Goal: Information Seeking & Learning: Find specific fact

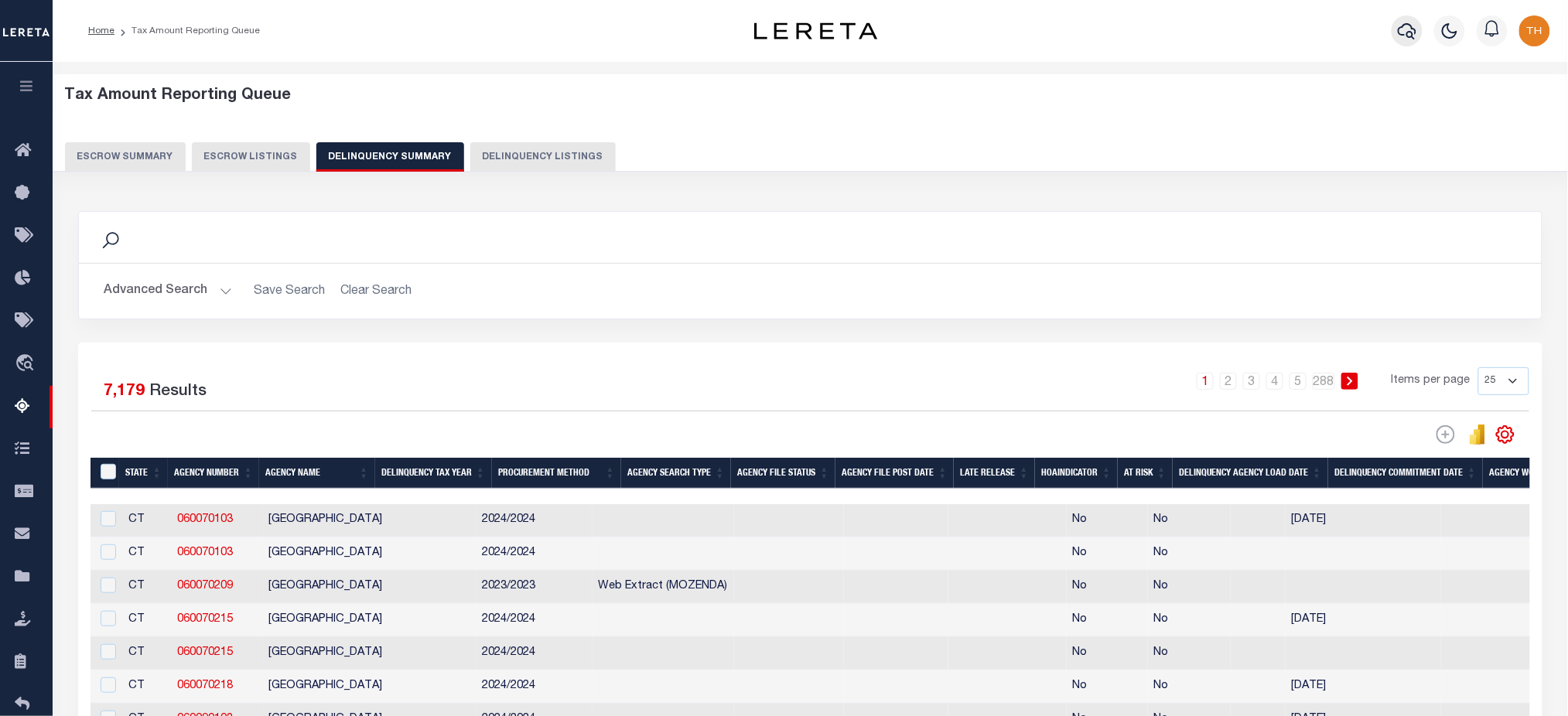
click at [1413, 29] on icon "button" at bounding box center [1407, 32] width 18 height 17
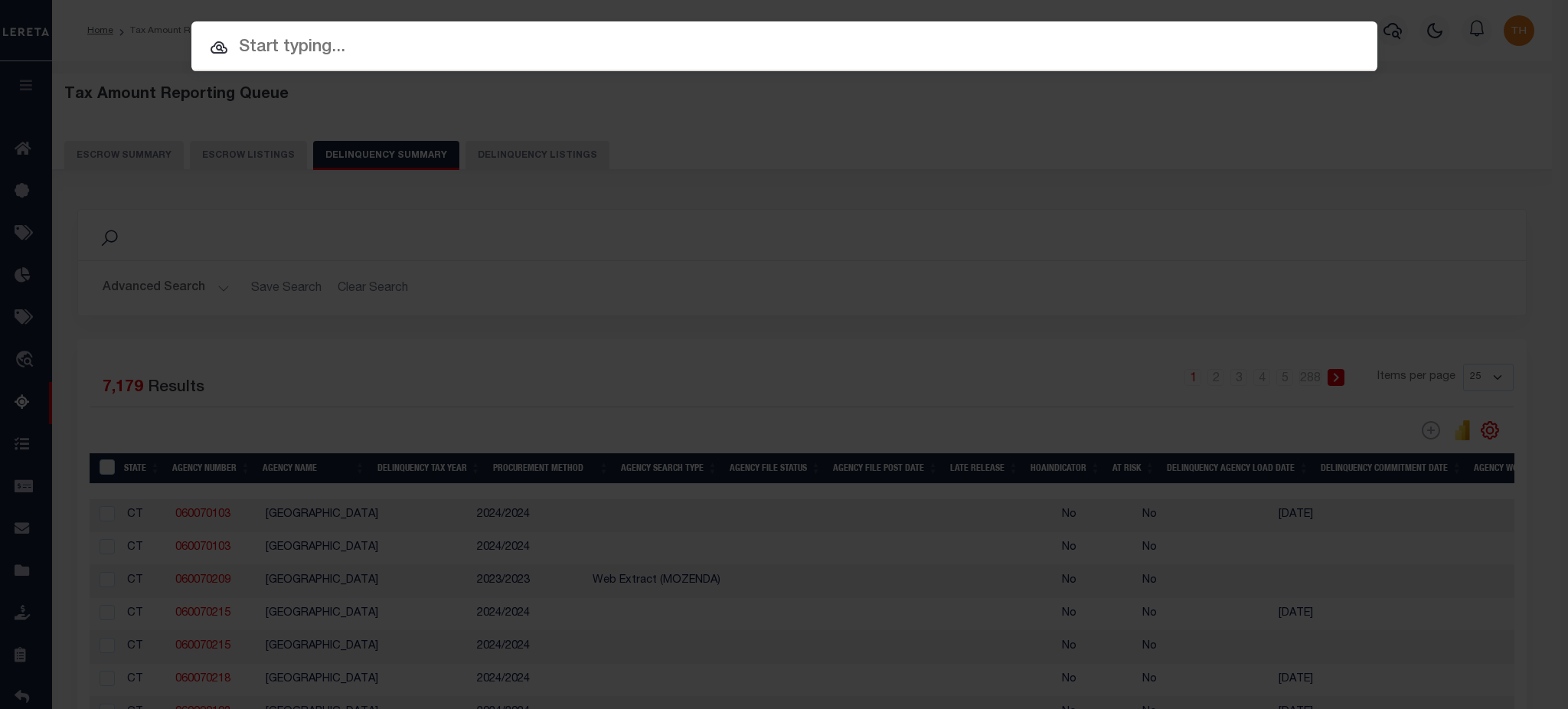
click at [997, 36] on input "text" at bounding box center [784, 48] width 1186 height 27
paste input "1747021790"
type input "1747021790"
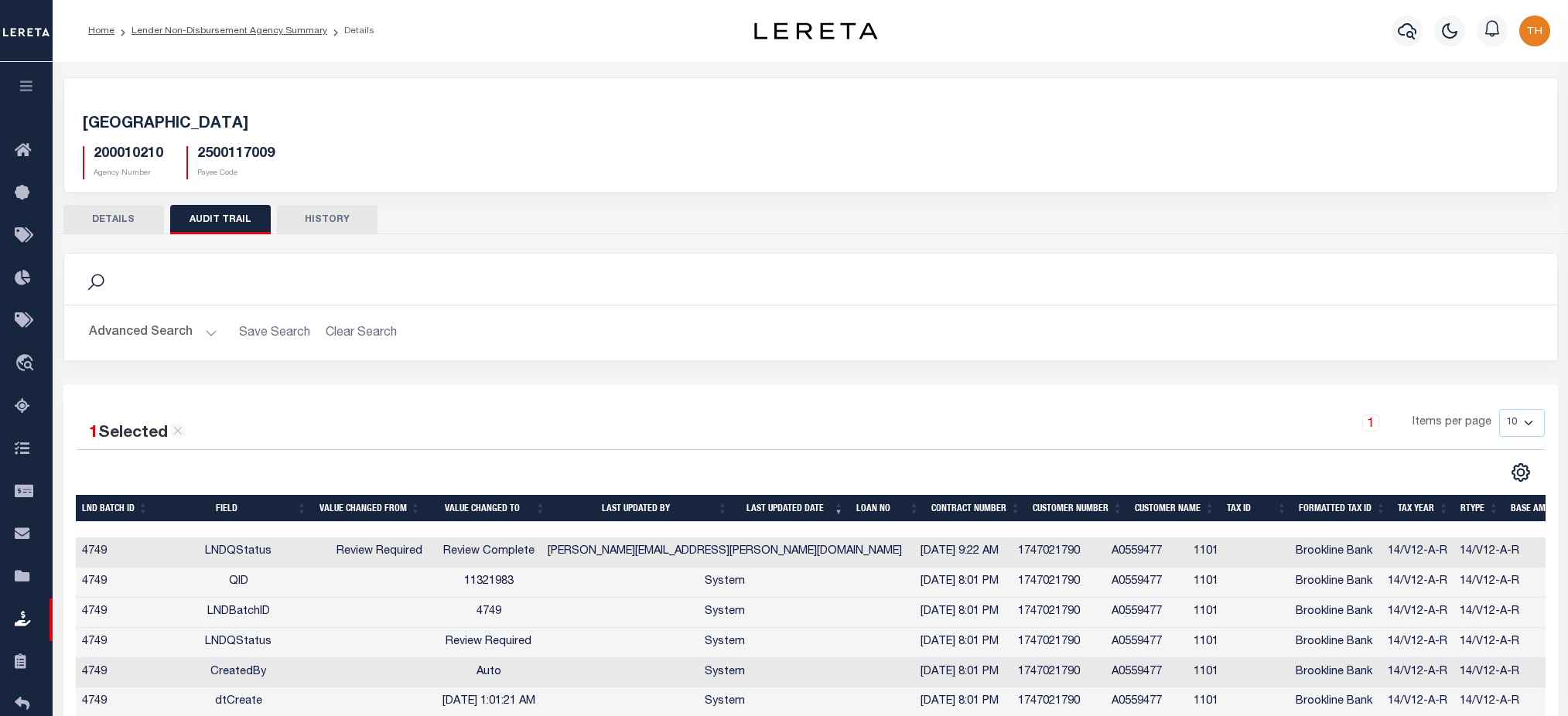
scroll to position [309, 0]
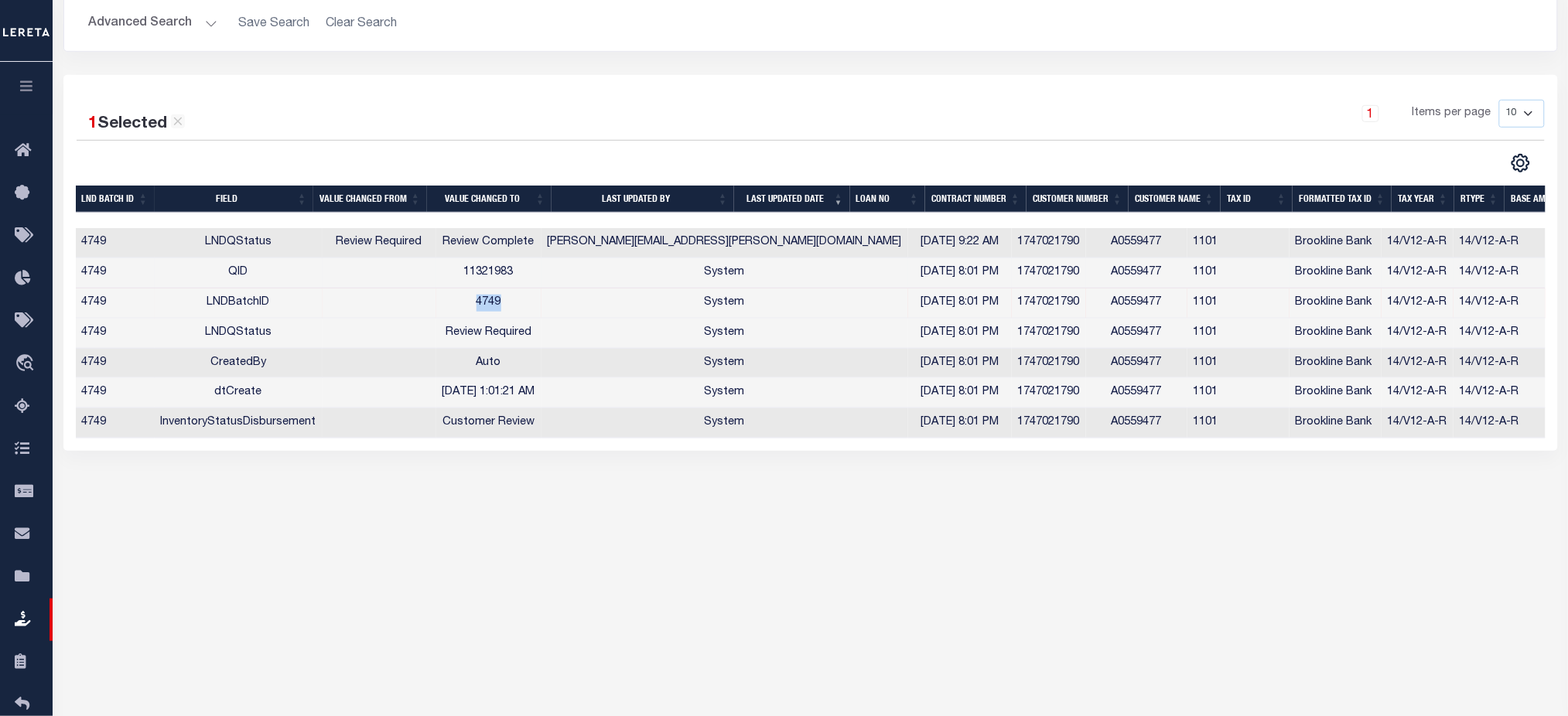
drag, startPoint x: 739, startPoint y: 276, endPoint x: 838, endPoint y: 285, distance: 99.4
click at [908, 285] on td "07/21/2025 8:01 PM" at bounding box center [959, 274] width 104 height 30
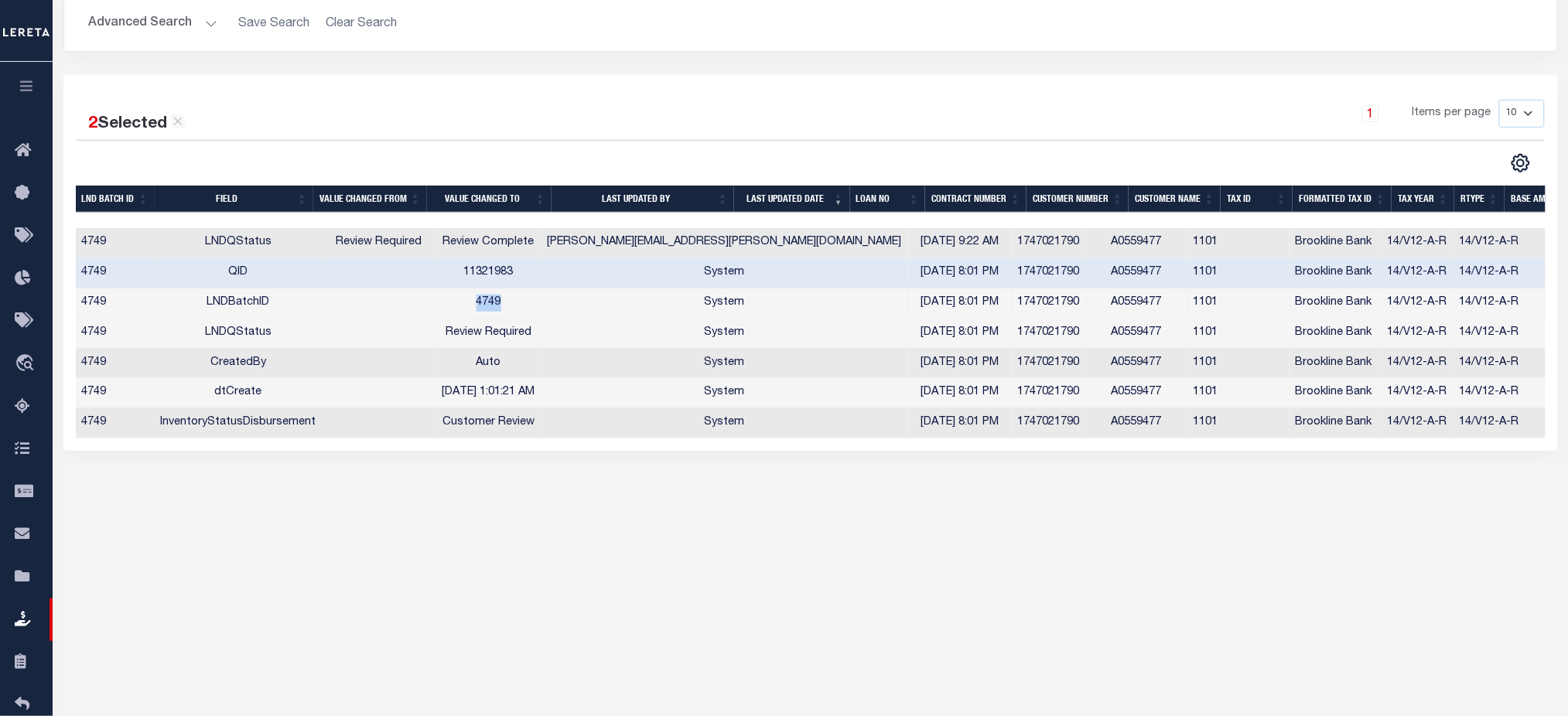
drag, startPoint x: 749, startPoint y: 303, endPoint x: 835, endPoint y: 305, distance: 86.0
click at [908, 305] on td "07/21/2025 8:01 PM" at bounding box center [959, 304] width 104 height 30
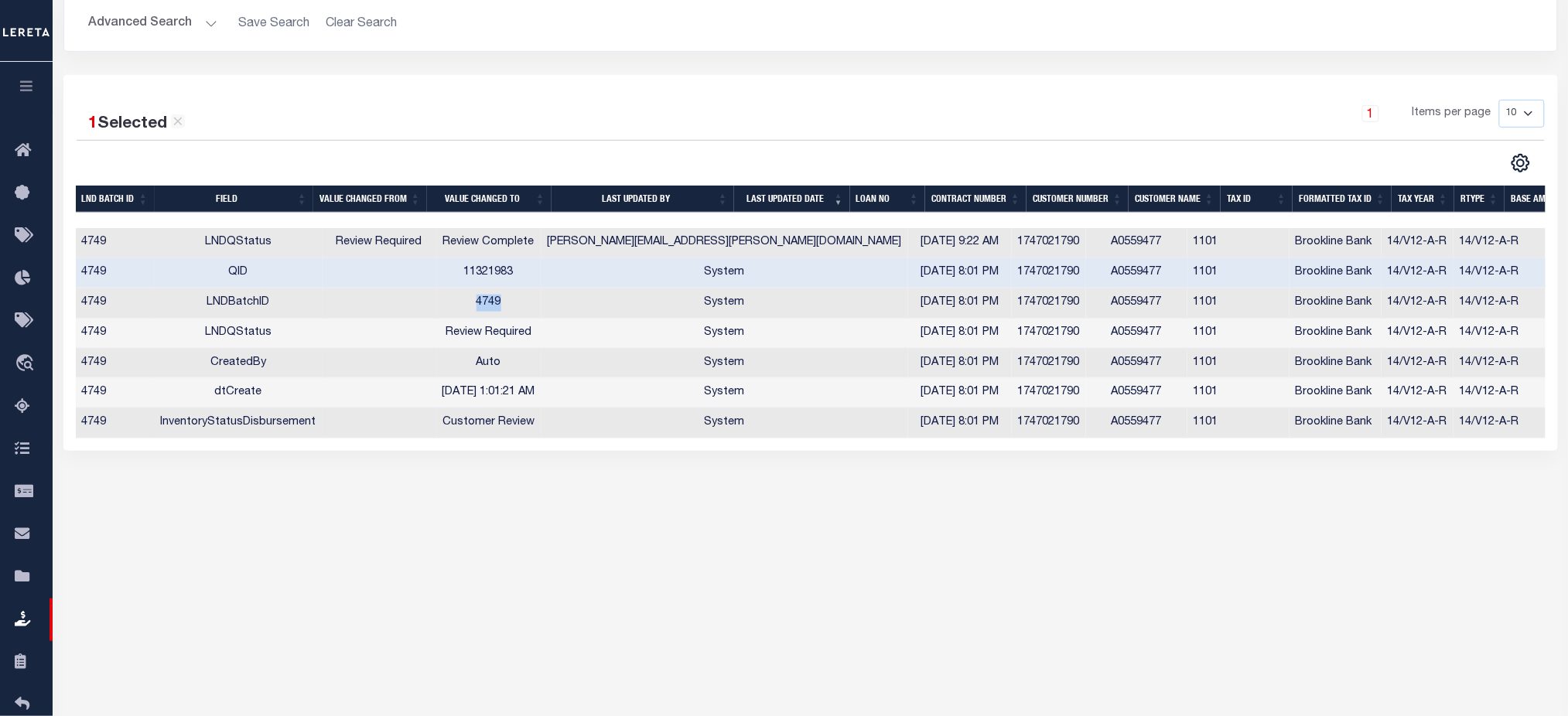
drag, startPoint x: 760, startPoint y: 332, endPoint x: 827, endPoint y: 333, distance: 67.0
click at [908, 333] on td "07/21/2025 8:01 PM" at bounding box center [959, 333] width 104 height 30
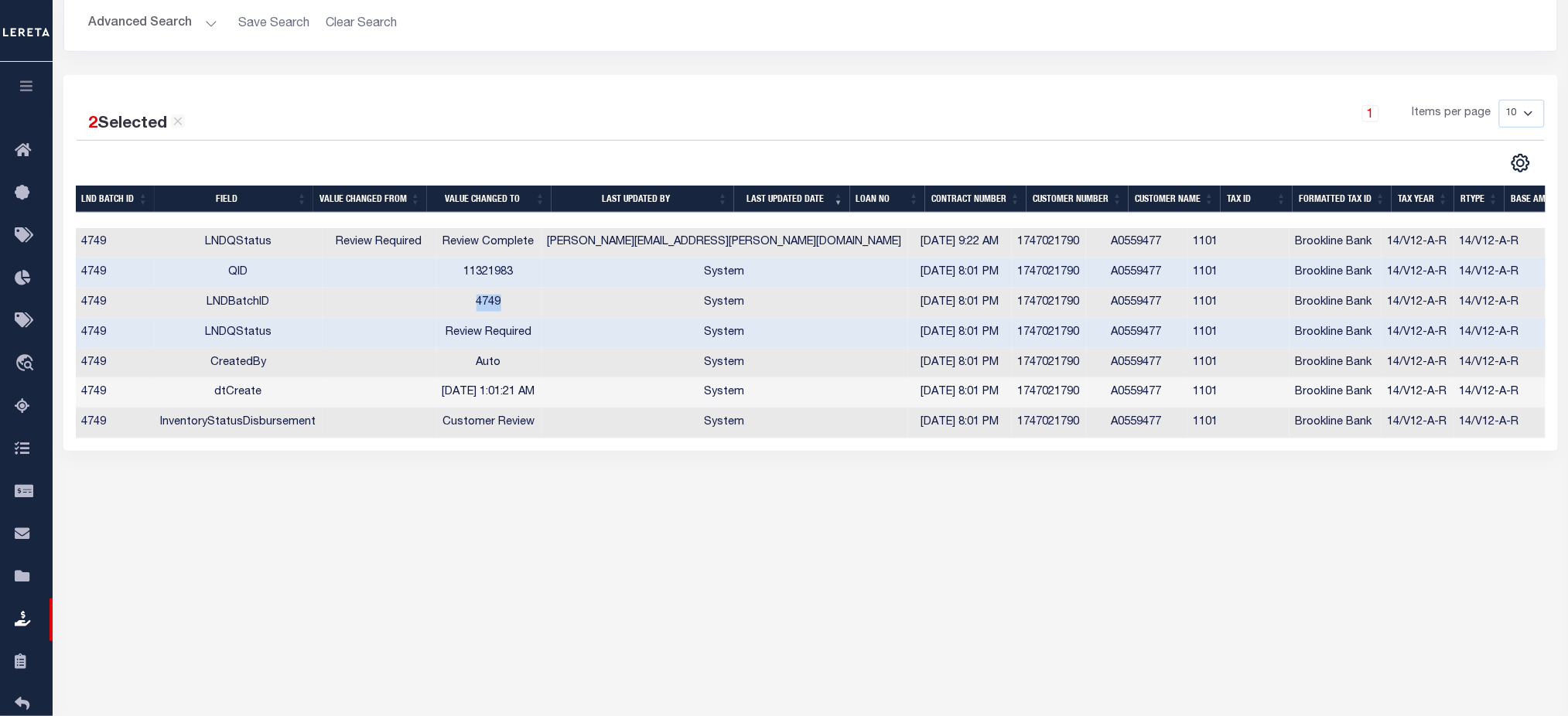
drag, startPoint x: 761, startPoint y: 362, endPoint x: 835, endPoint y: 362, distance: 74.0
click at [908, 362] on td "07/21/2025 8:01 PM" at bounding box center [959, 364] width 104 height 30
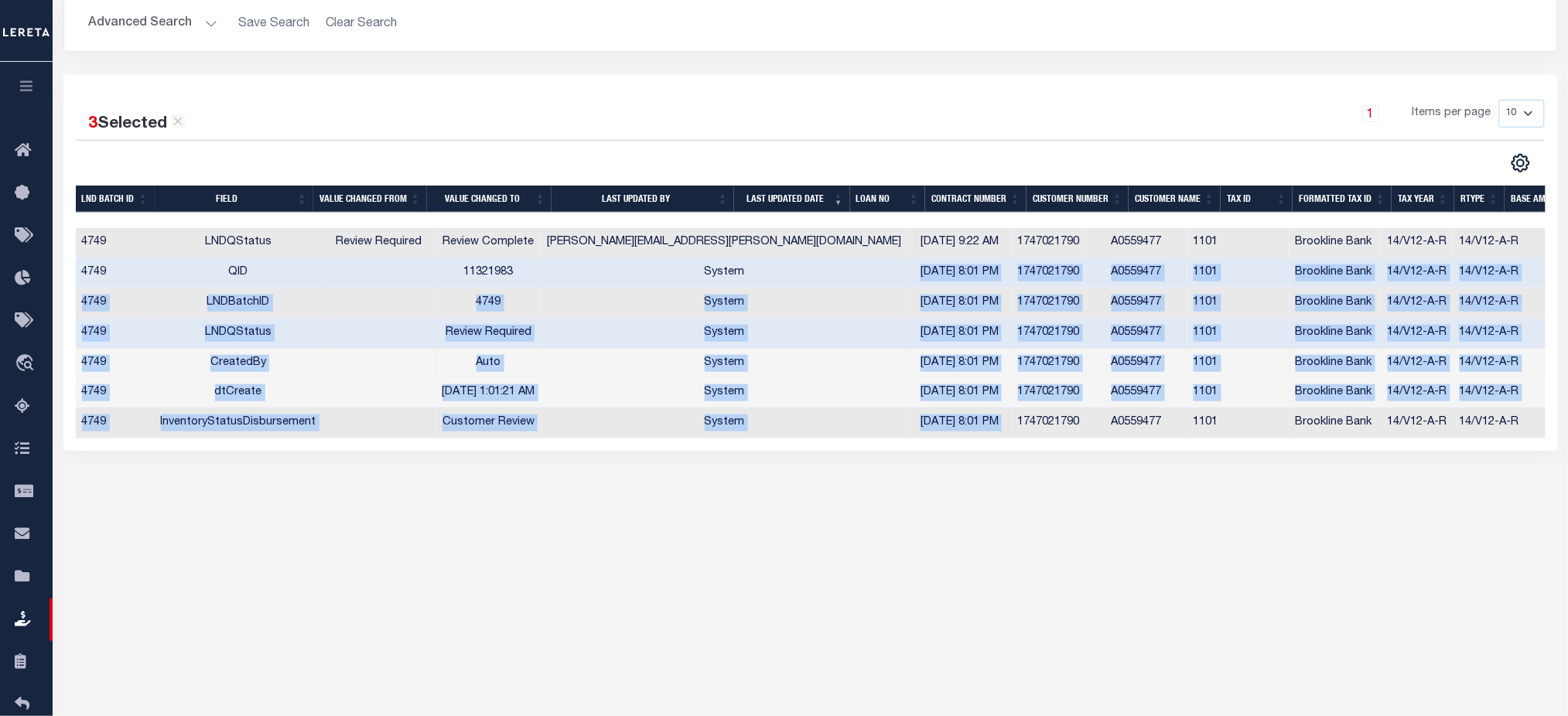
drag, startPoint x: 726, startPoint y: 279, endPoint x: 852, endPoint y: 418, distance: 187.6
click at [852, 418] on tbody "4749 LNDQStatus Review Required Review Complete allison.diep@leretacustomers.co…" at bounding box center [903, 333] width 1655 height 210
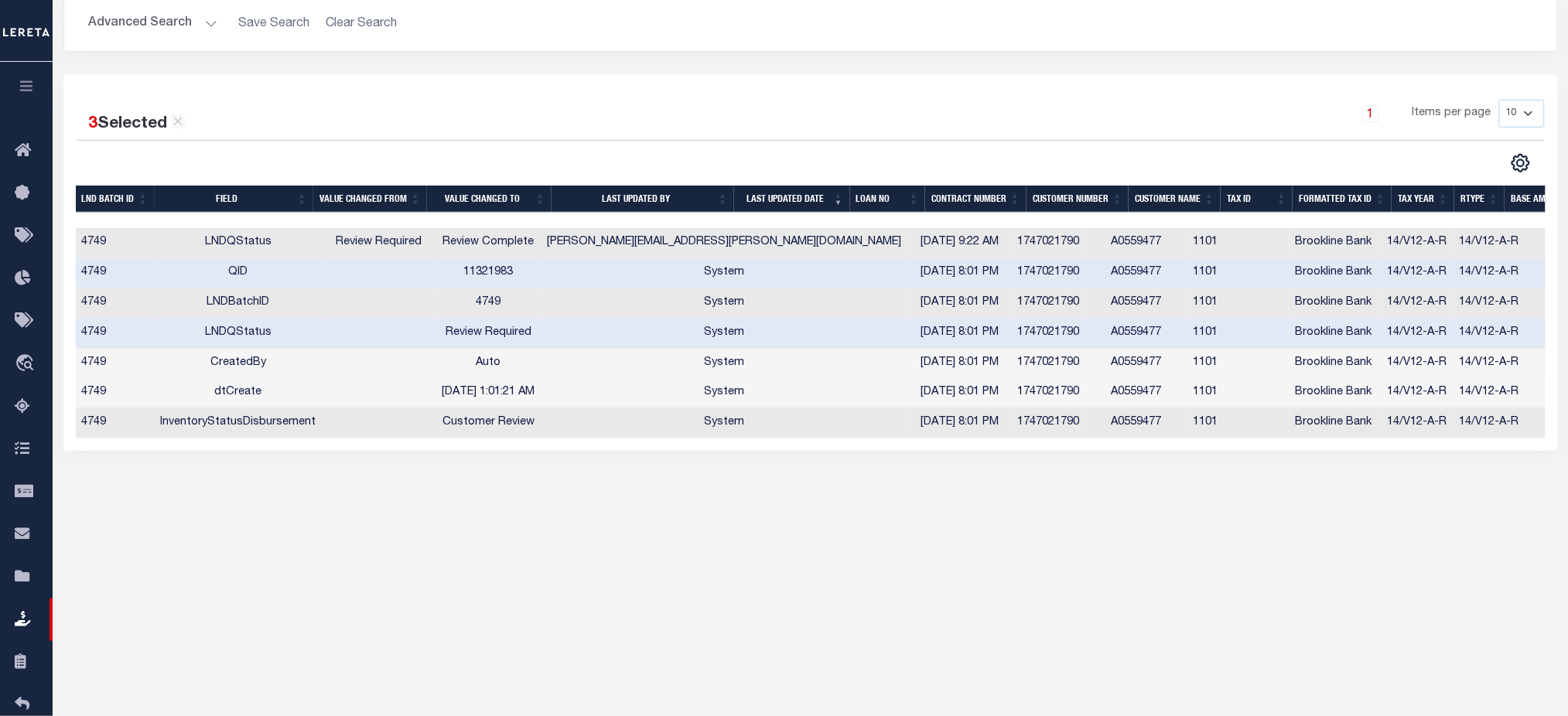
click at [727, 465] on div "Search" at bounding box center [810, 477] width 1492 height 51
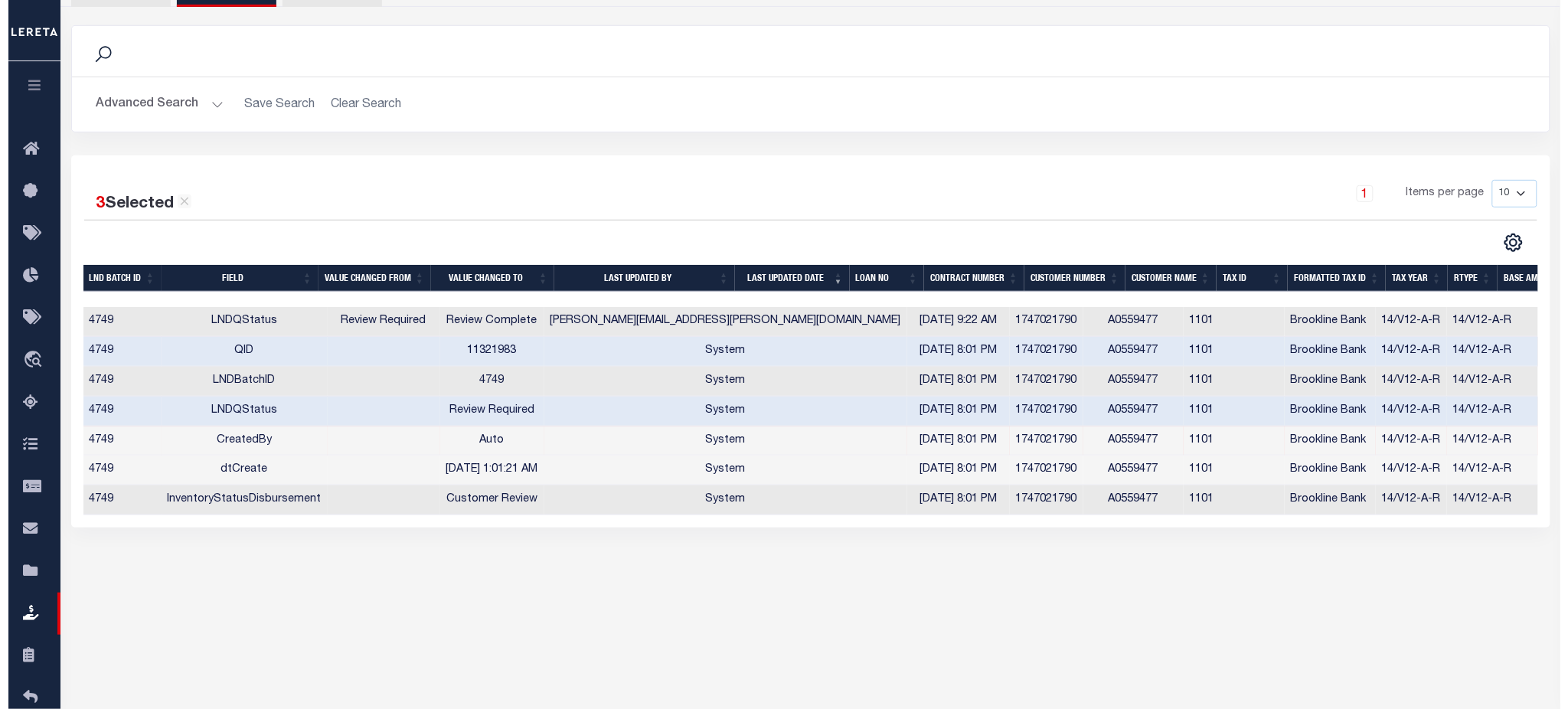
scroll to position [0, 0]
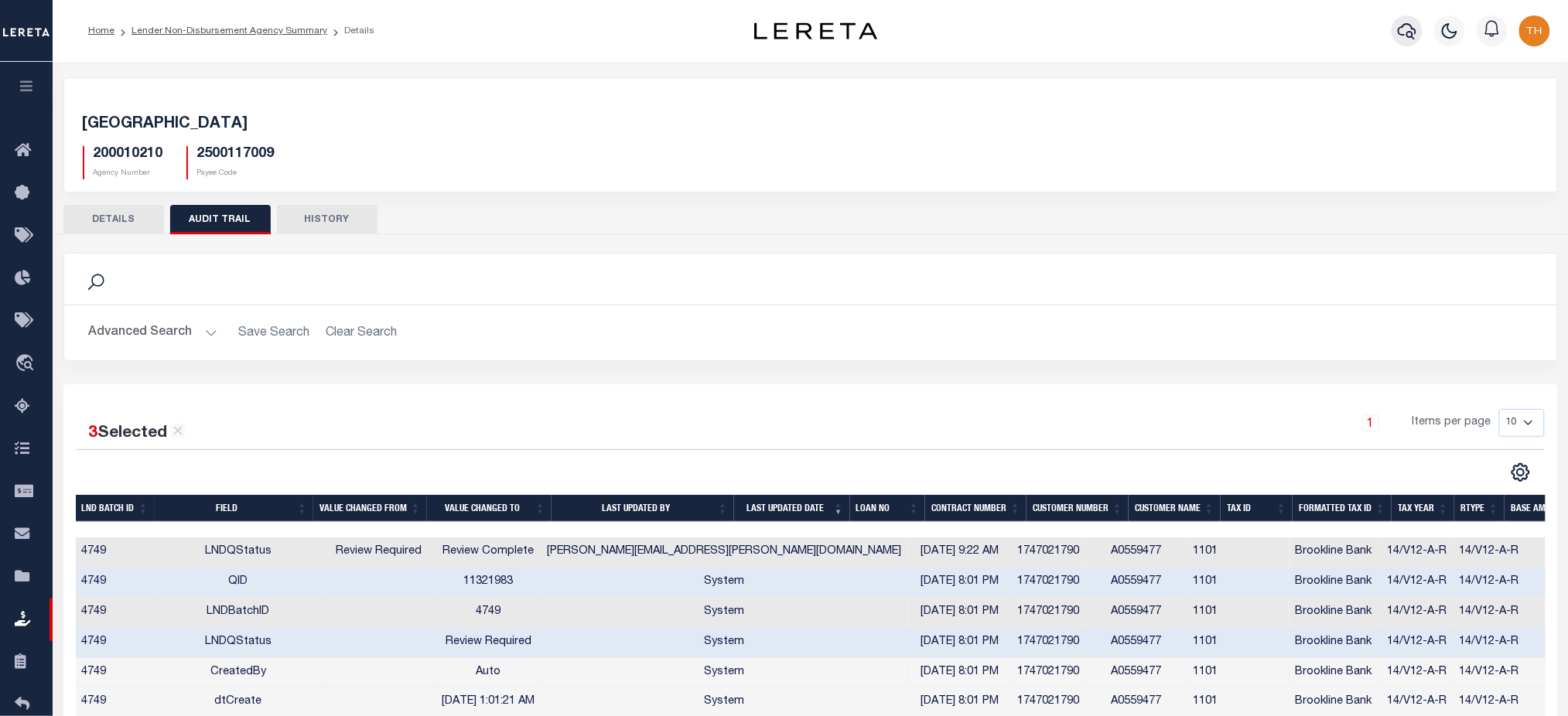
click at [1403, 29] on icon "button" at bounding box center [1407, 31] width 18 height 18
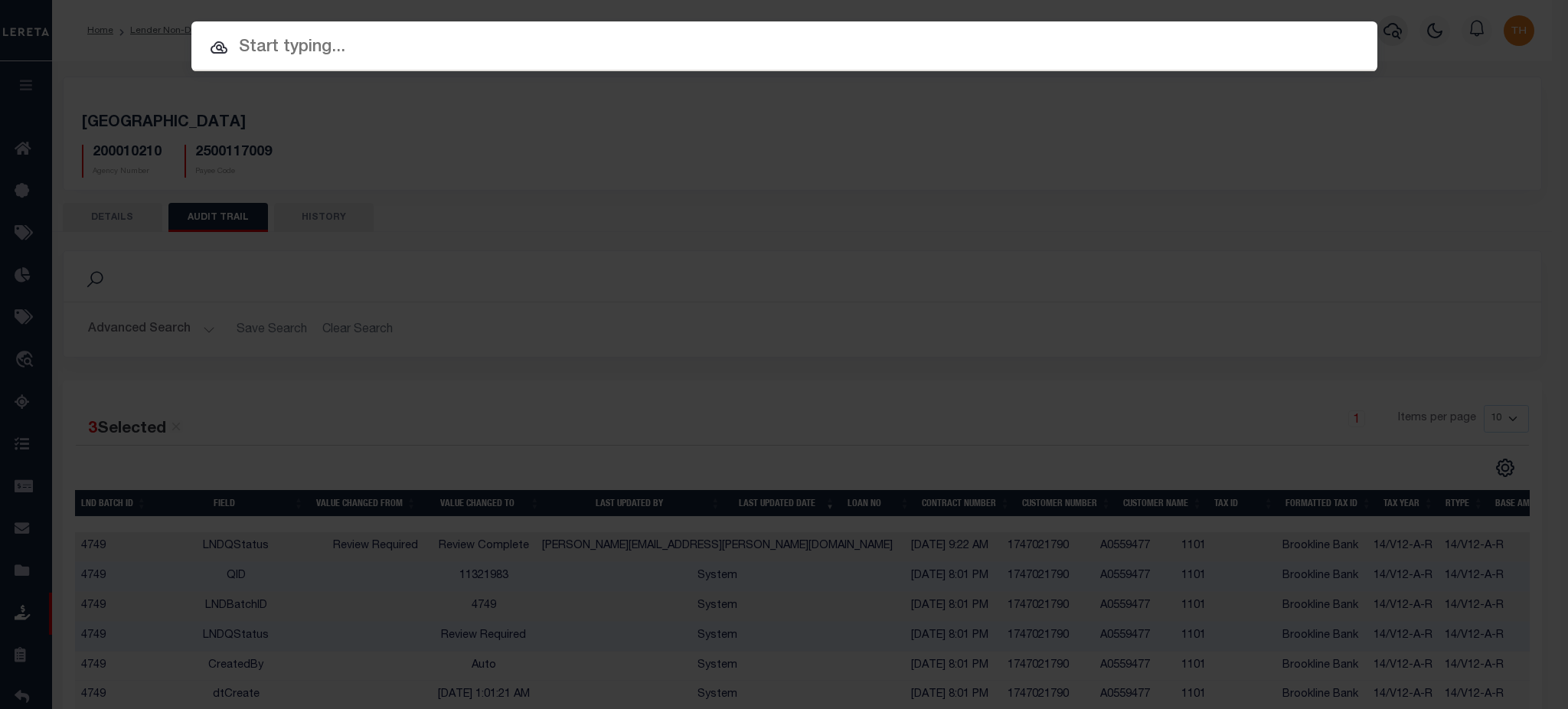
paste input "665142790"
type input "665142790"
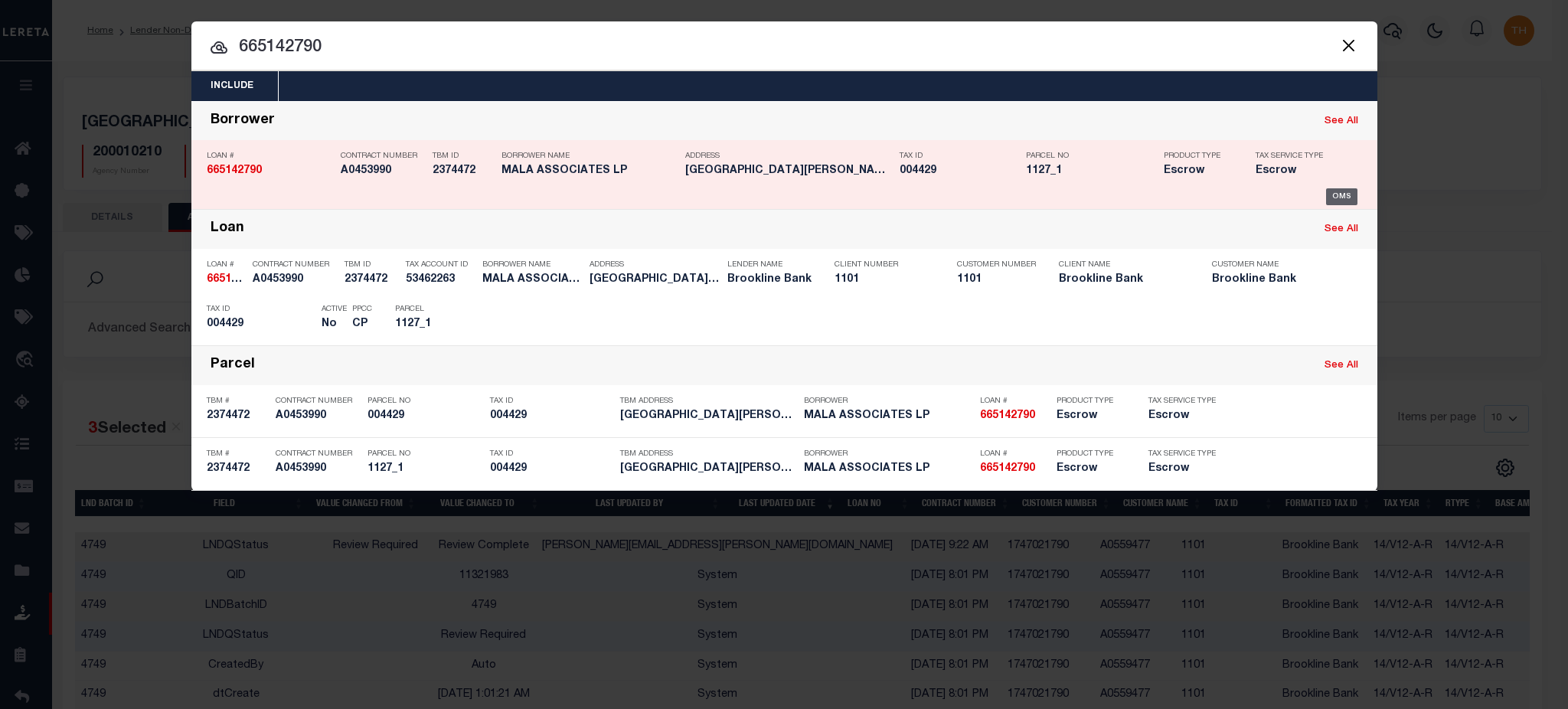
click at [1352, 192] on div "OMS" at bounding box center [1342, 197] width 31 height 16
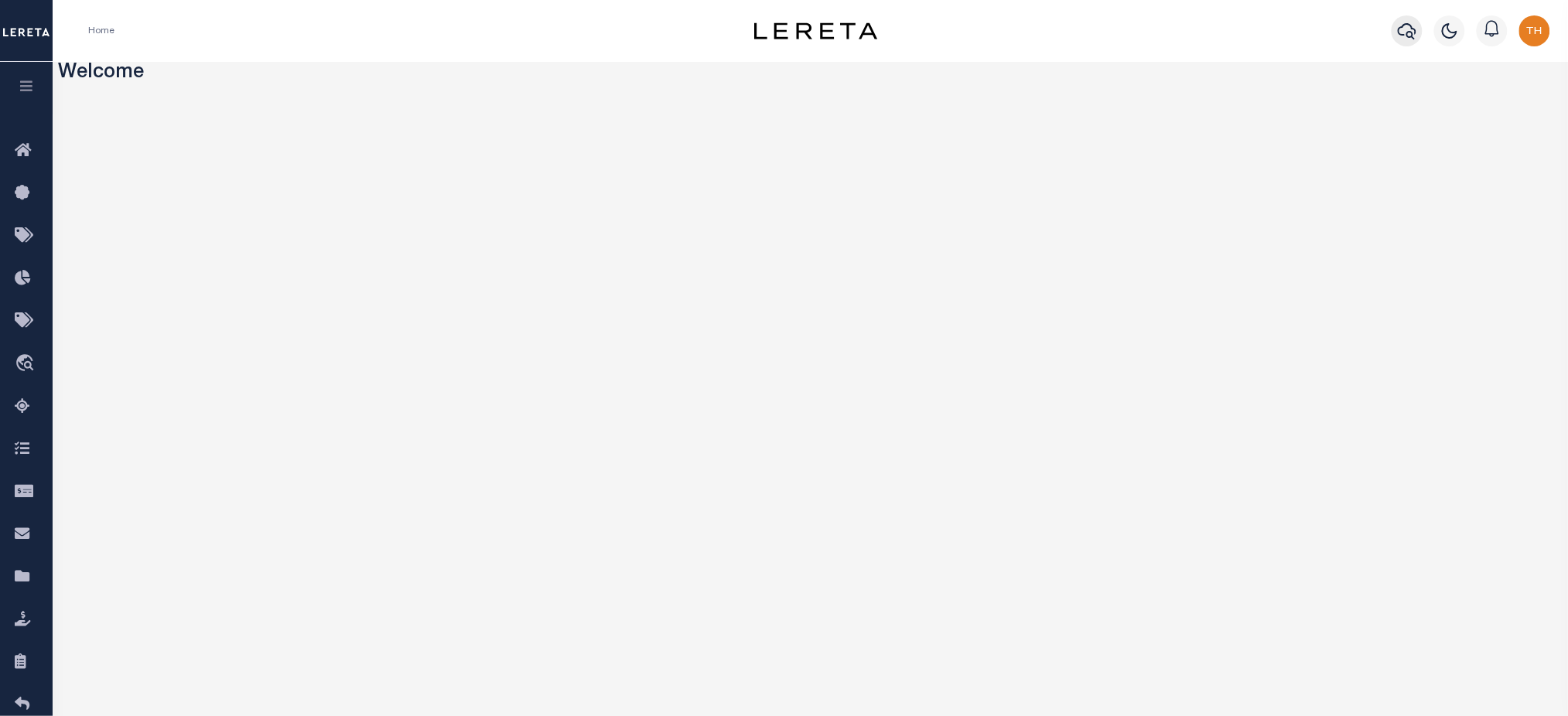
click at [1415, 34] on icon "button" at bounding box center [1407, 31] width 18 height 18
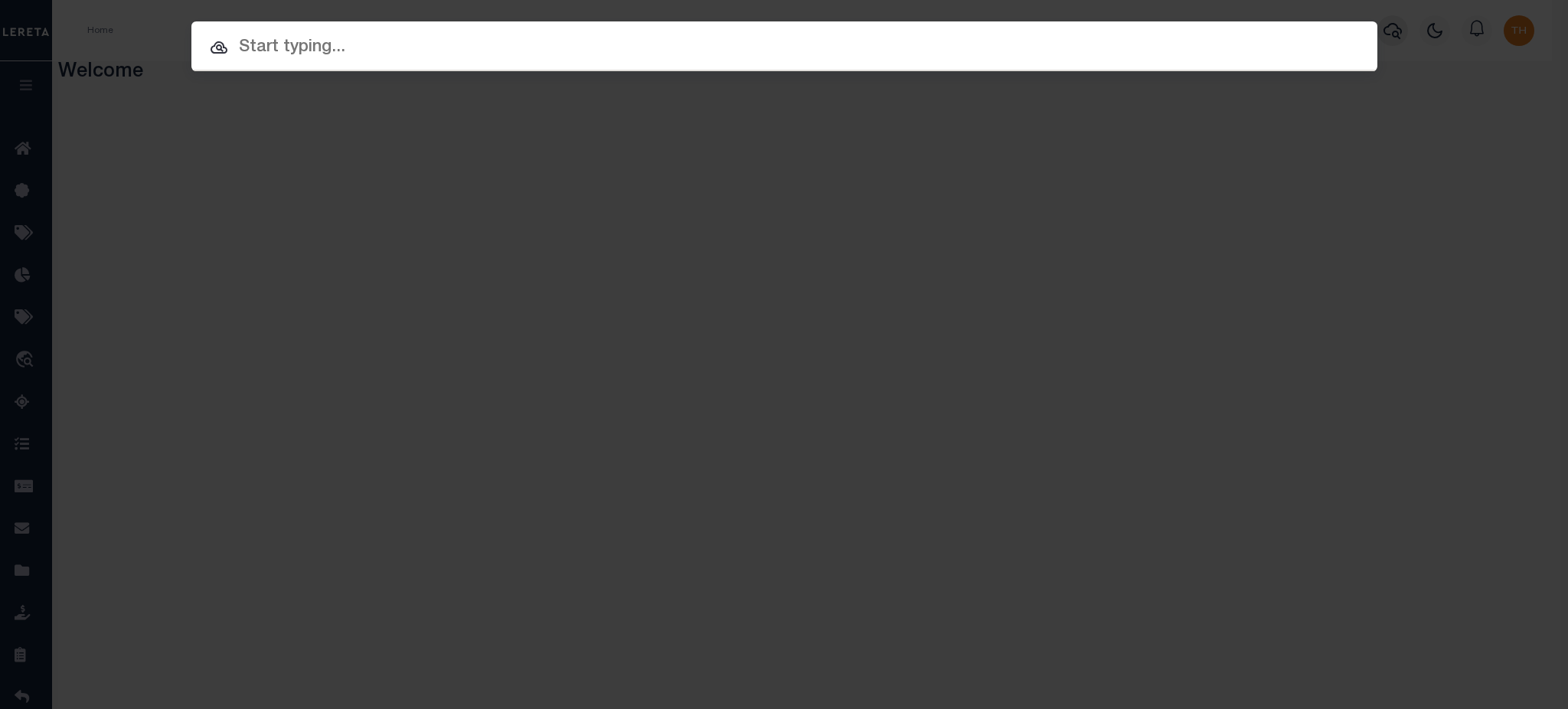
paste input "1747021790"
type input "1747021790"
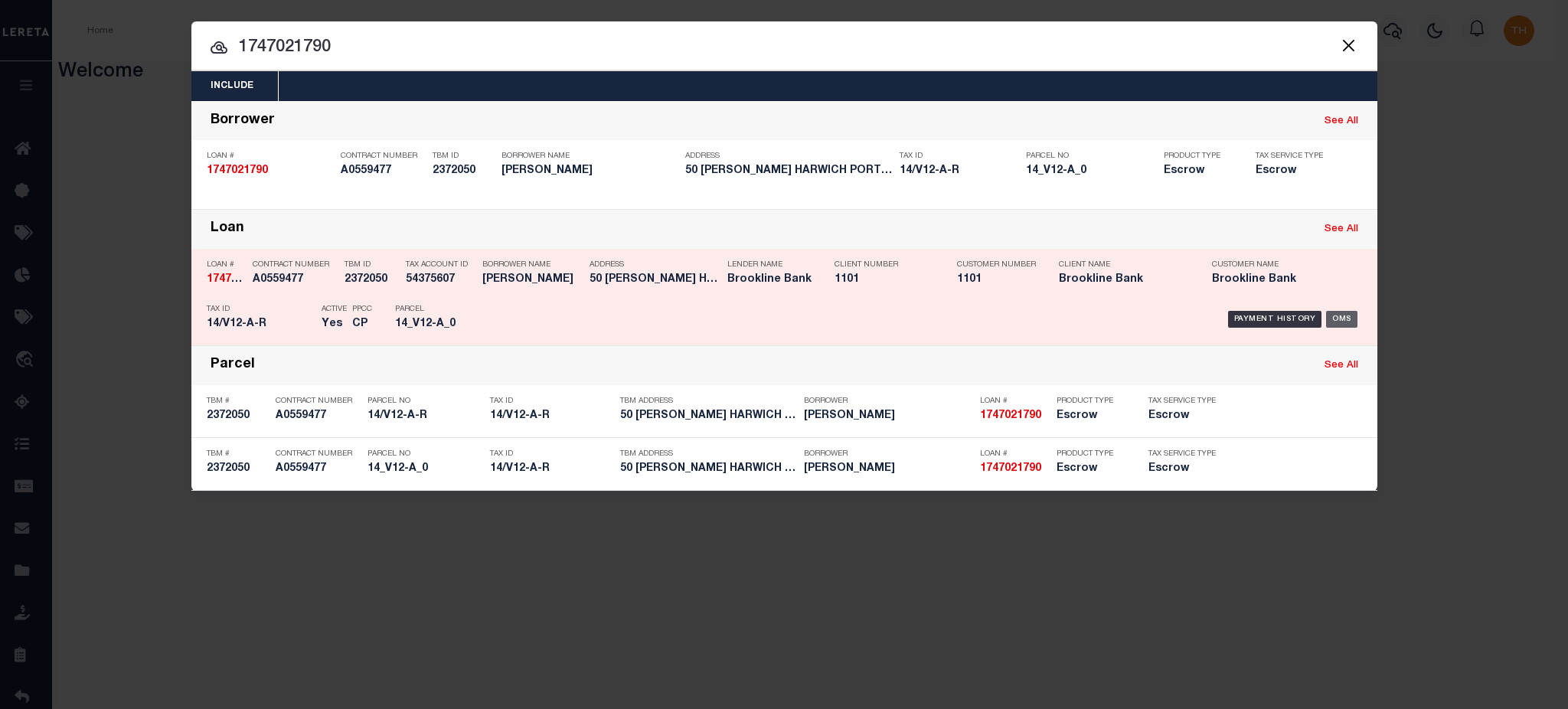
click at [1342, 319] on div "OMS" at bounding box center [1342, 320] width 31 height 16
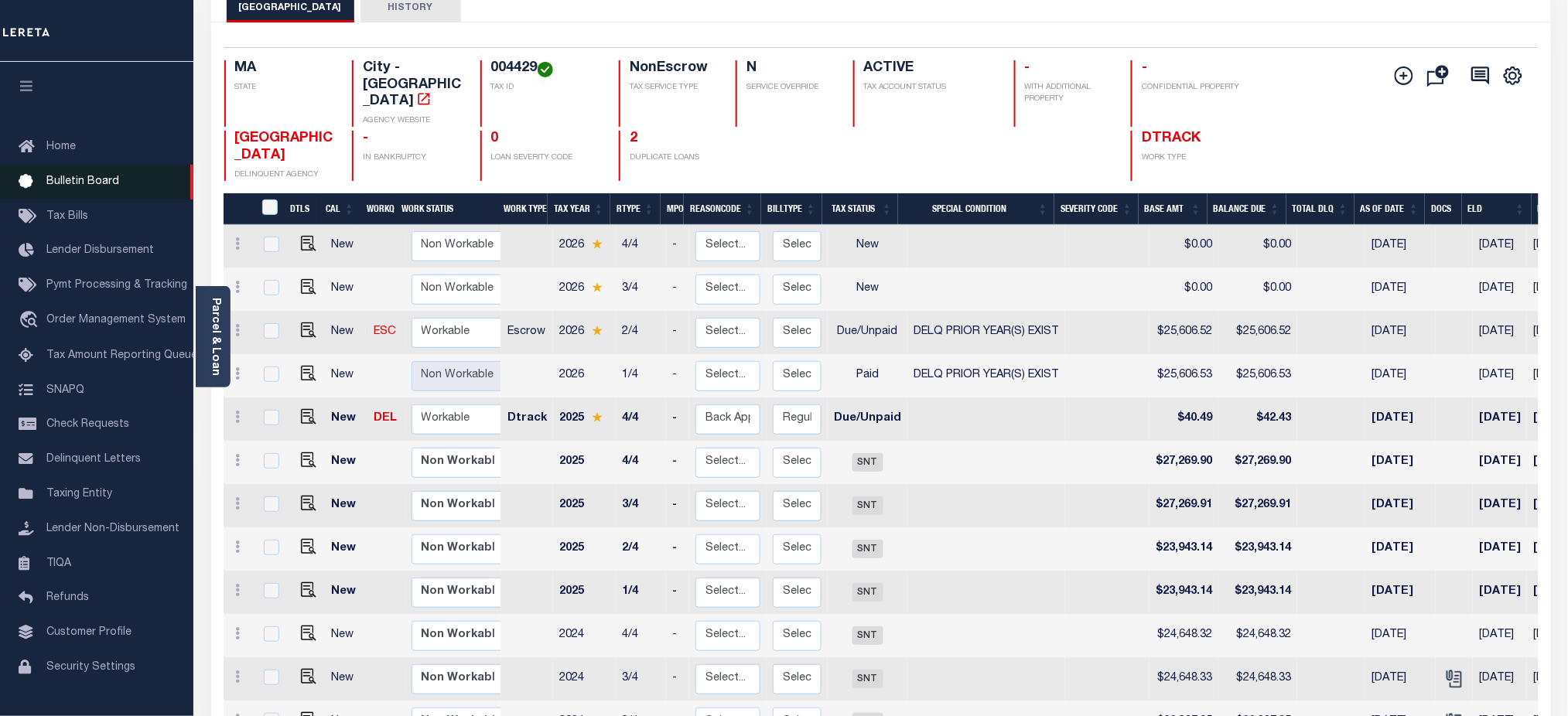
scroll to position [103, 0]
click at [19, 91] on icon "button" at bounding box center [26, 86] width 17 height 14
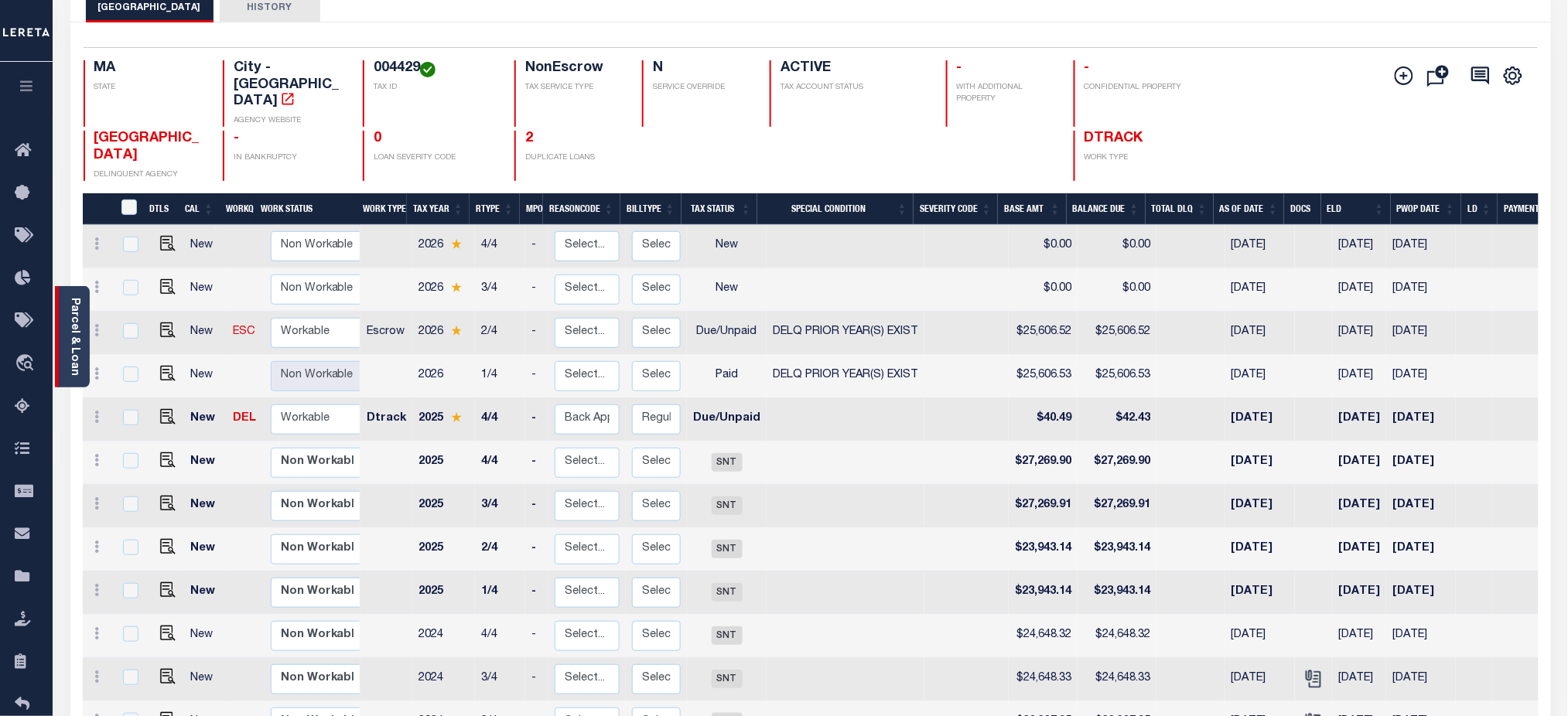
click at [80, 321] on link "Parcel & Loan" at bounding box center [74, 337] width 11 height 78
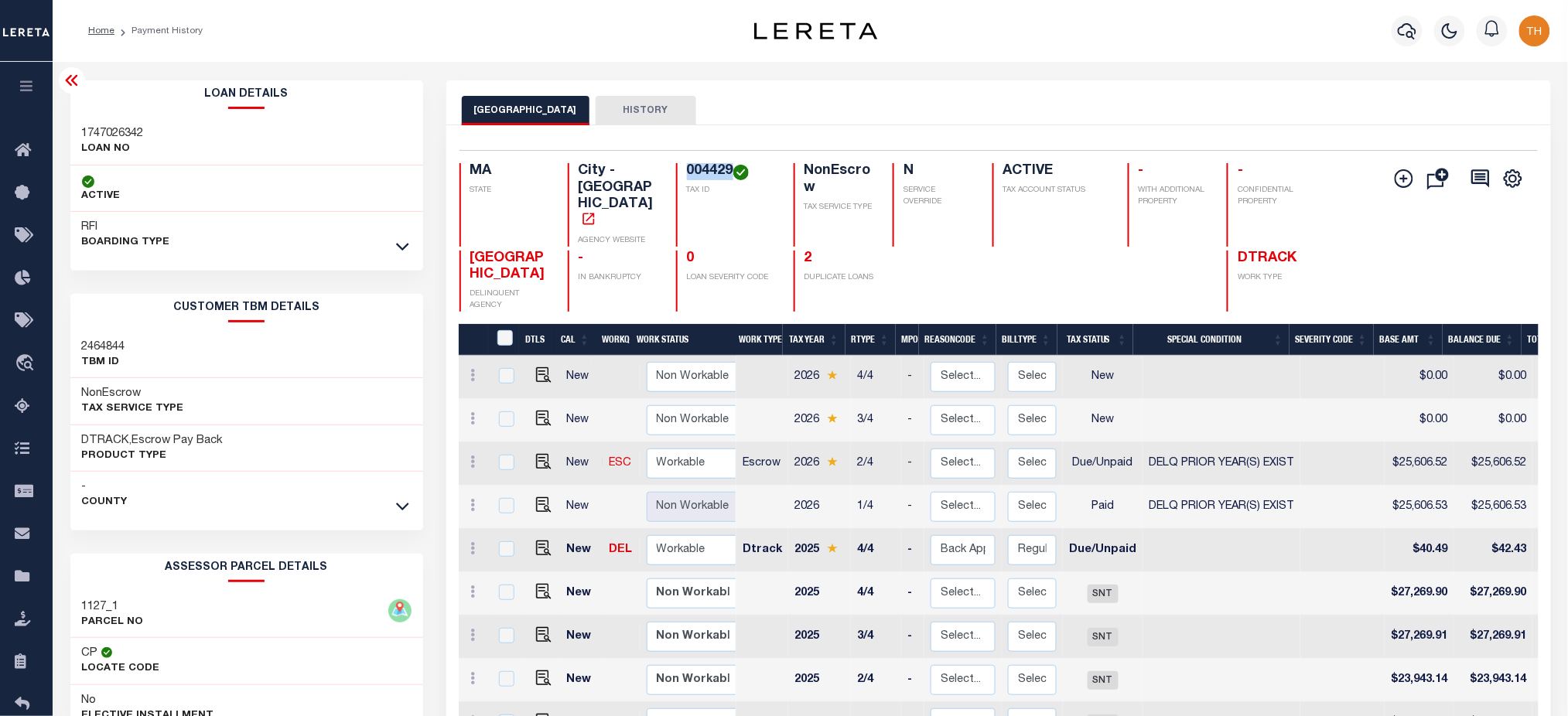
drag, startPoint x: 689, startPoint y: 171, endPoint x: 731, endPoint y: 174, distance: 42.1
click at [731, 174] on h4 "004429" at bounding box center [731, 171] width 88 height 17
drag, startPoint x: 80, startPoint y: 131, endPoint x: 158, endPoint y: 123, distance: 78.4
click at [158, 123] on div "1747026342 LOAN NO" at bounding box center [247, 141] width 353 height 47
click at [805, 251] on link "2" at bounding box center [808, 258] width 7 height 14
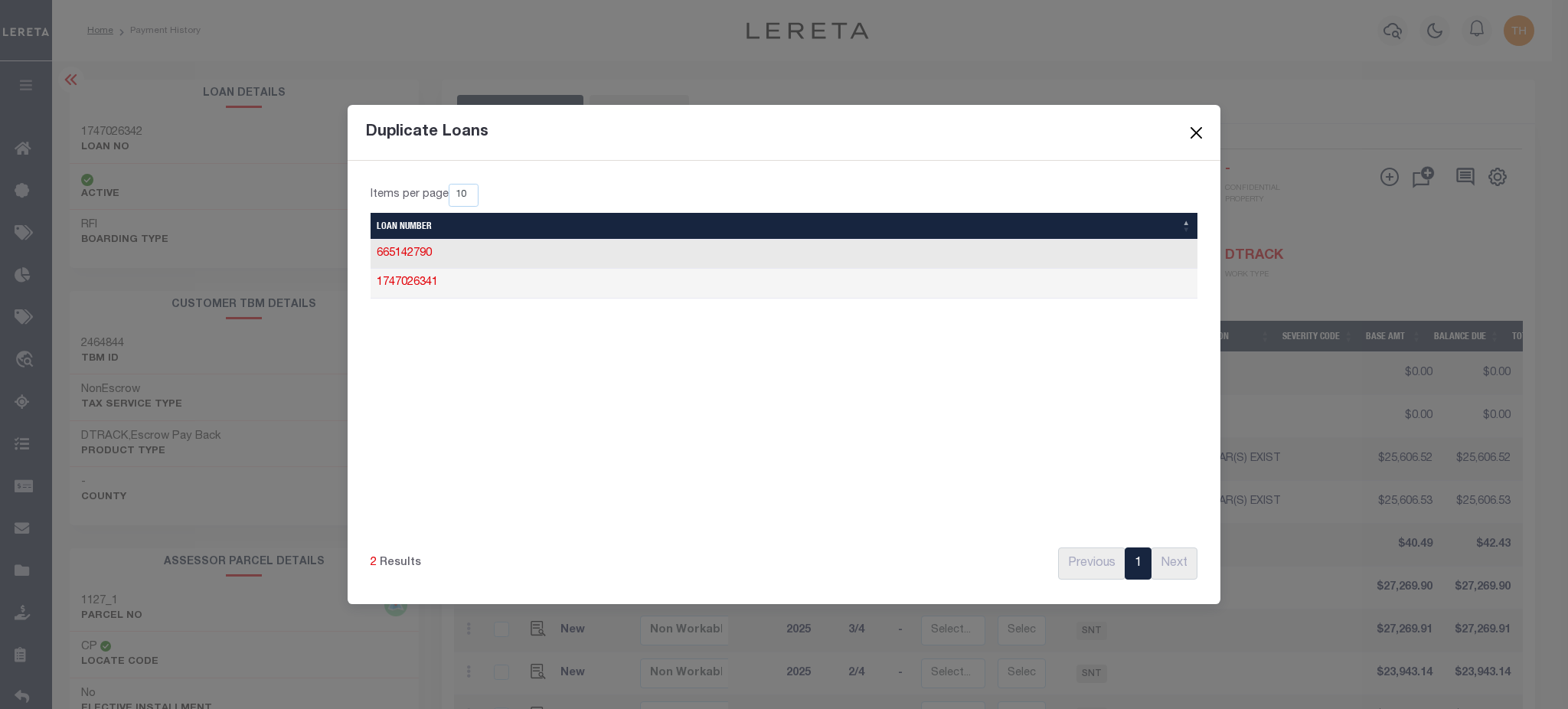
click at [1194, 137] on button "Close" at bounding box center [1197, 133] width 20 height 20
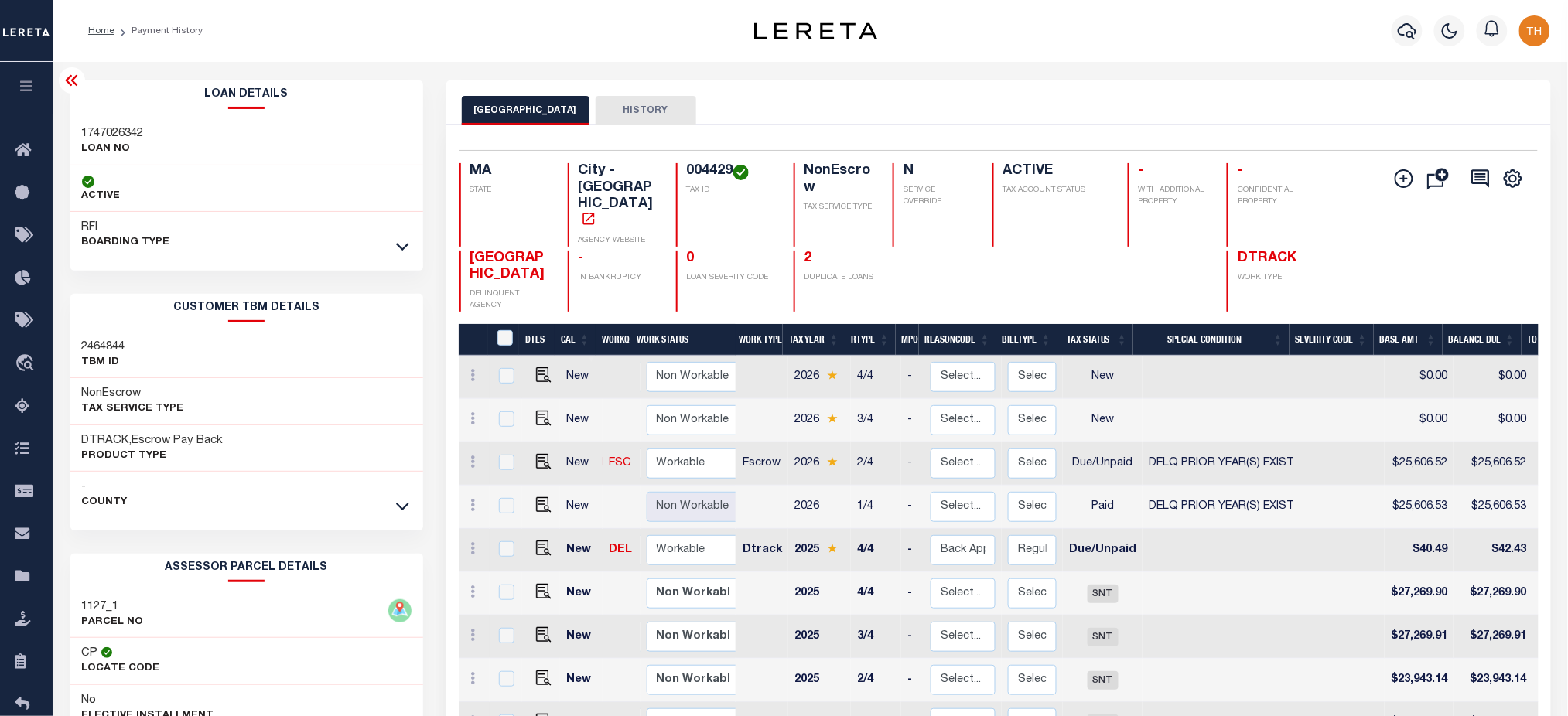
click at [812, 250] on h4 "2" at bounding box center [840, 259] width 71 height 17
click at [808, 251] on link "2" at bounding box center [808, 258] width 7 height 14
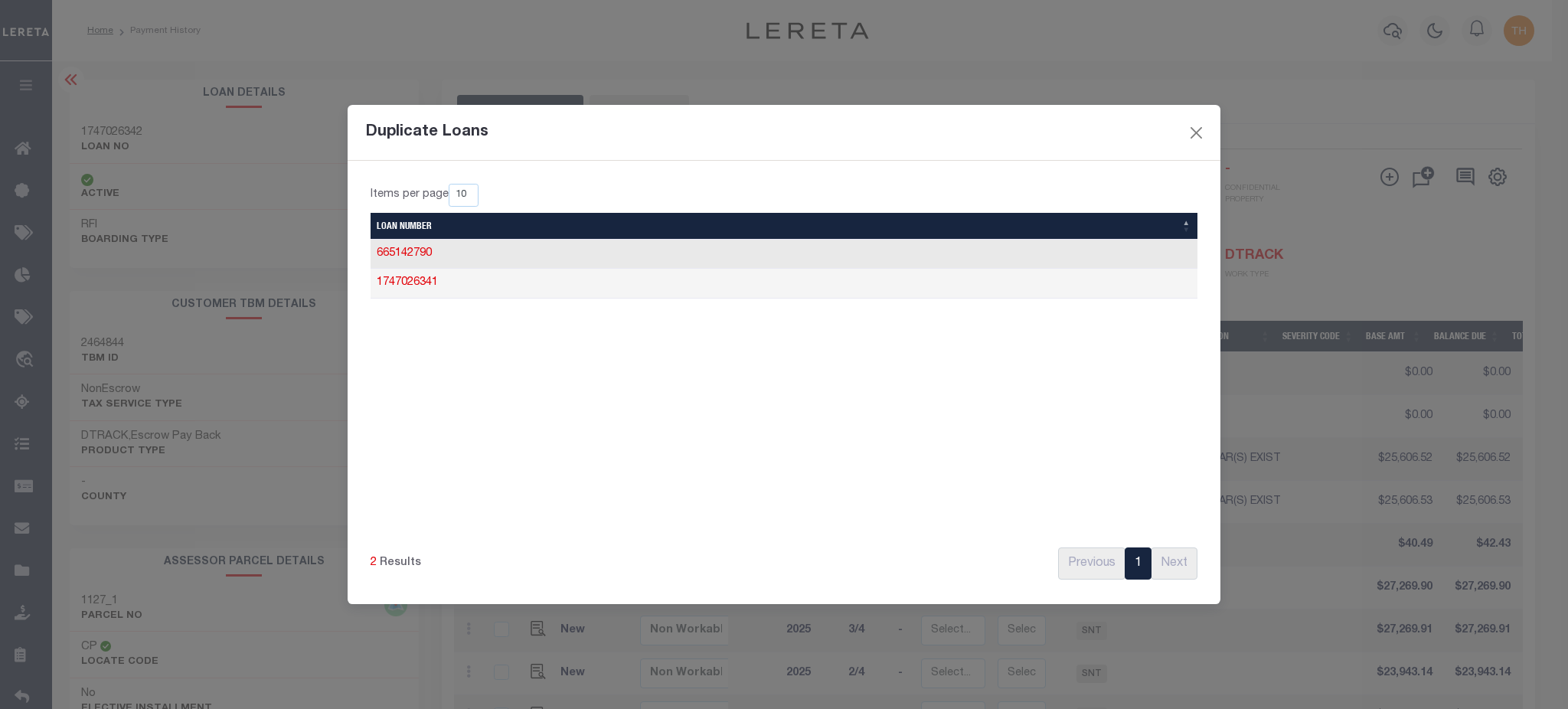
drag, startPoint x: 491, startPoint y: 245, endPoint x: 371, endPoint y: 251, distance: 120.1
click at [371, 251] on td "665142790" at bounding box center [784, 254] width 827 height 30
copy link "665142790"
click at [1190, 133] on button "Close" at bounding box center [1197, 133] width 20 height 20
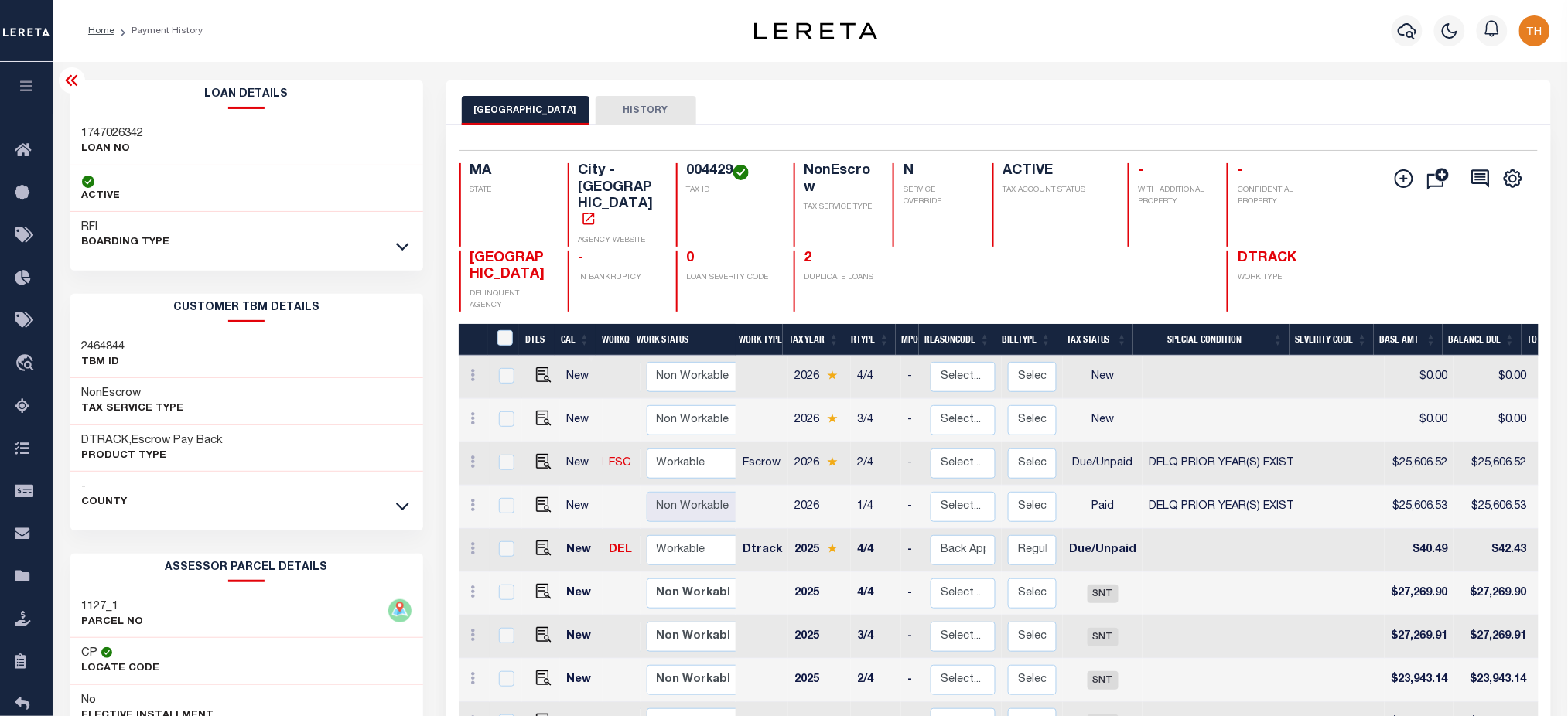
click at [693, 171] on h4 "004429" at bounding box center [731, 171] width 88 height 17
click at [811, 250] on h4 "2" at bounding box center [840, 259] width 71 height 17
click at [805, 251] on link "2" at bounding box center [808, 258] width 7 height 14
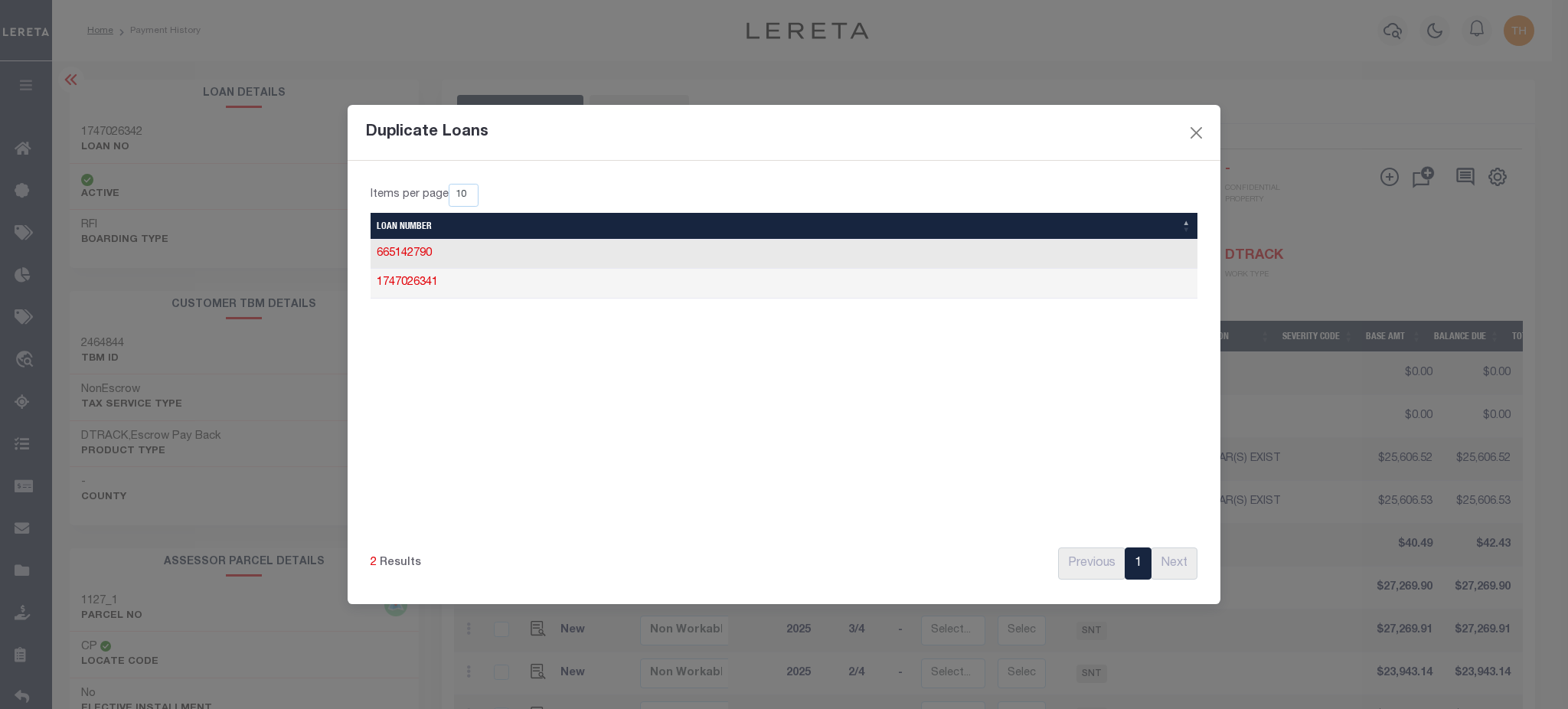
drag, startPoint x: 459, startPoint y: 285, endPoint x: 374, endPoint y: 292, distance: 85.3
click at [374, 292] on td "1747026341" at bounding box center [784, 284] width 827 height 30
copy link "1747026341"
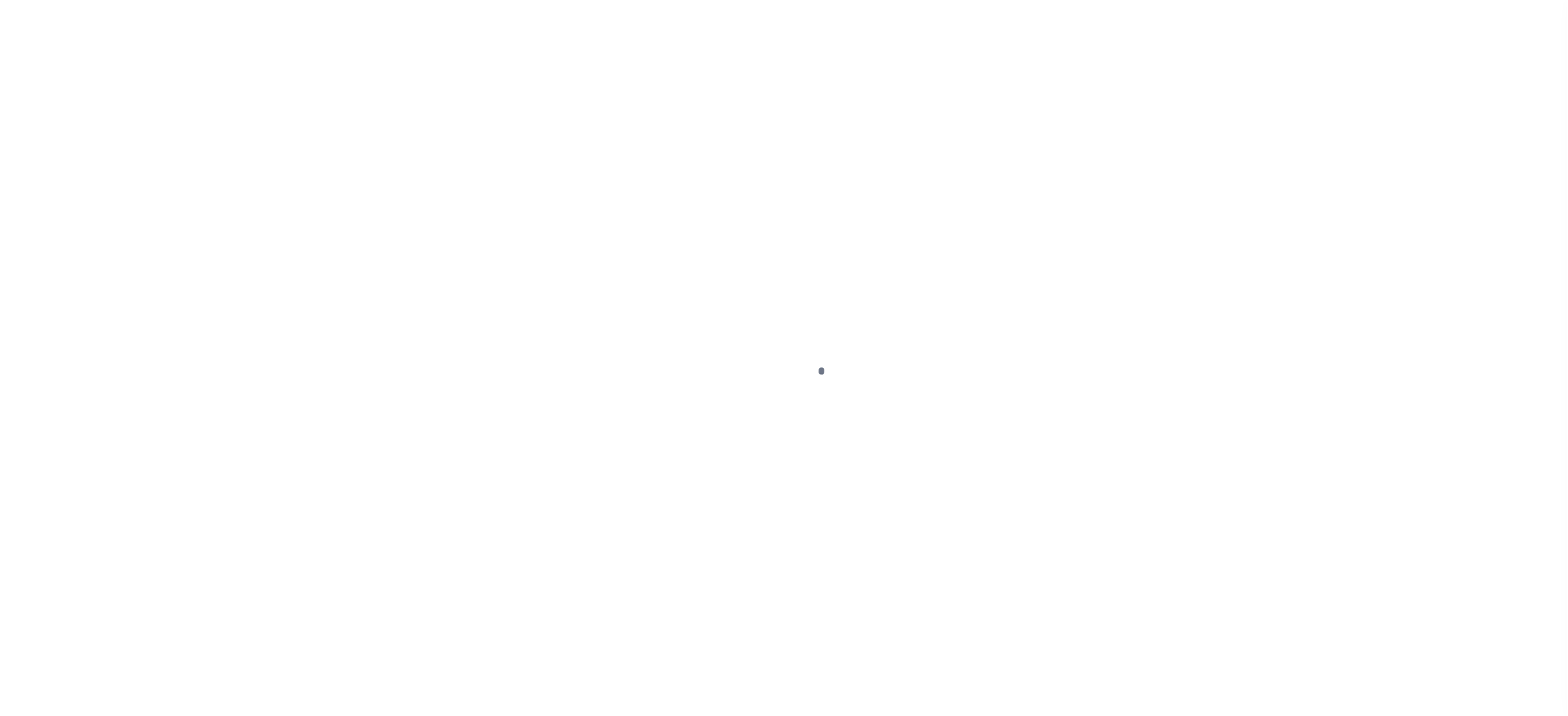
type input "1747021790"
type input "VASIL PAUL M"
select select
select select "Escrow"
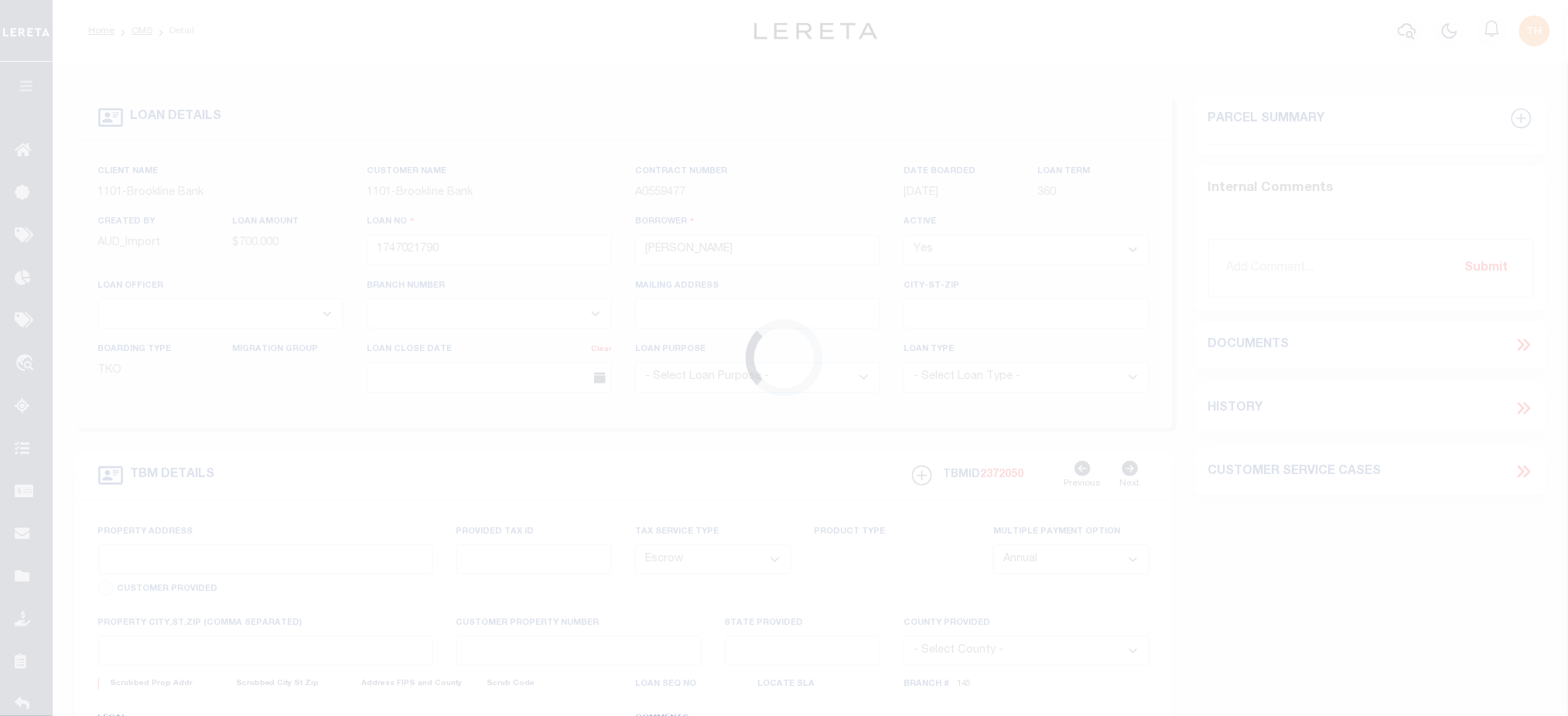
type input "50 BRADDOCK LANE"
type input "14/V12-A-R"
select select
type input "HARWICH PORT MA 02646"
type input "15897"
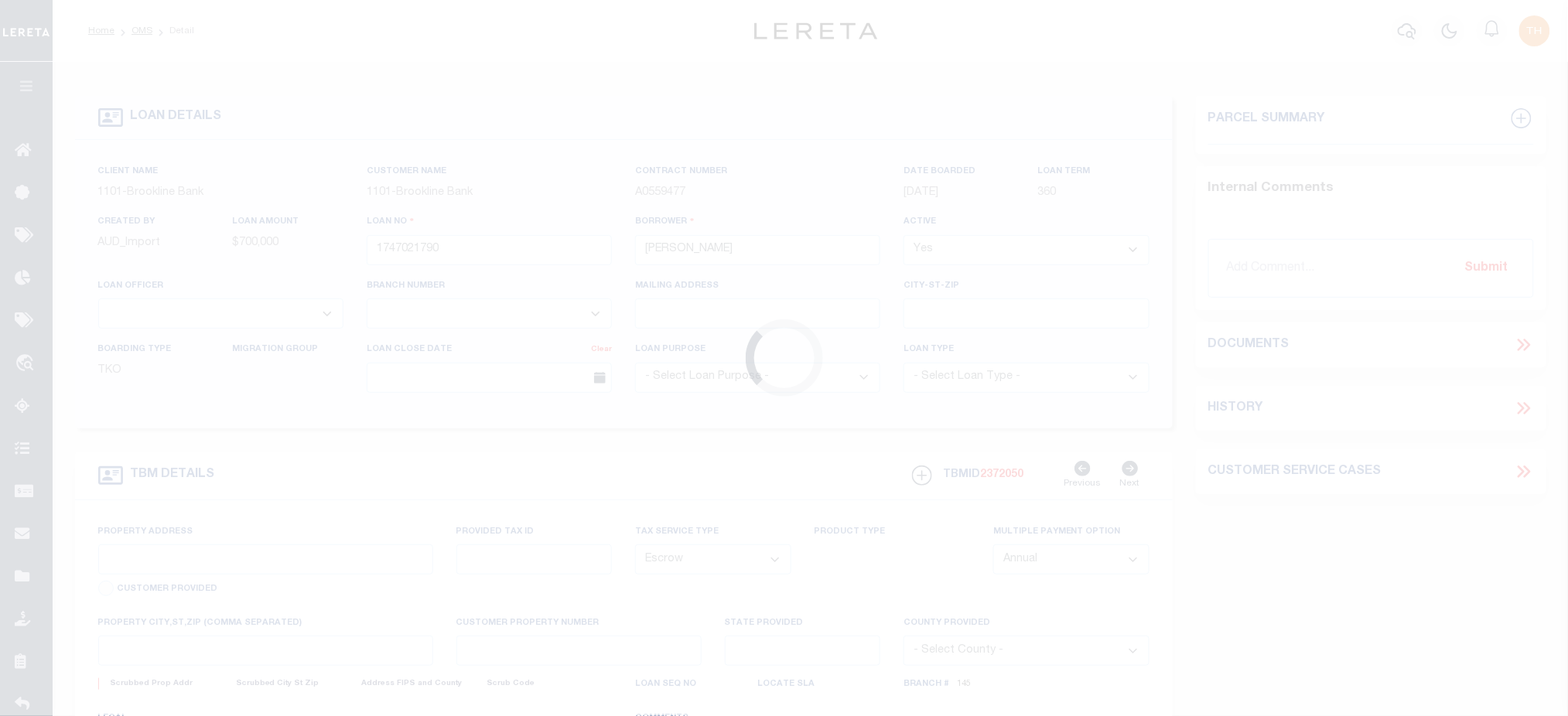
type input "MA"
select select "Barnstable"
select select "3228"
select select "1501"
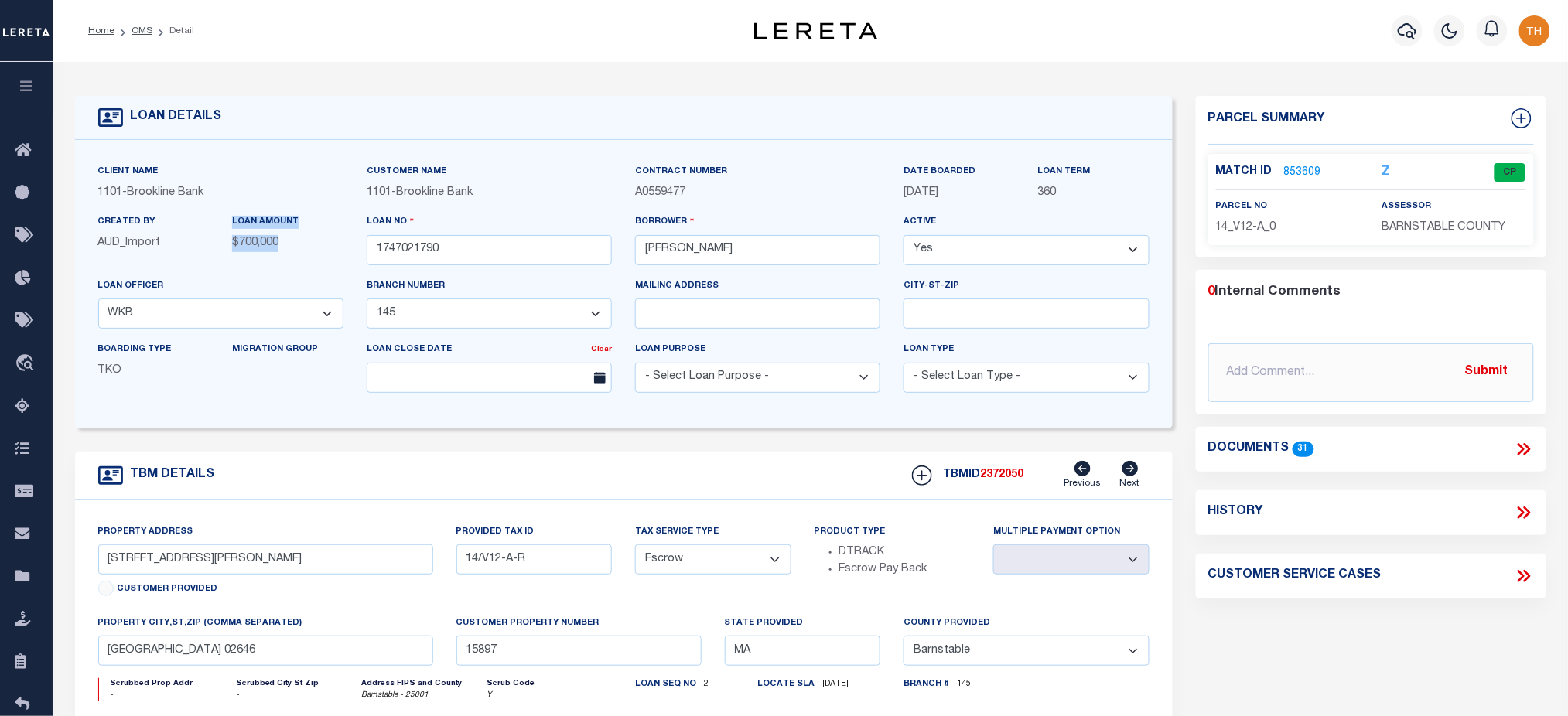
drag, startPoint x: 216, startPoint y: 243, endPoint x: 289, endPoint y: 239, distance: 73.1
click at [289, 239] on div "Created By AUD_Import LOAN AMOUNT $700,000" at bounding box center [220, 239] width 269 height 50
drag, startPoint x: 961, startPoint y: 195, endPoint x: 893, endPoint y: 179, distance: 69.9
click at [893, 179] on div "DATE BOARDED 09/23/2016" at bounding box center [959, 188] width 135 height 50
drag, startPoint x: 625, startPoint y: 538, endPoint x: 710, endPoint y: 546, distance: 85.4
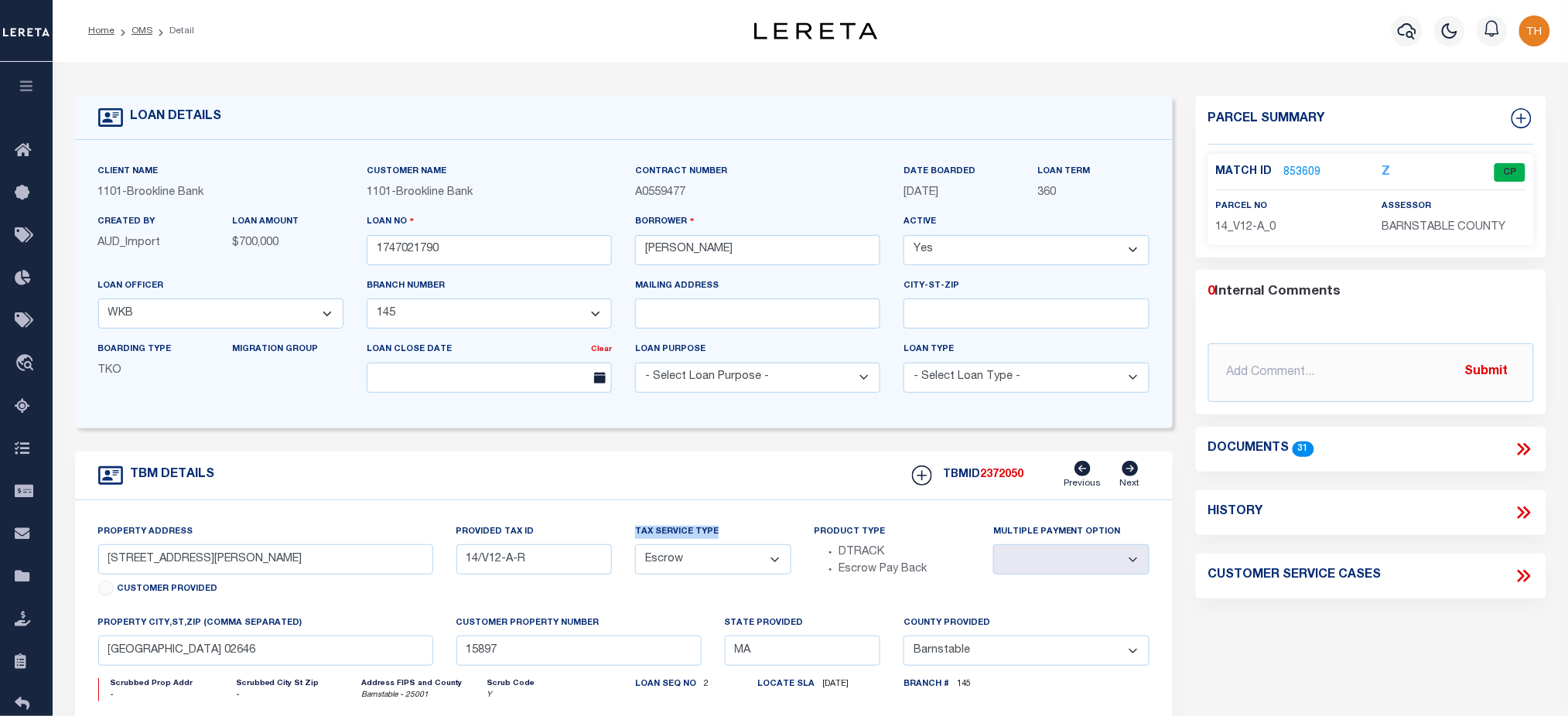
click at [710, 546] on div "Tax Service Type - Select Tax Service Type - Escrow NonEscrow" at bounding box center [713, 570] width 180 height 91
drag, startPoint x: 232, startPoint y: 245, endPoint x: 312, endPoint y: 245, distance: 80.0
click at [312, 245] on p "$700,000" at bounding box center [288, 244] width 111 height 17
drag, startPoint x: 889, startPoint y: 170, endPoint x: 980, endPoint y: 201, distance: 96.1
click at [980, 201] on div "Client Name 1101 - Brookline Bank Customer Name 1101 - Brookline Bank" at bounding box center [624, 284] width 1074 height 242
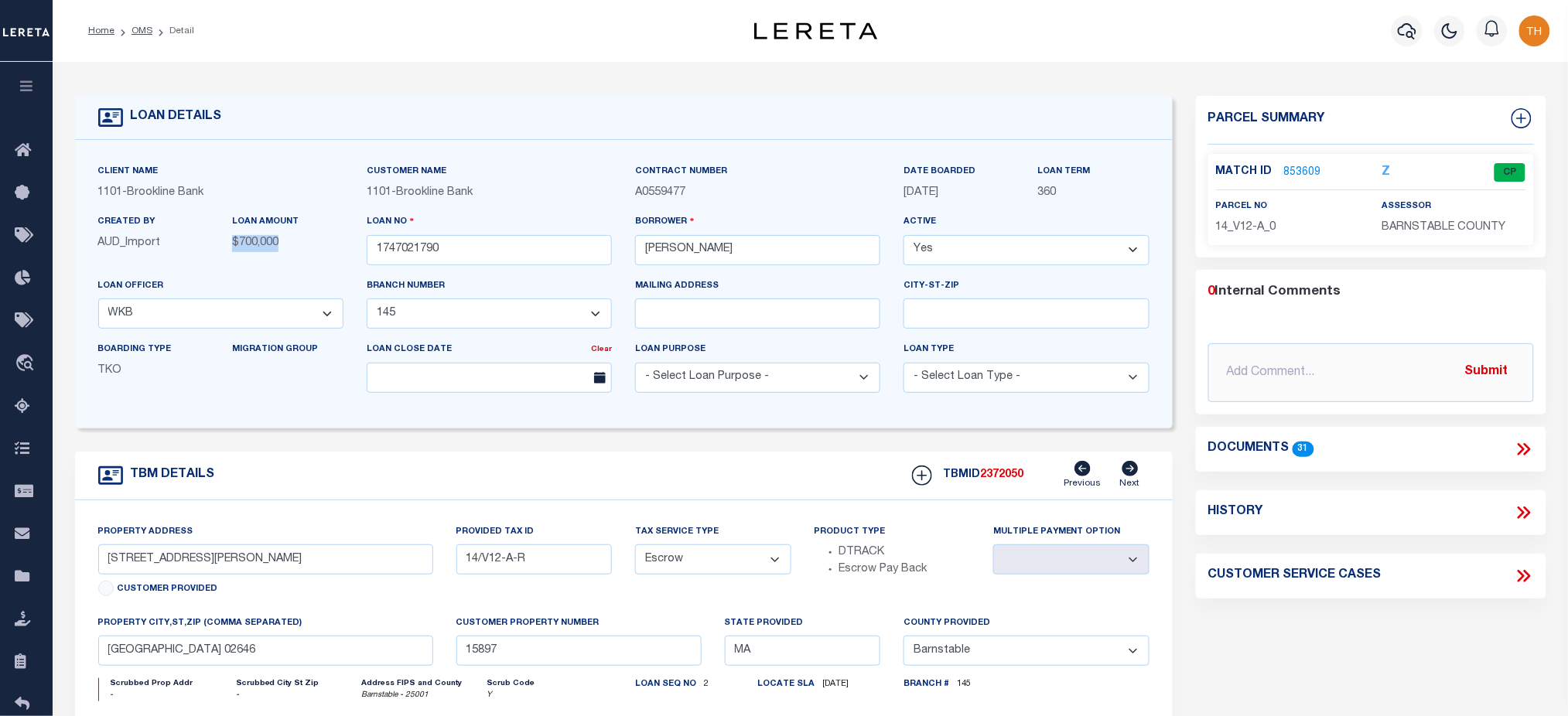
click at [957, 206] on div "DATE BOARDED 09/23/2016" at bounding box center [959, 188] width 135 height 50
drag, startPoint x: 973, startPoint y: 199, endPoint x: 901, endPoint y: 170, distance: 77.6
click at [901, 170] on div "DATE BOARDED 09/23/2016" at bounding box center [959, 188] width 135 height 50
drag, startPoint x: 251, startPoint y: 219, endPoint x: 303, endPoint y: 243, distance: 57.3
click at [303, 243] on div "LOAN AMOUNT $700,000" at bounding box center [288, 239] width 135 height 50
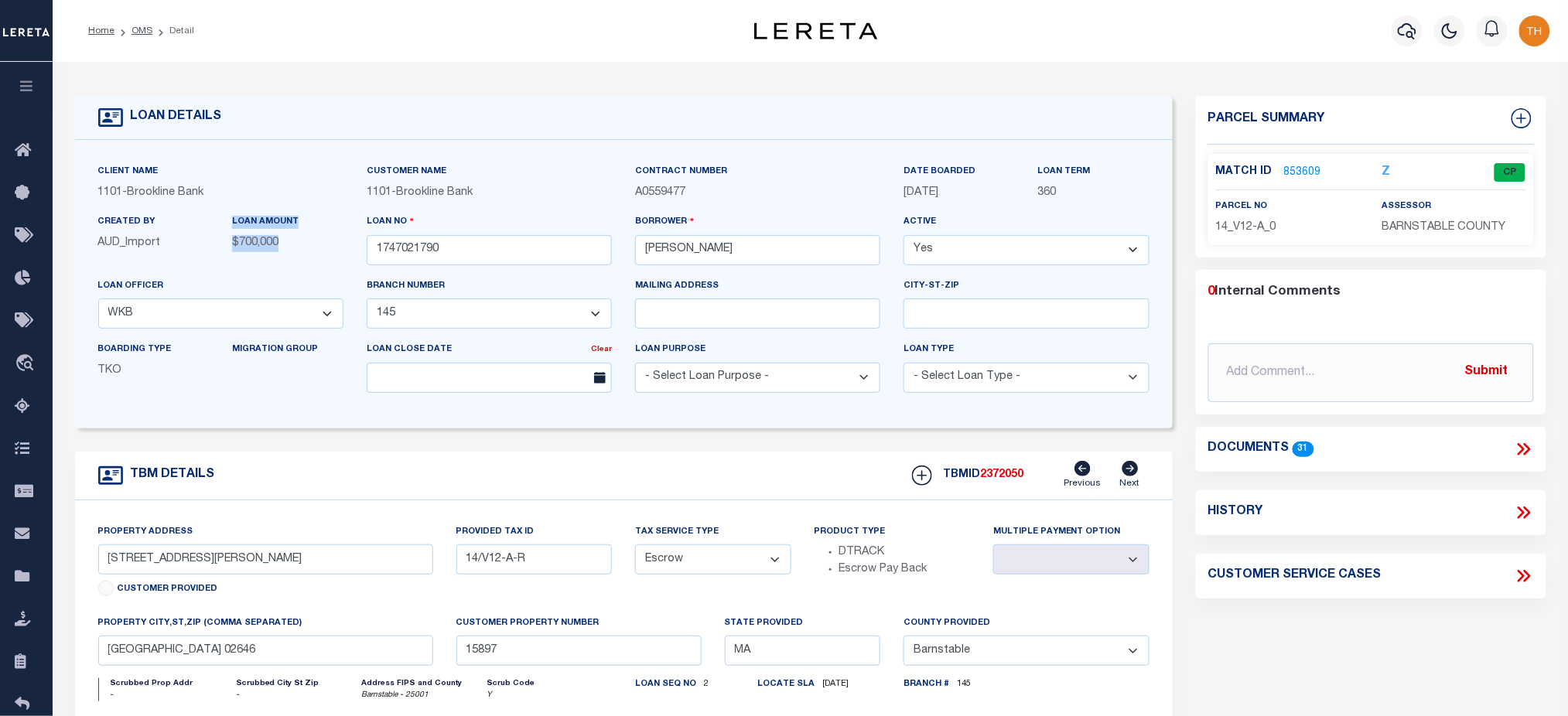
drag, startPoint x: 959, startPoint y: 194, endPoint x: 895, endPoint y: 170, distance: 68.4
click at [895, 170] on div "DATE BOARDED 09/23/2016" at bounding box center [959, 188] width 135 height 50
click at [917, 223] on label "Active" at bounding box center [920, 223] width 32 height 13
drag, startPoint x: 959, startPoint y: 199, endPoint x: 891, endPoint y: 171, distance: 73.5
click at [891, 171] on div "Client Name 1101 - Brookline Bank Customer Name 1101 - Brookline Bank" at bounding box center [624, 284] width 1074 height 242
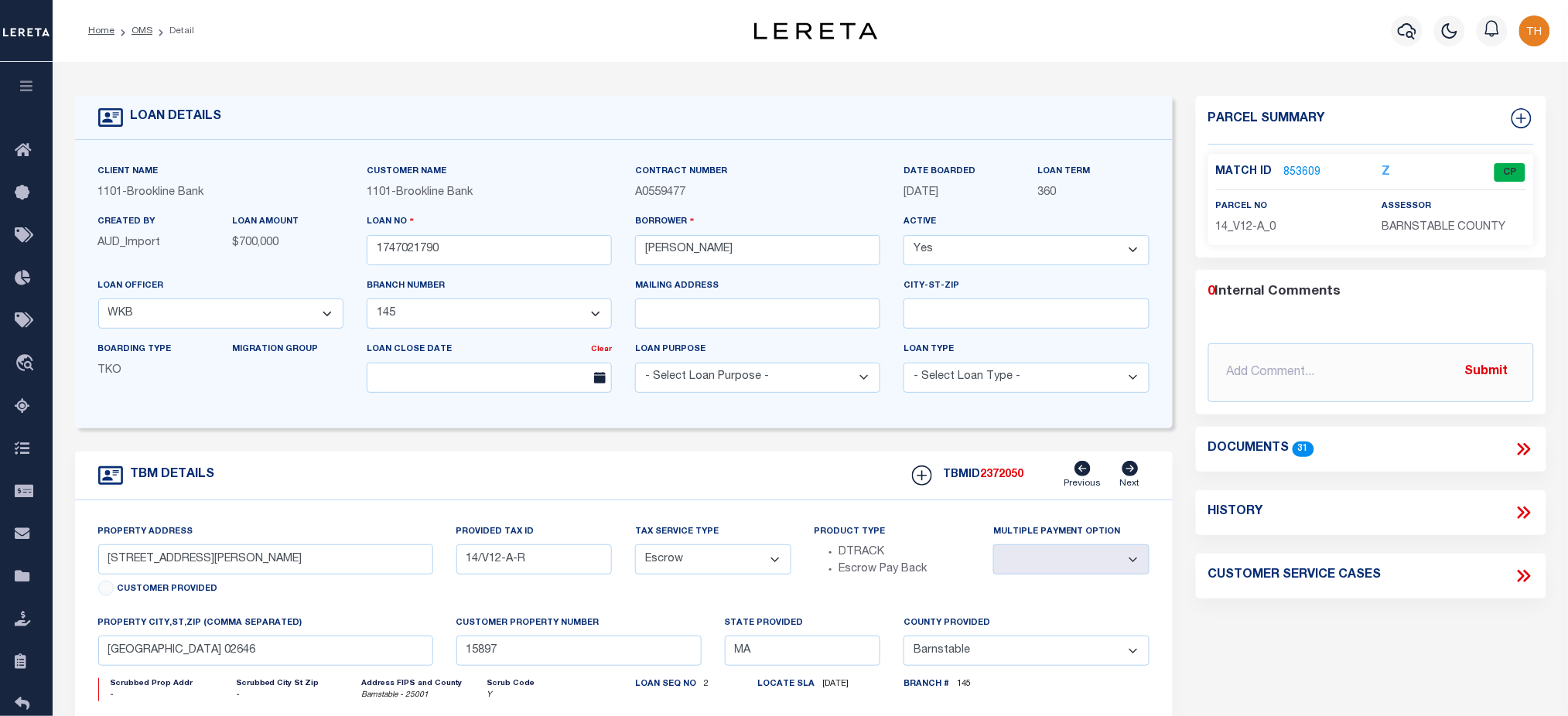
click at [456, 268] on div "Loan No 1747021790" at bounding box center [489, 245] width 269 height 63
click at [1302, 173] on link "853609" at bounding box center [1302, 173] width 37 height 17
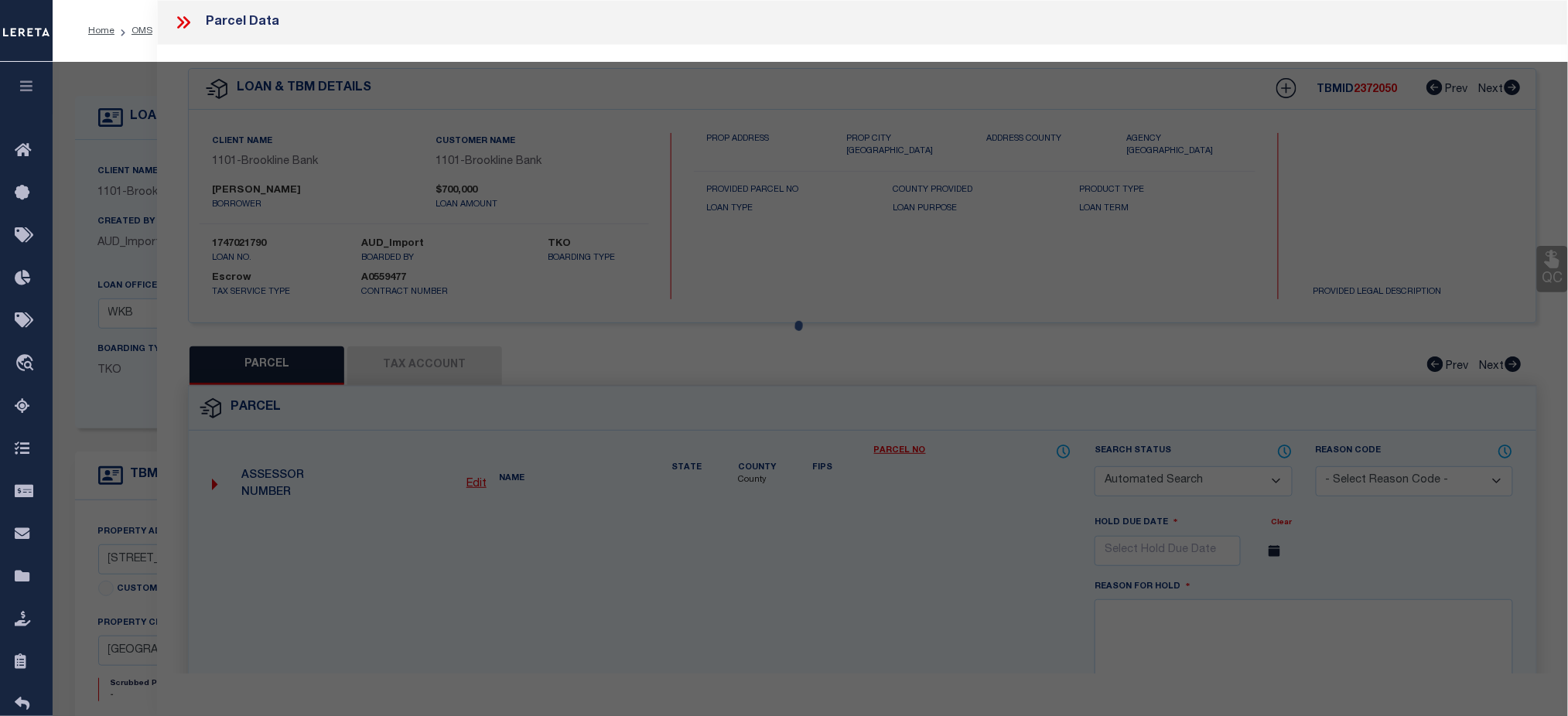
checkbox input "false"
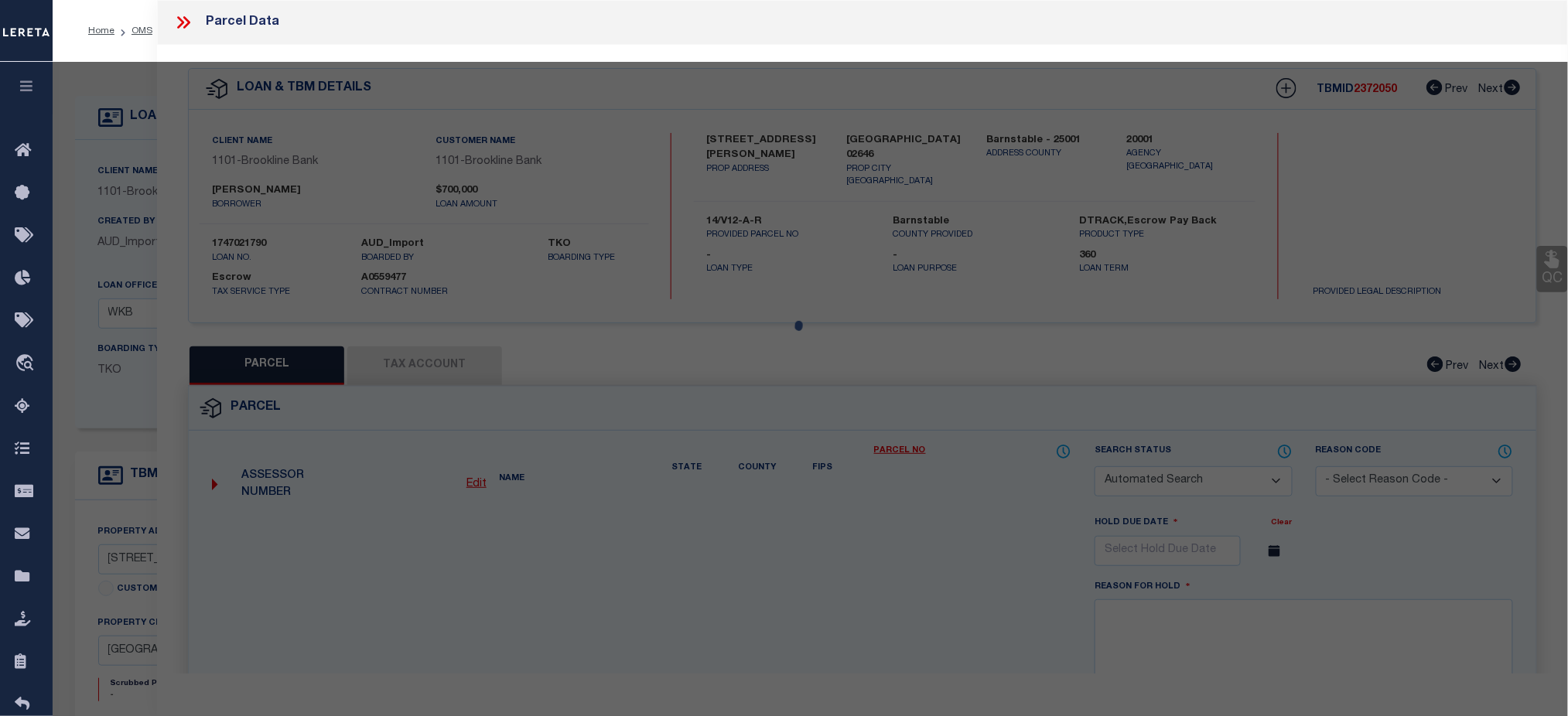
select select "CP"
type input "FRAIZE JOHN E & C/O VASIL PAUL M &"
type input "50 BRADDOCK ST"
checkbox input "false"
type input "MA"
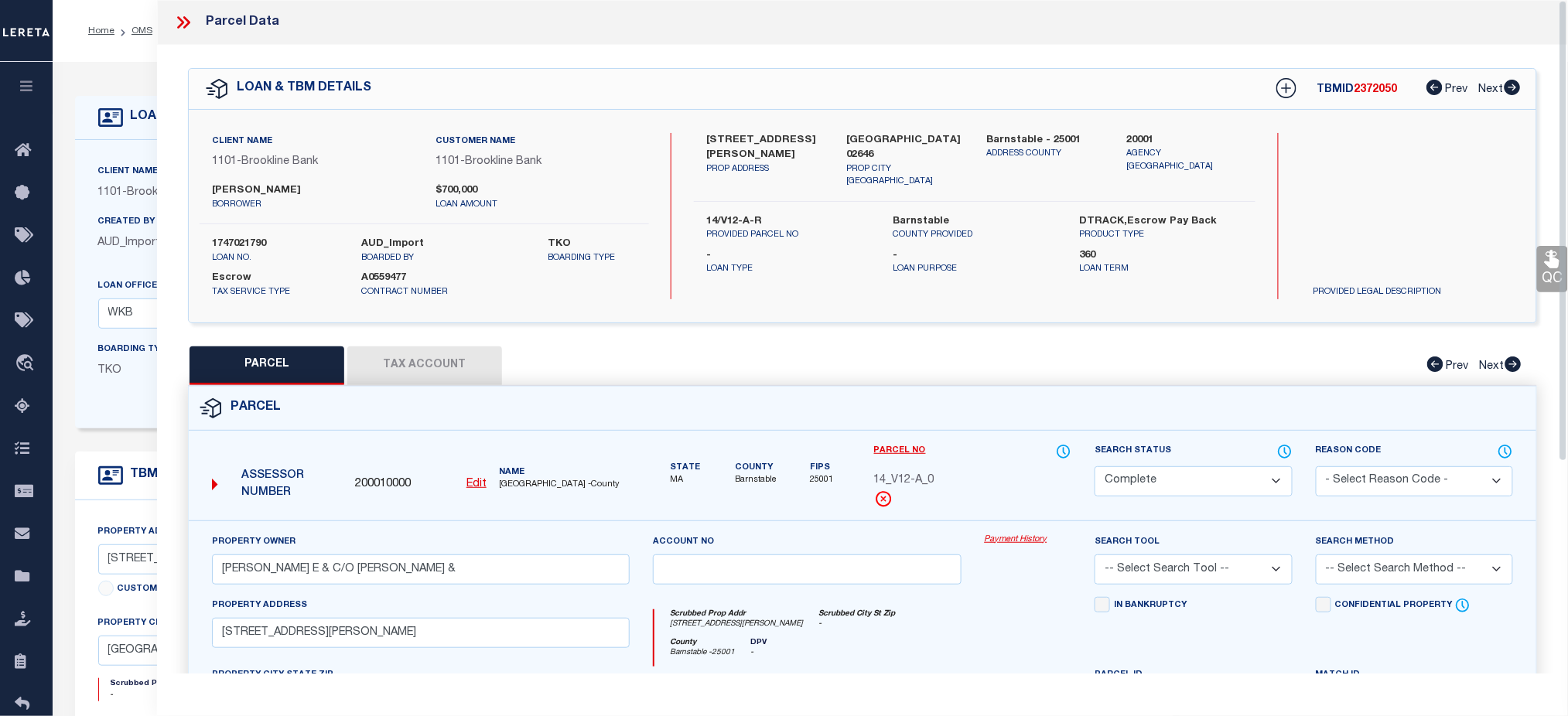
click at [461, 368] on button "Tax Account" at bounding box center [425, 366] width 155 height 39
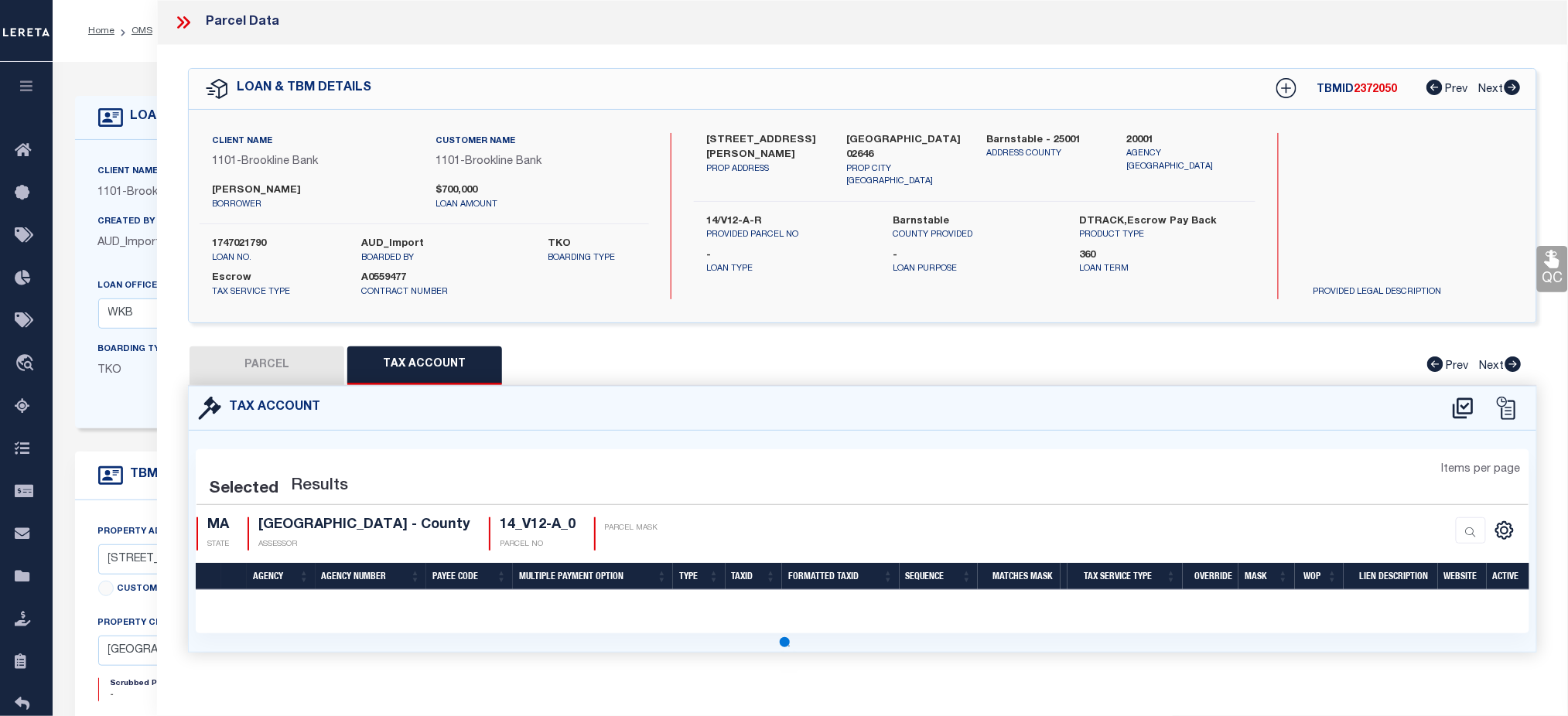
select select "100"
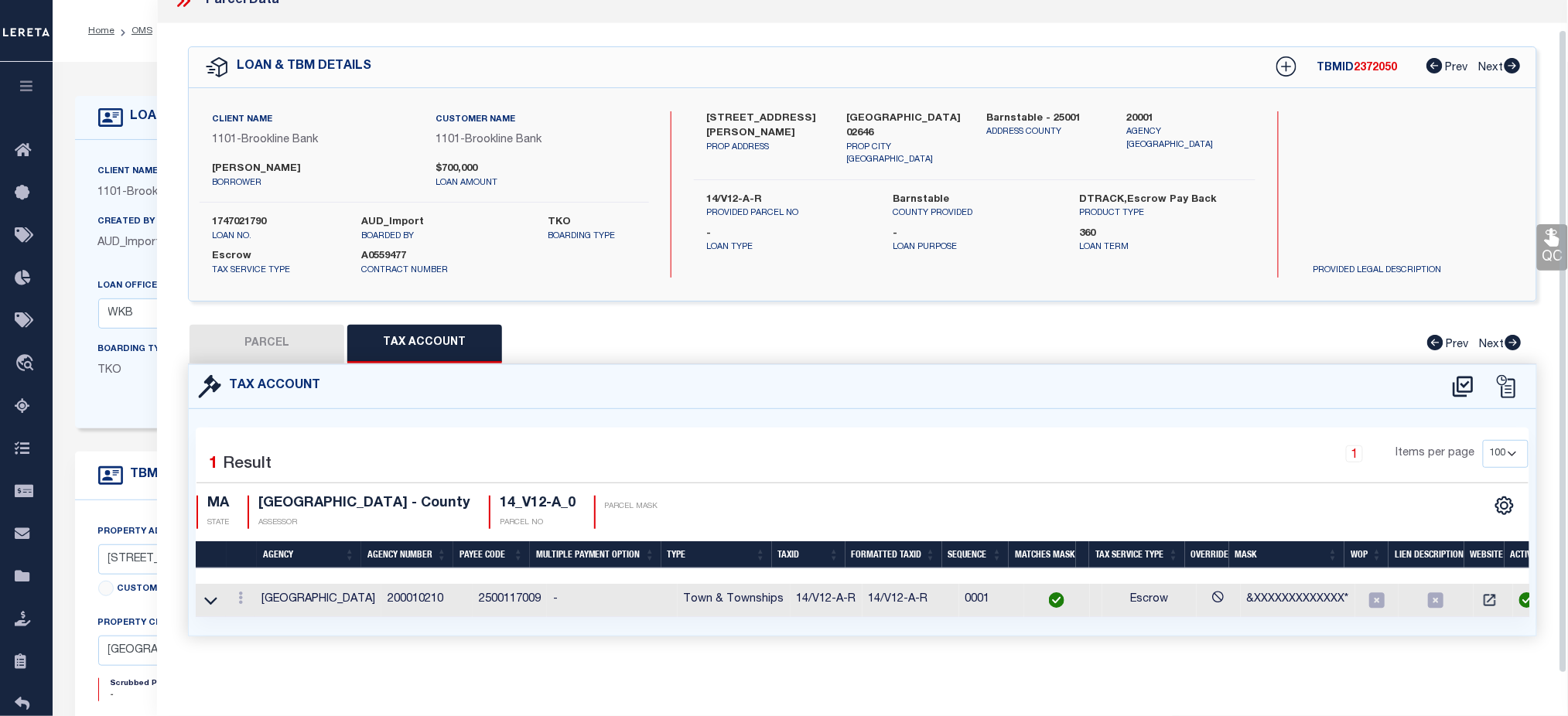
scroll to position [31, 0]
click at [228, 331] on button "PARCEL" at bounding box center [267, 344] width 155 height 39
select select "AS"
checkbox input "false"
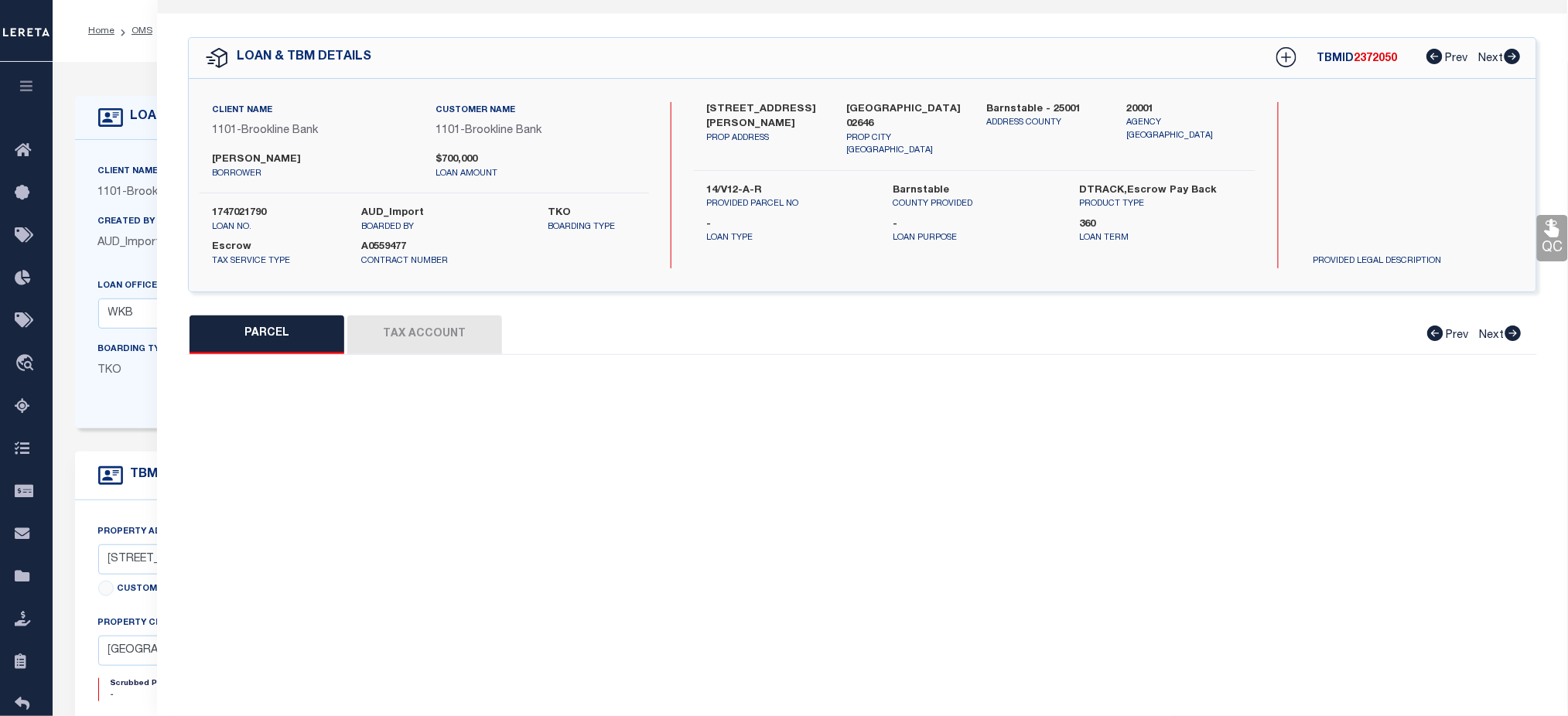
select select "CP"
type input "FRAIZE JOHN E & C/O VASIL PAUL M &"
type input "50 BRADDOCK ST"
checkbox input "false"
type input "MA"
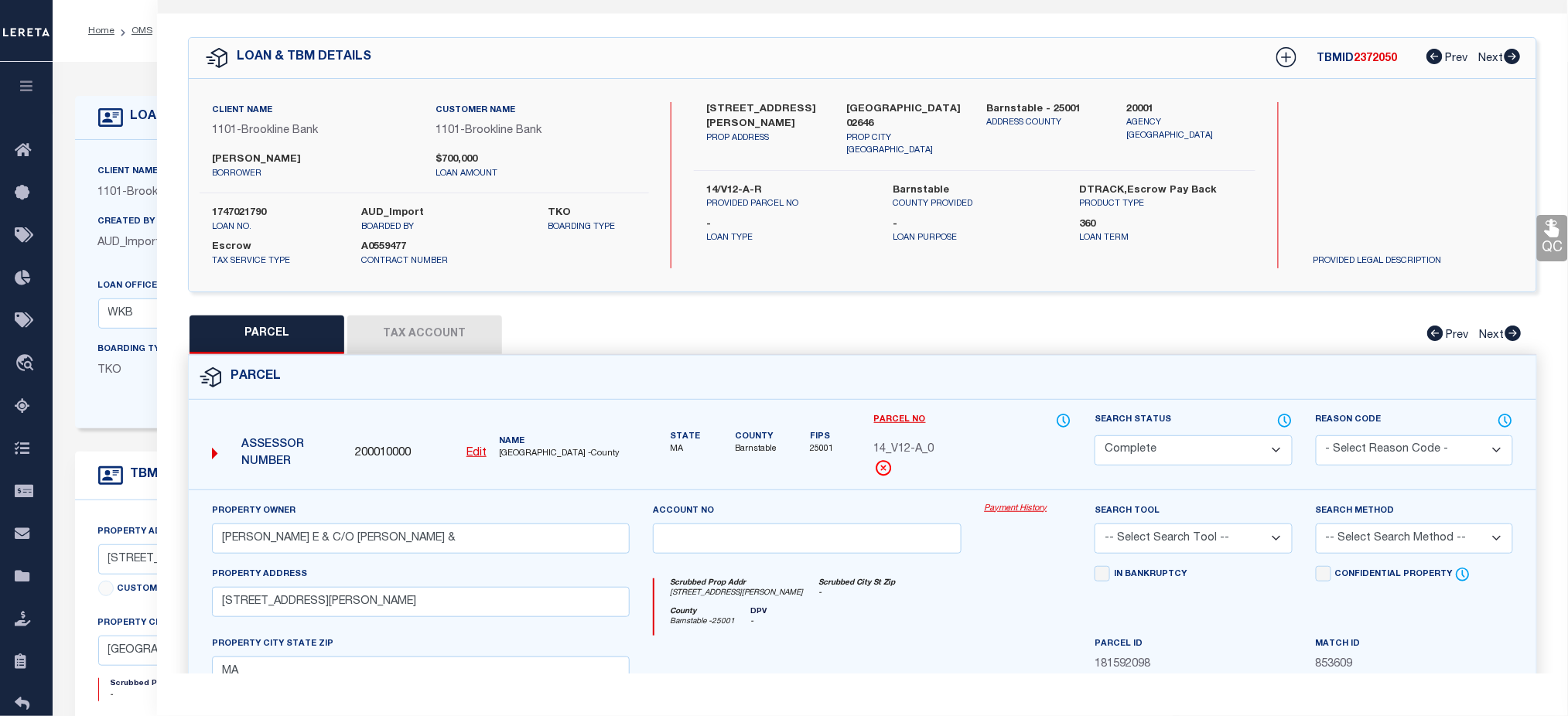
click at [1037, 512] on link "Payment History" at bounding box center [1028, 510] width 87 height 13
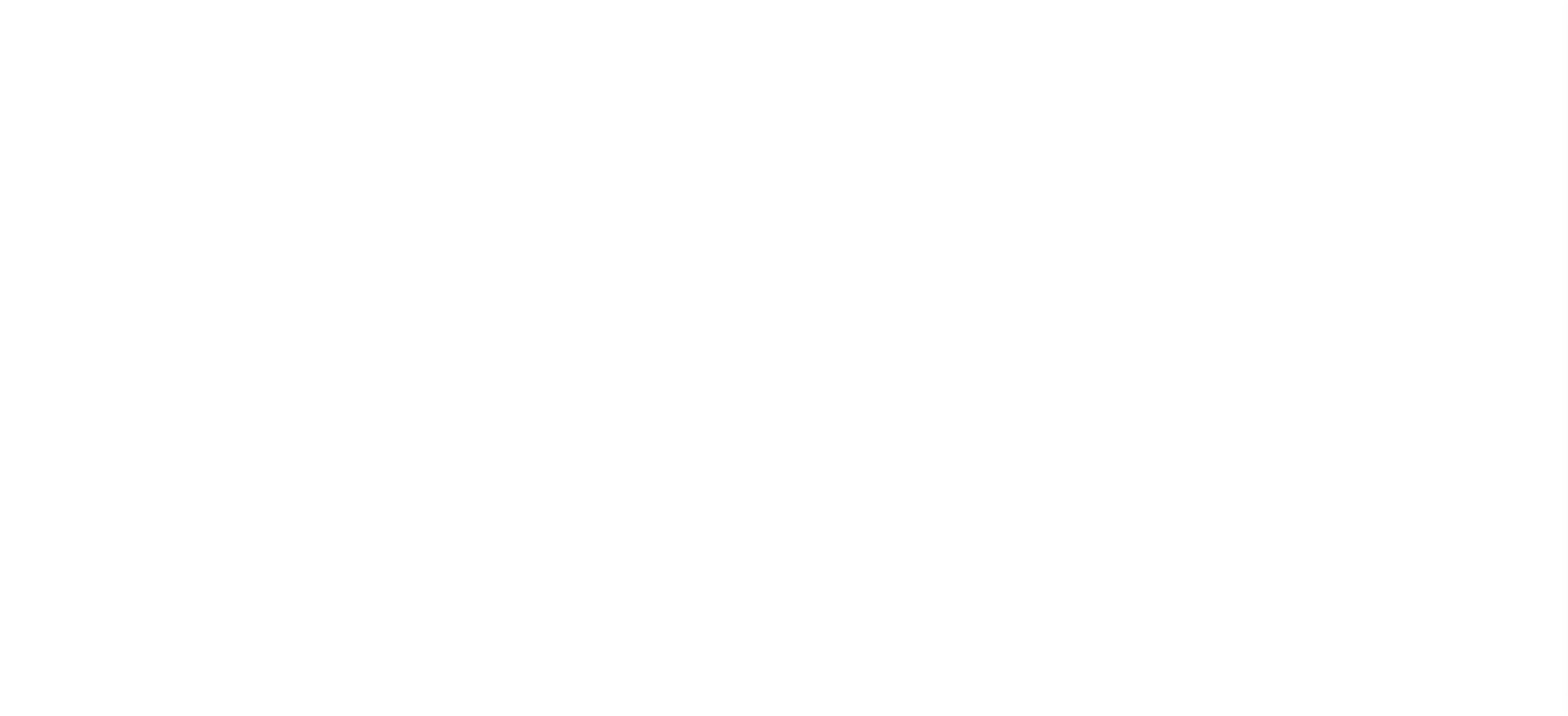
select select "False"
select select "3146"
select select "1501"
select select "Escrow"
select select "[GEOGRAPHIC_DATA]"
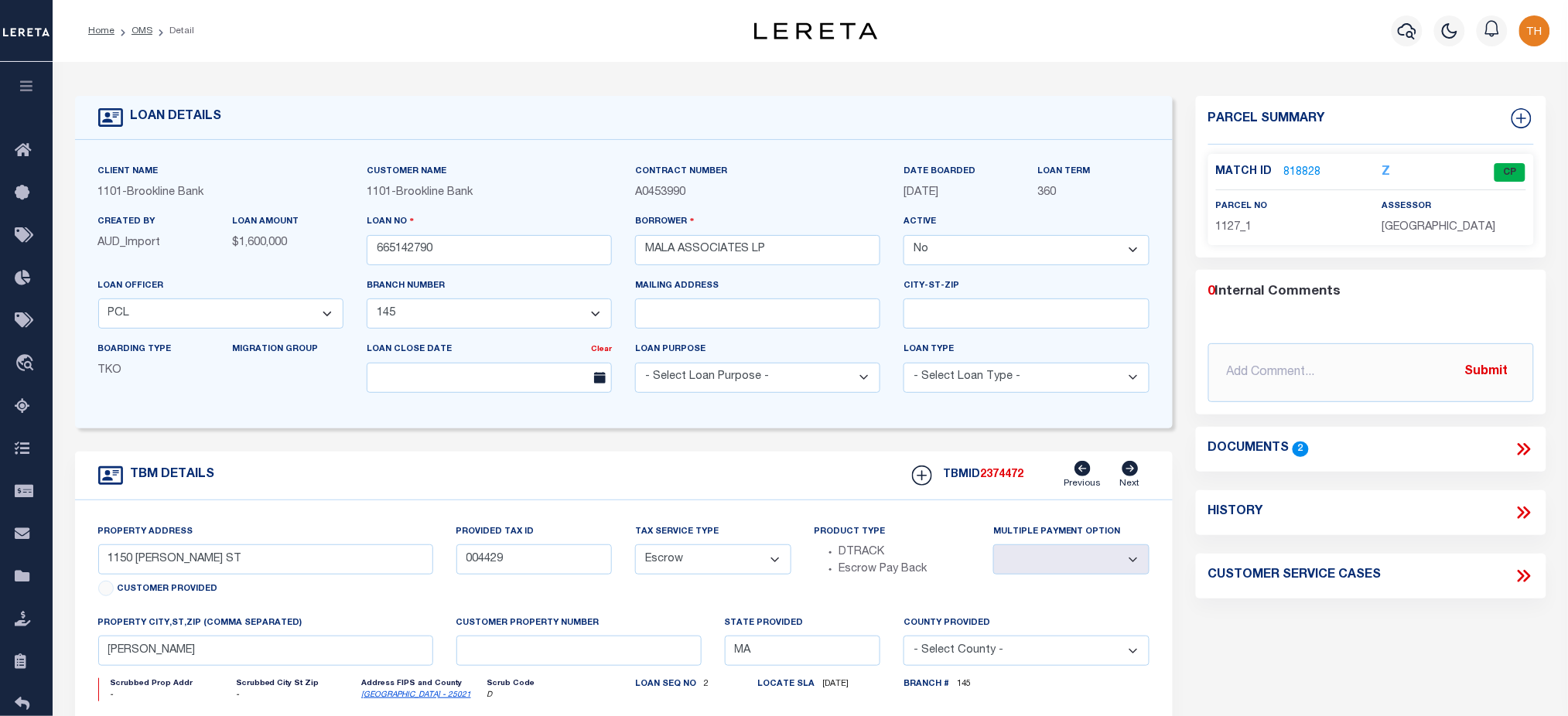
drag, startPoint x: 990, startPoint y: 201, endPoint x: 897, endPoint y: 173, distance: 97.1
click at [897, 173] on div "DATE BOARDED [DATE]" at bounding box center [959, 188] width 135 height 50
click at [1293, 165] on link "818828" at bounding box center [1302, 173] width 37 height 17
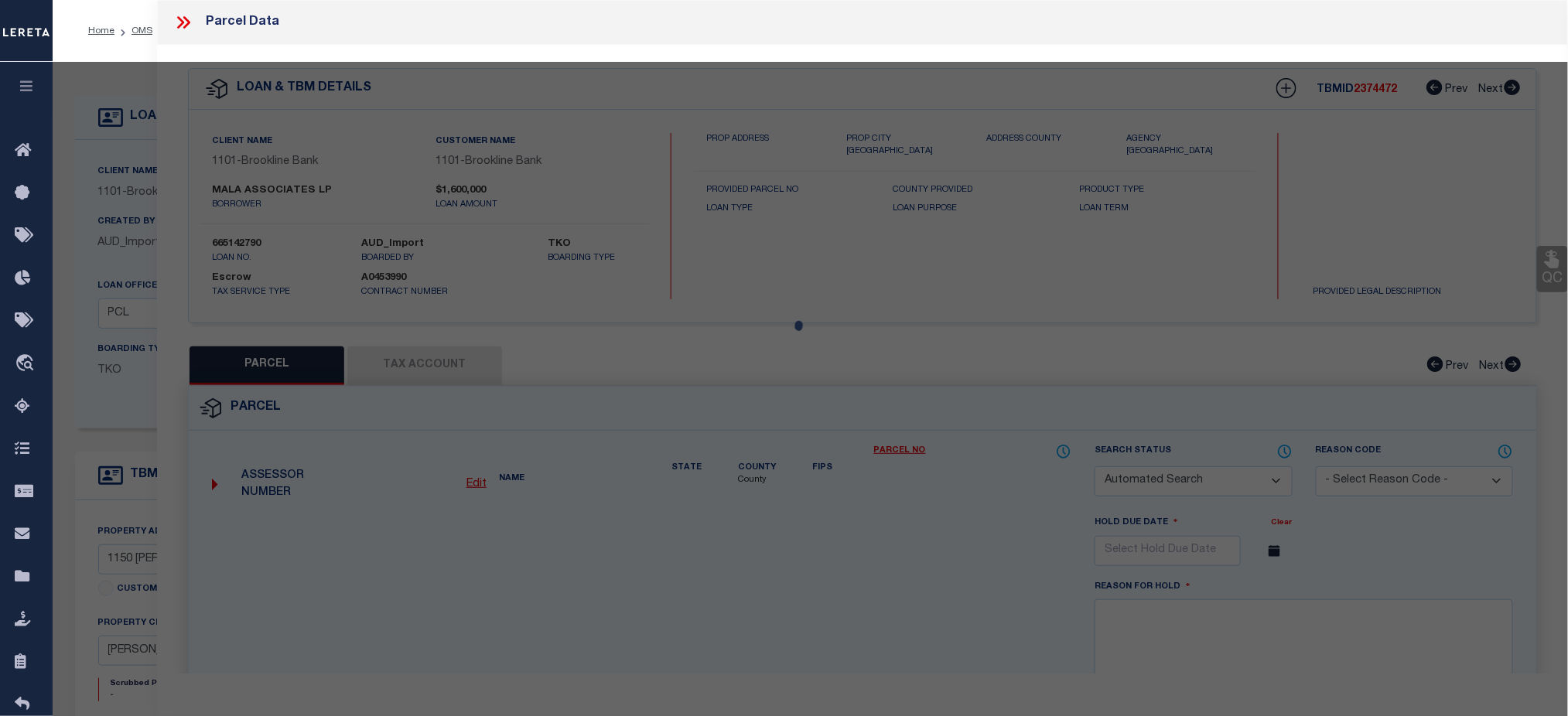
checkbox input "false"
select select "CP"
type input "MALA ASSOCIATES"
type input "[STREET_ADDRESS][PERSON_NAME]"
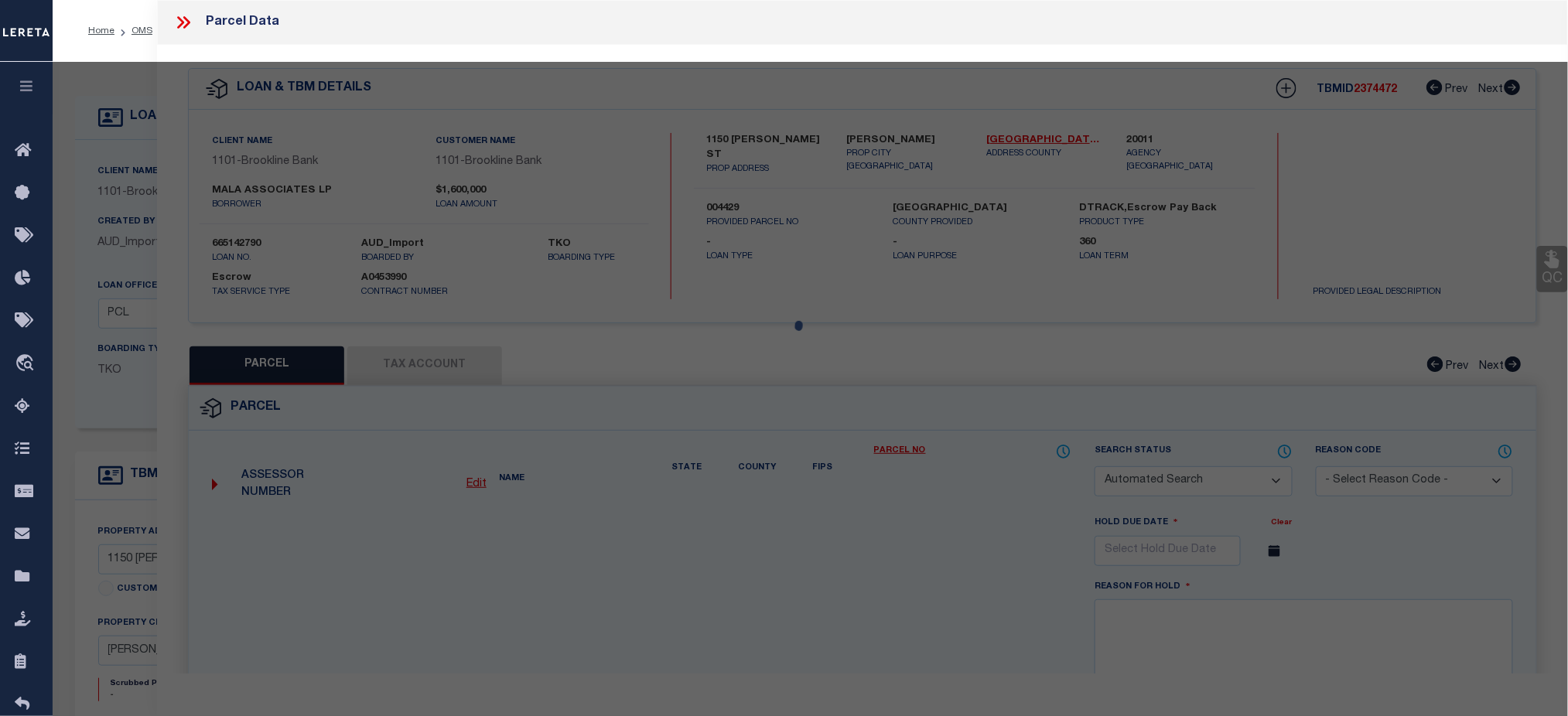
checkbox input "false"
type input "[PERSON_NAME]"
type textarea "PARCEL PER MIKE ALLTOP EMAIL. QUINCY CITY - 004429."
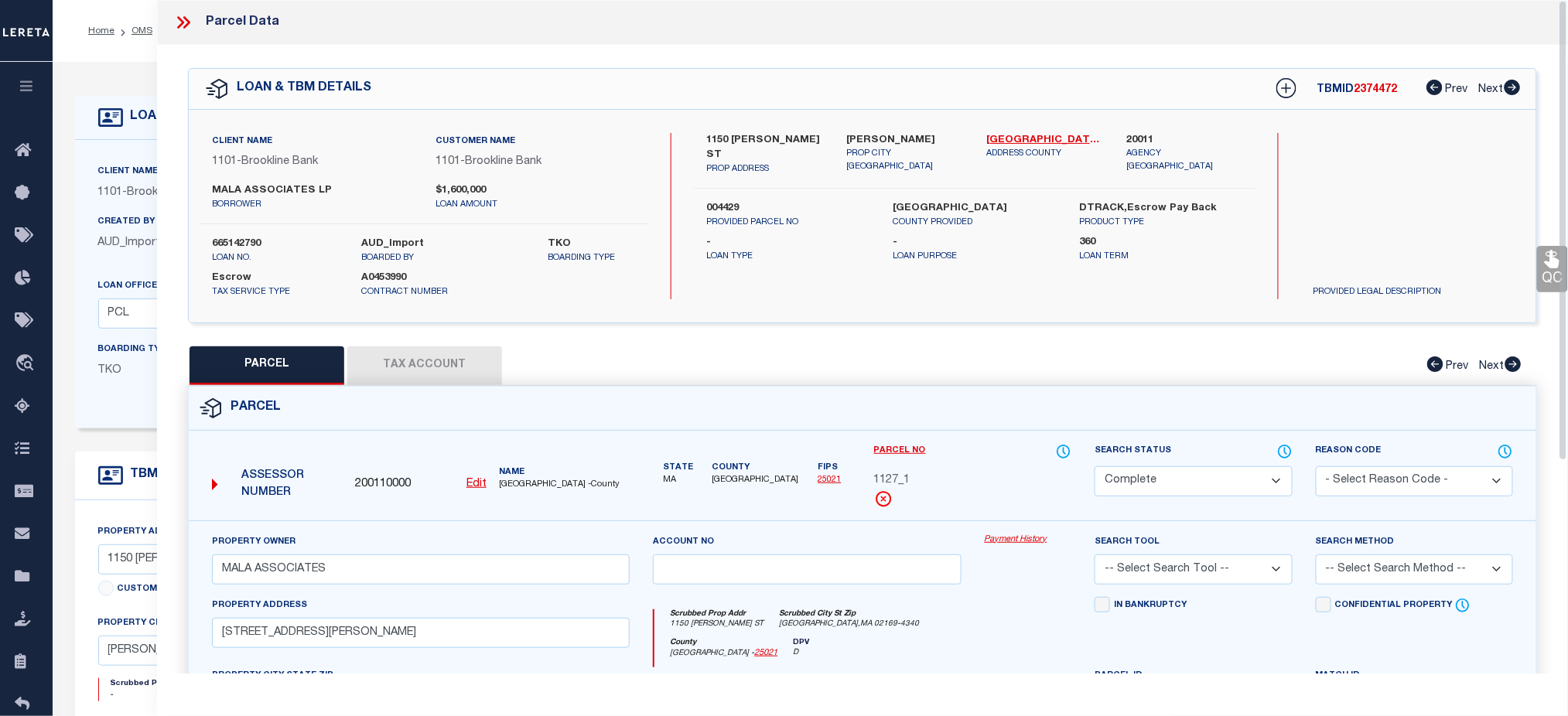
click at [1022, 540] on link "Payment History" at bounding box center [1028, 541] width 87 height 13
click at [176, 12] on icon at bounding box center [183, 22] width 20 height 20
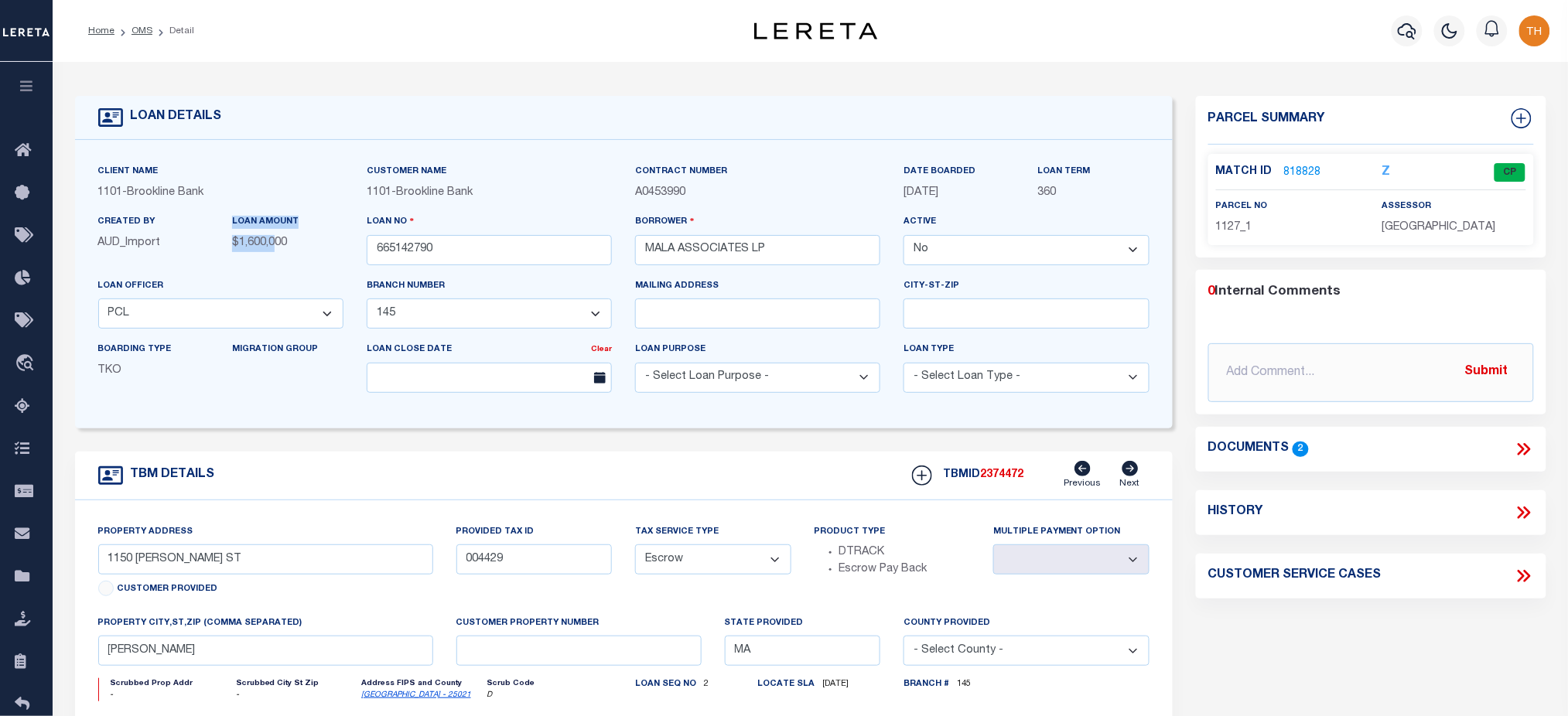
drag, startPoint x: 228, startPoint y: 228, endPoint x: 276, endPoint y: 249, distance: 52.4
click at [276, 249] on div "LOAN AMOUNT $1,600,000" at bounding box center [288, 239] width 135 height 50
click at [245, 259] on div "LOAN AMOUNT $1,600,000" at bounding box center [288, 239] width 135 height 50
drag, startPoint x: 236, startPoint y: 216, endPoint x: 299, endPoint y: 237, distance: 66.4
click at [289, 236] on div "LOAN AMOUNT $1,600,000" at bounding box center [288, 233] width 111 height 38
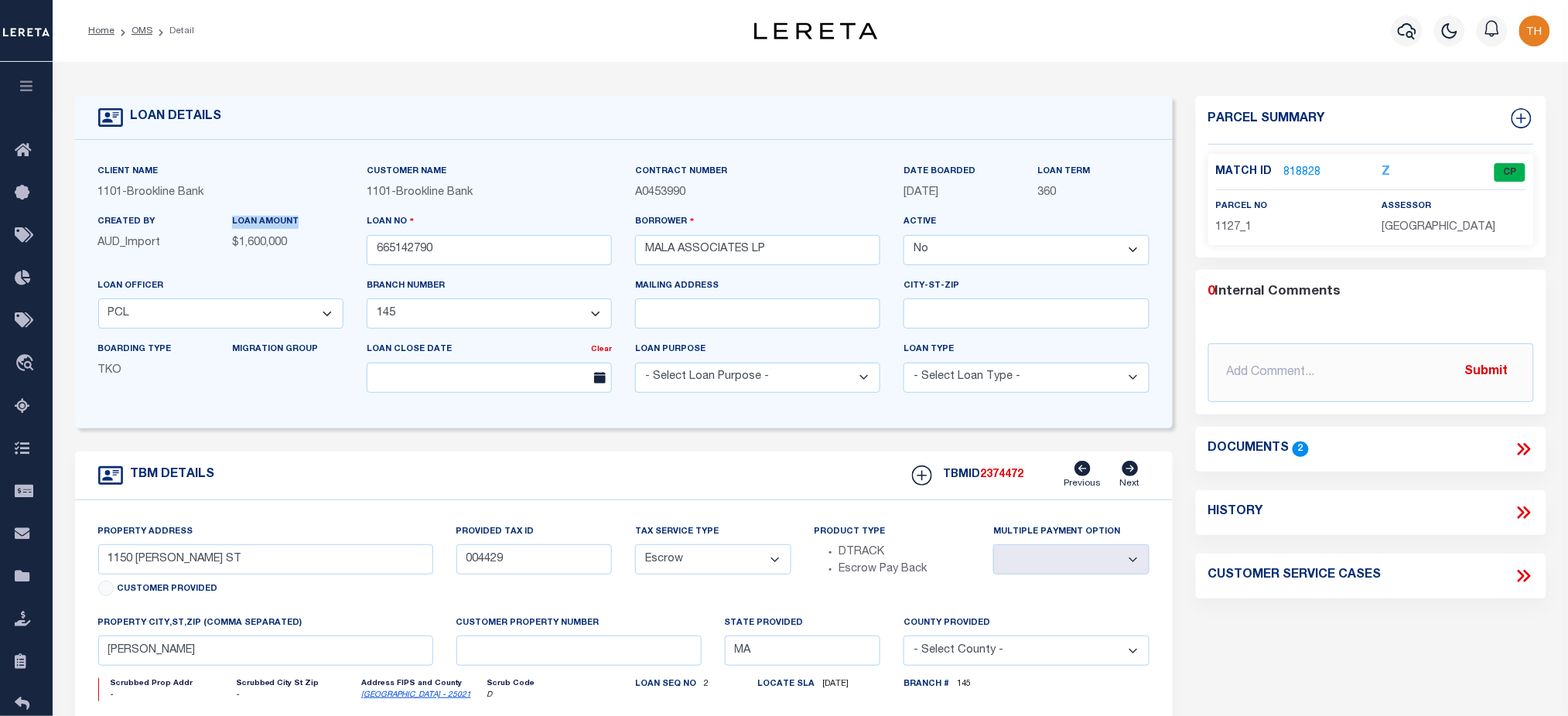
drag, startPoint x: 969, startPoint y: 195, endPoint x: 905, endPoint y: 170, distance: 68.7
click at [905, 170] on div "DATE BOARDED 09/23/2016" at bounding box center [959, 182] width 111 height 38
drag, startPoint x: 228, startPoint y: 251, endPoint x: 317, endPoint y: 254, distance: 89.1
click at [317, 254] on div "LOAN AMOUNT $1,600,000" at bounding box center [288, 239] width 135 height 50
drag, startPoint x: 978, startPoint y: 202, endPoint x: 861, endPoint y: 184, distance: 118.4
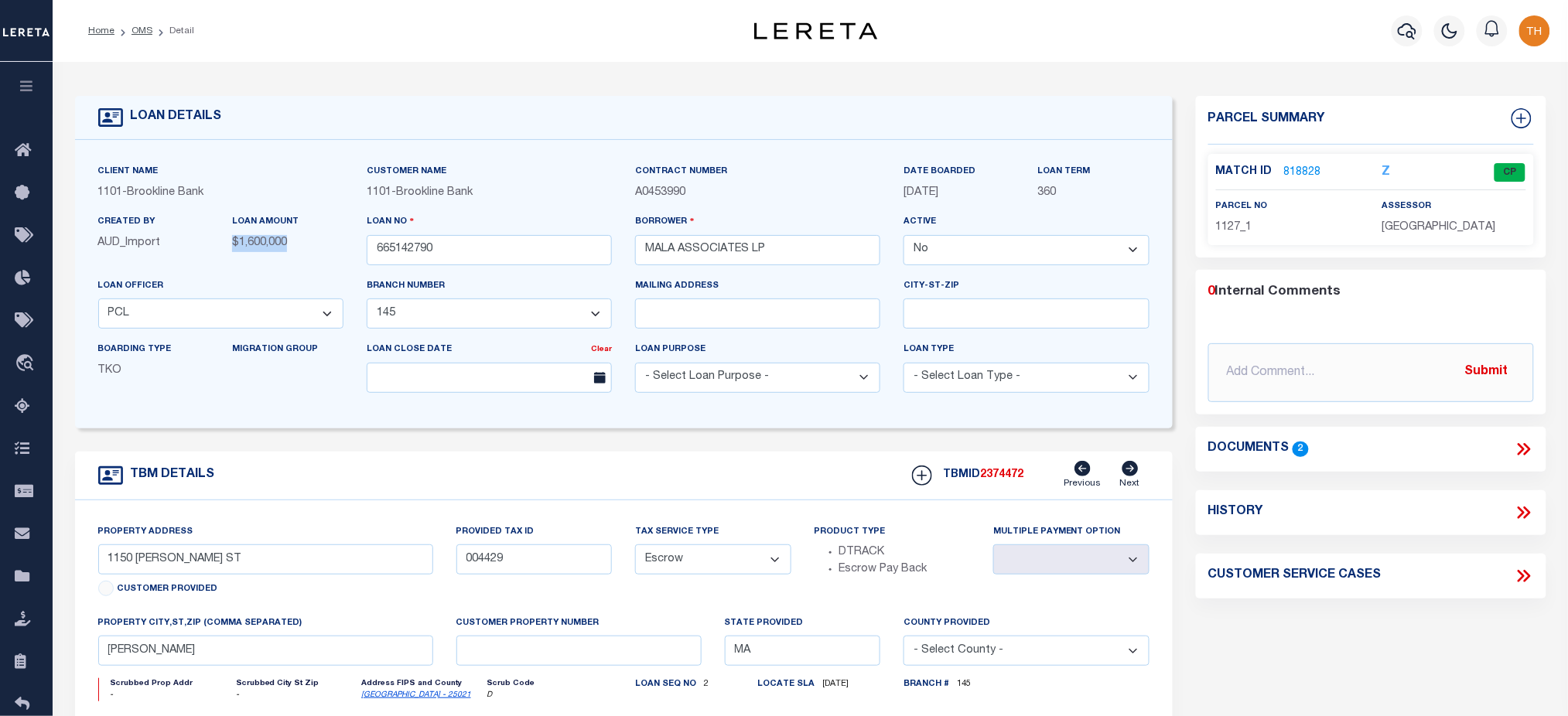
click at [861, 184] on div "Client Name 1101 - Brookline Bank Customer Name 1101 - Brookline Bank" at bounding box center [624, 284] width 1074 height 242
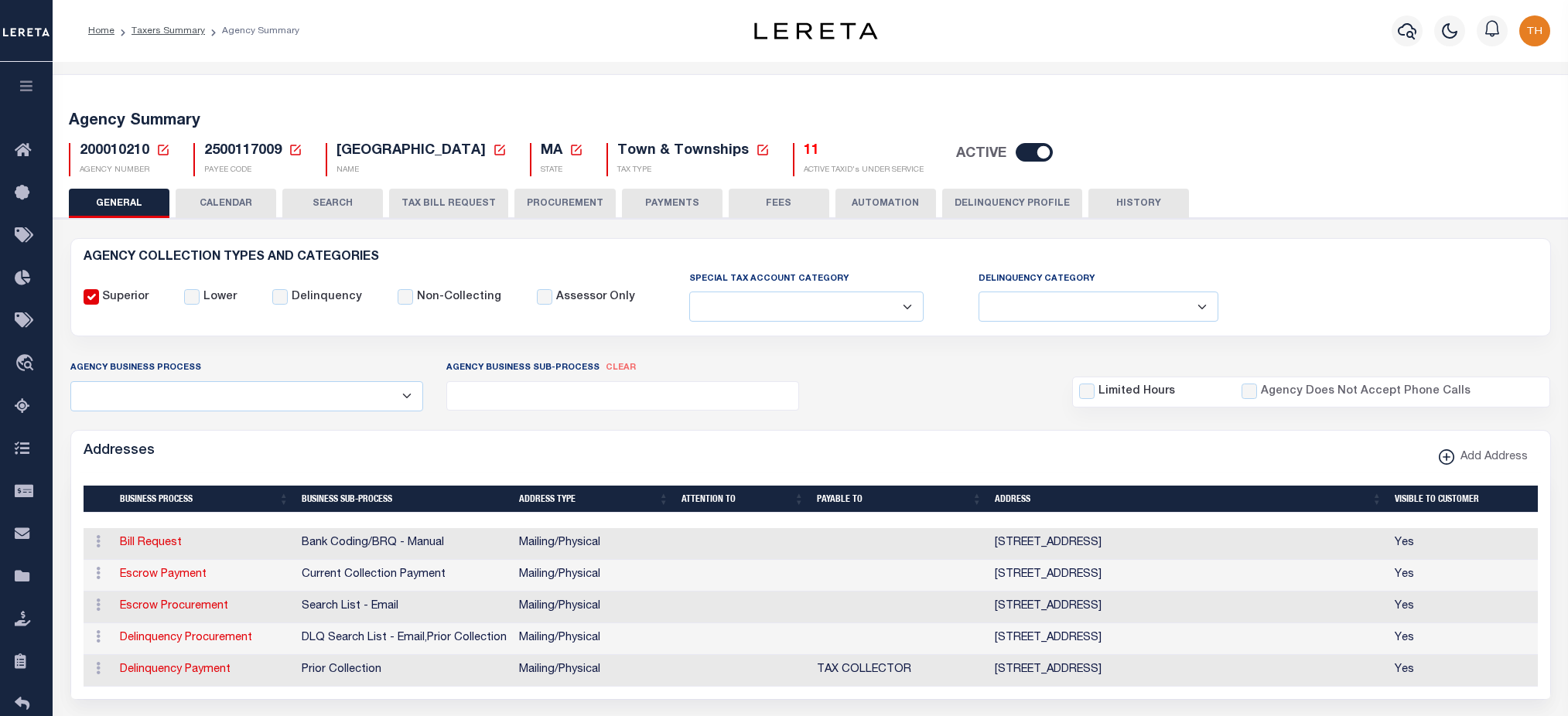
select select
click at [1409, 32] on icon "button" at bounding box center [1407, 32] width 18 height 17
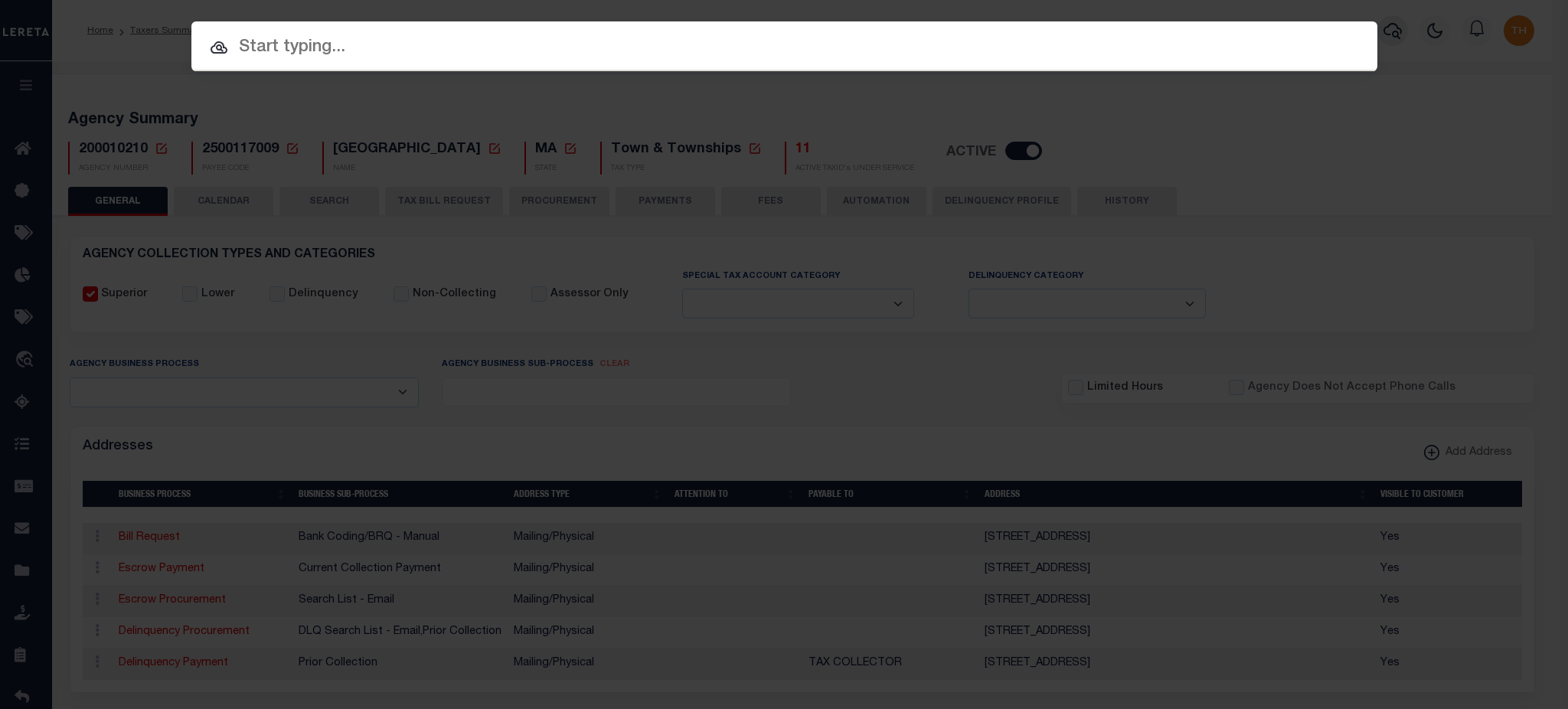
paste input "1747026341"
type input "1747026341"
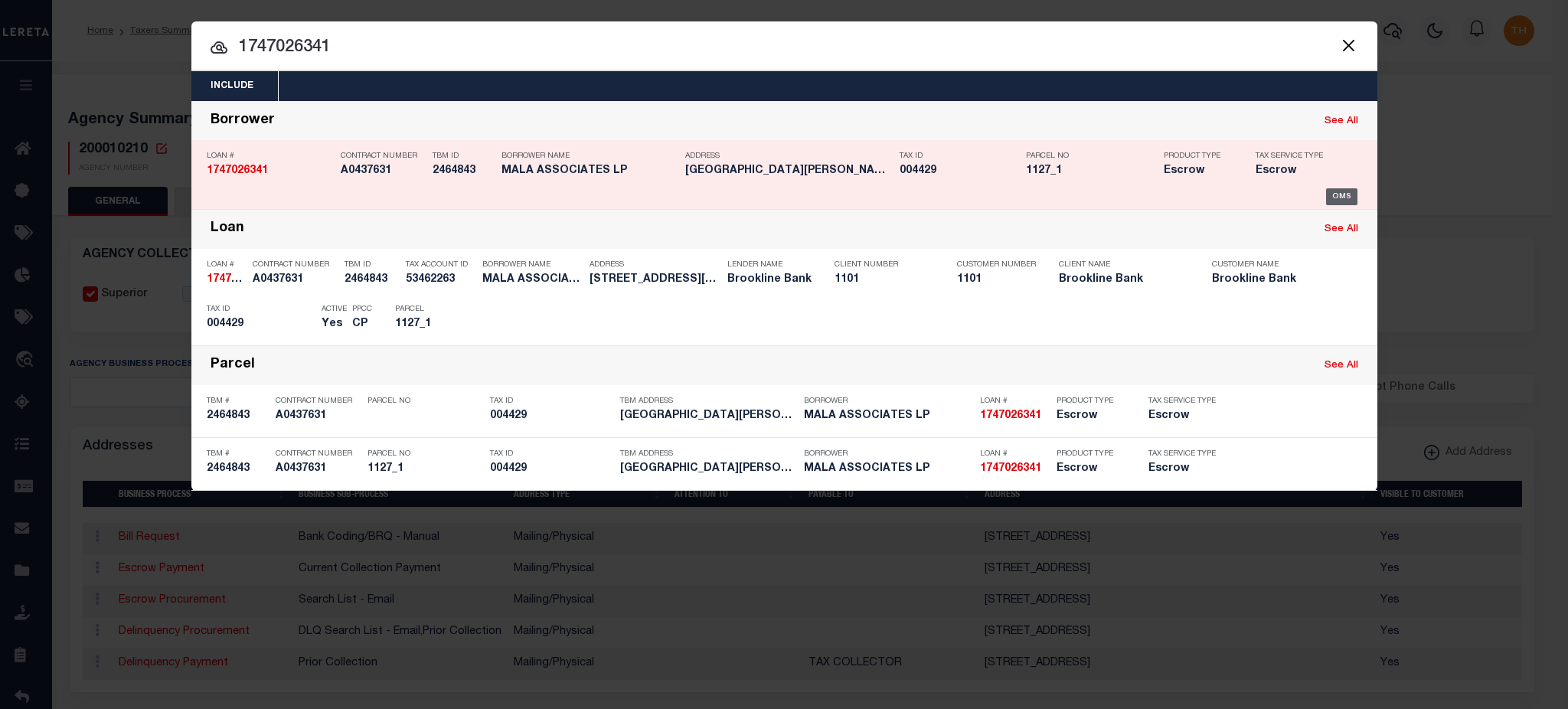
click at [1342, 194] on div "OMS" at bounding box center [1342, 197] width 31 height 16
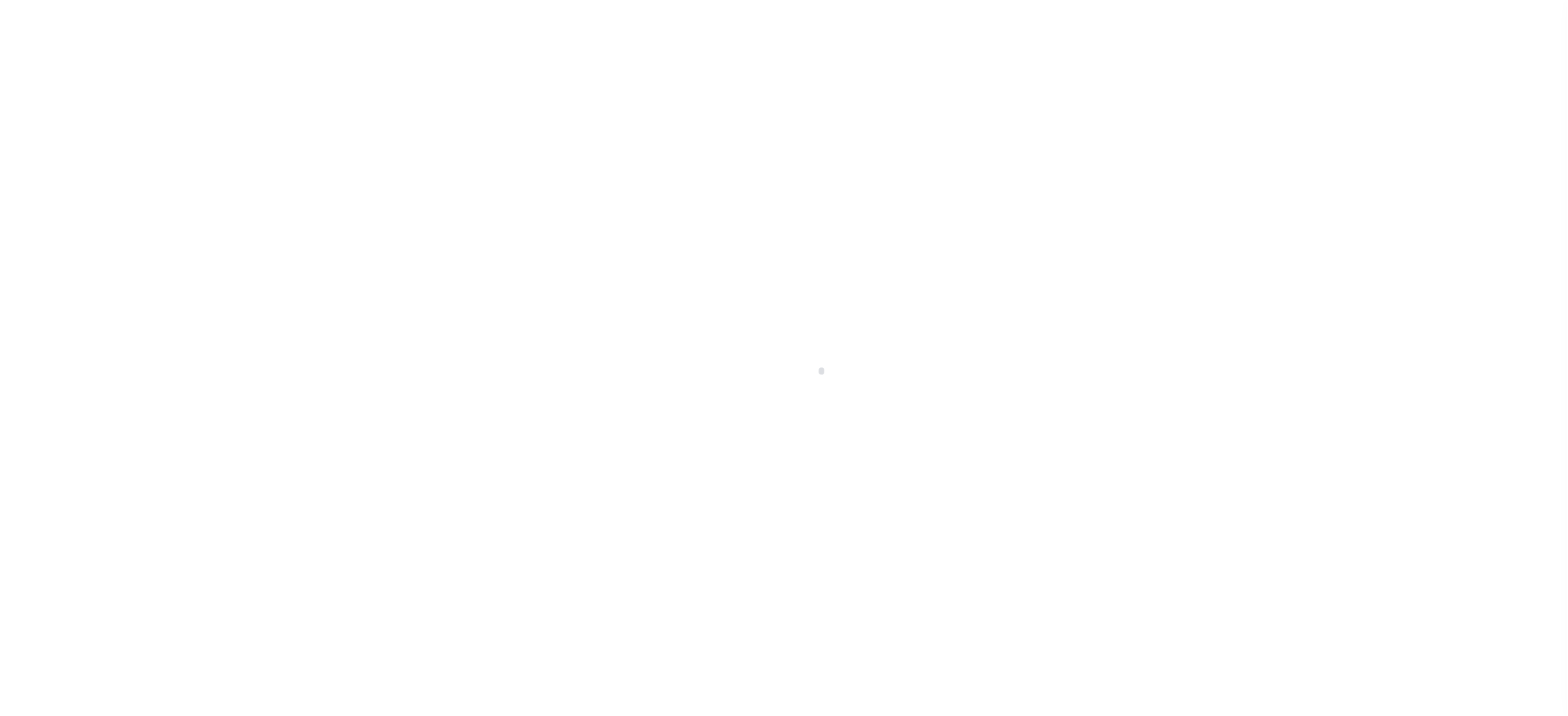
type input "1747026341"
type input "MALA ASSOCIATES LP"
select select
select select "Escrow"
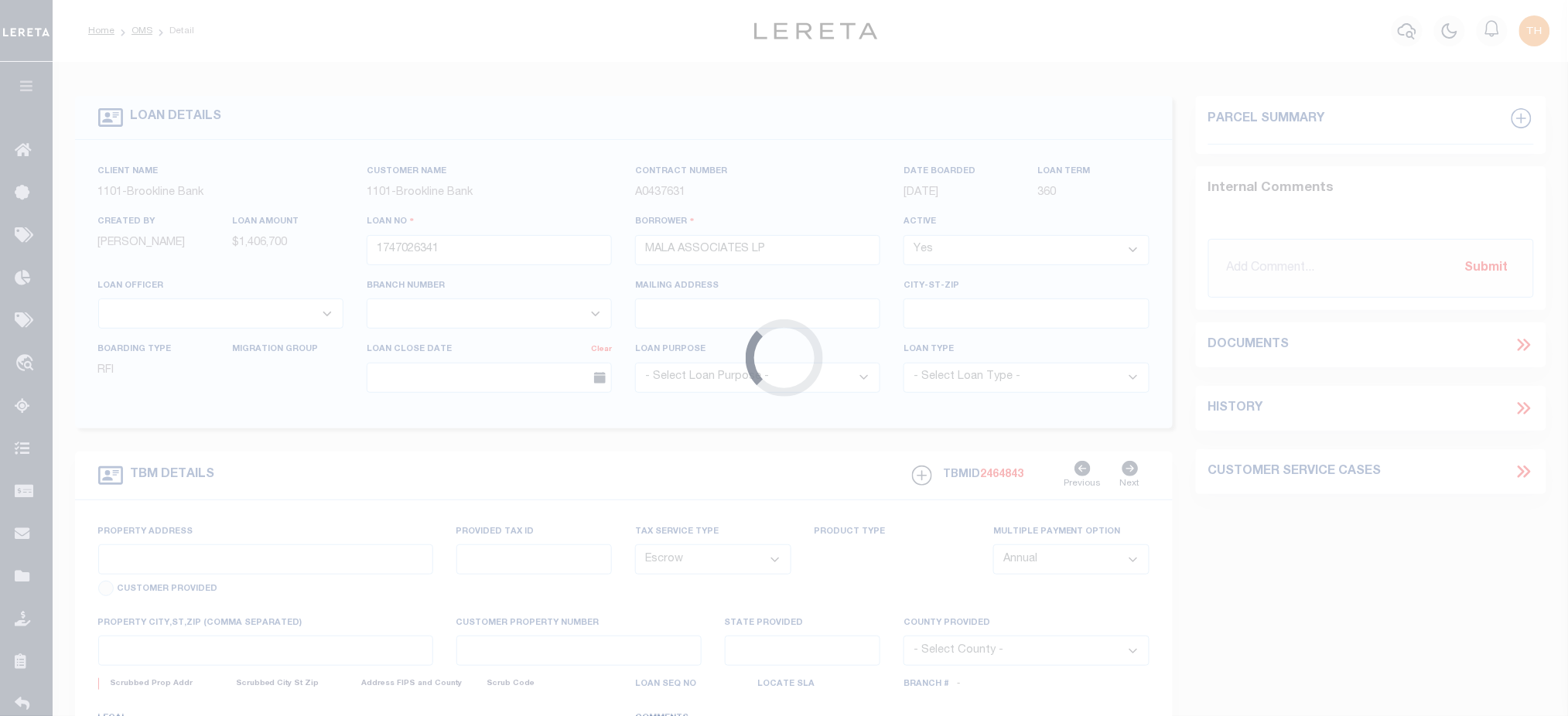
select select "3146"
select select "1507"
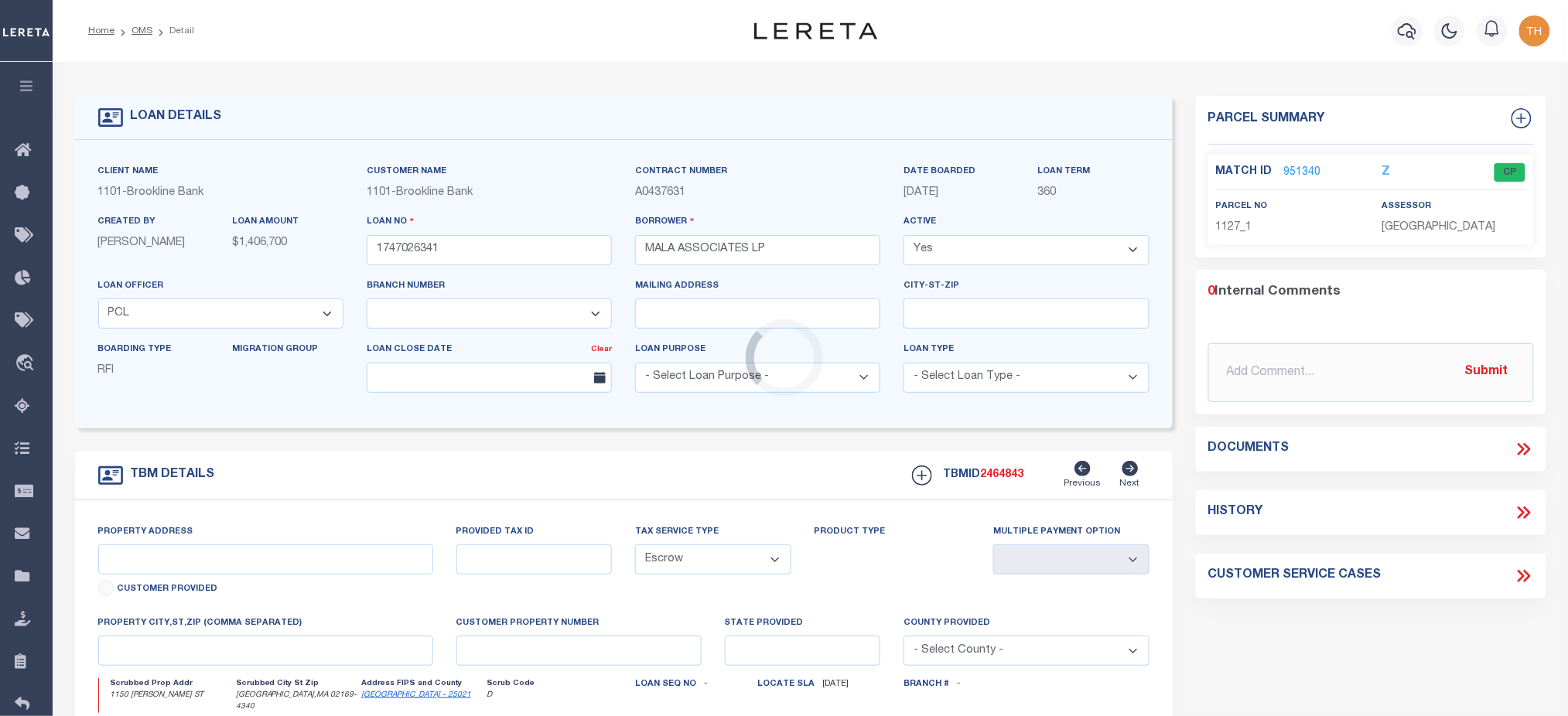
type input "1150 [PERSON_NAME] ST"
select select
type input "QUINCY MA 02169"
type input "18496"
type input "MA"
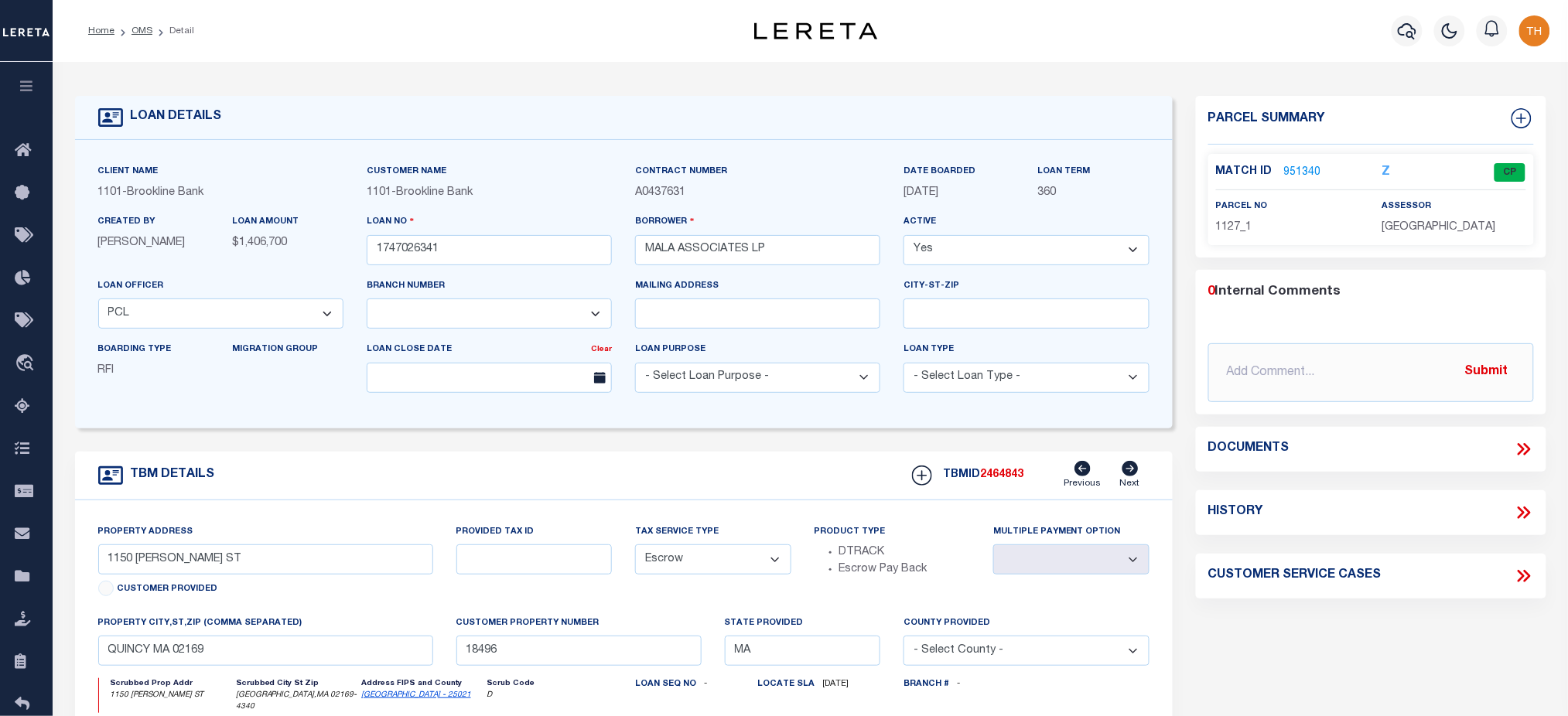
drag, startPoint x: 930, startPoint y: 194, endPoint x: 905, endPoint y: 177, distance: 30.2
click at [905, 177] on div "DATE BOARDED [DATE]" at bounding box center [959, 182] width 111 height 38
click at [905, 185] on p "[DATE]" at bounding box center [959, 193] width 111 height 17
drag, startPoint x: 895, startPoint y: 170, endPoint x: 969, endPoint y: 193, distance: 77.5
click at [969, 193] on div "DATE BOARDED [DATE]" at bounding box center [959, 188] width 135 height 50
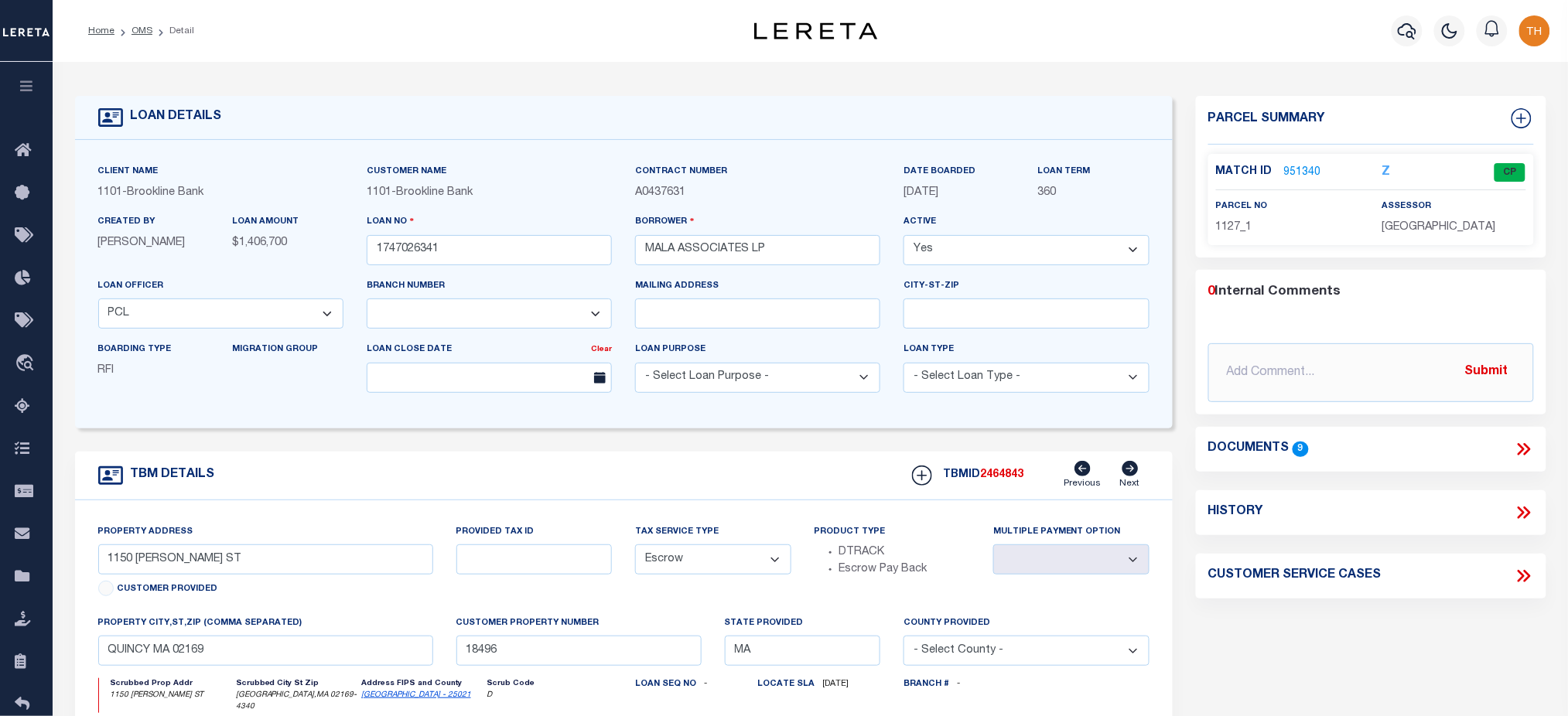
click at [959, 203] on div "DATE BOARDED [DATE]" at bounding box center [959, 188] width 135 height 50
drag, startPoint x: 969, startPoint y: 195, endPoint x: 929, endPoint y: 195, distance: 40.0
click at [929, 195] on p "09/26/2017" at bounding box center [959, 193] width 111 height 17
drag, startPoint x: 703, startPoint y: 198, endPoint x: 604, endPoint y: 173, distance: 102.1
click at [604, 173] on div "Client Name 1101 - Brookline Bank Customer Name 1101 - Brookline Bank" at bounding box center [624, 284] width 1074 height 242
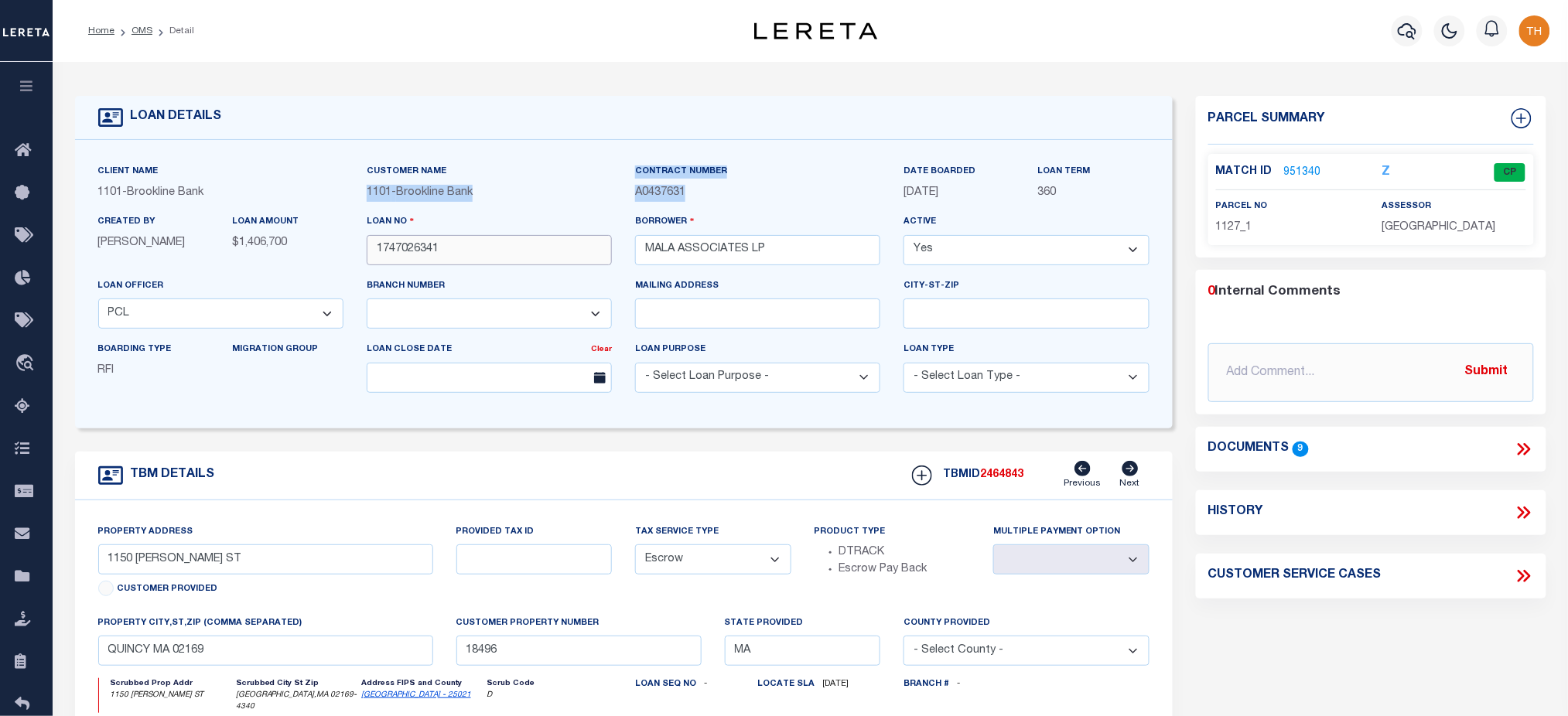
click at [446, 254] on input "1747026341" at bounding box center [489, 250] width 245 height 30
drag, startPoint x: 450, startPoint y: 250, endPoint x: 363, endPoint y: 250, distance: 87.0
click at [363, 250] on div "Loan No 1747026341" at bounding box center [489, 245] width 269 height 63
drag, startPoint x: 211, startPoint y: 452, endPoint x: 800, endPoint y: 511, distance: 591.9
click at [211, 452] on form "LOAN DETAILS Client Name 1101 - Brookline Bank" at bounding box center [624, 524] width 1097 height 857
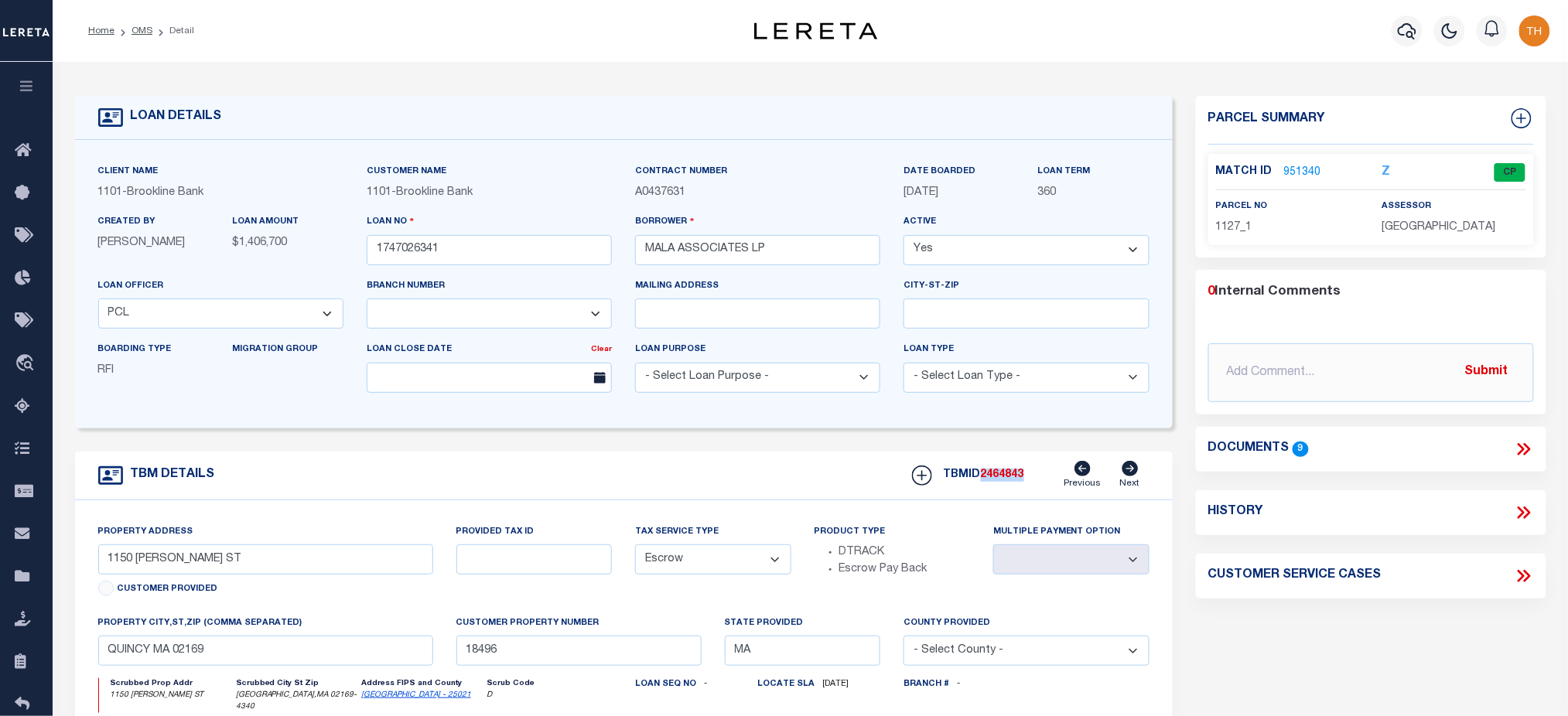
copy span "2464843"
drag, startPoint x: 1029, startPoint y: 487, endPoint x: 984, endPoint y: 486, distance: 45.0
click at [984, 486] on div "TBMID 2464843 Previous Next" at bounding box center [1025, 475] width 249 height 29
click at [1296, 172] on link "951340" at bounding box center [1302, 173] width 37 height 17
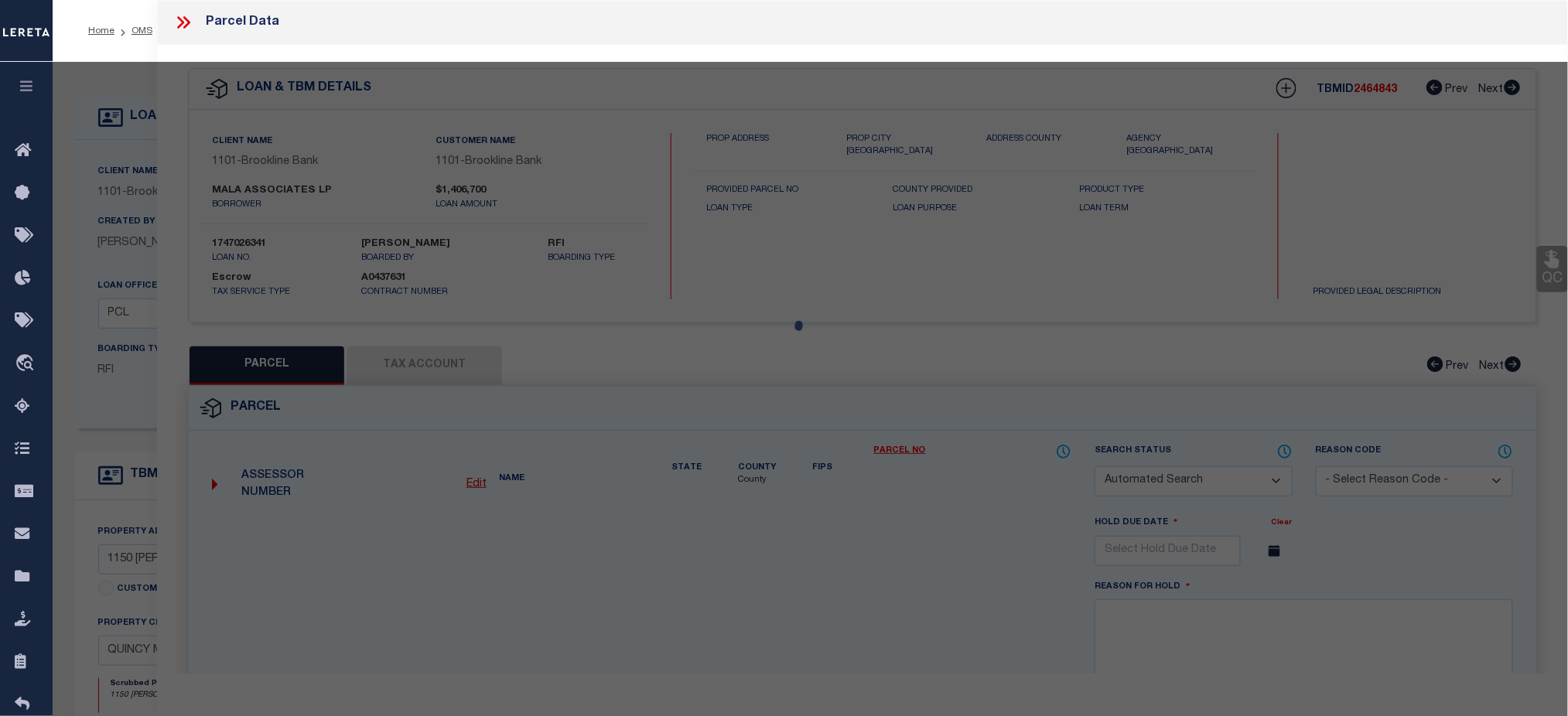
checkbox input "false"
select select "CP"
type input "MALA ASSOCIATES"
type input "1150 HANCOCK STREET"
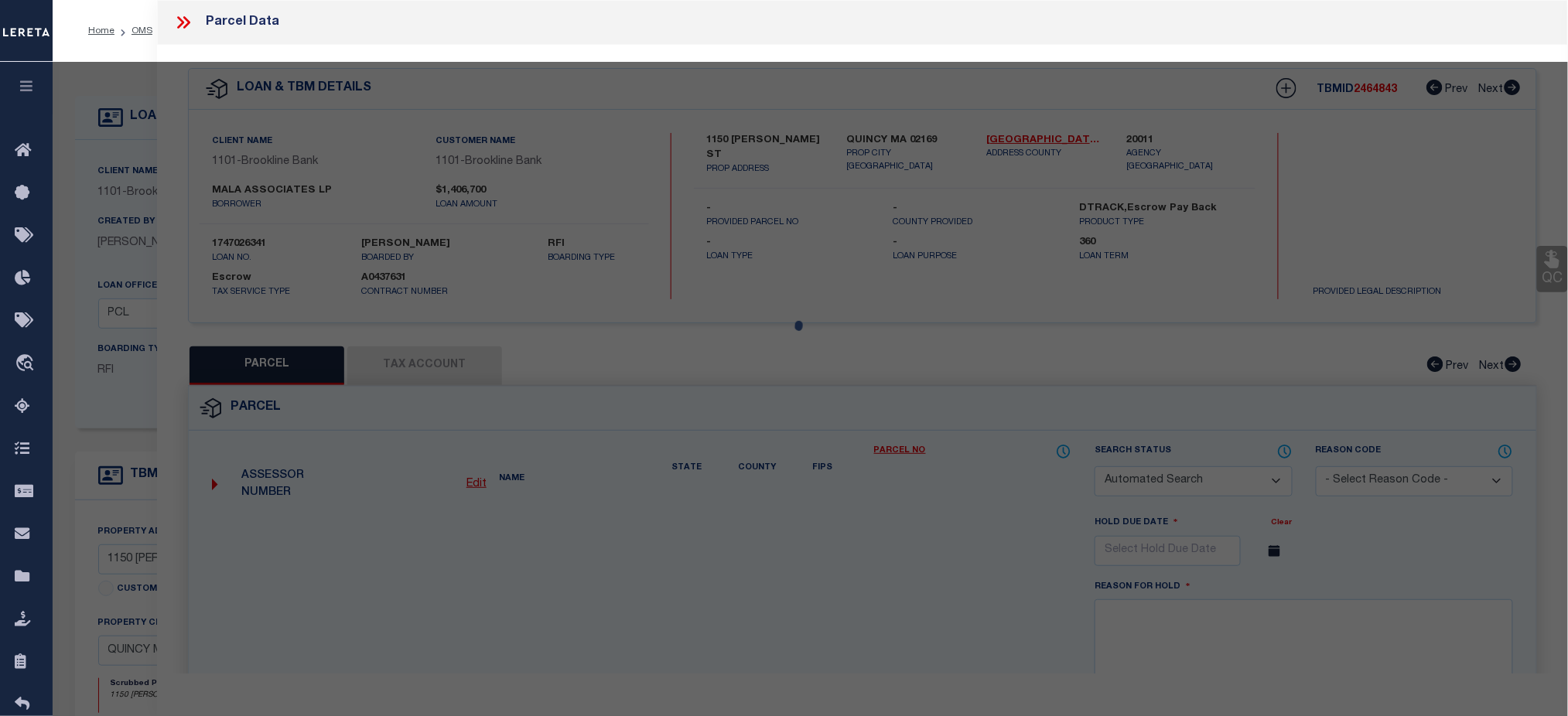
checkbox input "false"
type input "QUINCY MA"
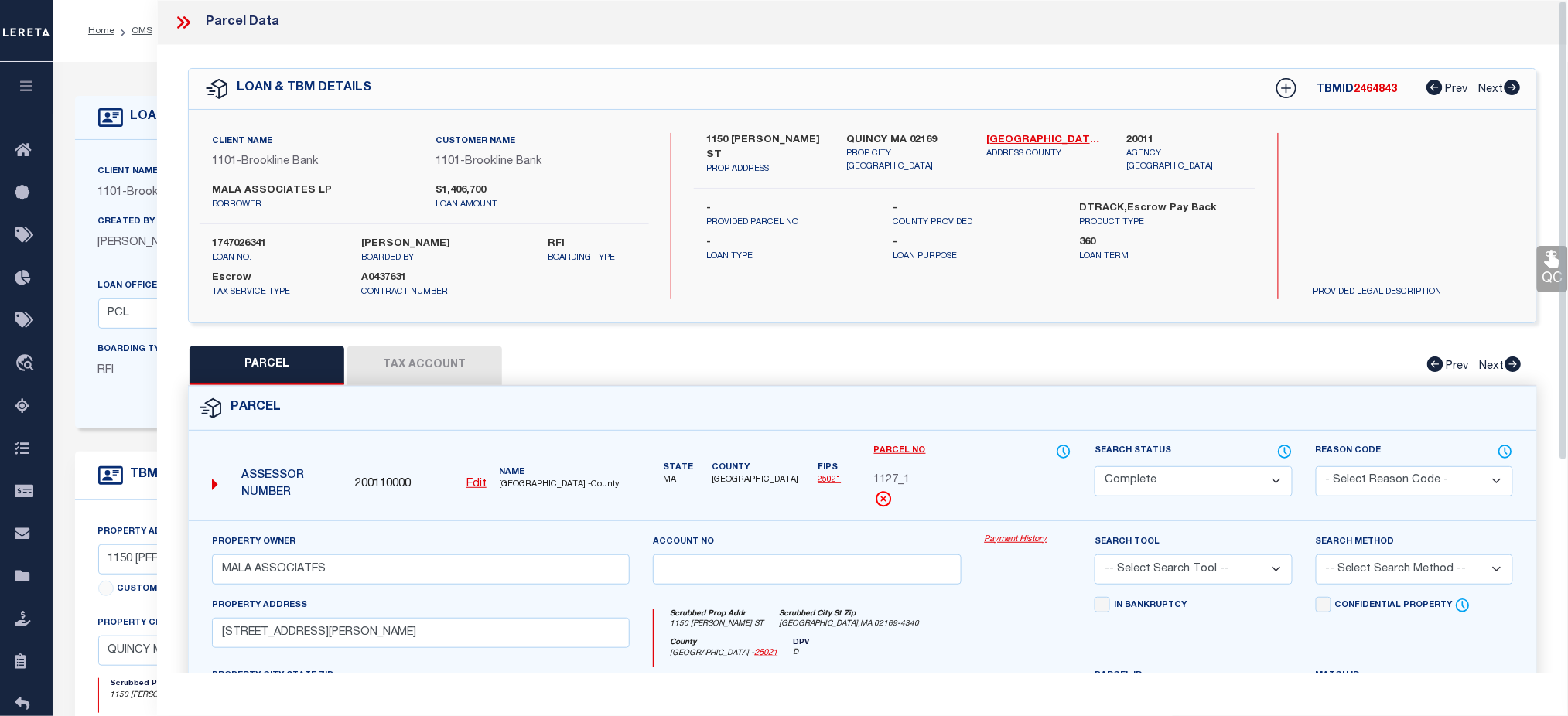
click at [1022, 543] on link "Payment History" at bounding box center [1028, 541] width 87 height 13
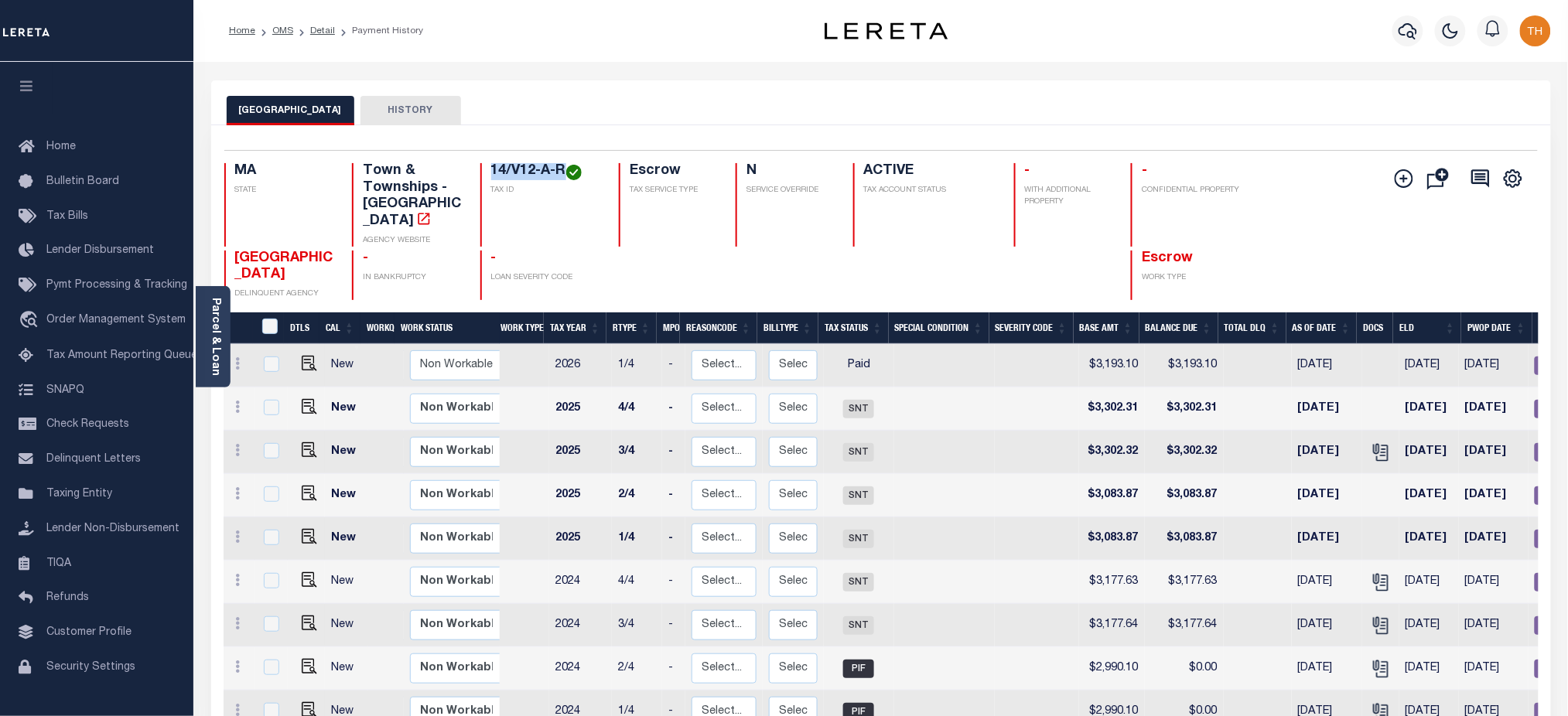
drag, startPoint x: 490, startPoint y: 175, endPoint x: 565, endPoint y: 177, distance: 75.0
click at [565, 177] on h4 "14/V12-A-R" at bounding box center [546, 171] width 110 height 17
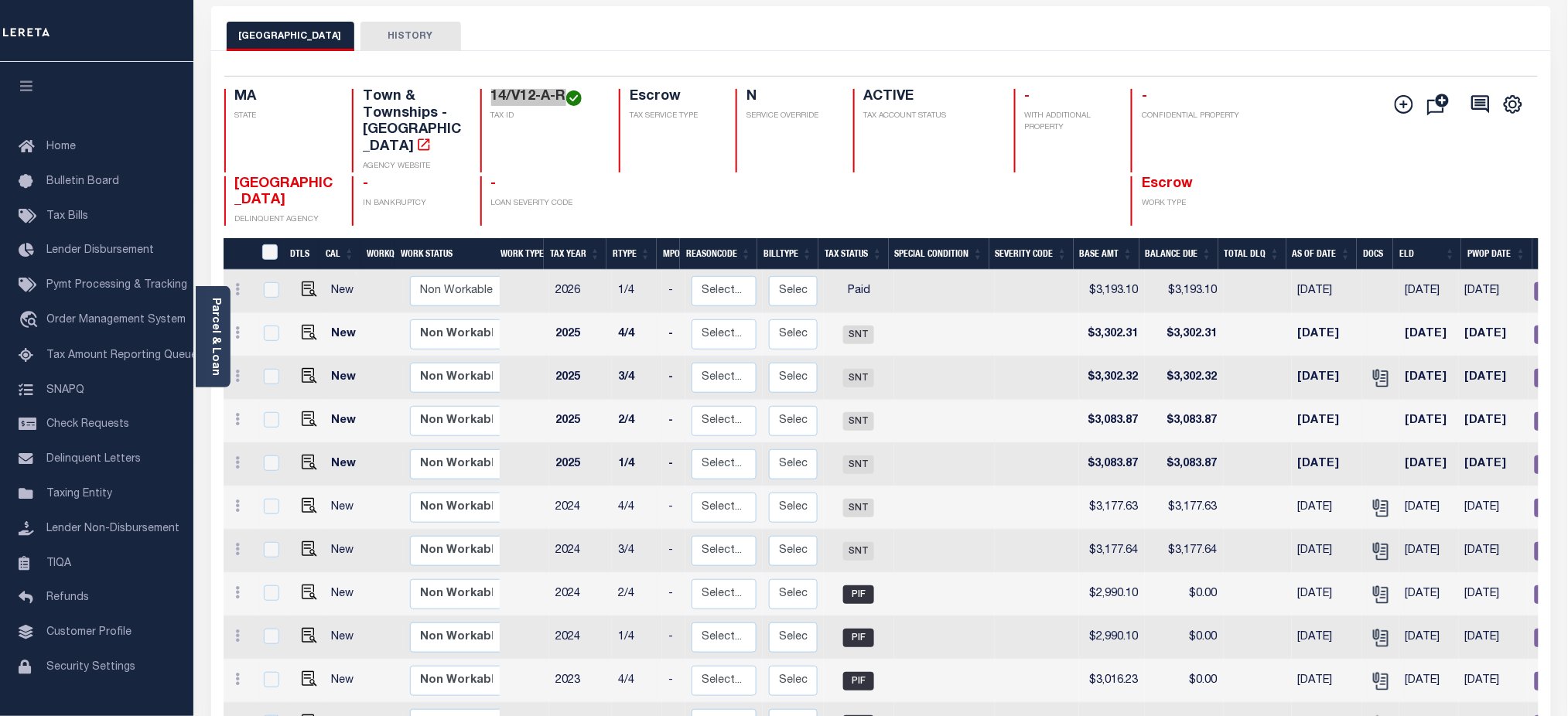
scroll to position [103, 0]
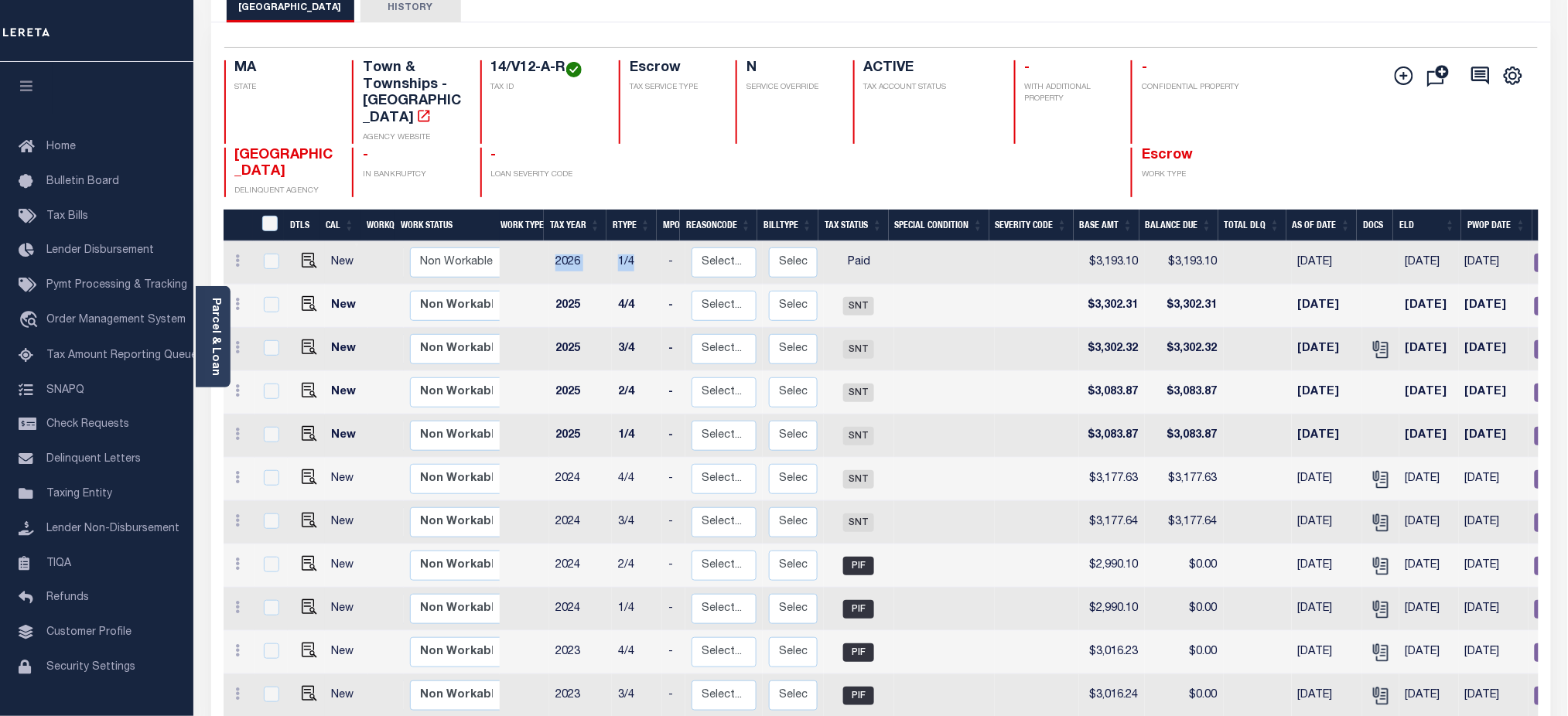
drag, startPoint x: 550, startPoint y: 246, endPoint x: 649, endPoint y: 250, distance: 99.1
click at [649, 250] on tr "New Non Workable Workable 2026 1/4 - Select... Payment Reversal Taxable Value C…" at bounding box center [980, 263] width 1514 height 43
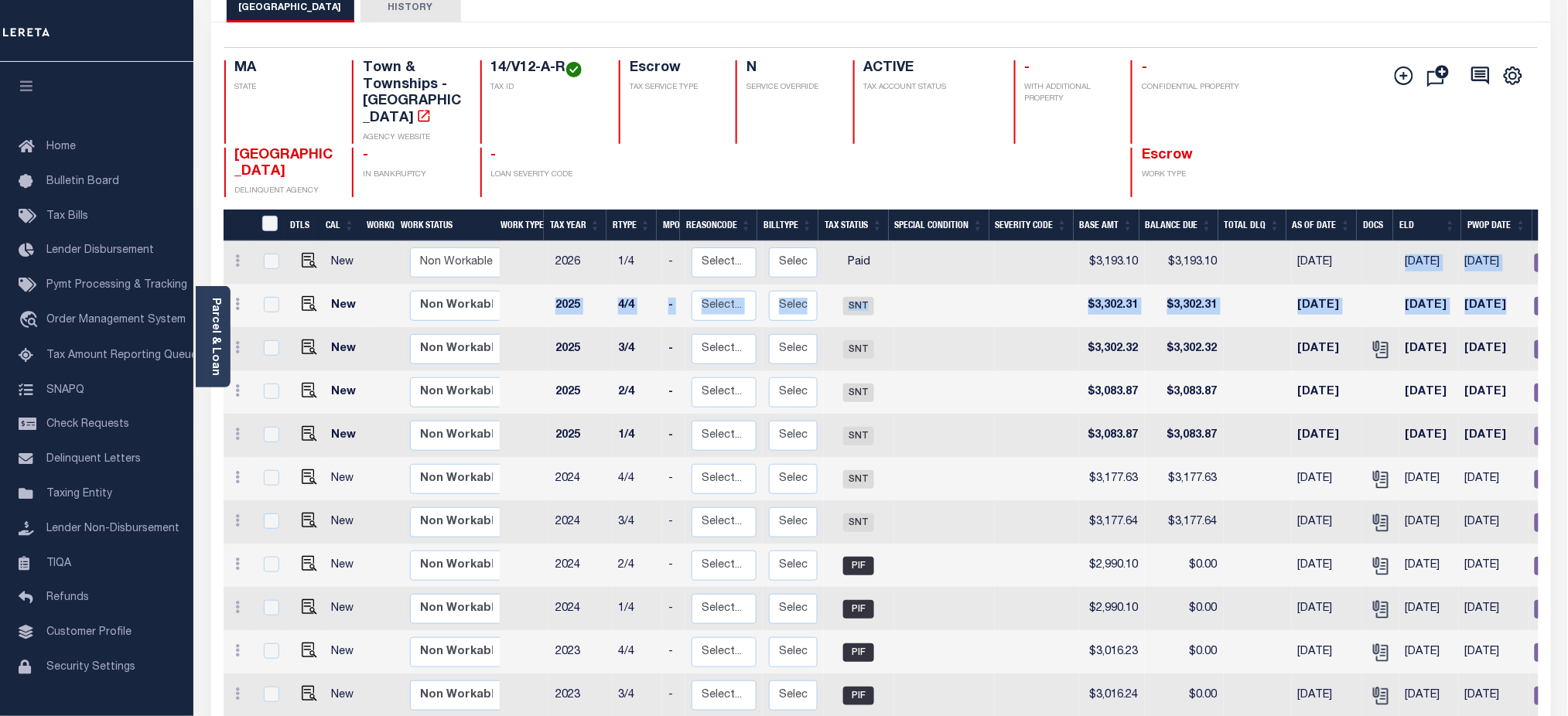
scroll to position [0, 159]
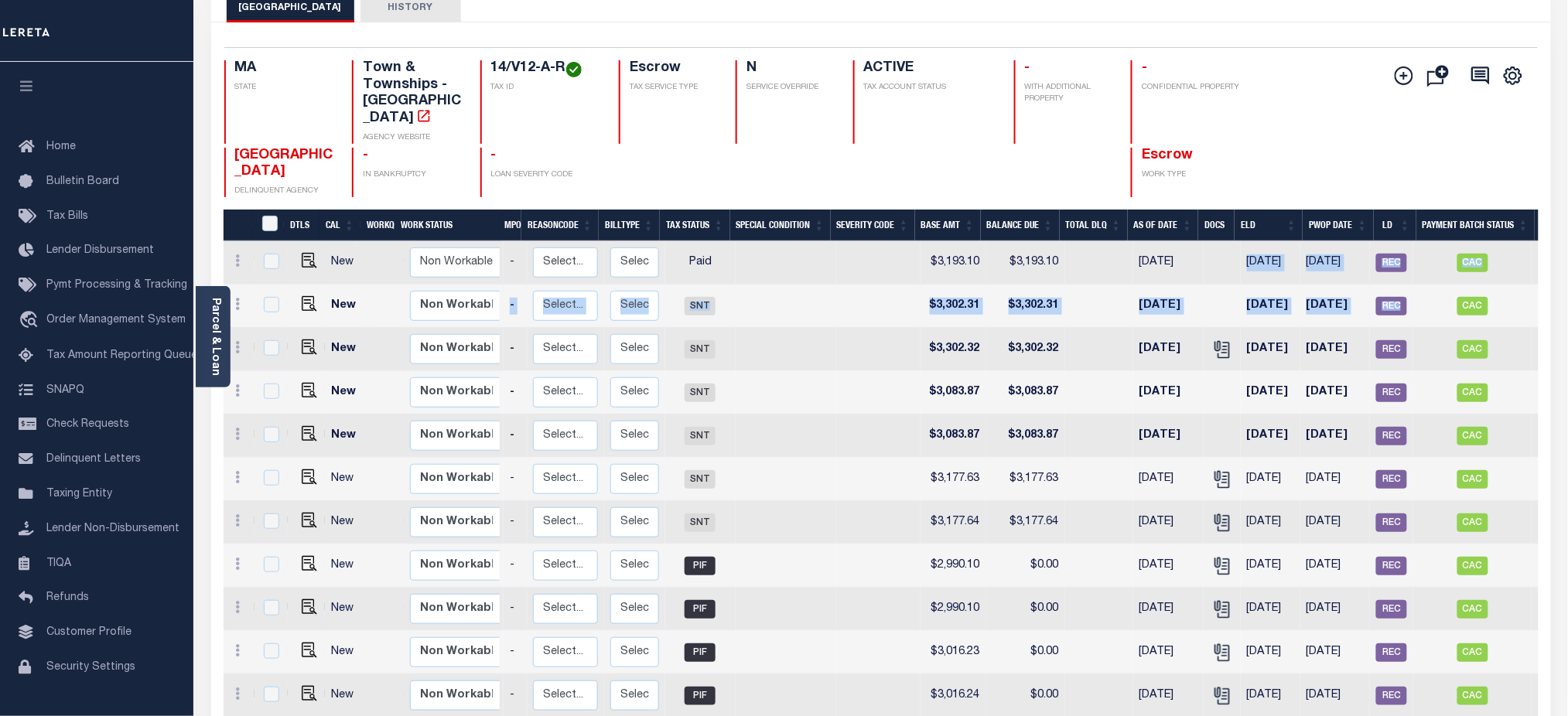
drag, startPoint x: 1389, startPoint y: 249, endPoint x: 1430, endPoint y: 269, distance: 45.6
click at [1390, 254] on span "REC" at bounding box center [1391, 263] width 31 height 18
checkbox input "true"
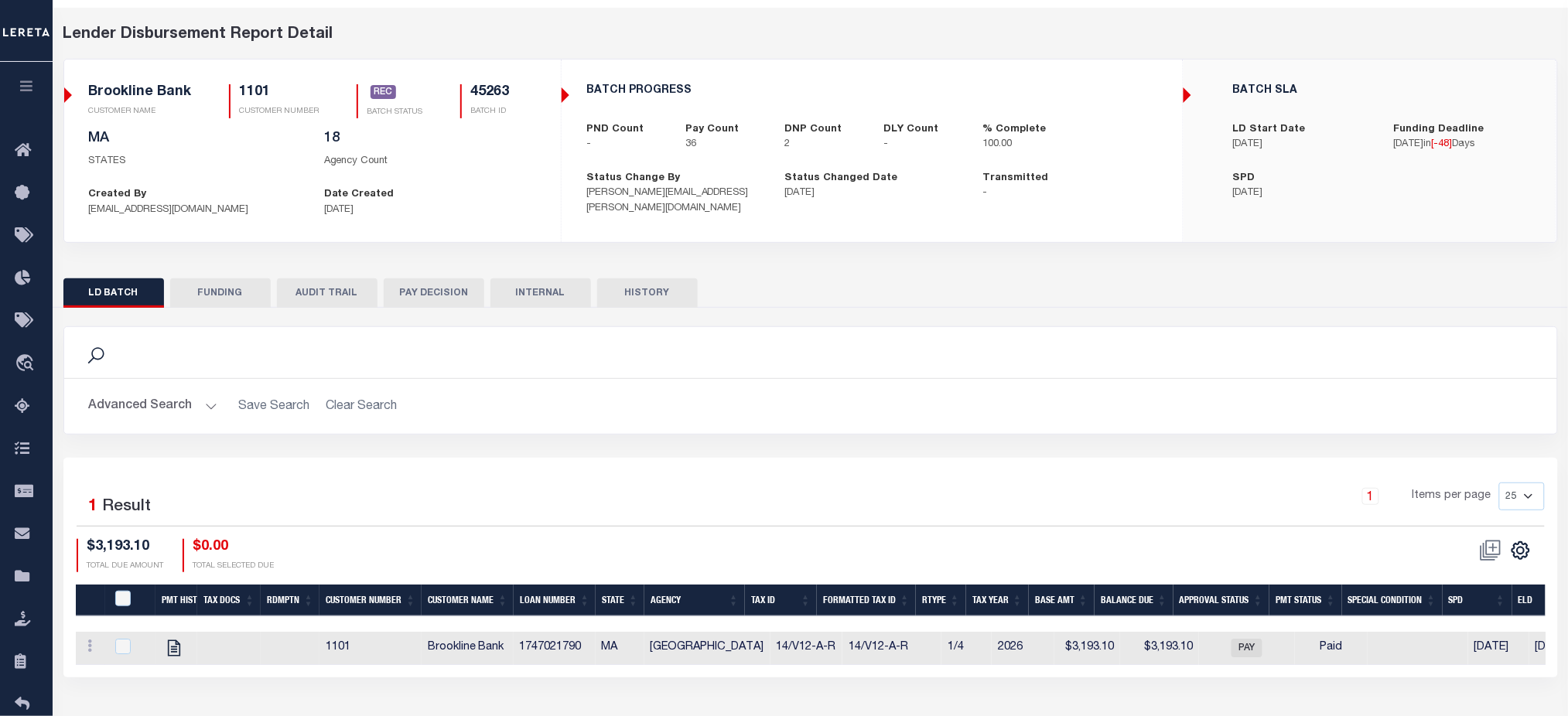
scroll to position [103, 0]
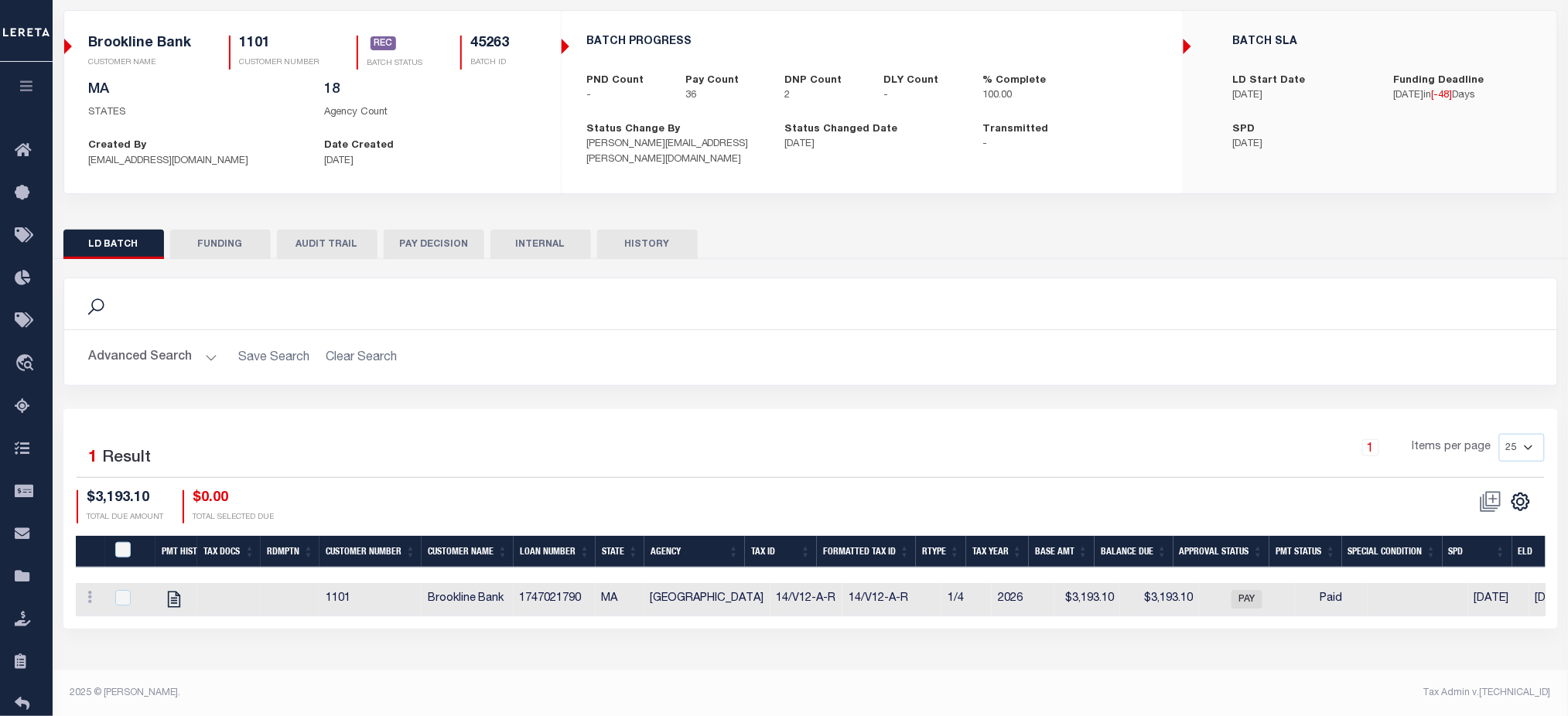
click at [216, 236] on button "FUNDING" at bounding box center [220, 244] width 101 height 29
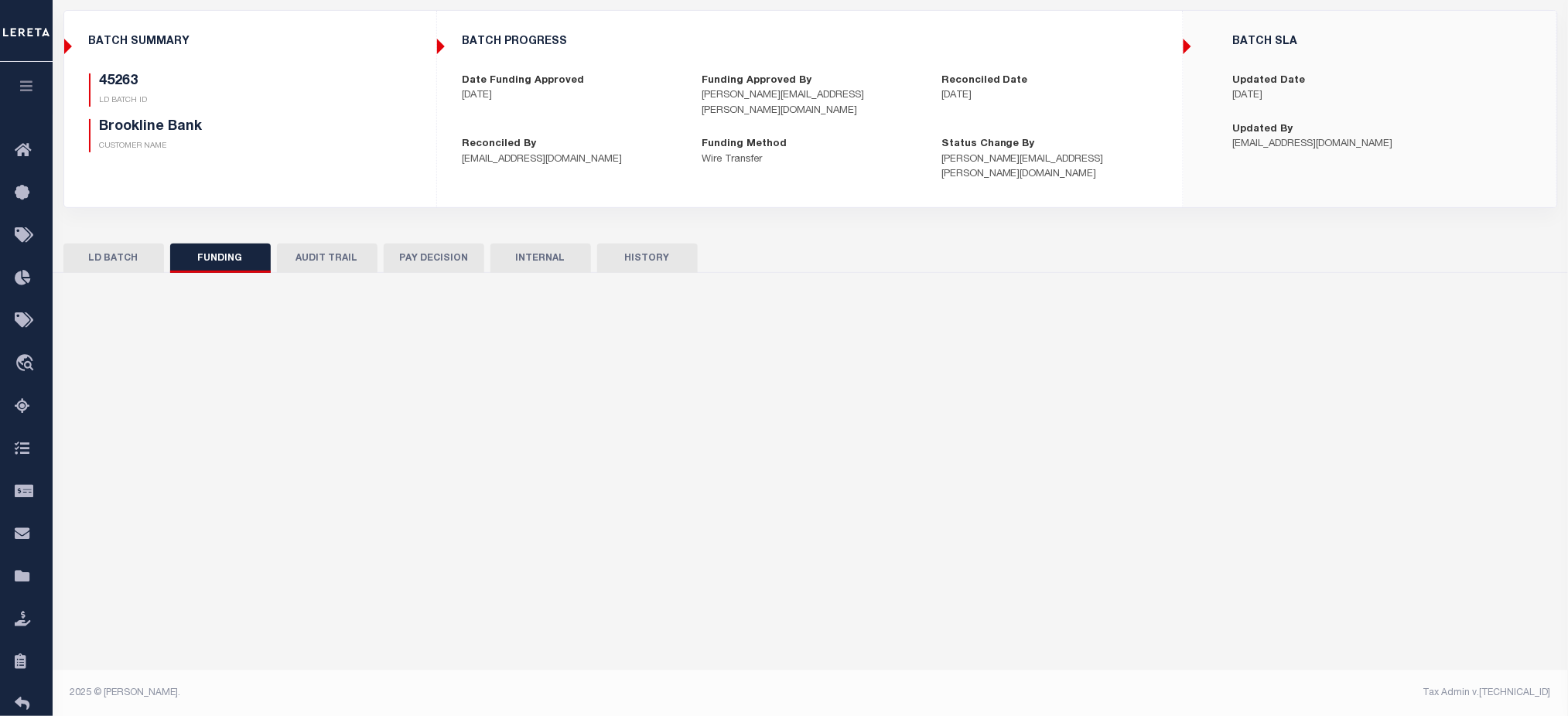
type input "$171,244.29"
type input "$0"
type input "07/22/2025"
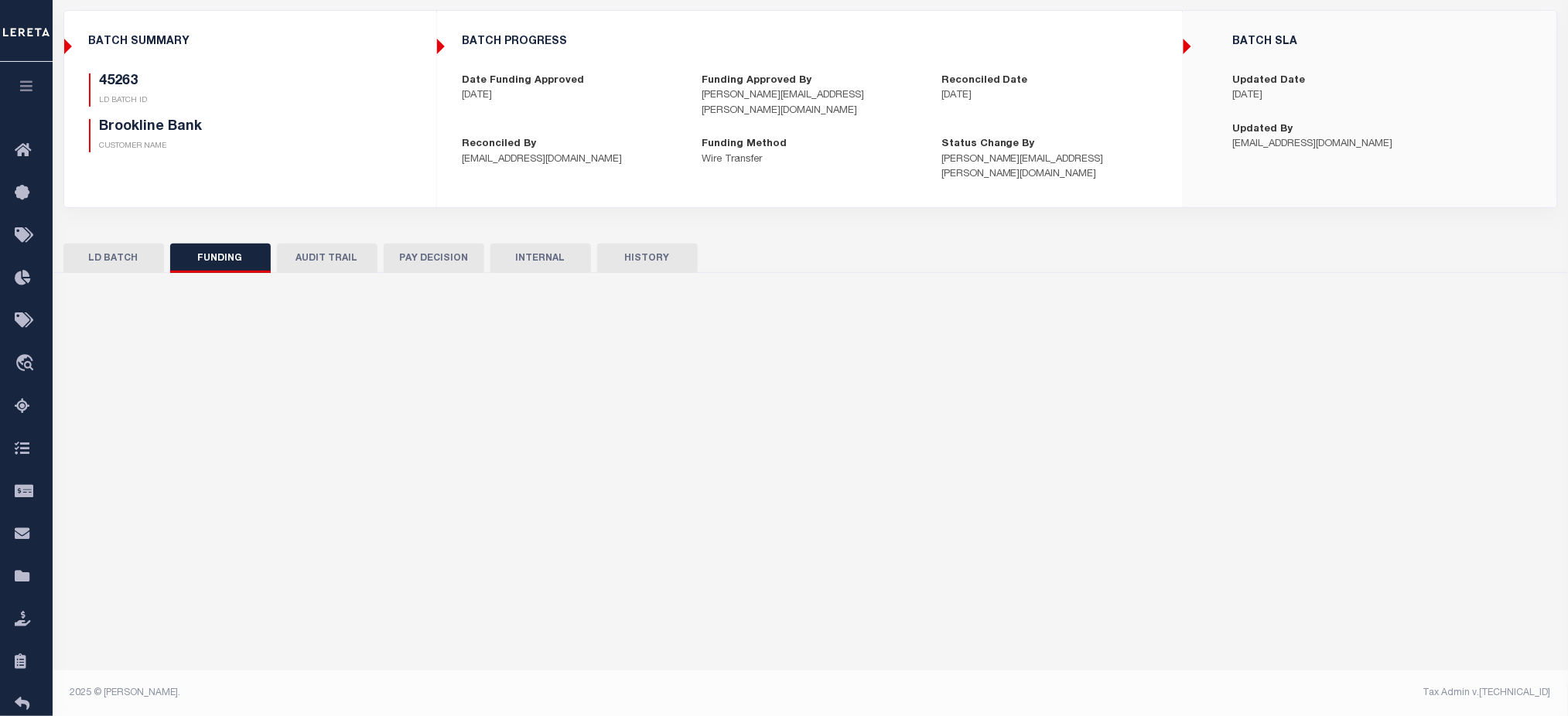
type input "20250722MMQFMP2700192707221125FT03"
type input "[DATE]"
select select "100"
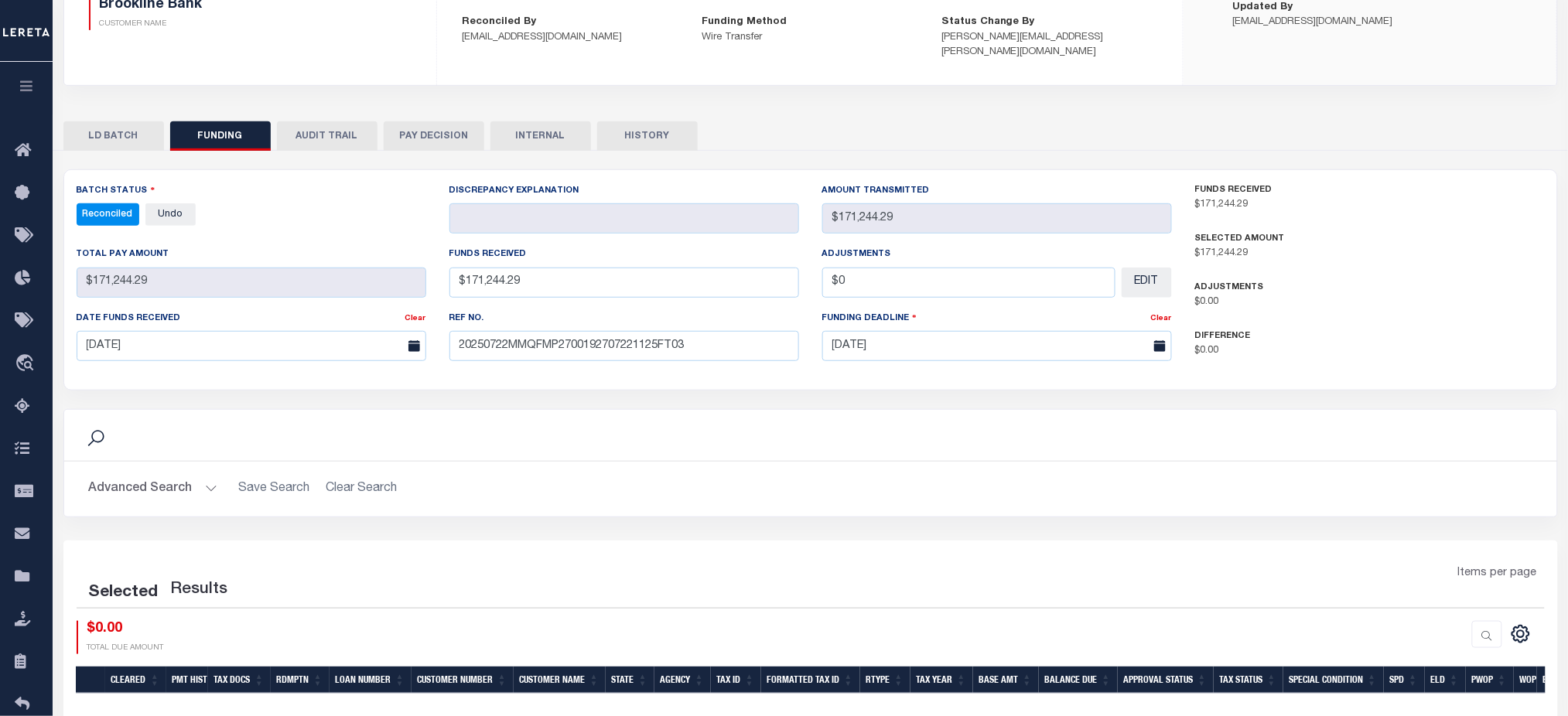
select select "100"
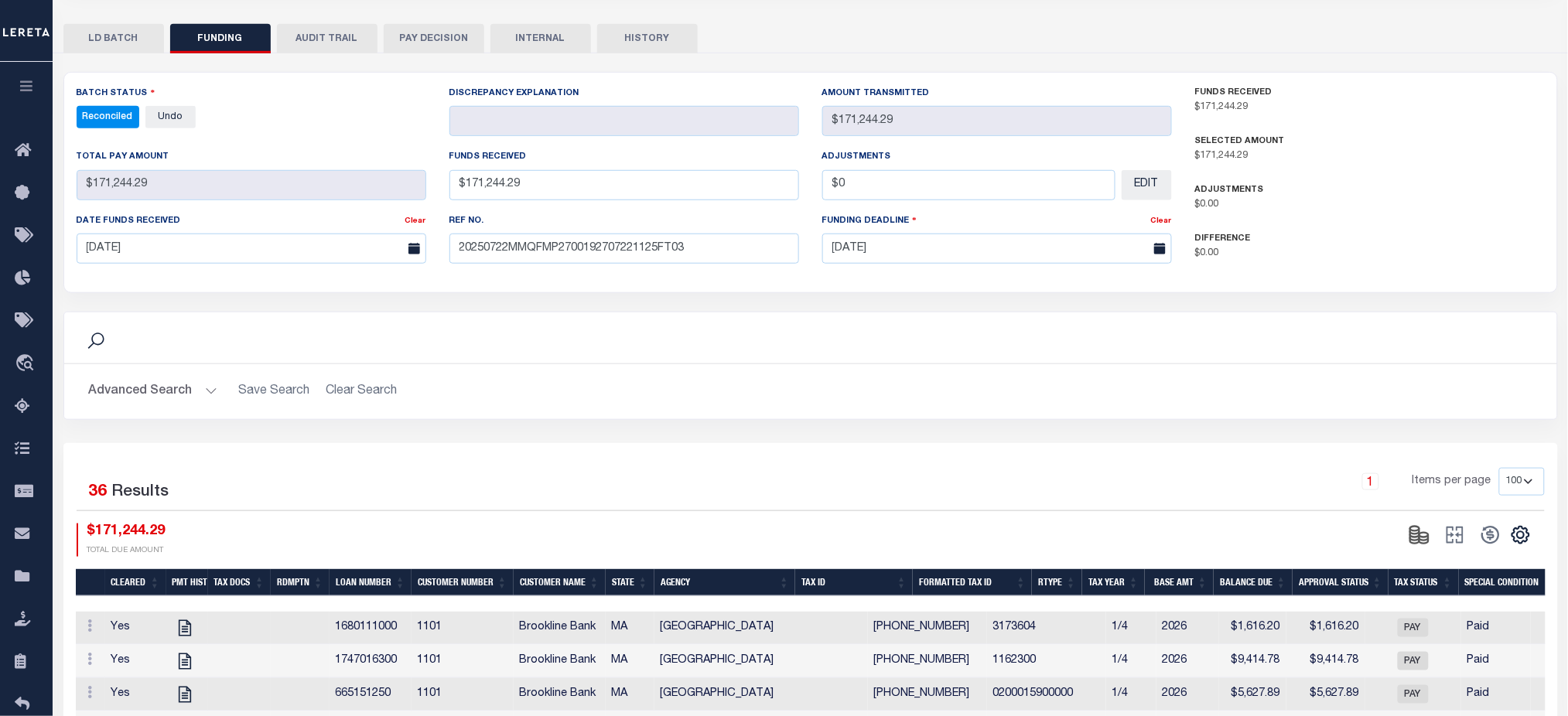
scroll to position [287, 0]
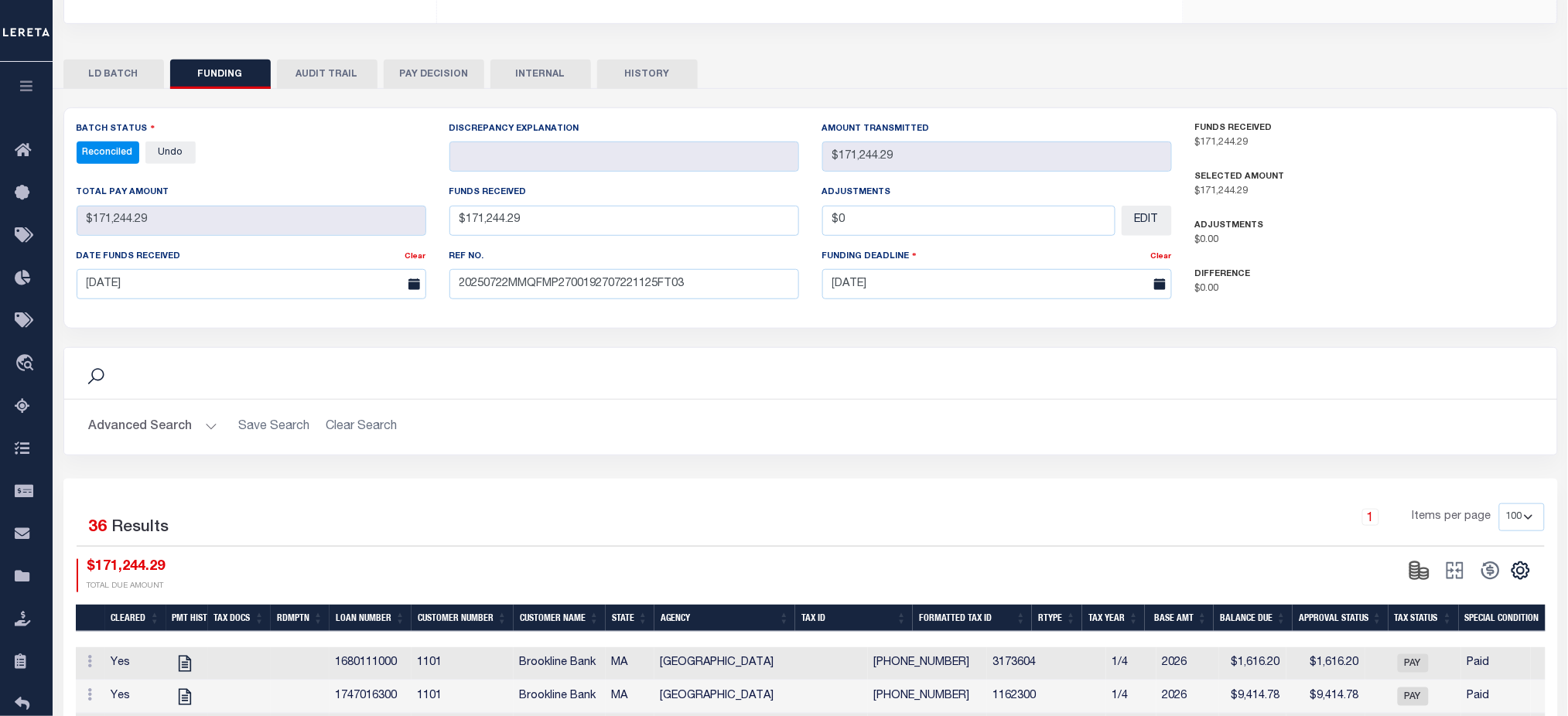
click at [338, 60] on button "AUDIT TRAIL" at bounding box center [327, 74] width 101 height 29
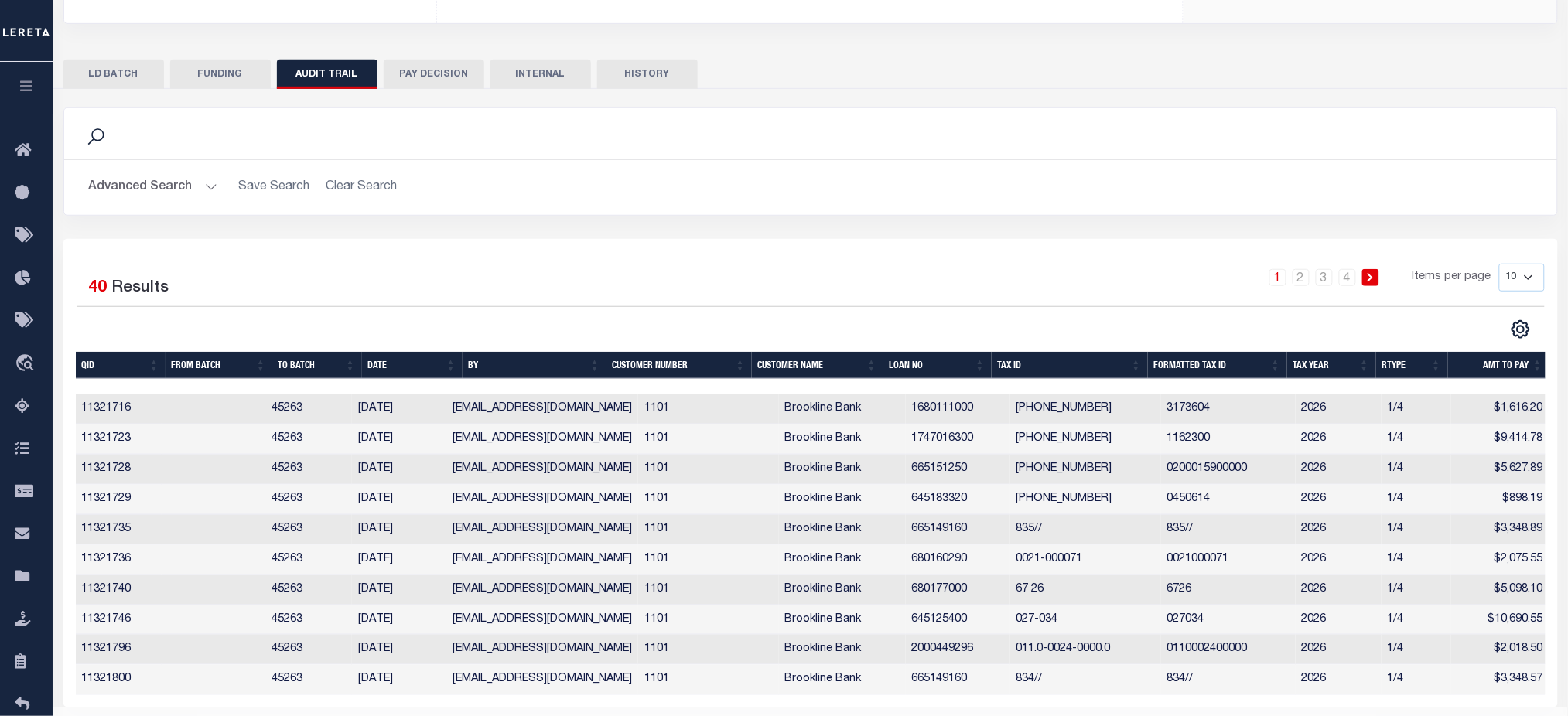
click at [1505, 266] on select "10 25 50 100" at bounding box center [1521, 277] width 46 height 27
select select "100"
click at [1499, 264] on select "10 25 50 100" at bounding box center [1521, 277] width 46 height 27
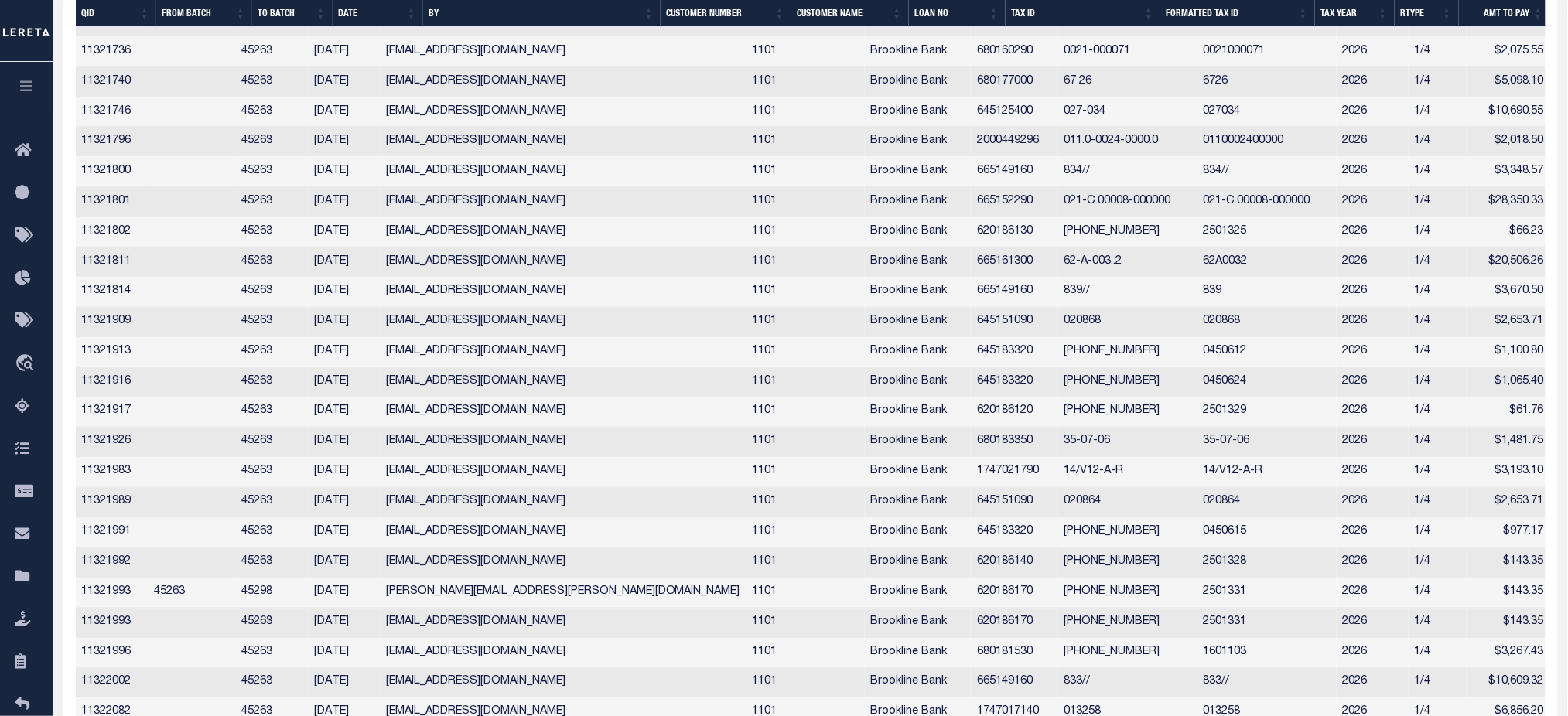
scroll to position [802, 0]
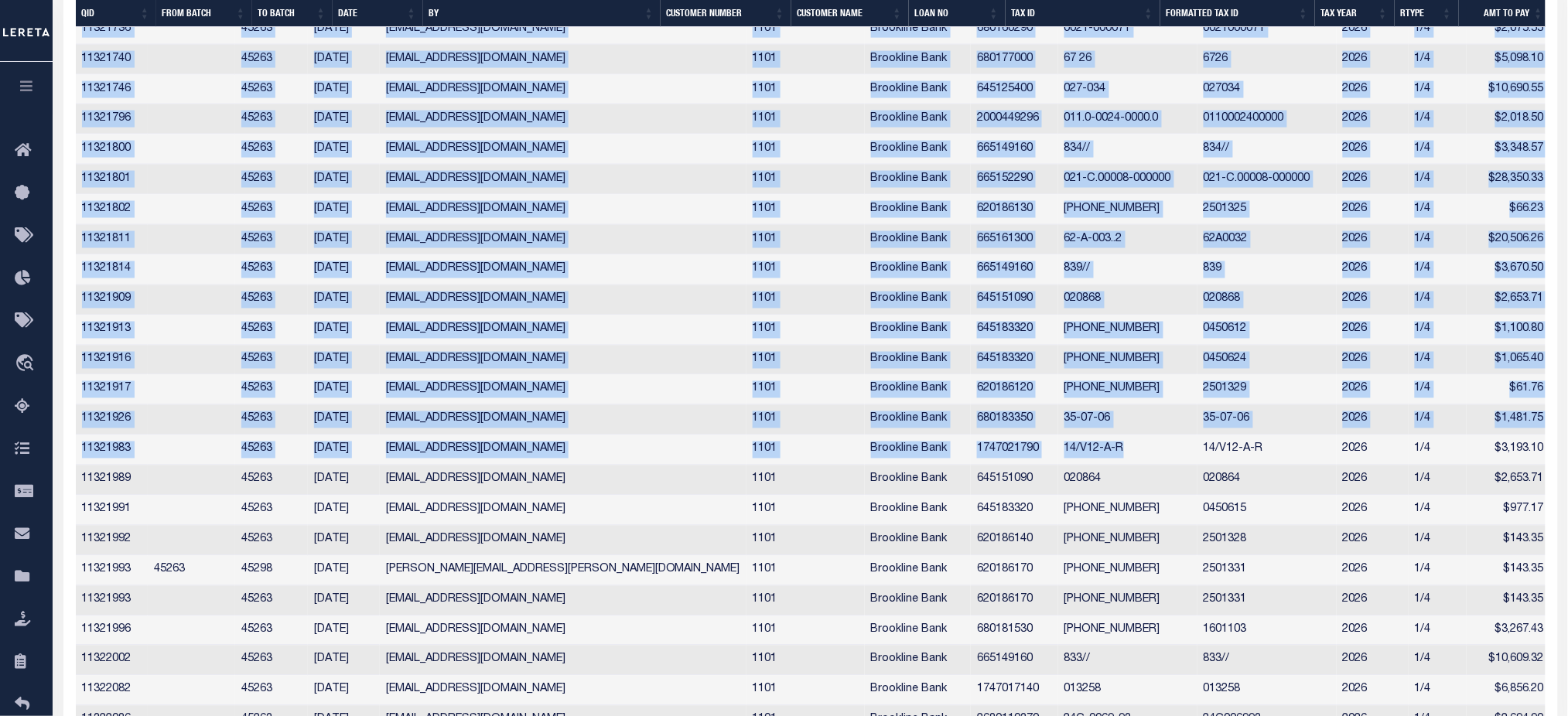
drag, startPoint x: 1071, startPoint y: 437, endPoint x: 62, endPoint y: 440, distance: 1009.0
click at [63, 440] on div "Selected 40 Results 1 Items per page 10 25 50 100" at bounding box center [810, 402] width 1494 height 1356
click at [97, 436] on td "11321983" at bounding box center [111, 451] width 72 height 30
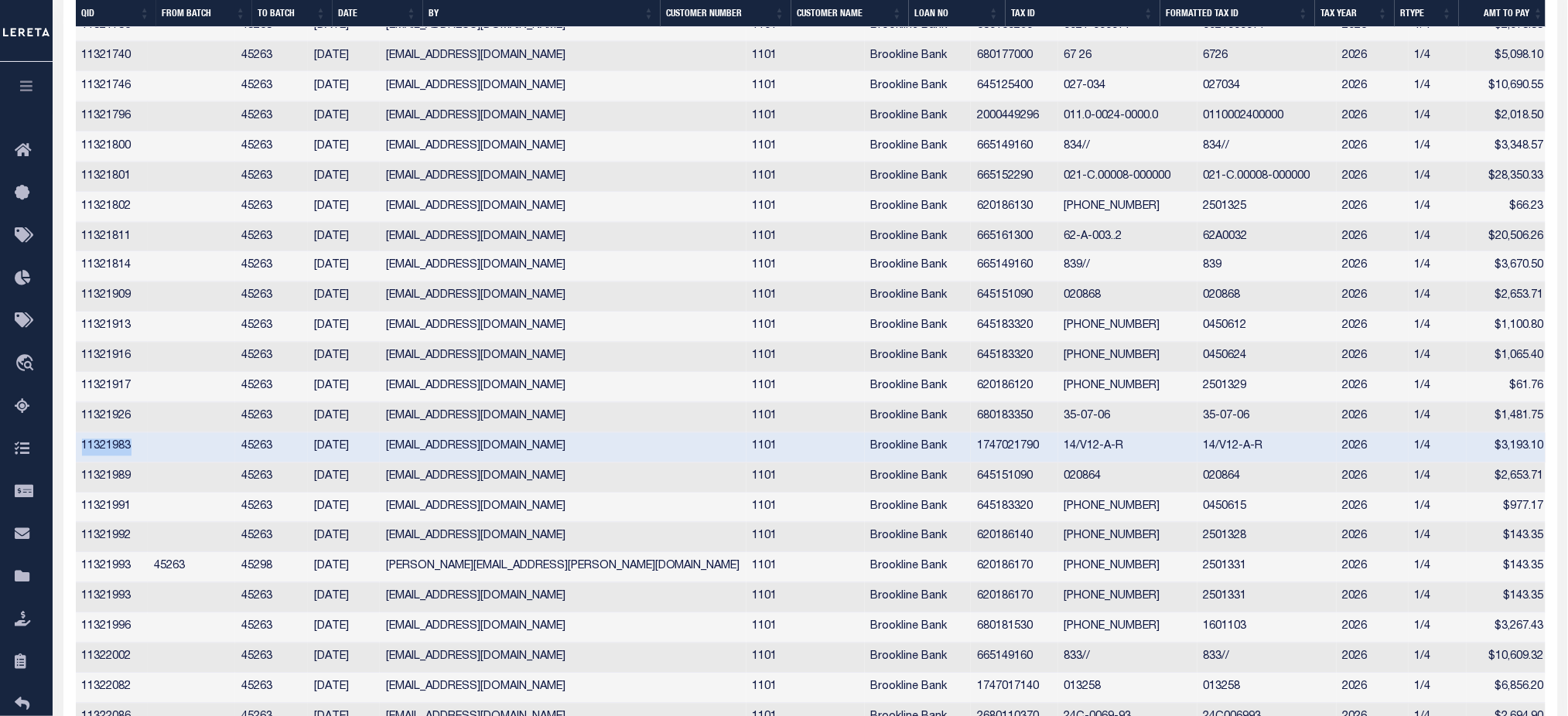
click at [97, 434] on td "11321983" at bounding box center [111, 448] width 72 height 30
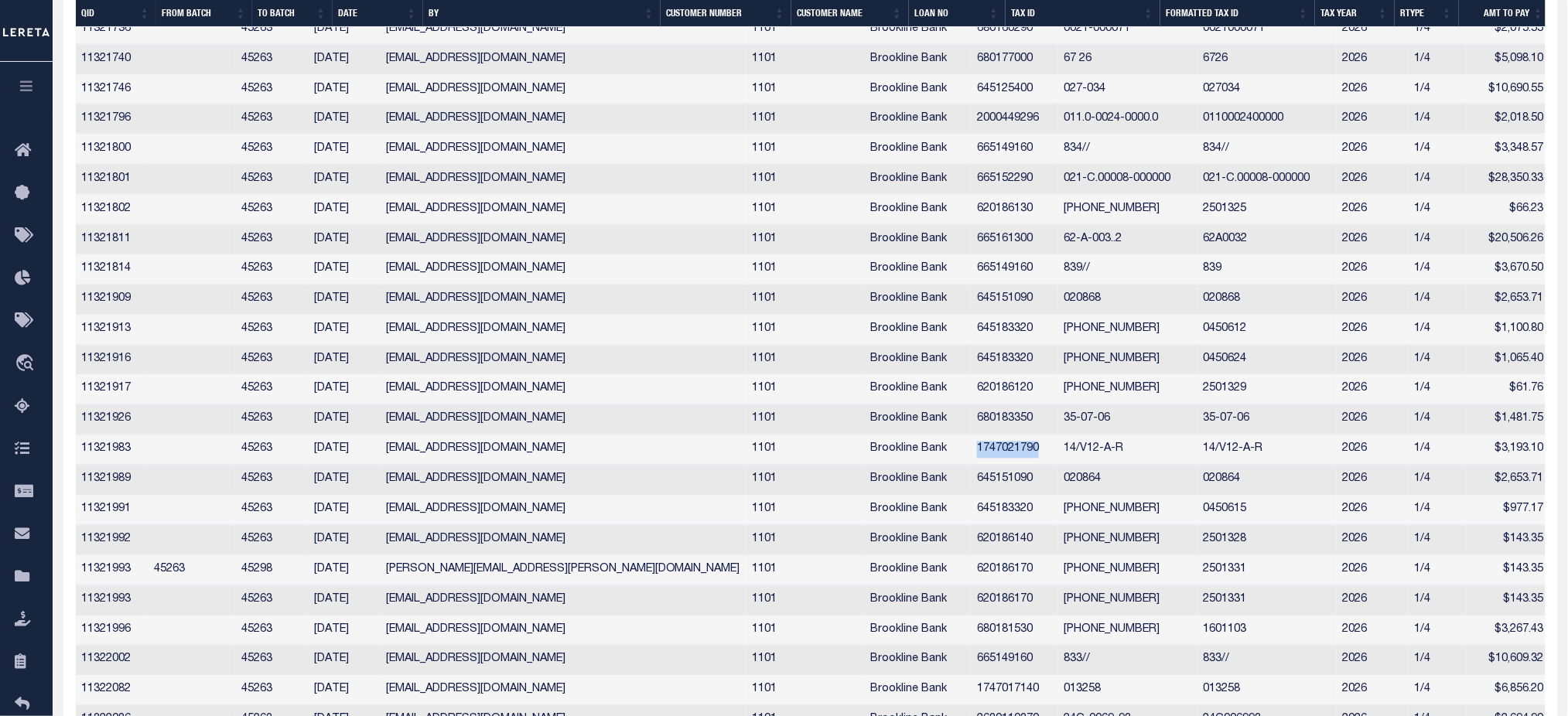
drag, startPoint x: 912, startPoint y: 438, endPoint x: 979, endPoint y: 441, distance: 67.1
click at [979, 441] on td "1747021790" at bounding box center [1014, 451] width 86 height 30
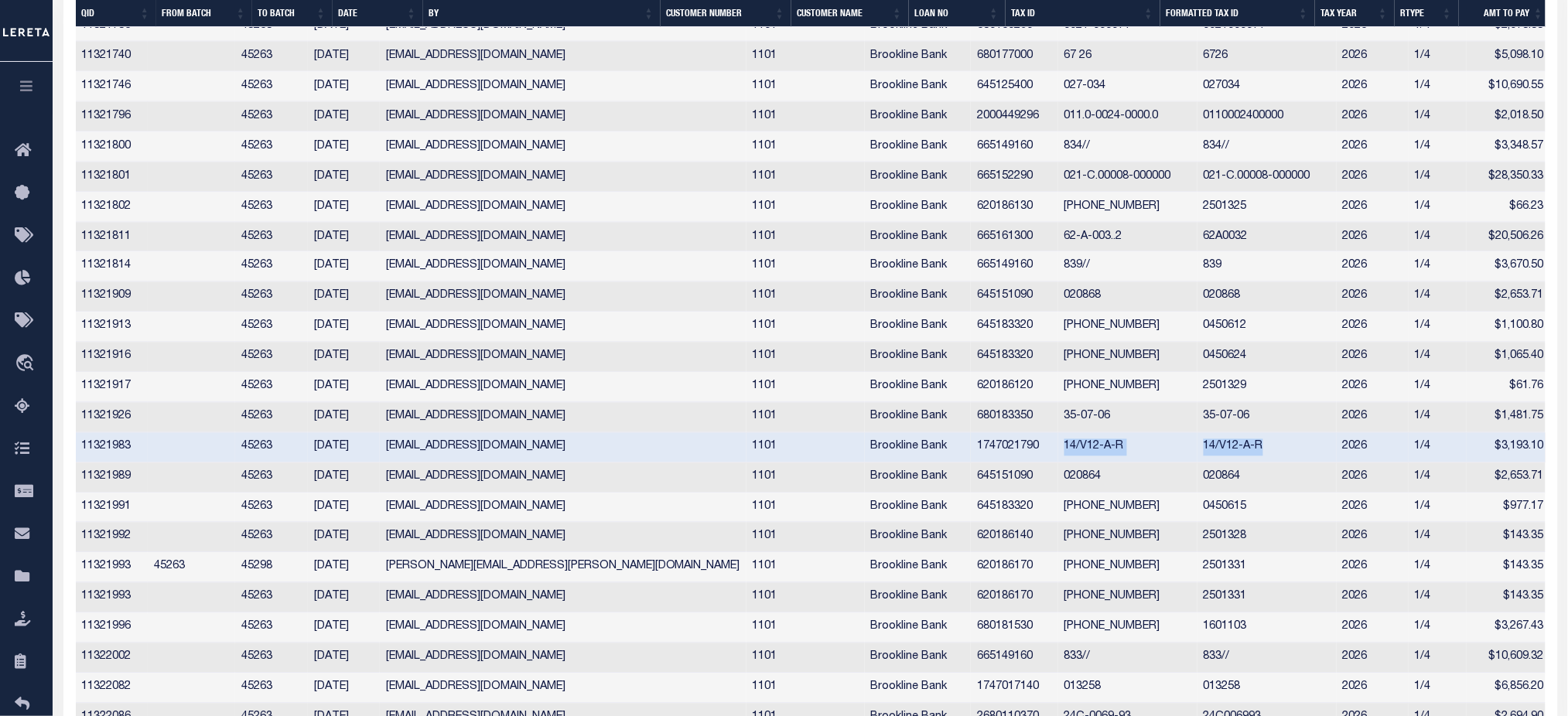
drag, startPoint x: 1008, startPoint y: 437, endPoint x: 1227, endPoint y: 441, distance: 219.0
click at [1227, 441] on tr "11321983 45263 07/21/2025 ALittle@lereta.net 1101 Brookline Bank 1747021790 14/…" at bounding box center [812, 448] width 1474 height 30
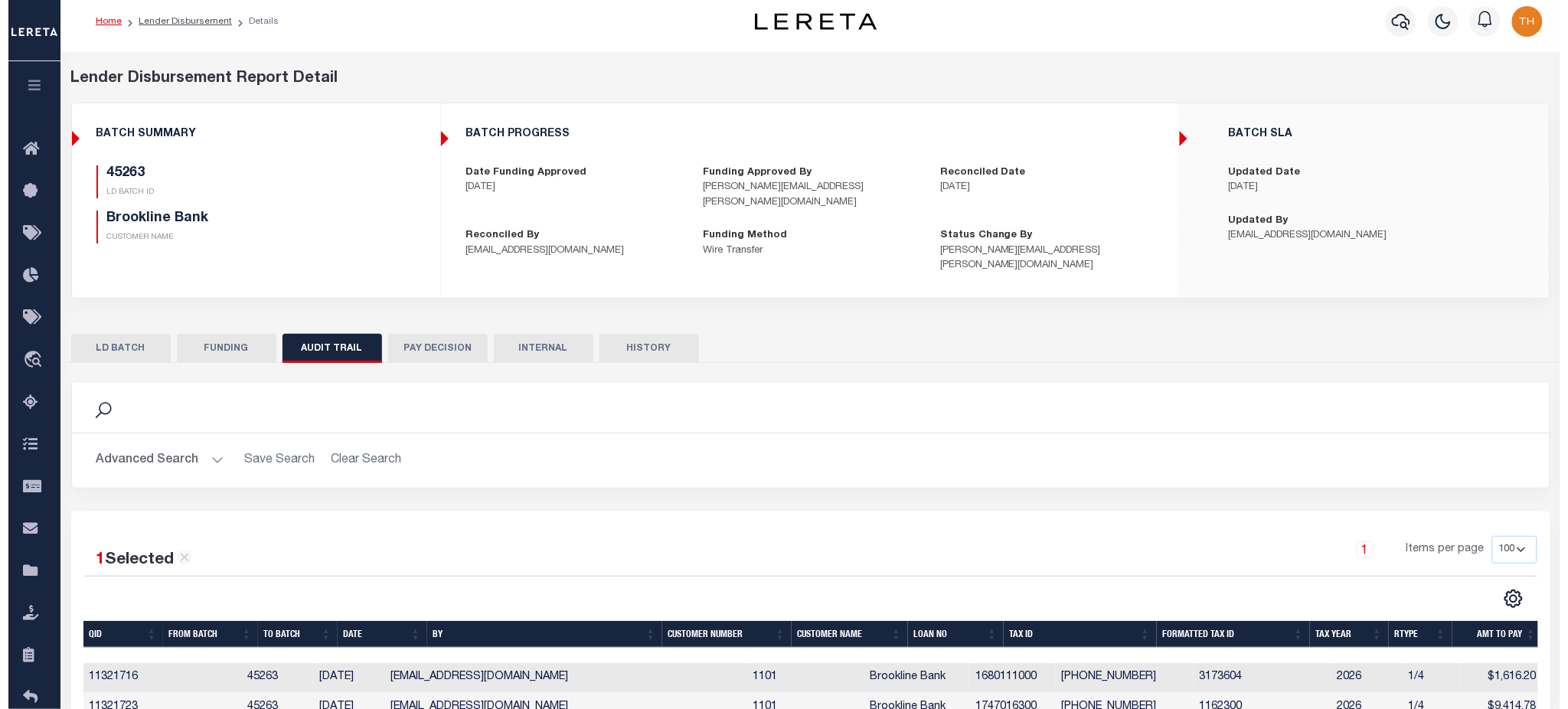
scroll to position [0, 0]
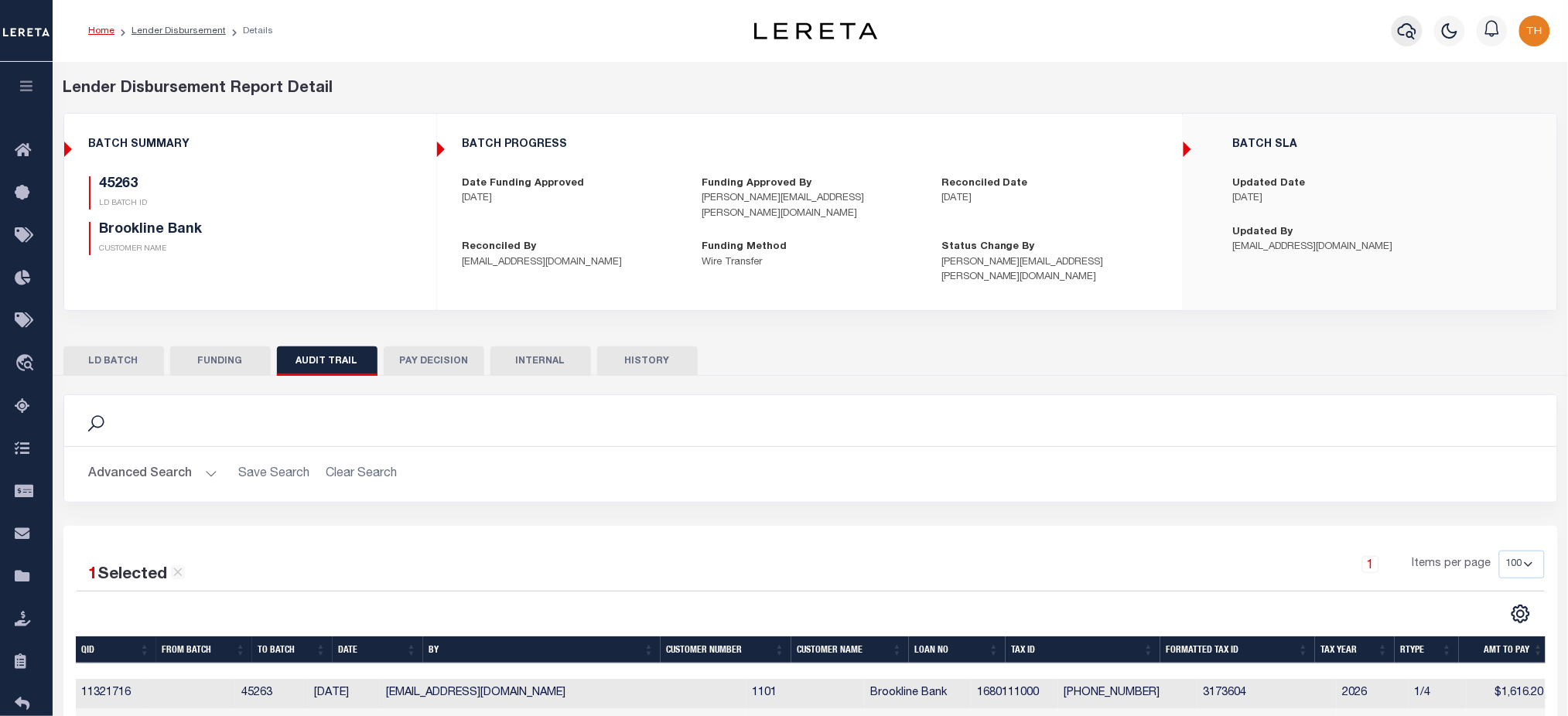
click at [1394, 40] on button "button" at bounding box center [1407, 31] width 31 height 31
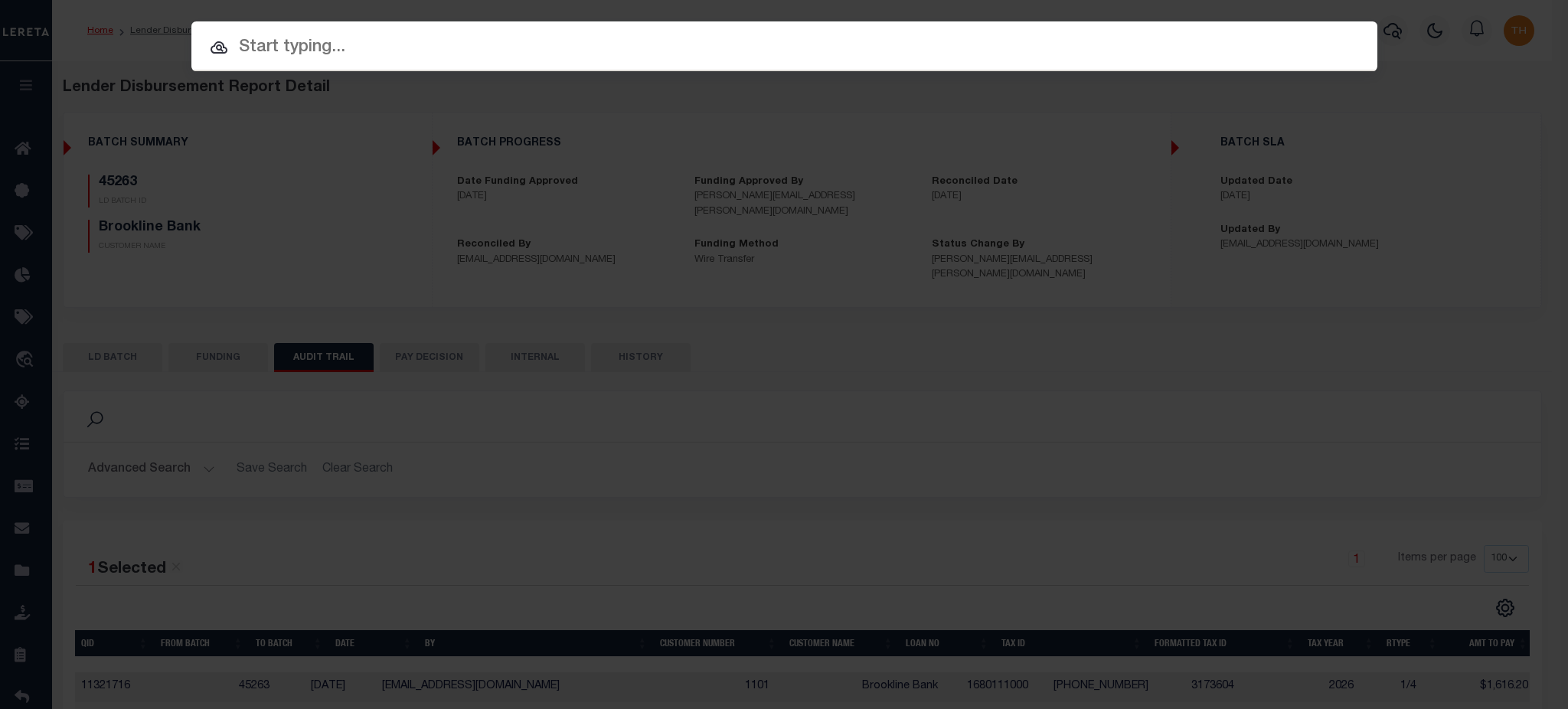
paste input "2374472"
type input "2374472"
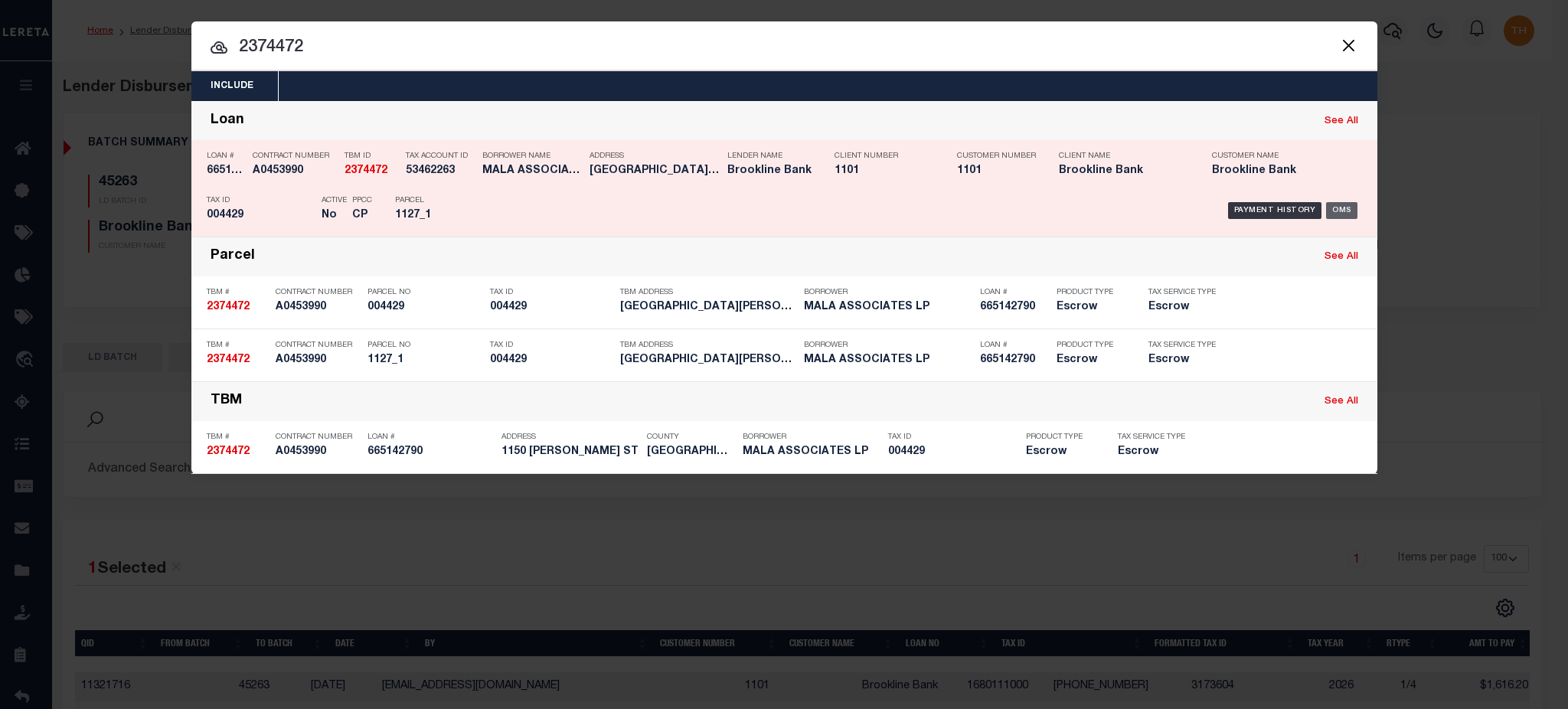
click at [1341, 209] on div "OMS" at bounding box center [1342, 211] width 31 height 16
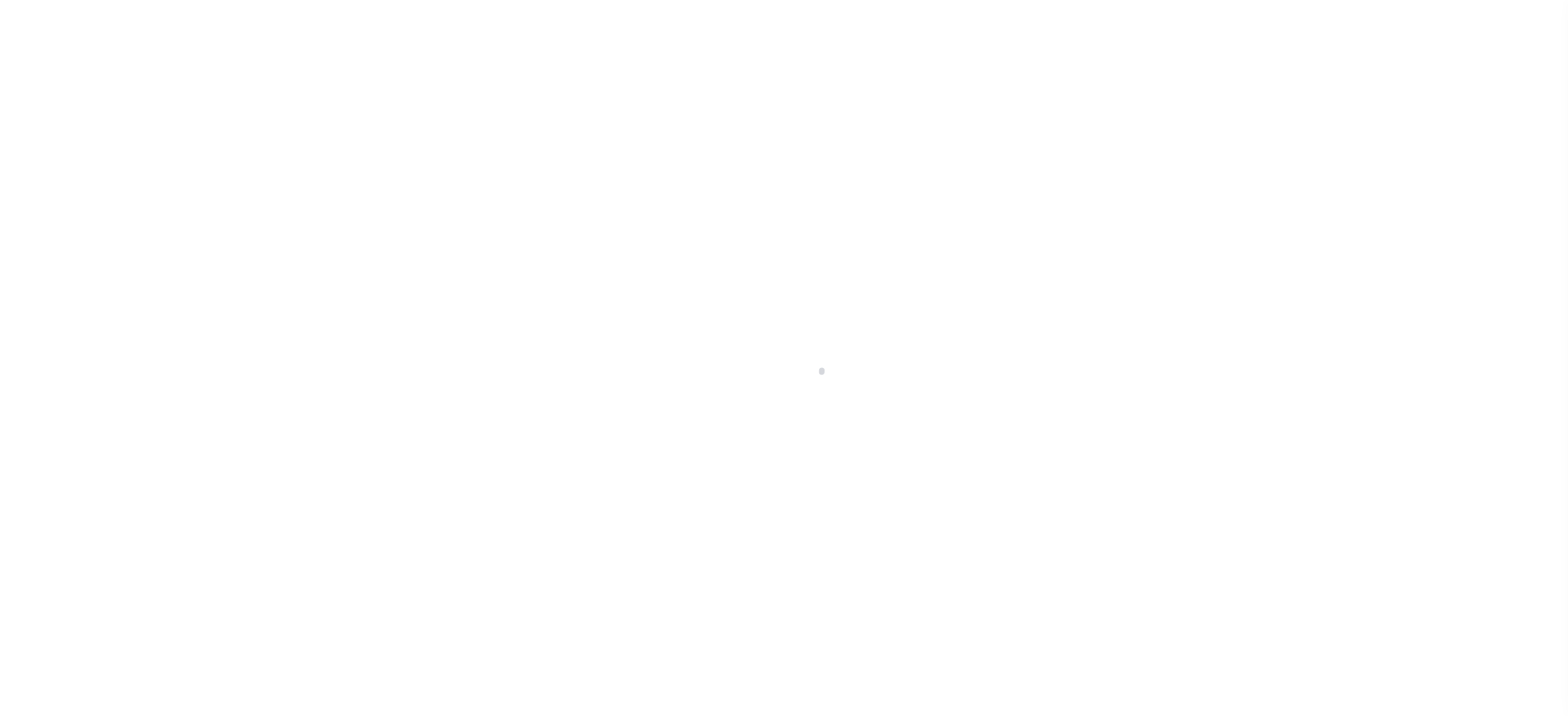
type input "665142790"
type input "MALA ASSOCIATES LP"
select select "False"
select select
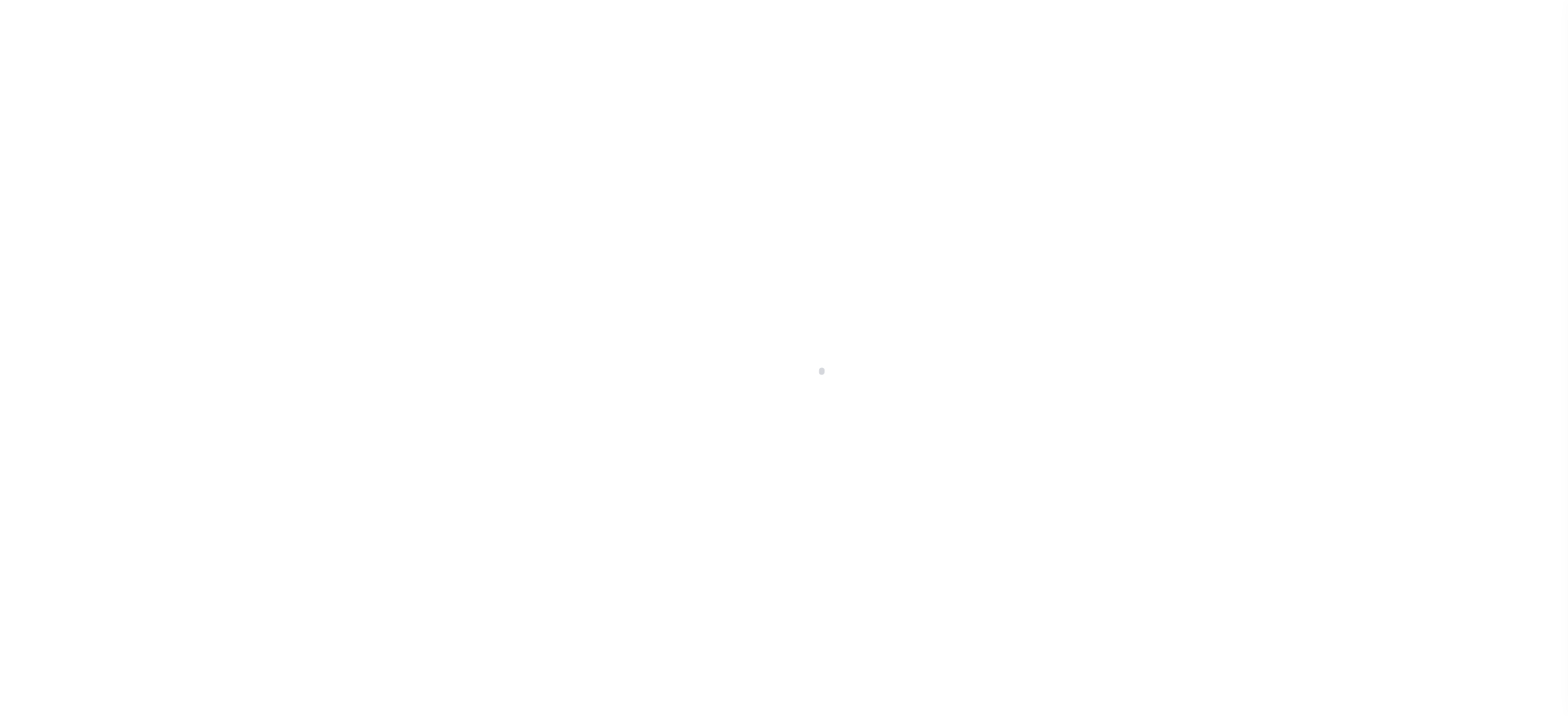
select select "Escrow"
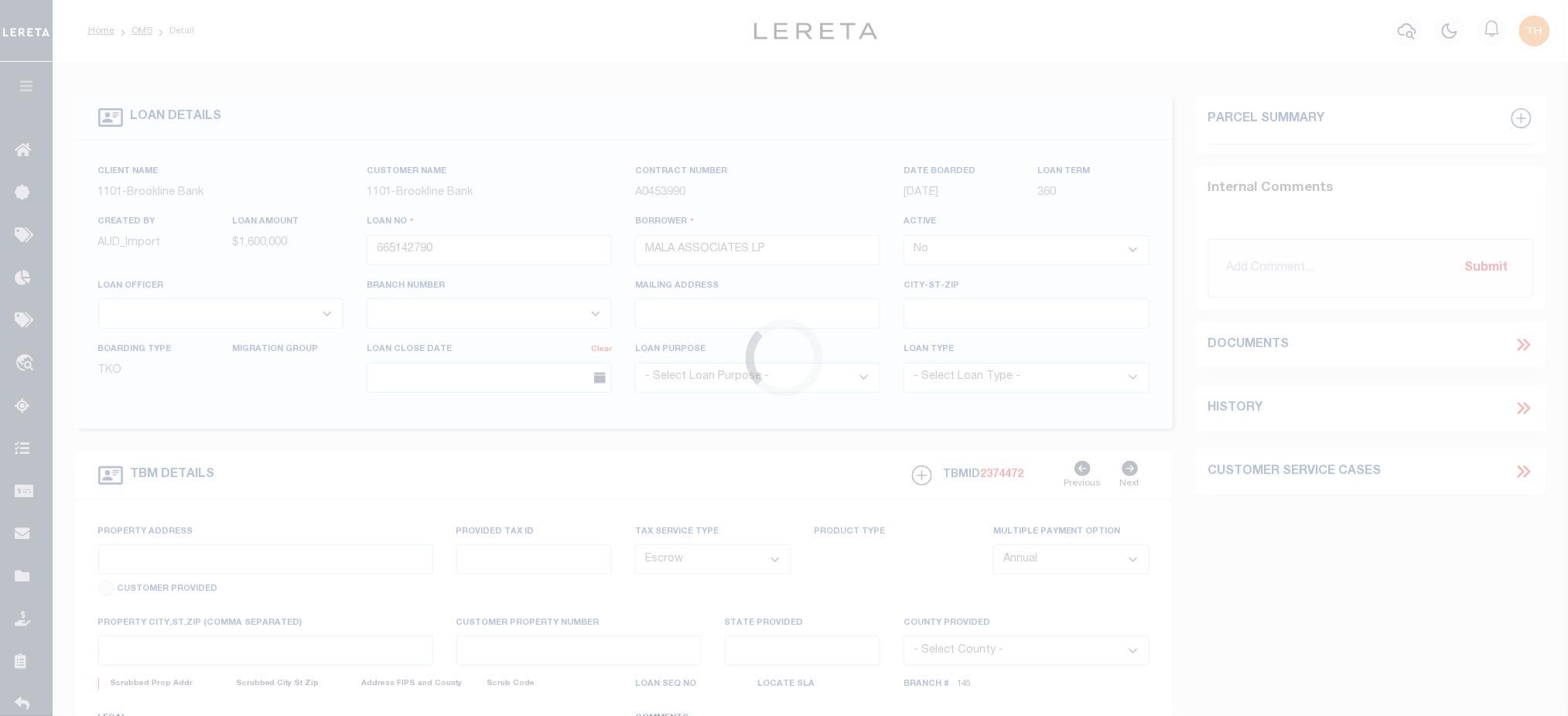
select select "3146"
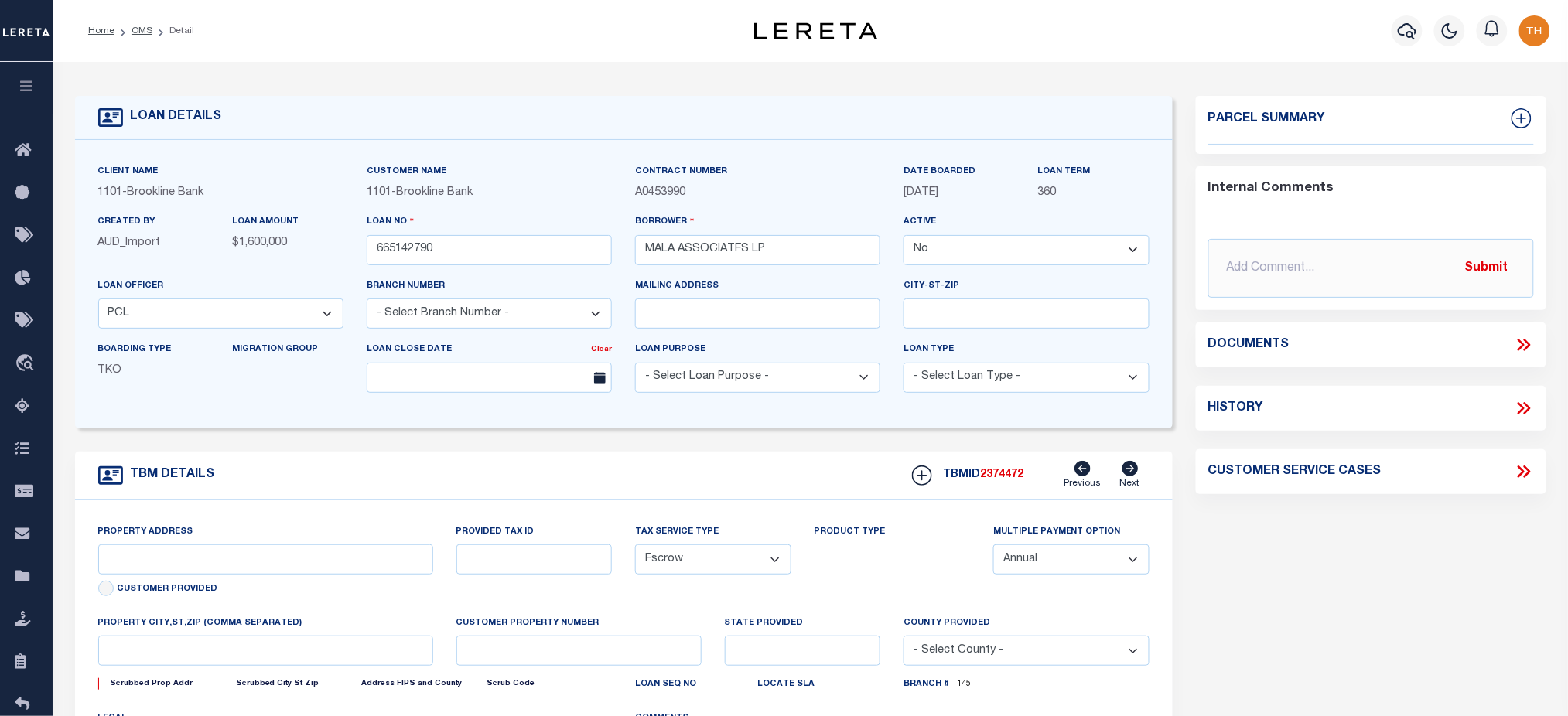
select select "1501"
type input "1150 [PERSON_NAME] ST"
type input "004429"
select select
type input "[PERSON_NAME]"
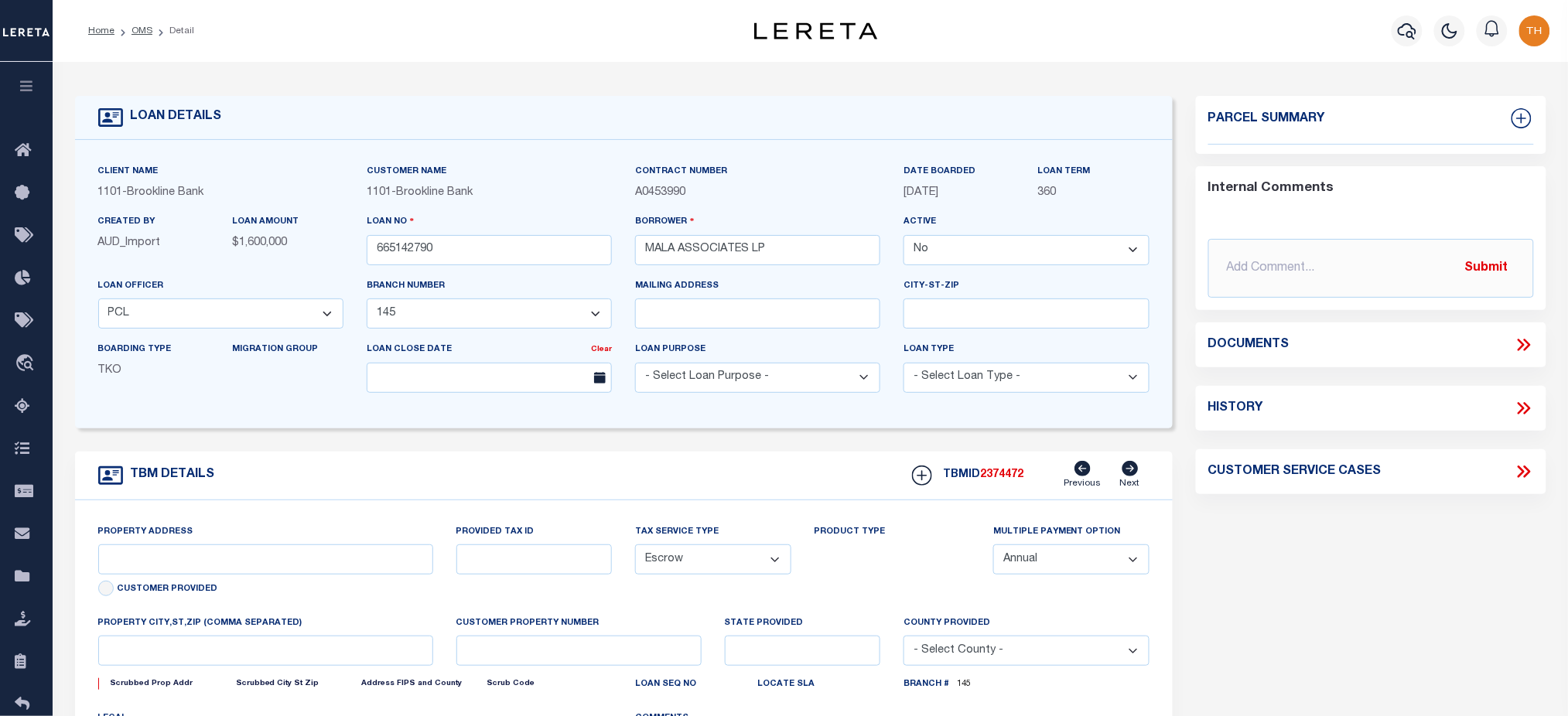
type input "MA"
select select "[GEOGRAPHIC_DATA]"
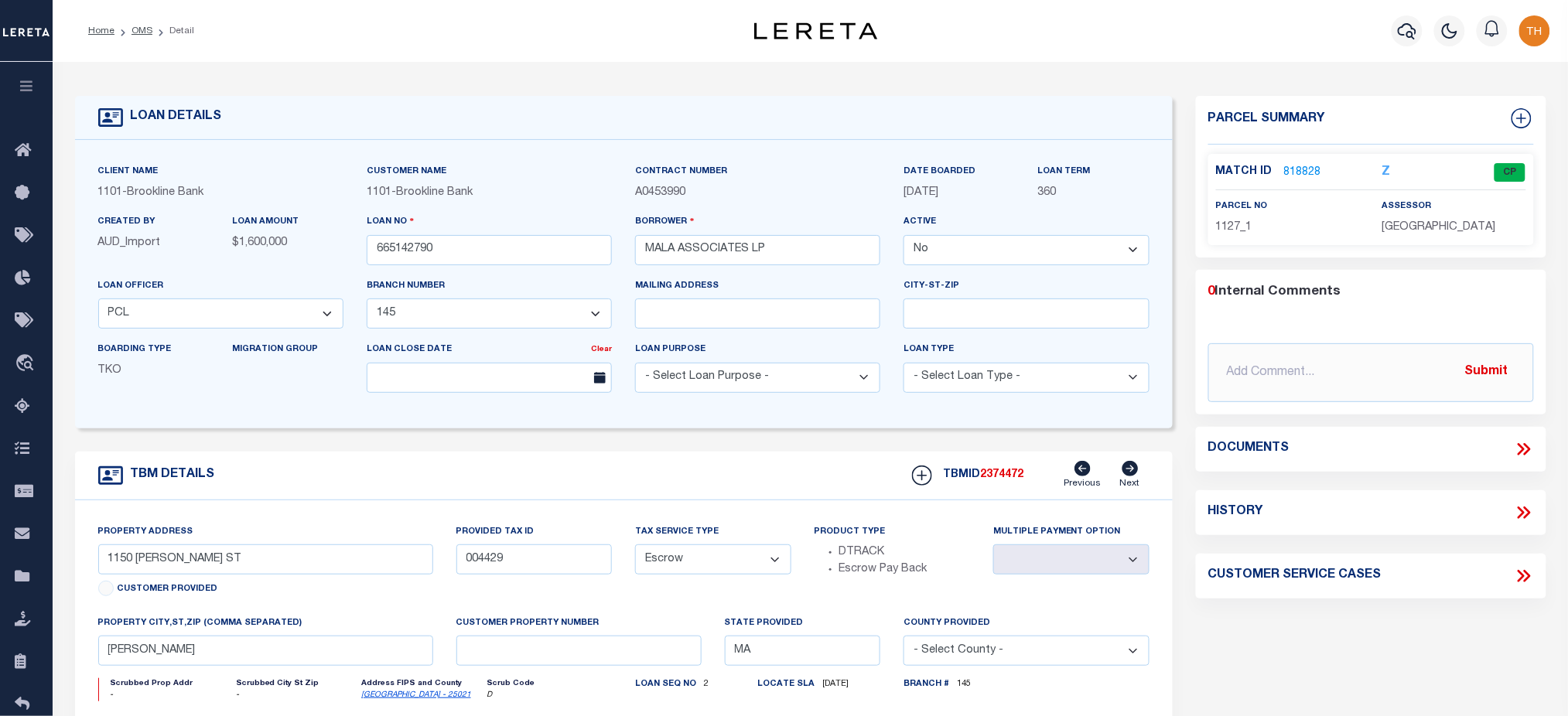
click at [1519, 511] on icon at bounding box center [1524, 513] width 20 height 20
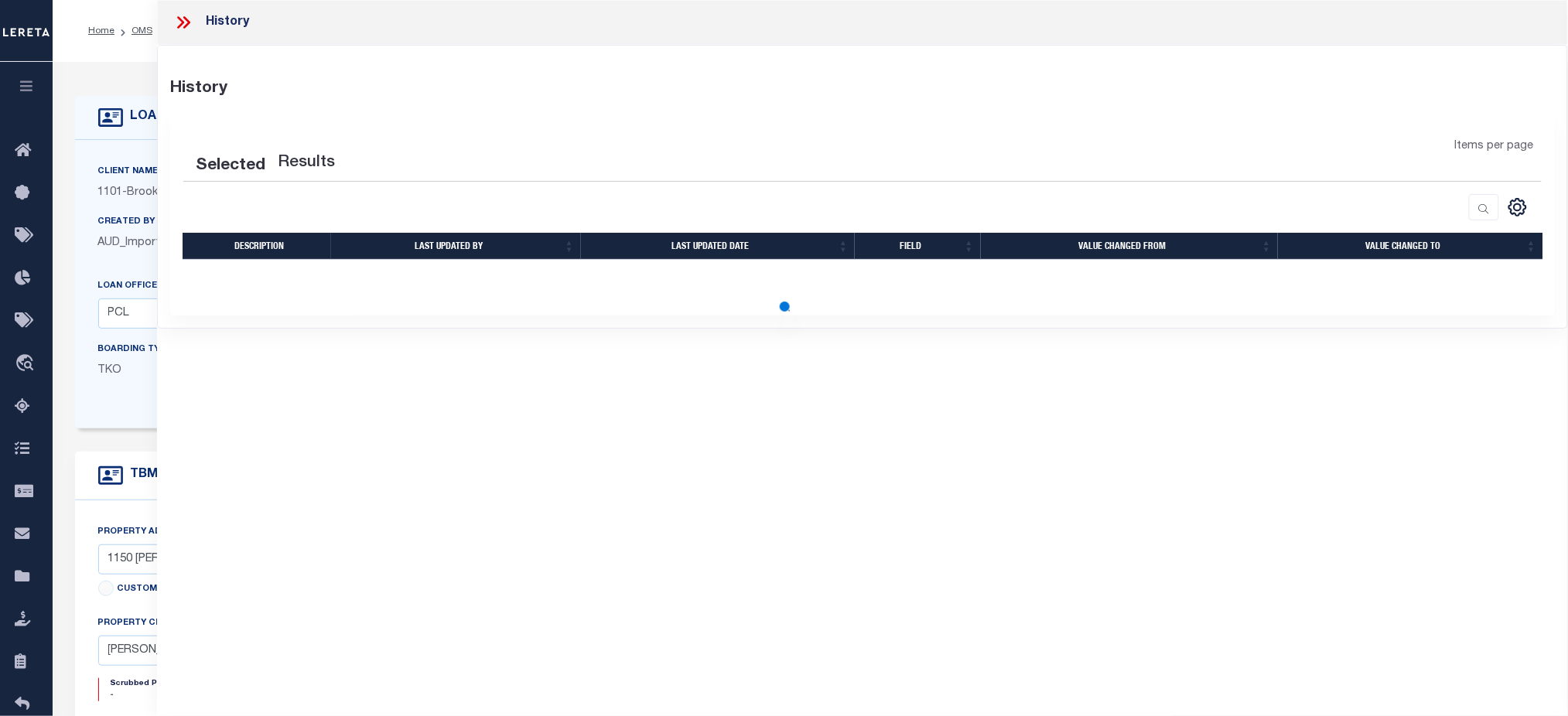
select select "100"
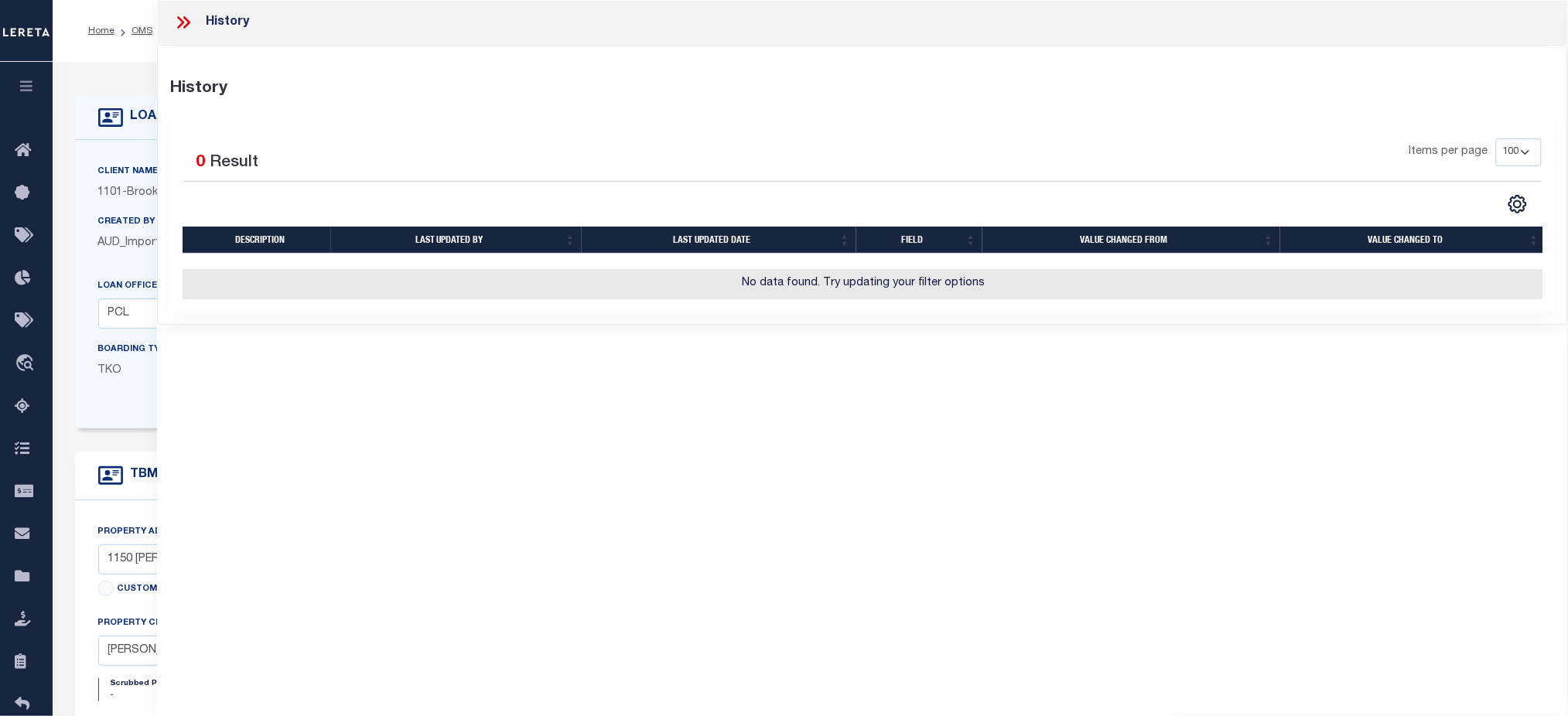
click at [168, 17] on div "History" at bounding box center [862, 22] width 1411 height 45
click at [180, 25] on icon at bounding box center [180, 22] width 7 height 12
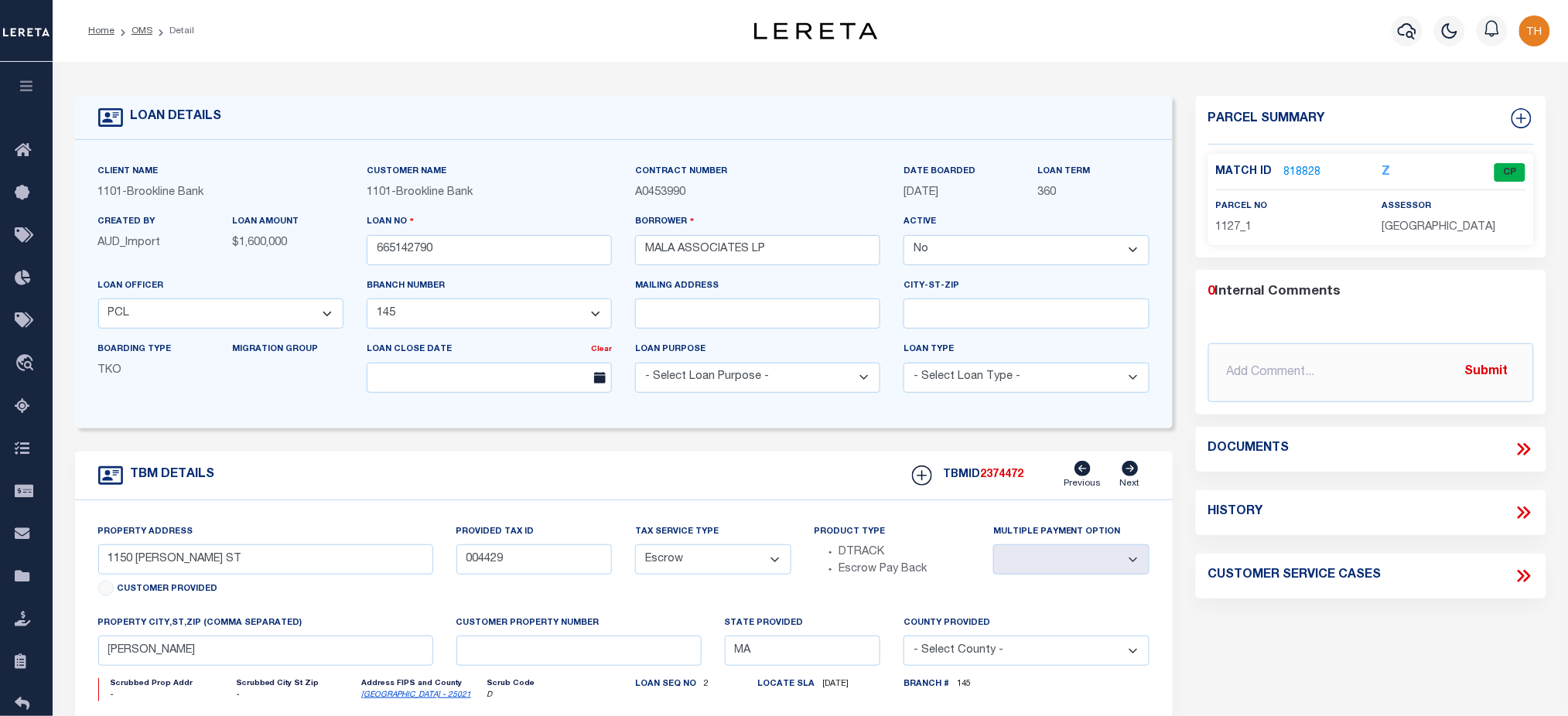
click at [1292, 165] on link "818828" at bounding box center [1302, 173] width 37 height 17
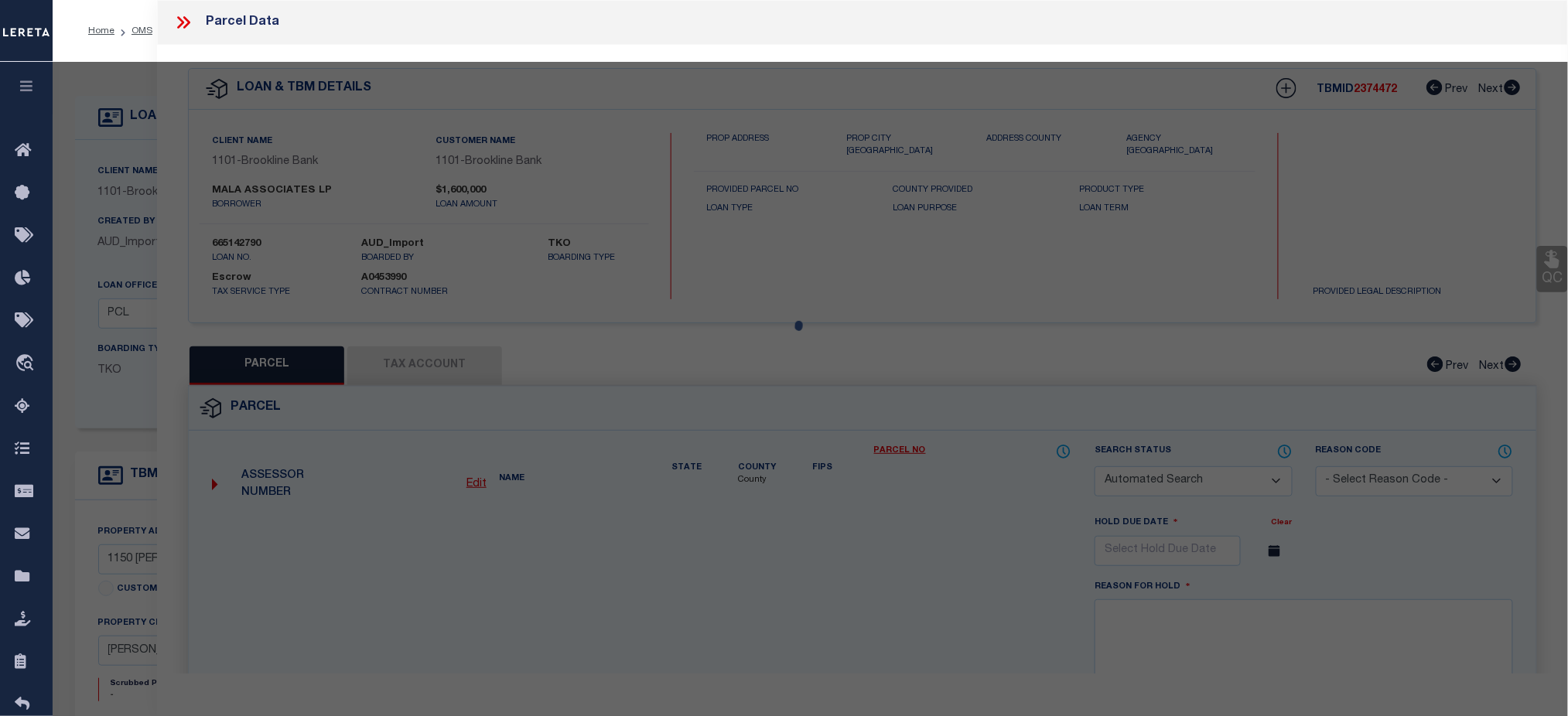
checkbox input "false"
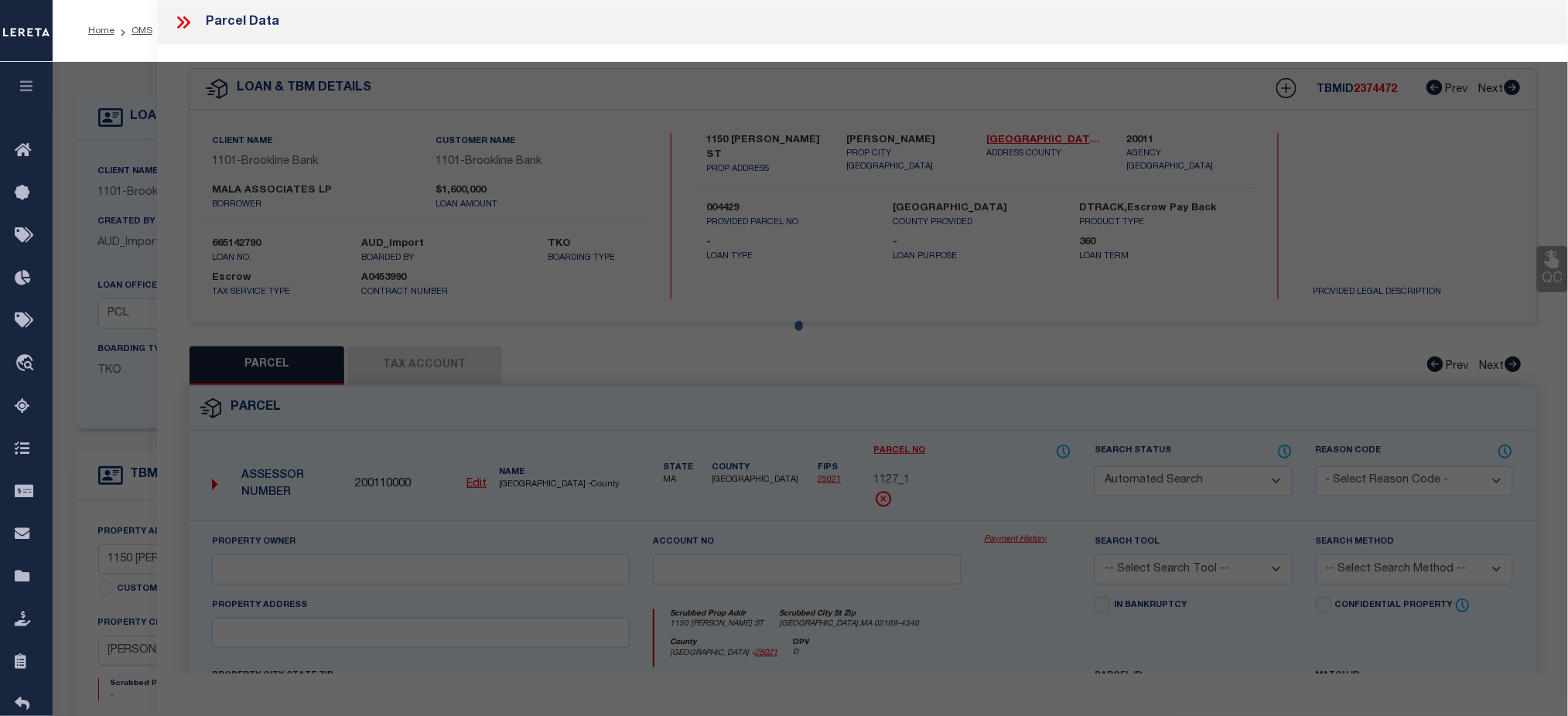
select select "CP"
type input "MALA ASSOCIATES"
type input "[STREET_ADDRESS][PERSON_NAME]"
checkbox input "false"
type input "[PERSON_NAME]"
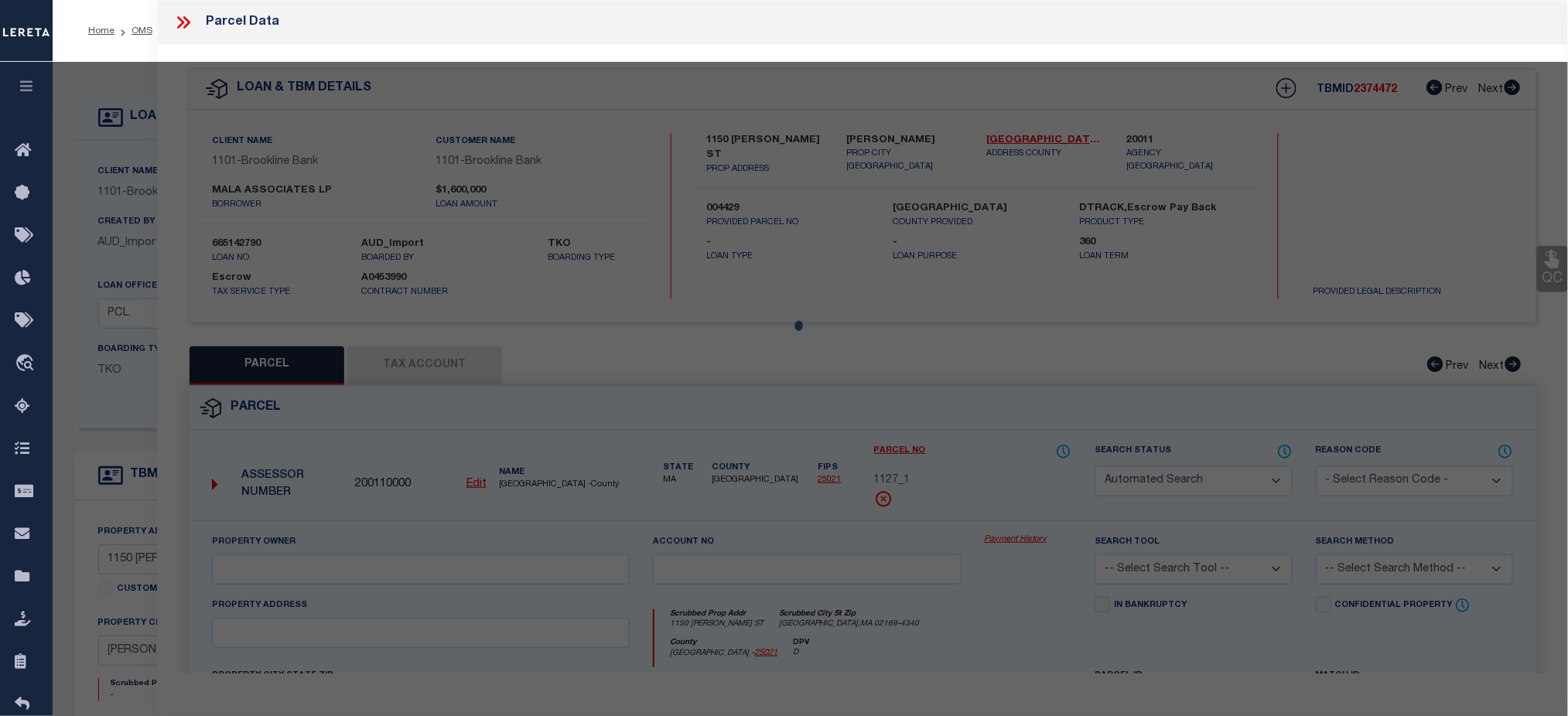
type textarea "PARCEL PER [PERSON_NAME] EMAIL. [GEOGRAPHIC_DATA] - 004429."
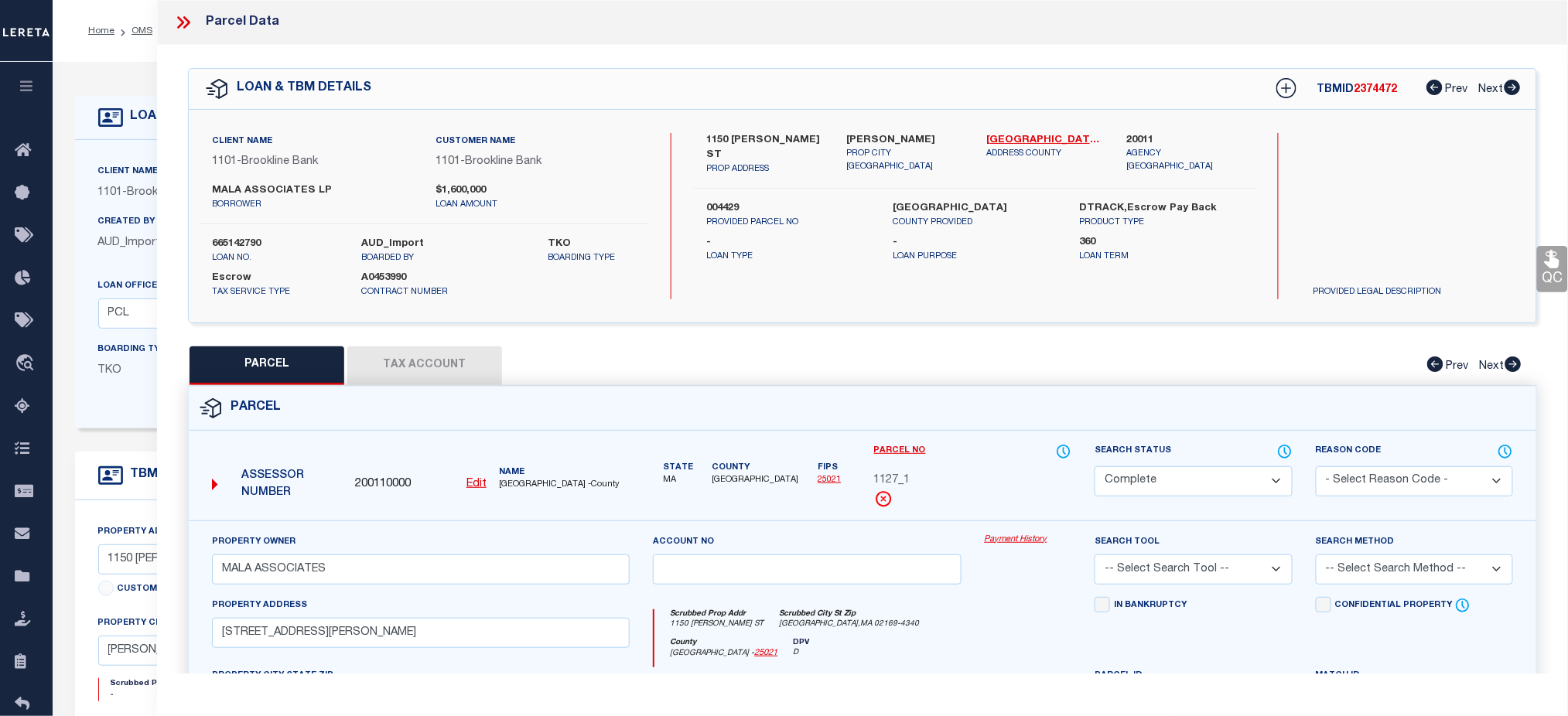
click at [1025, 536] on link "Payment History" at bounding box center [1028, 541] width 87 height 13
click at [189, 21] on icon at bounding box center [186, 22] width 7 height 12
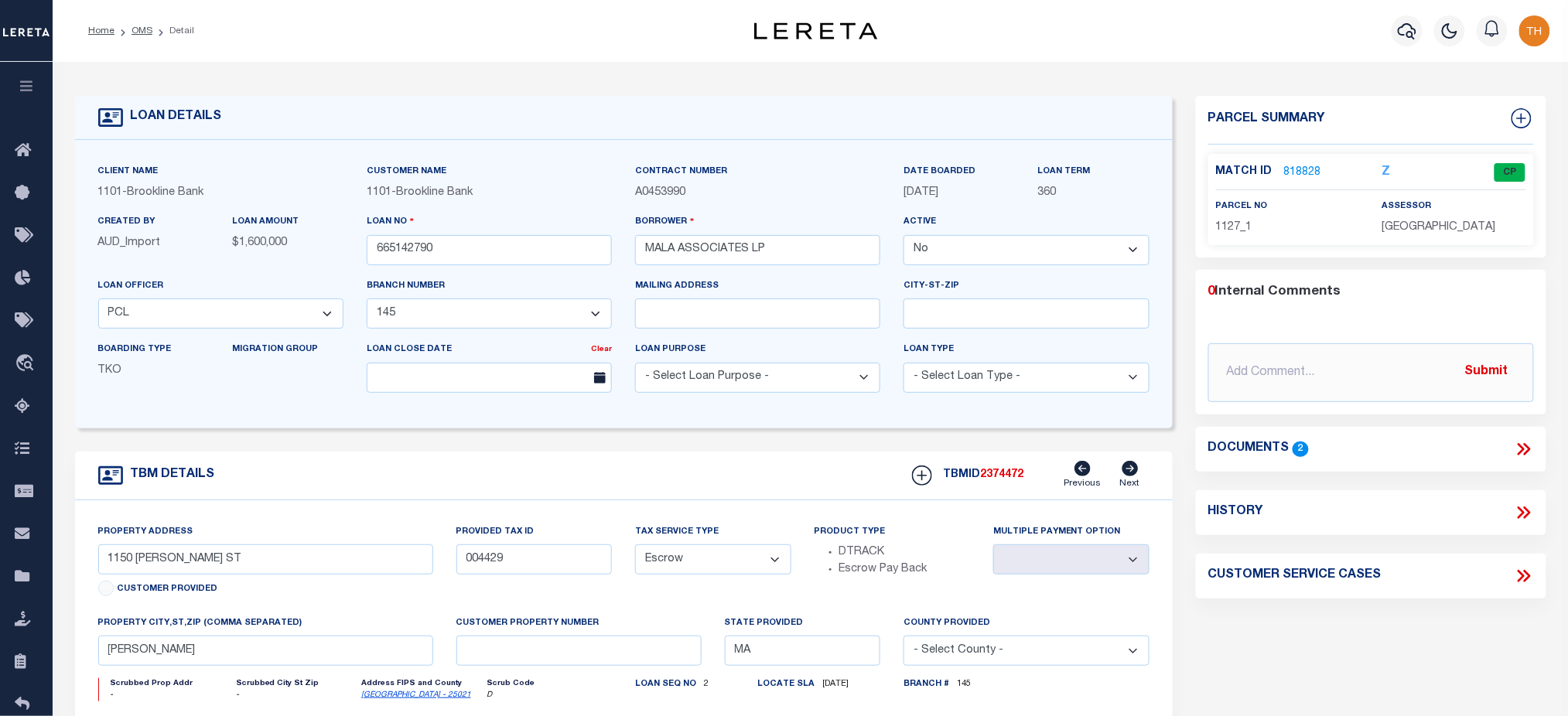
click at [1306, 172] on link "818828" at bounding box center [1302, 173] width 37 height 17
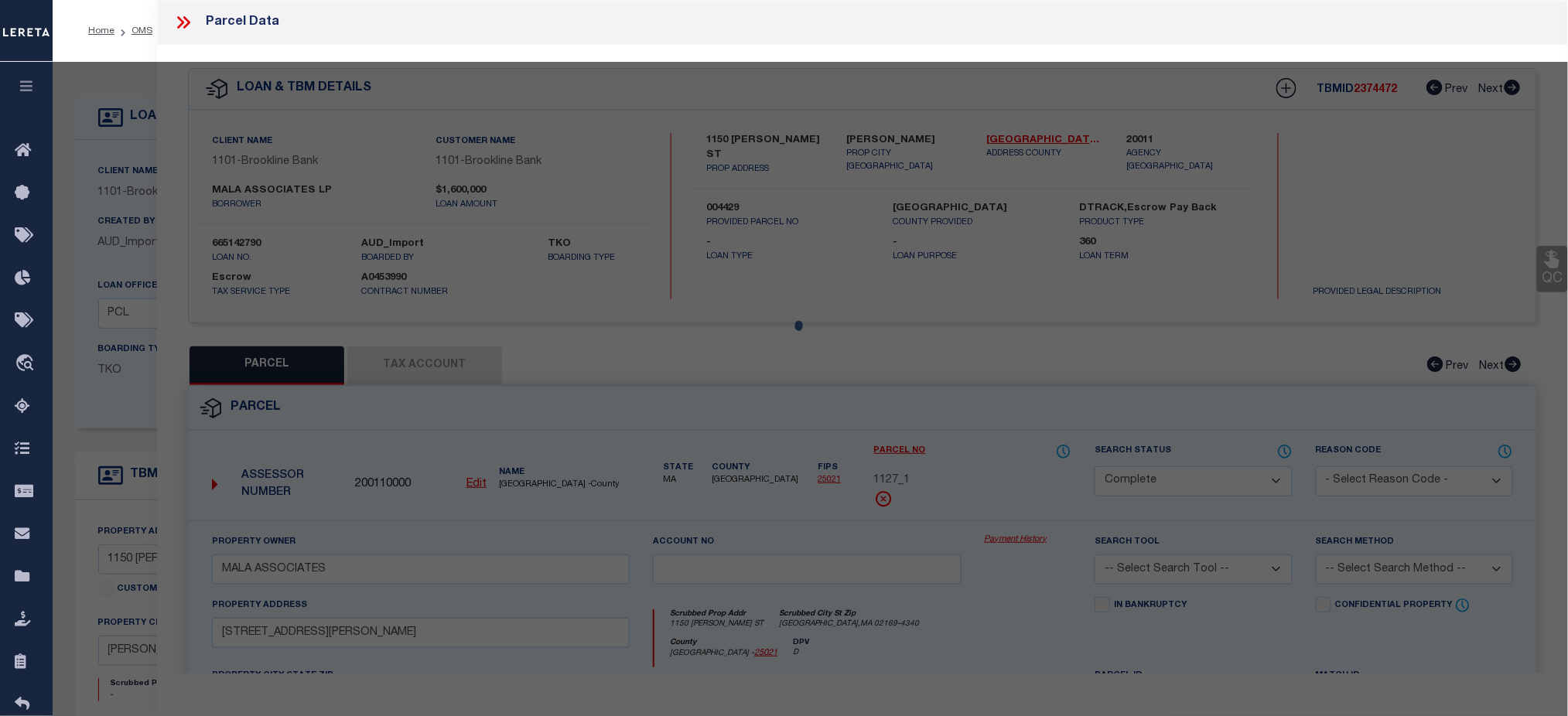
select select "AS"
checkbox input "false"
select select "CP"
type input "MALA ASSOCIATES"
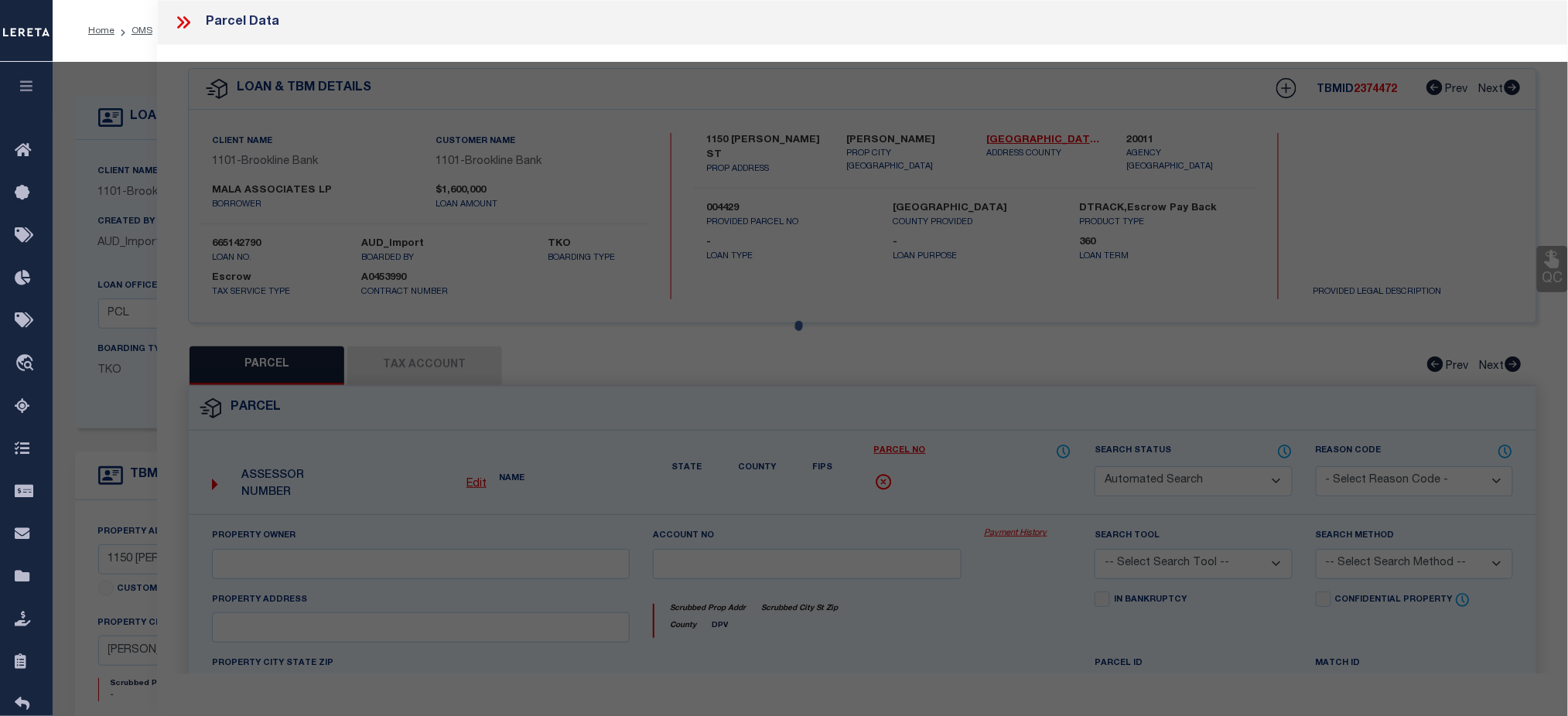
type input "[STREET_ADDRESS][PERSON_NAME]"
checkbox input "false"
type input "[PERSON_NAME]"
type textarea "PARCEL PER [PERSON_NAME] EMAIL. [GEOGRAPHIC_DATA] - 004429."
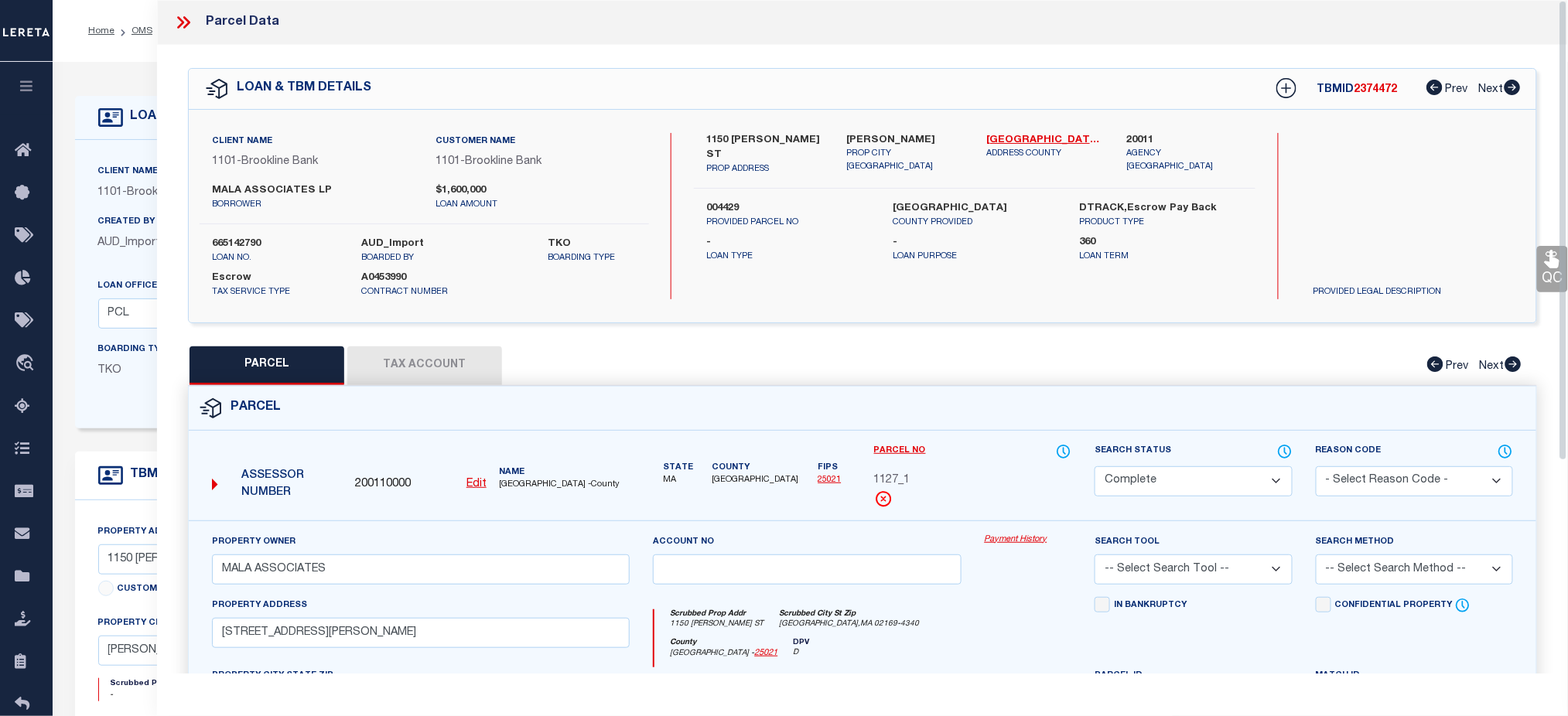
click at [471, 378] on button "Tax Account" at bounding box center [425, 366] width 155 height 39
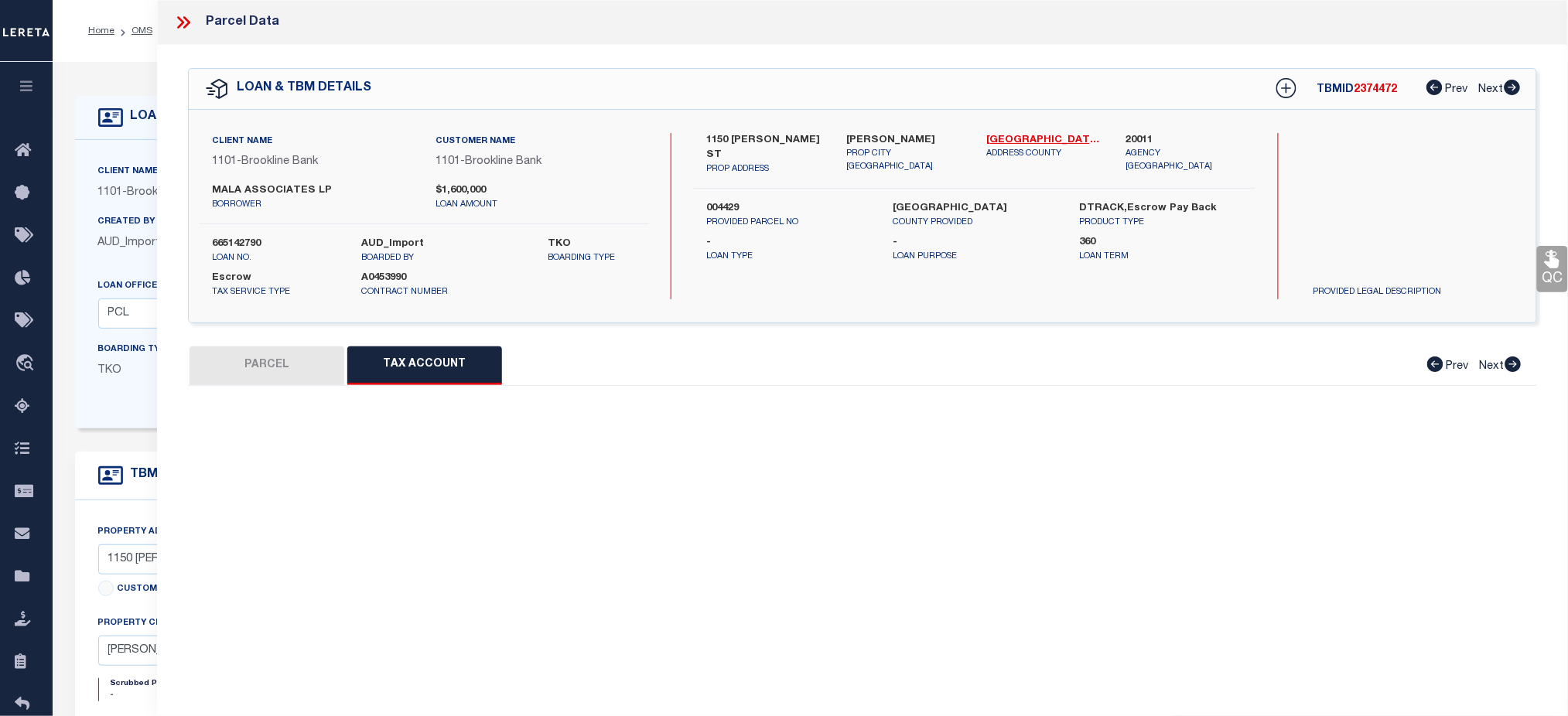
select select "100"
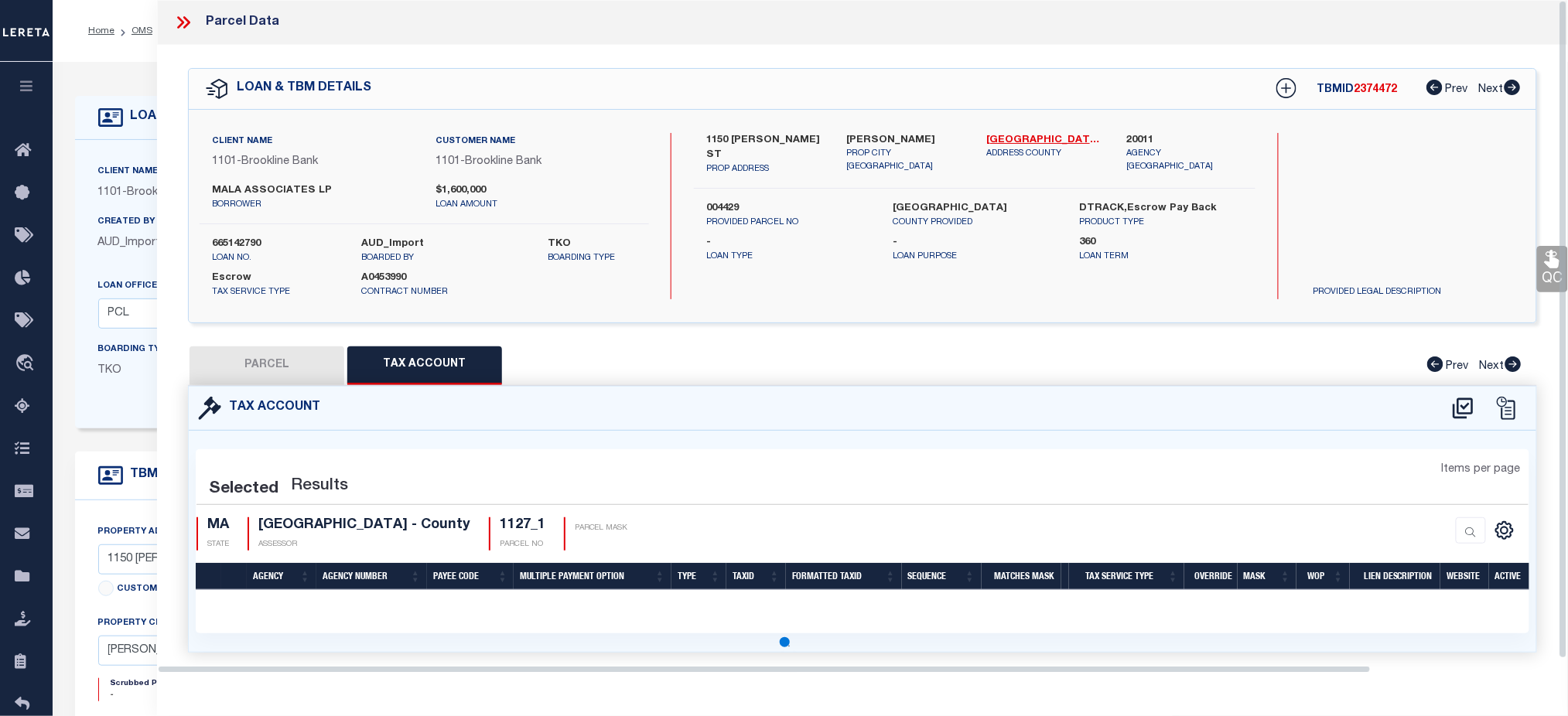
select select "100"
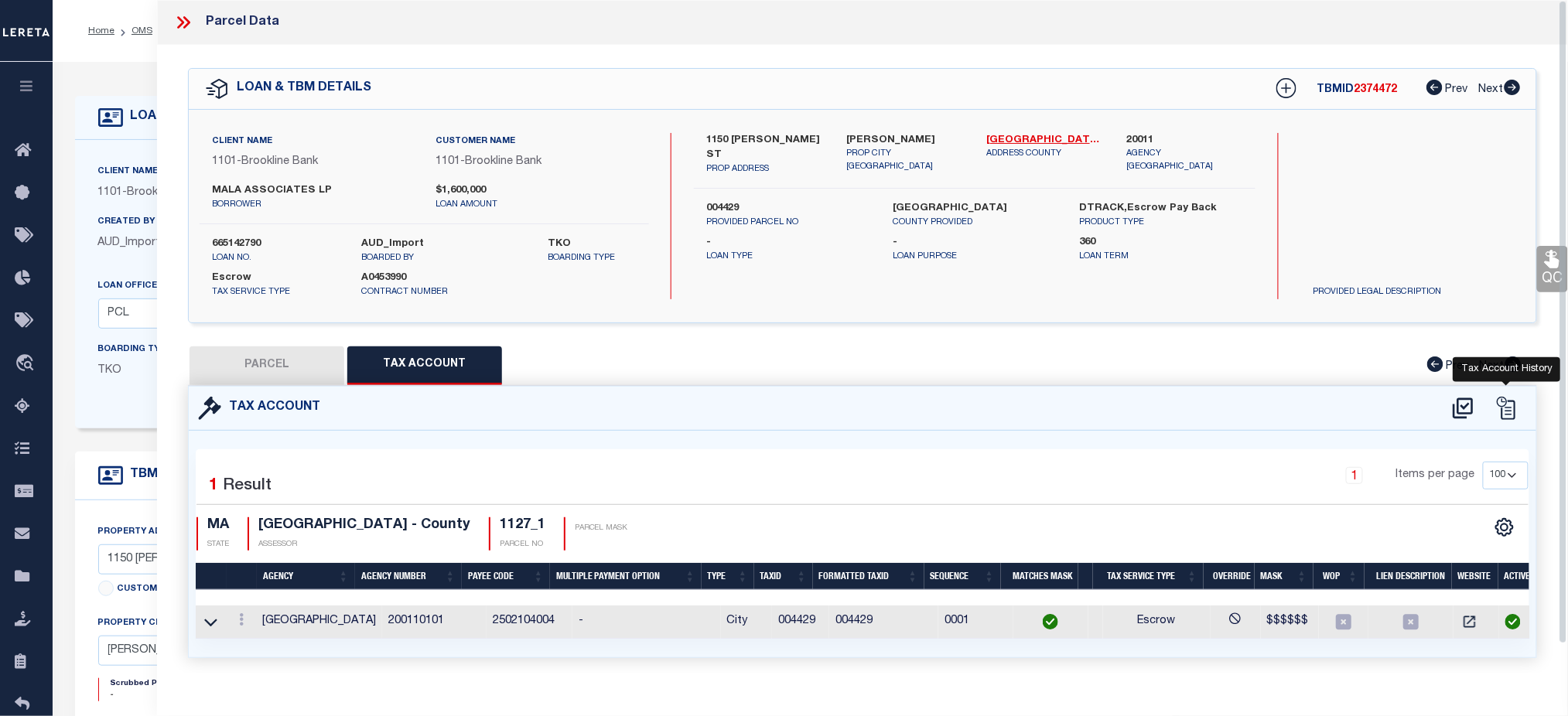
click at [1513, 412] on icon at bounding box center [1506, 408] width 23 height 23
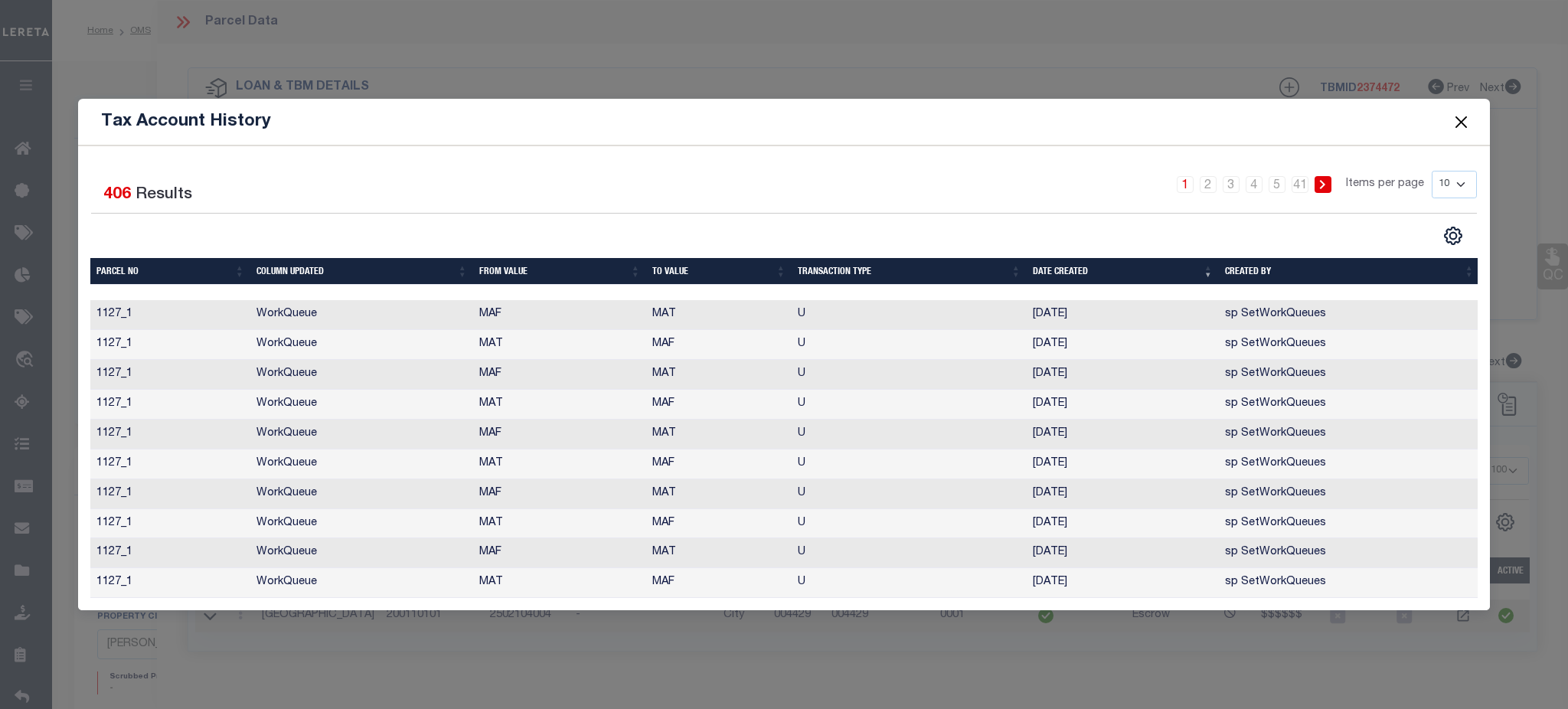
click at [1466, 184] on select "10 25 50 100" at bounding box center [1454, 184] width 45 height 27
select select "100"
click at [1432, 170] on select "10 25 50 100" at bounding box center [1454, 184] width 45 height 27
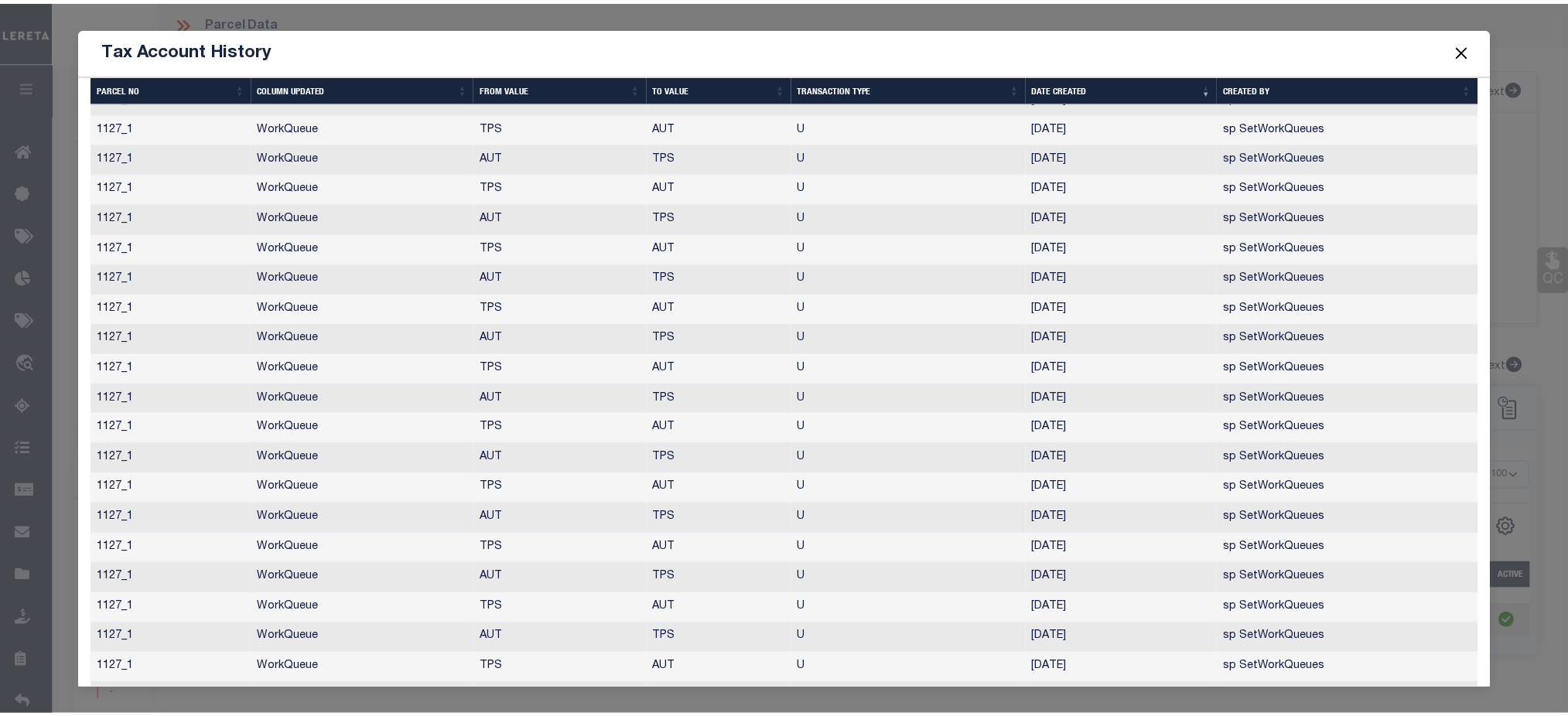
scroll to position [2578, 0]
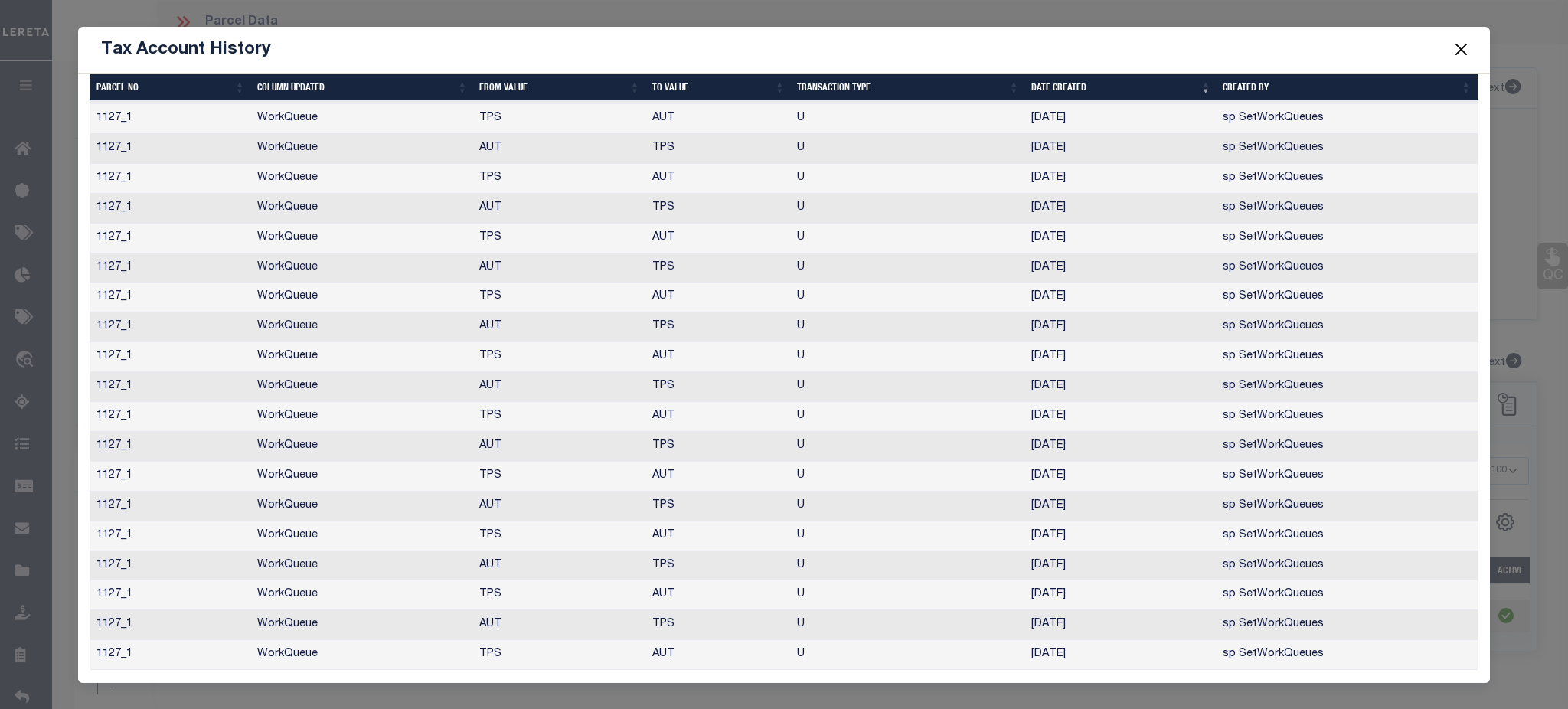
click at [1461, 44] on button "Close" at bounding box center [1461, 49] width 20 height 20
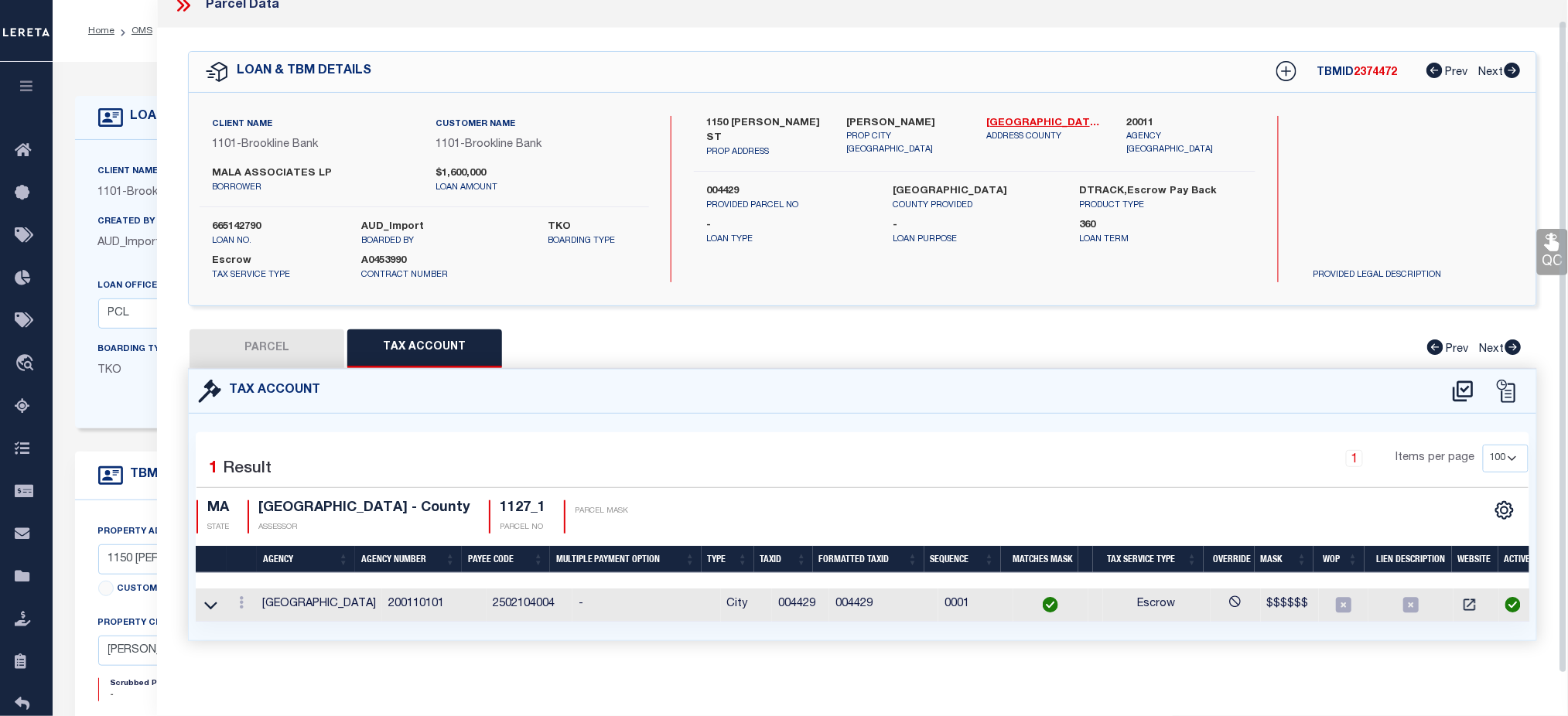
scroll to position [21, 0]
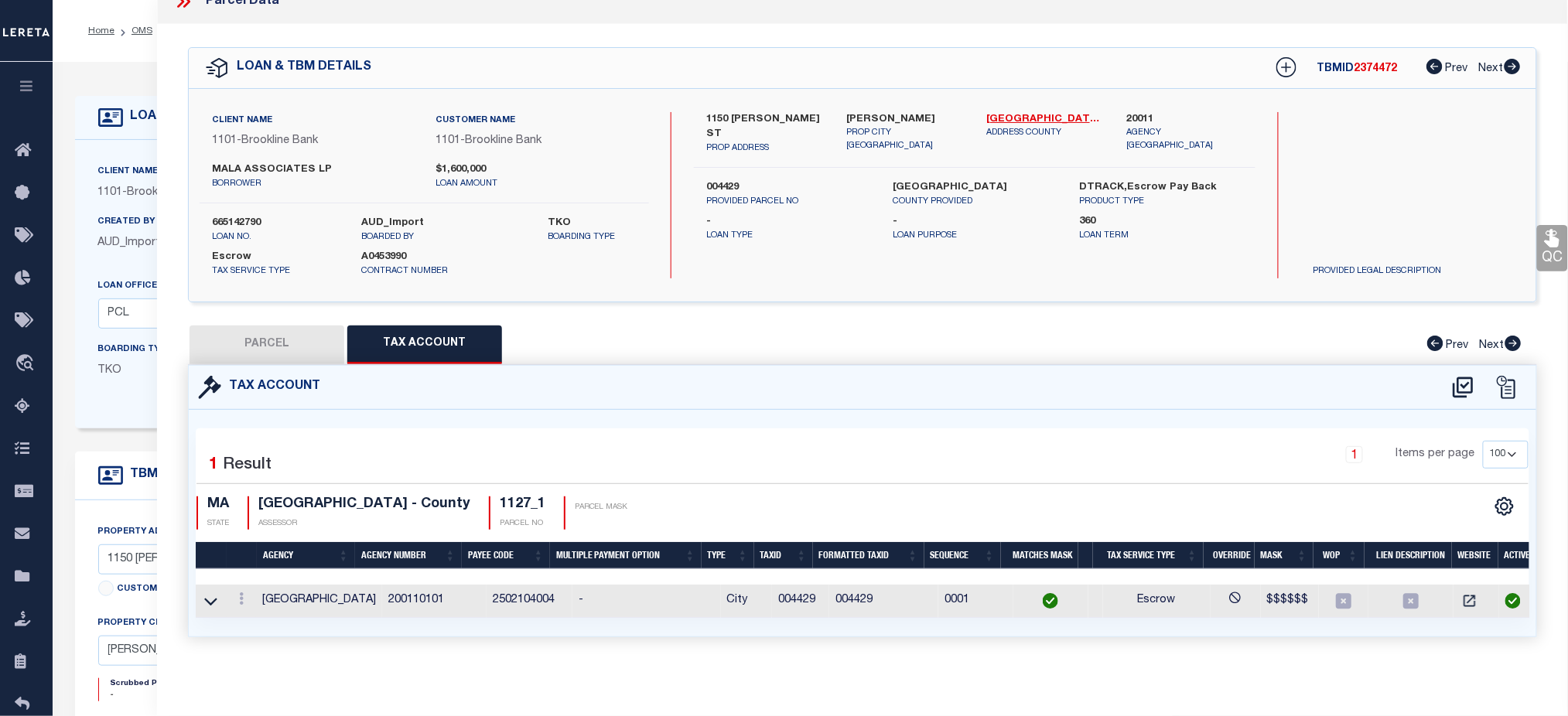
click at [309, 347] on button "PARCEL" at bounding box center [267, 345] width 155 height 39
select select "AS"
checkbox input "false"
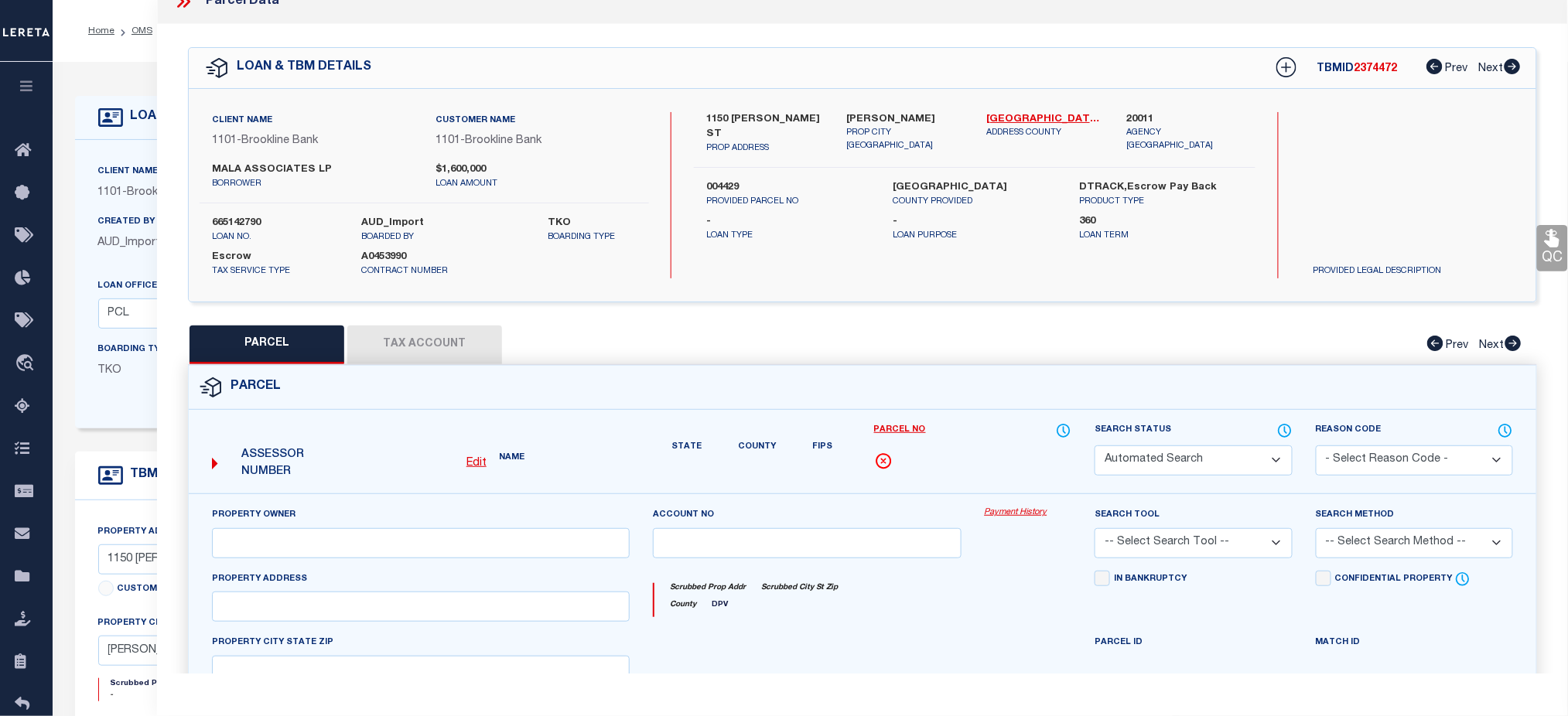
select select "CP"
type input "MALA ASSOCIATES"
type input "[STREET_ADDRESS][PERSON_NAME]"
checkbox input "false"
type input "[PERSON_NAME]"
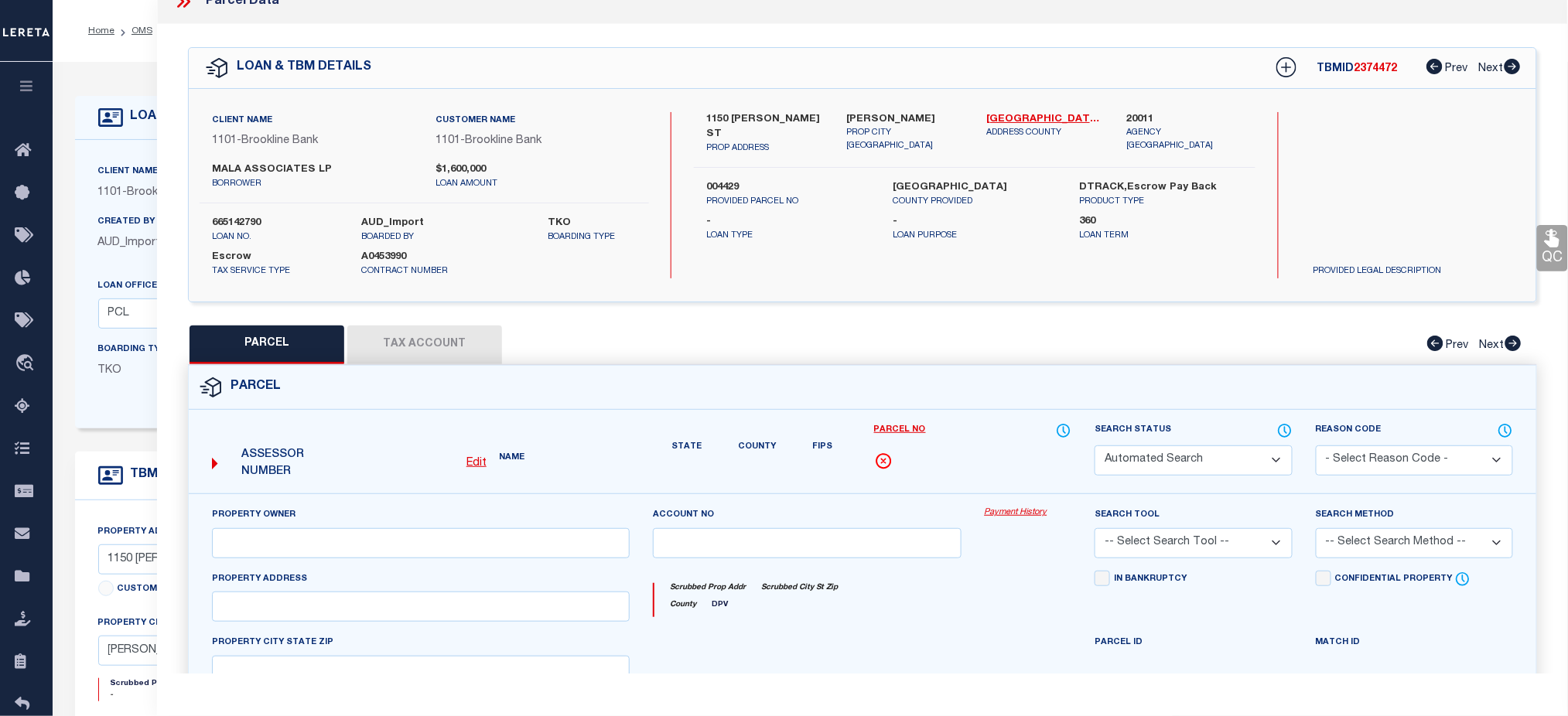
type textarea "PARCEL PER [PERSON_NAME] EMAIL. [GEOGRAPHIC_DATA] - 004429."
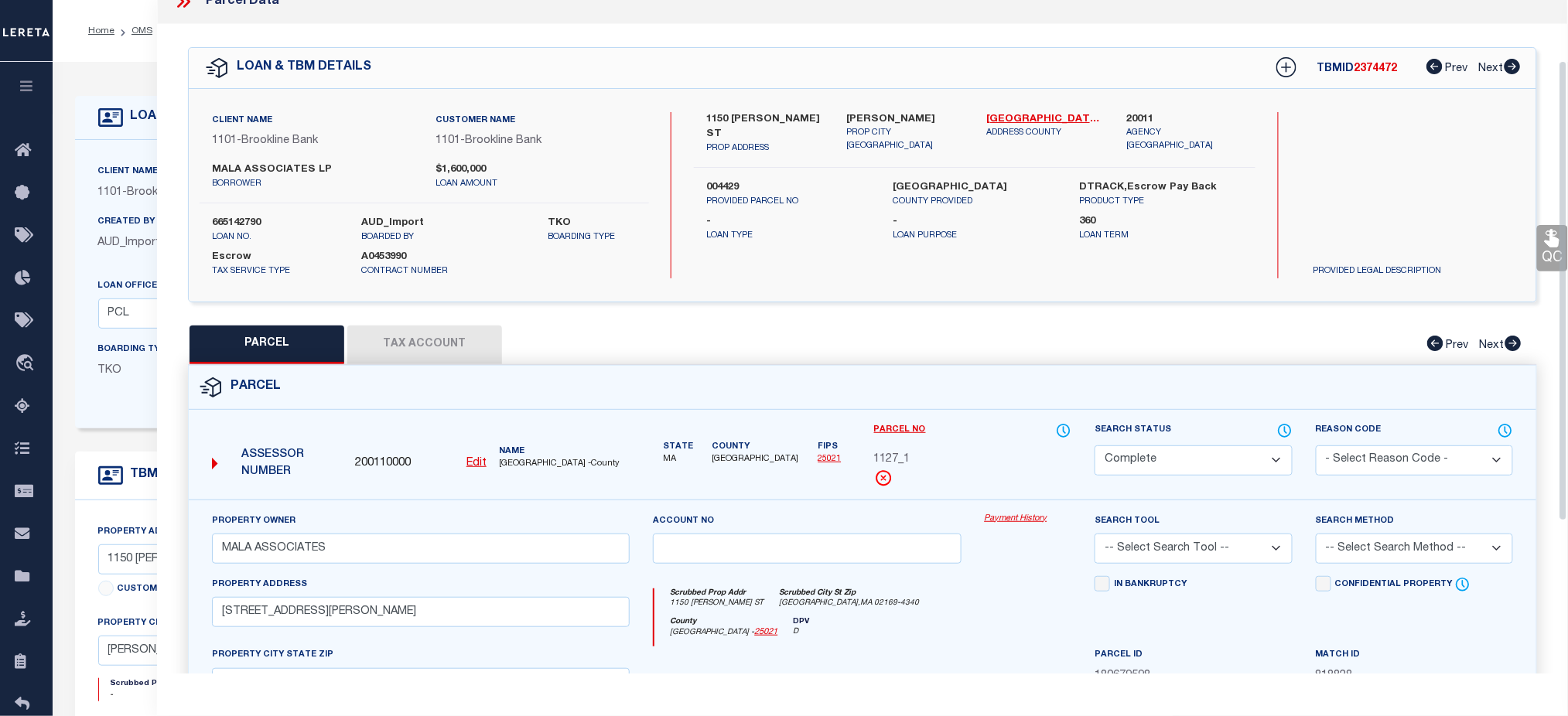
scroll to position [311, 0]
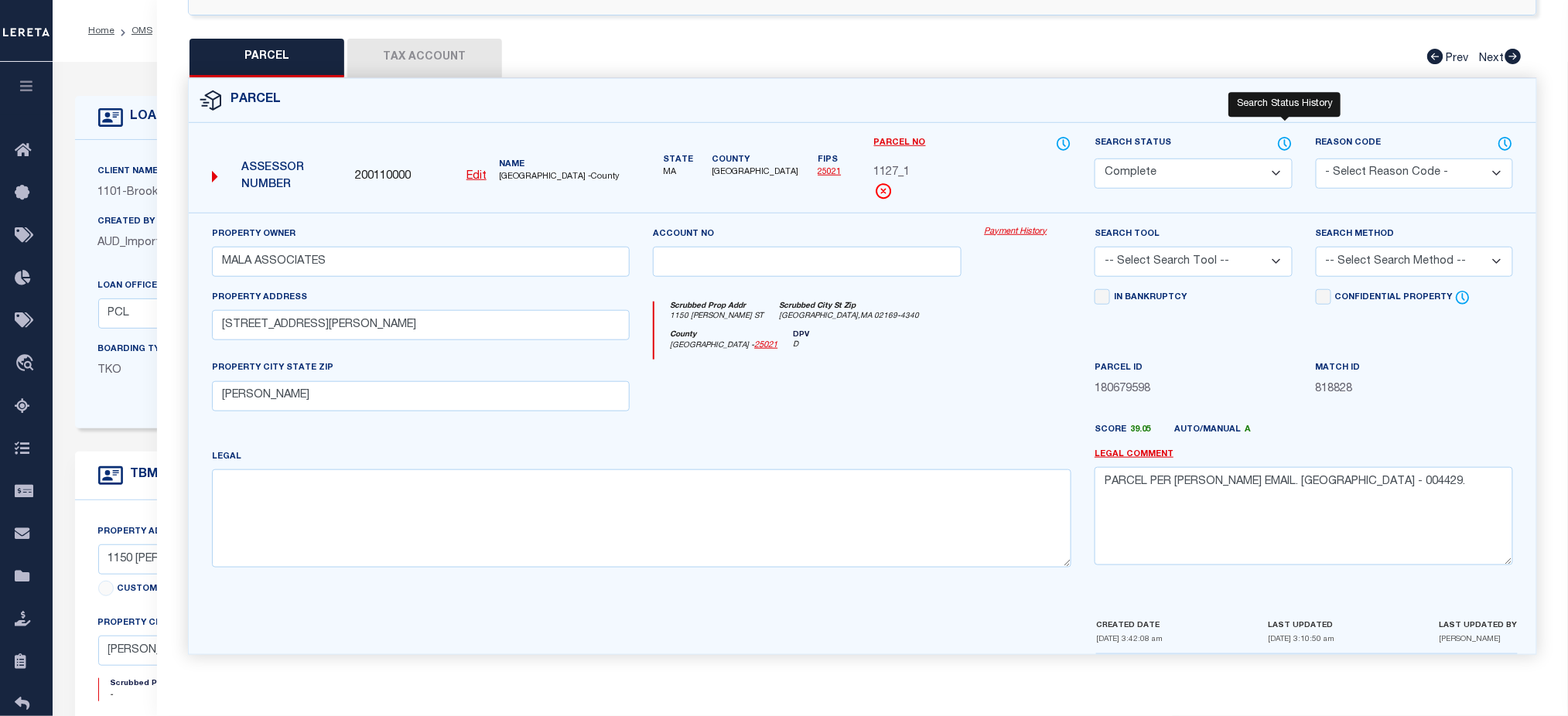
click at [1283, 138] on icon at bounding box center [1284, 144] width 12 height 12
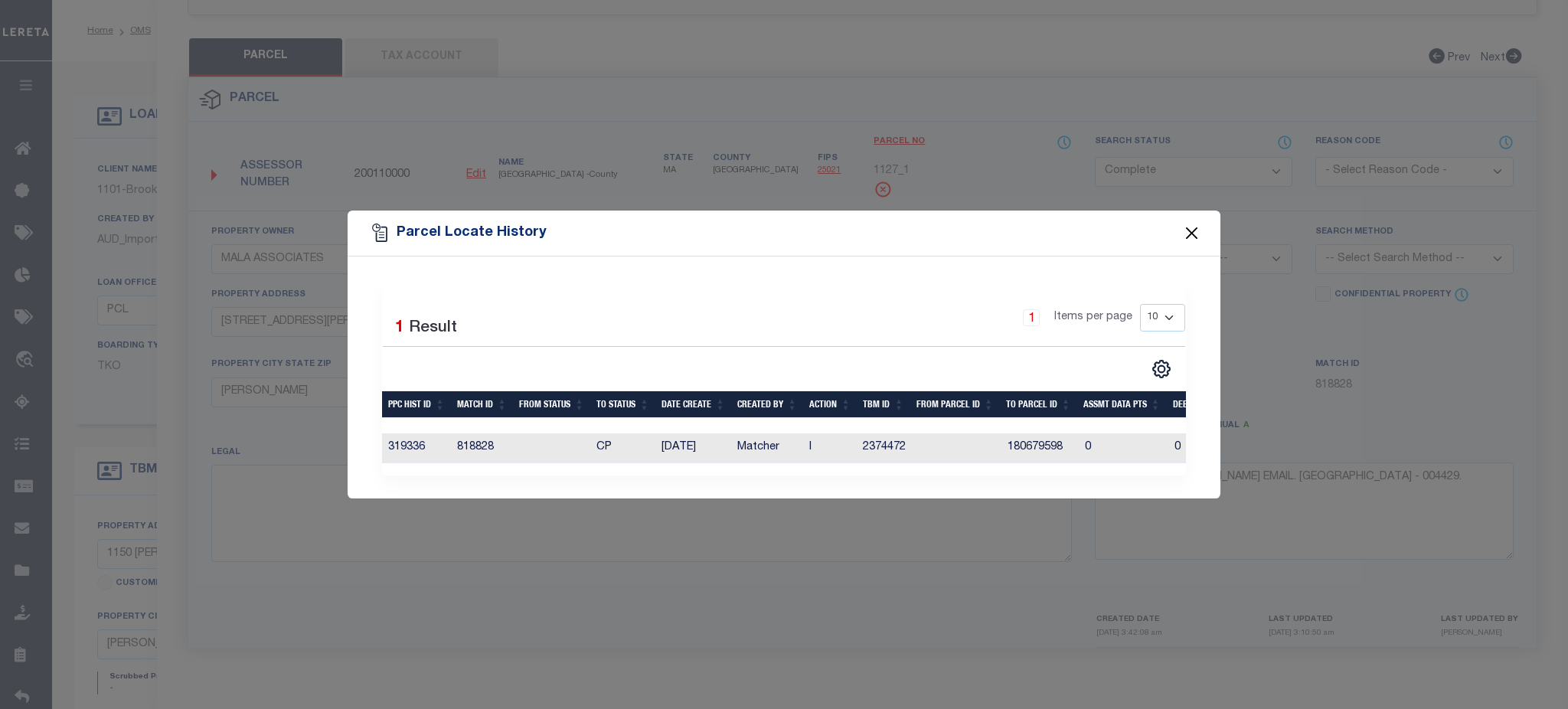
click at [1196, 226] on button "Close" at bounding box center [1192, 233] width 20 height 20
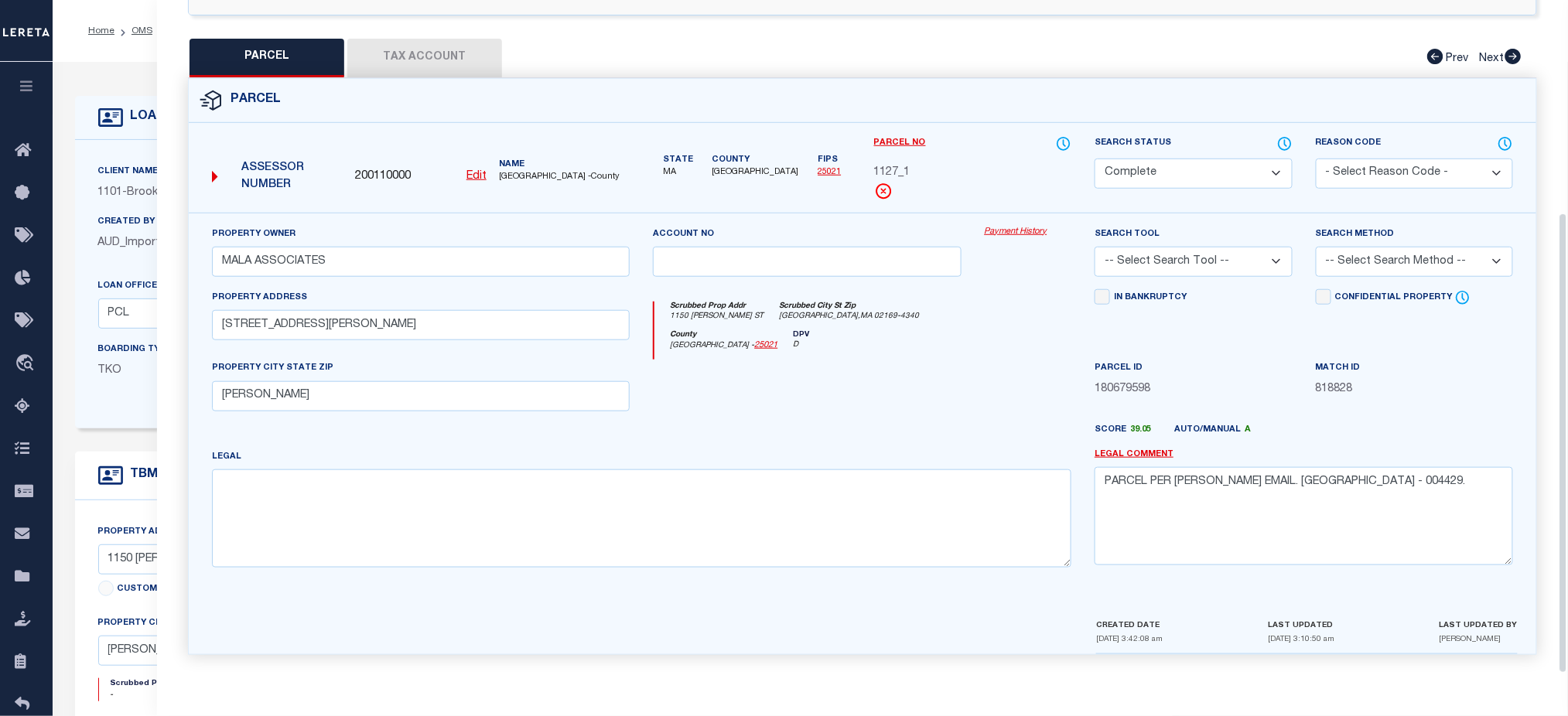
click at [400, 42] on button "Tax Account" at bounding box center [425, 58] width 155 height 39
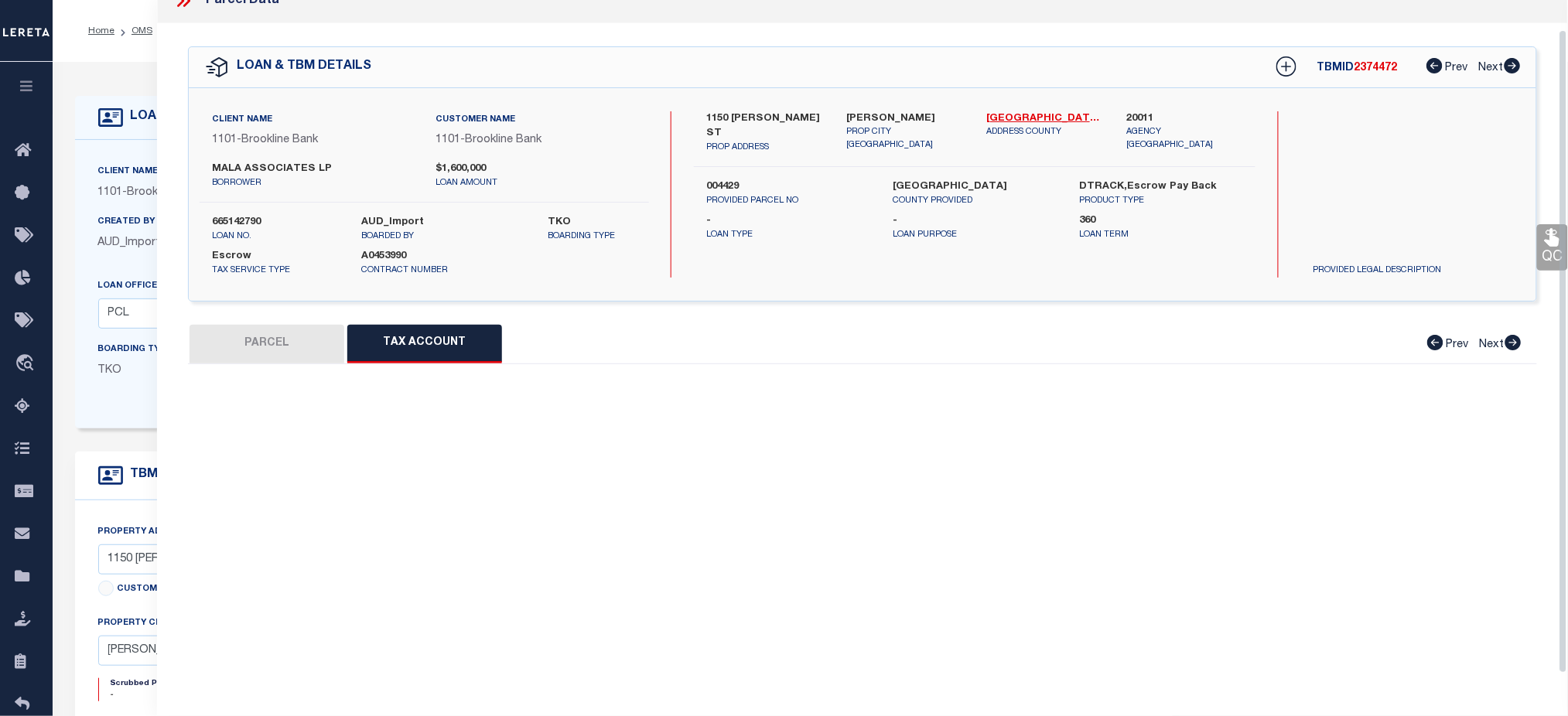
scroll to position [31, 0]
select select "100"
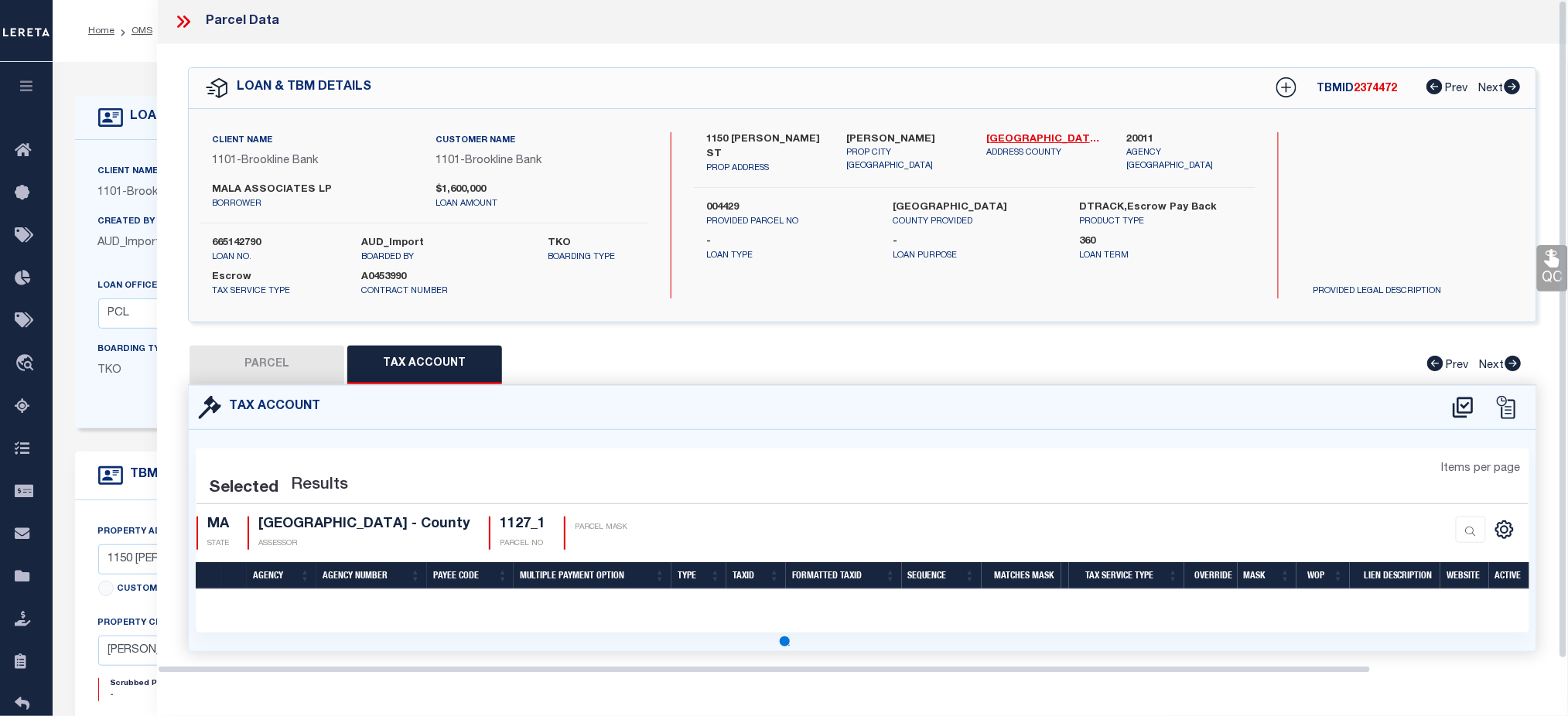
scroll to position [0, 0]
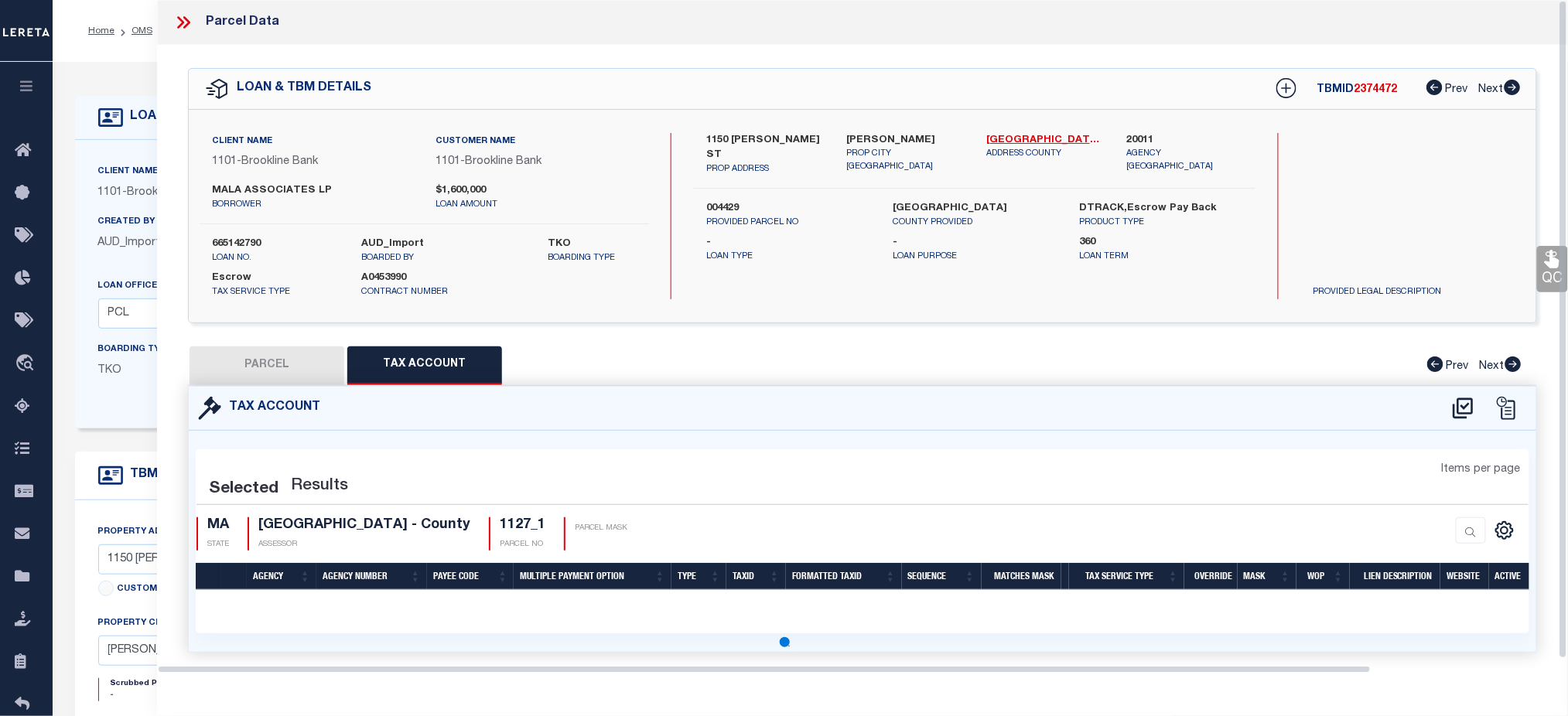
select select "100"
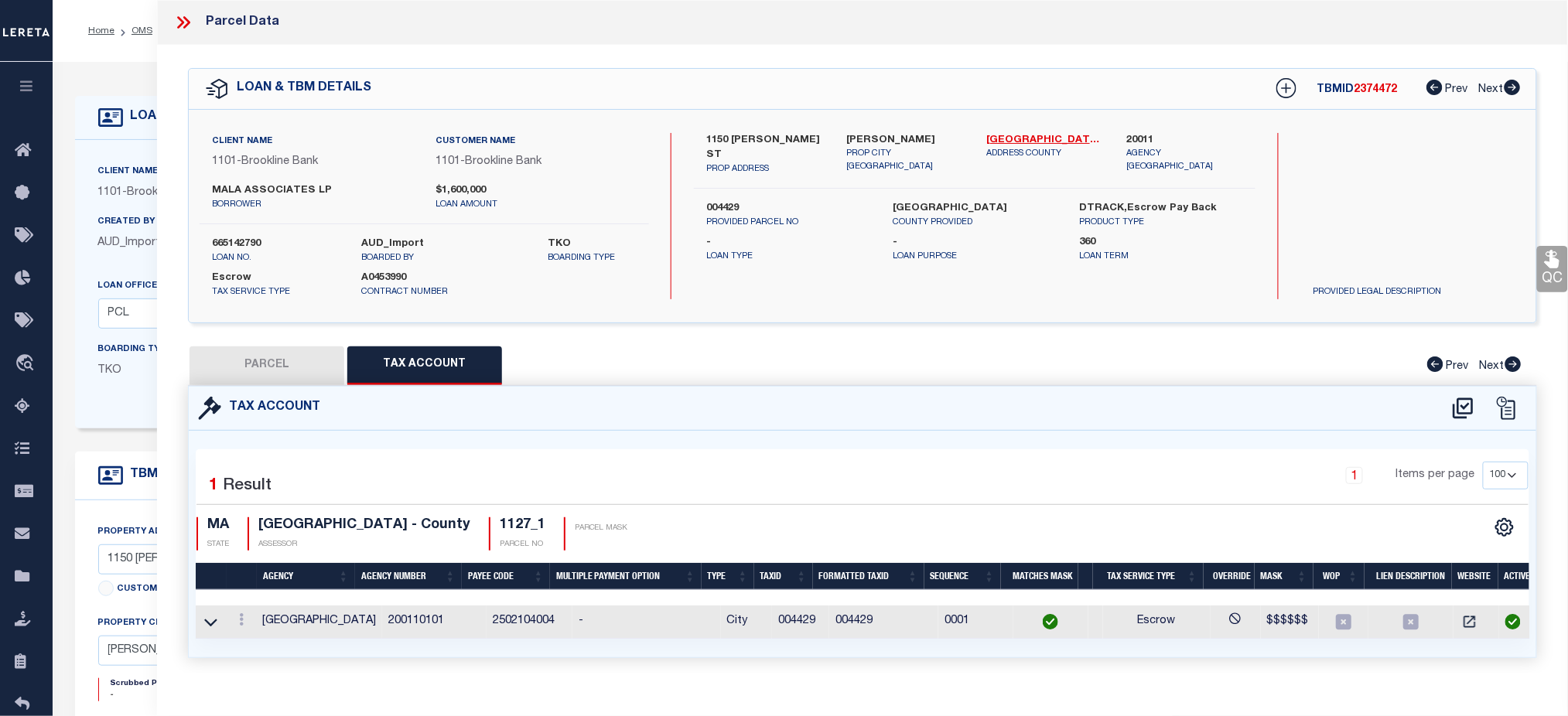
click at [183, 34] on div "Parcel Data" at bounding box center [862, 22] width 1411 height 45
click at [179, 24] on icon at bounding box center [183, 22] width 20 height 20
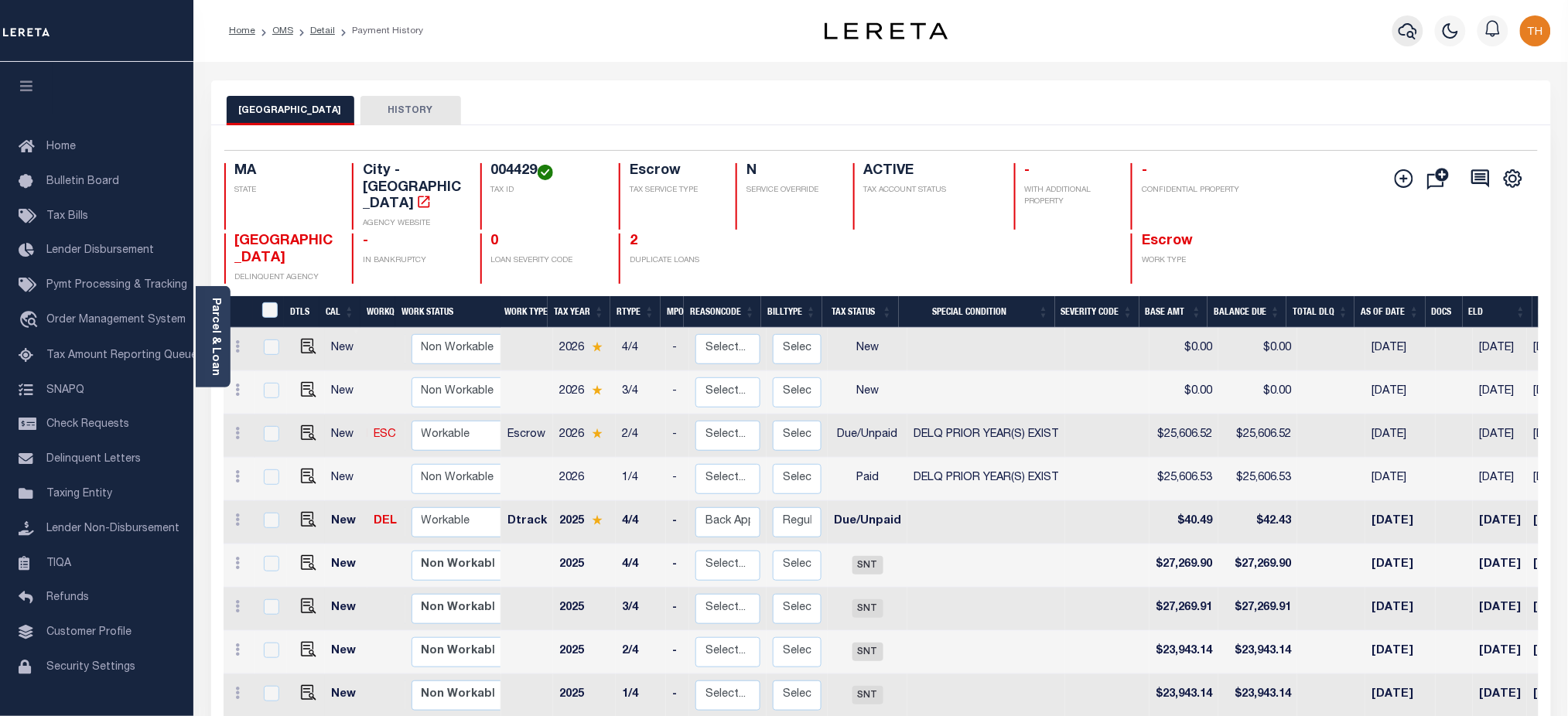
click at [1403, 32] on icon "button" at bounding box center [1408, 31] width 18 height 18
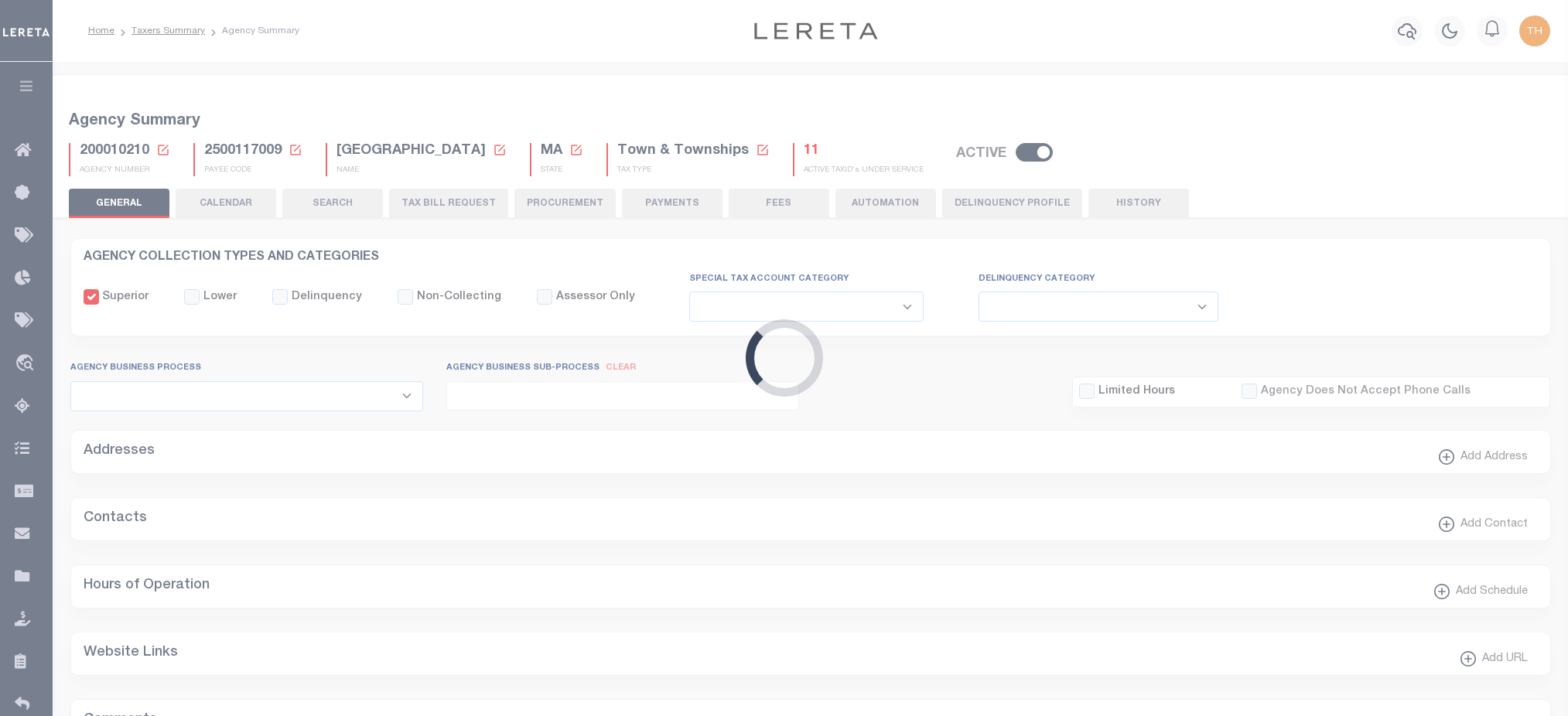
select select
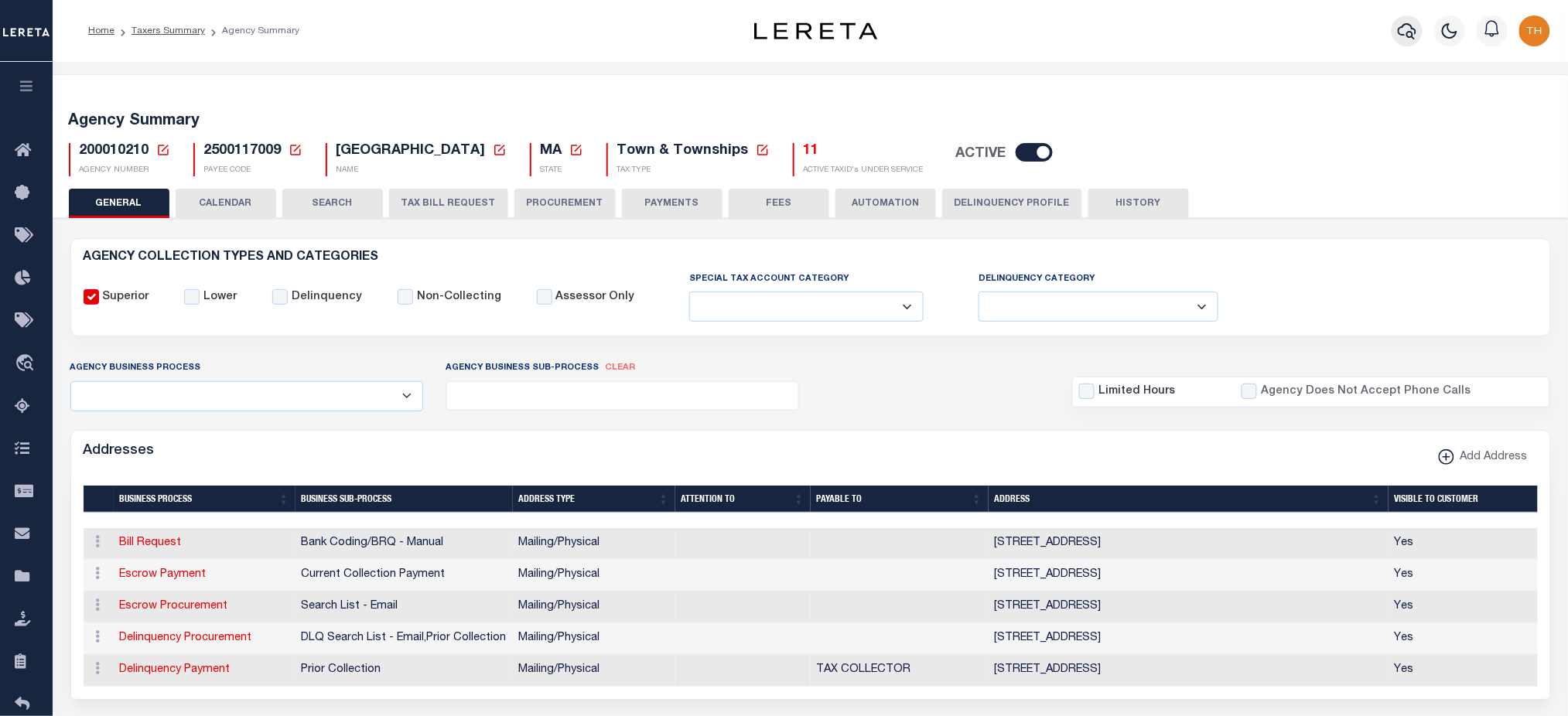
click at [1413, 30] on icon "button" at bounding box center [1407, 31] width 18 height 18
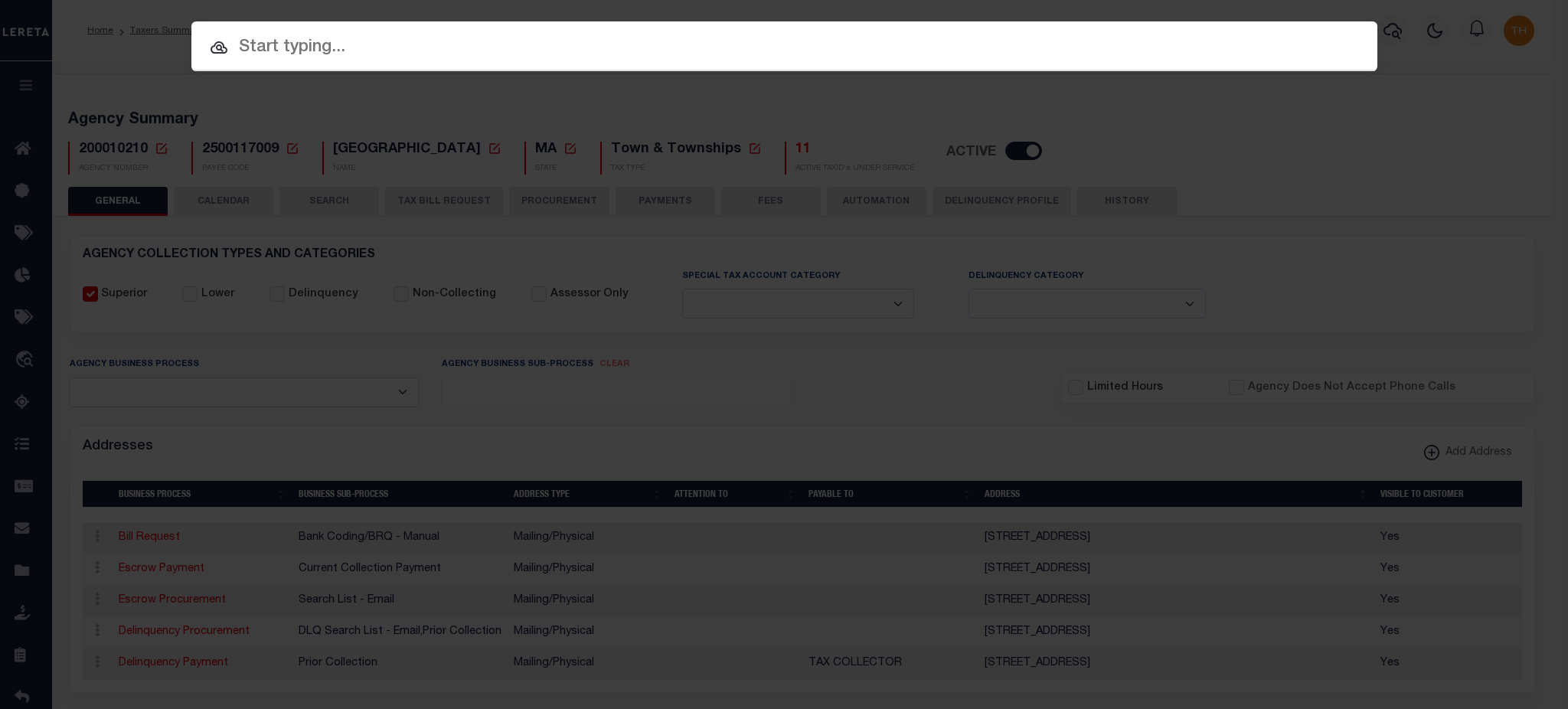
paste input "1747021790"
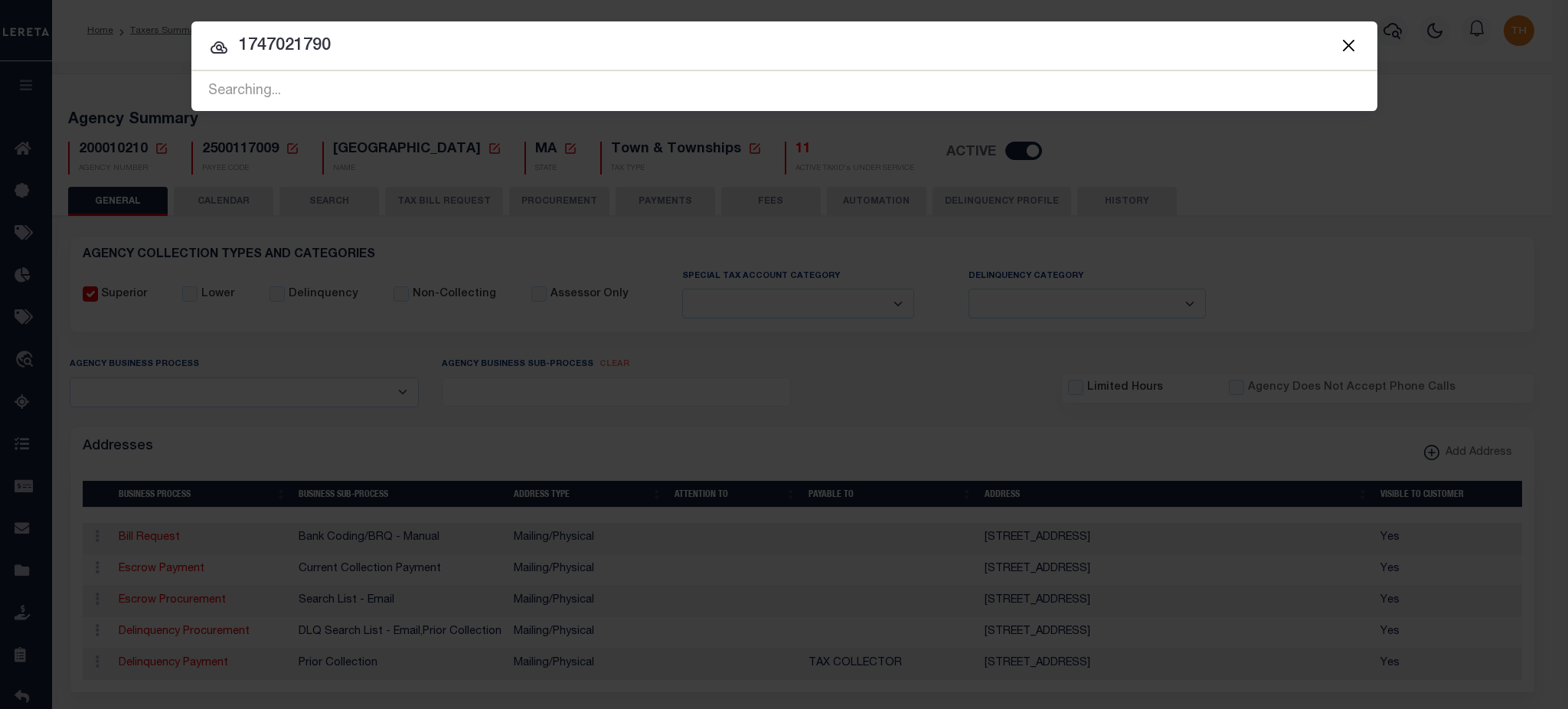
type input "1747021790"
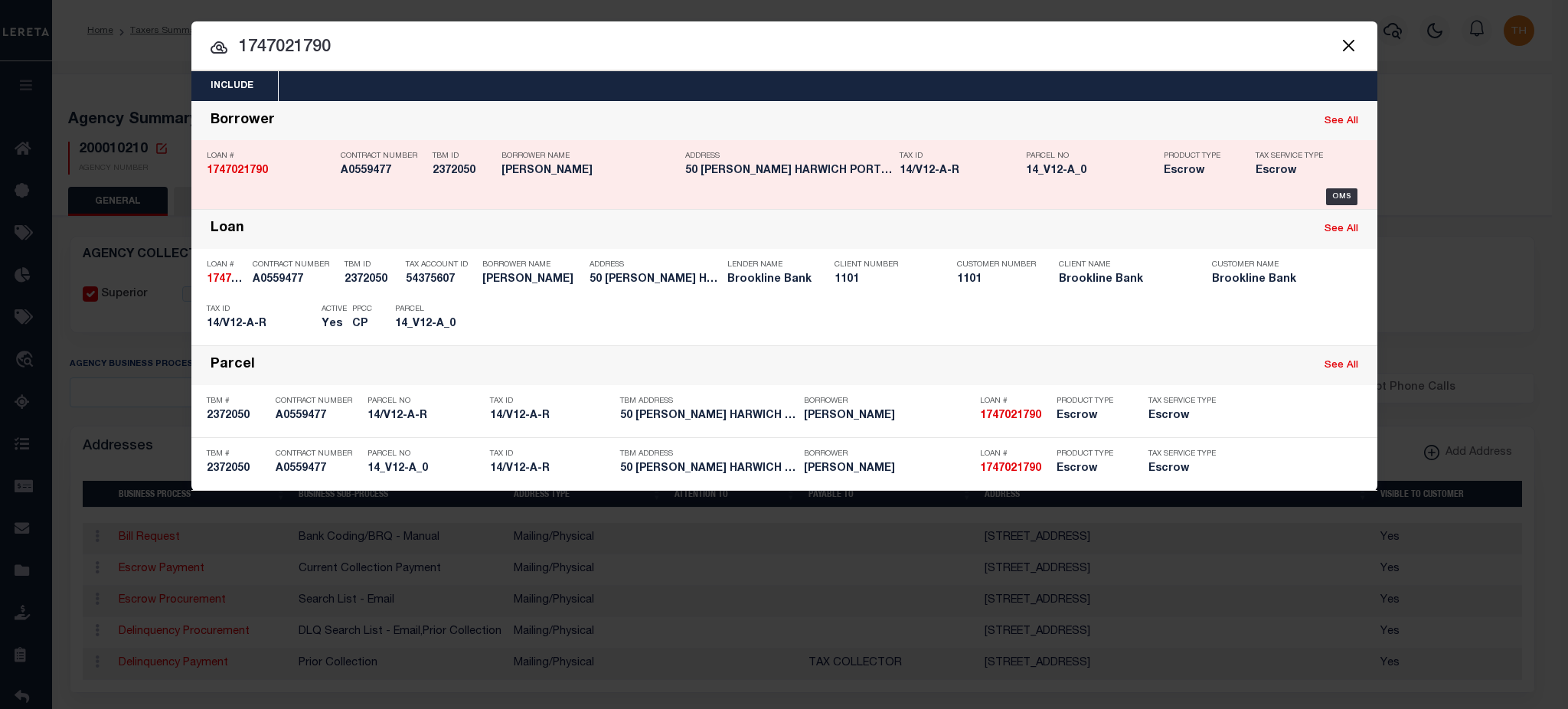
click at [1348, 185] on div "Loan # 1747021790 Contract Number A0559477 TBM ID 2372050 Borrower Name VASIL P…" at bounding box center [784, 175] width 1179 height 61
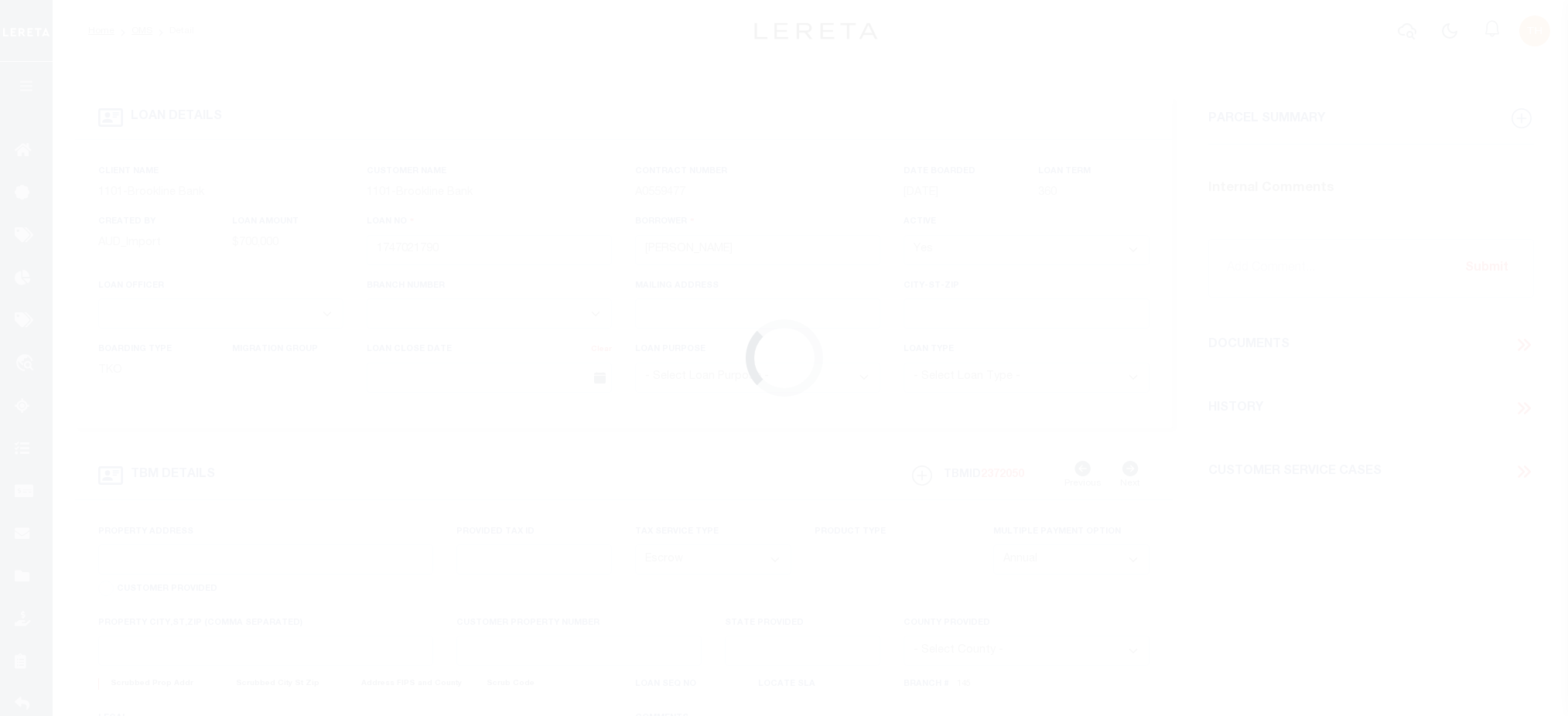
select select "Escrow"
type input "[STREET_ADDRESS][PERSON_NAME]"
type input "14/V12-A-R"
select select
type input "[GEOGRAPHIC_DATA] 02646"
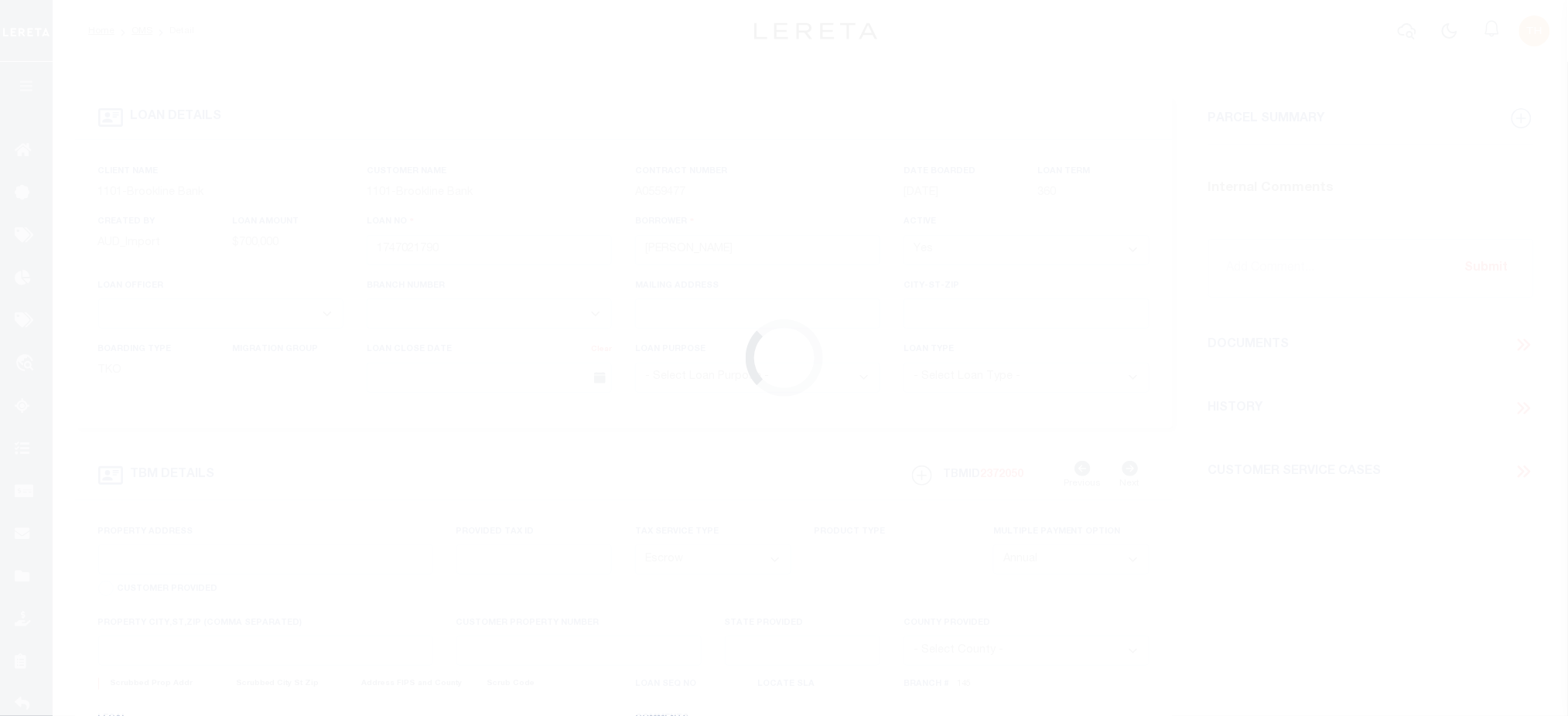
type input "15897"
type input "MA"
select select "Barnstable"
select select "3228"
select select "1501"
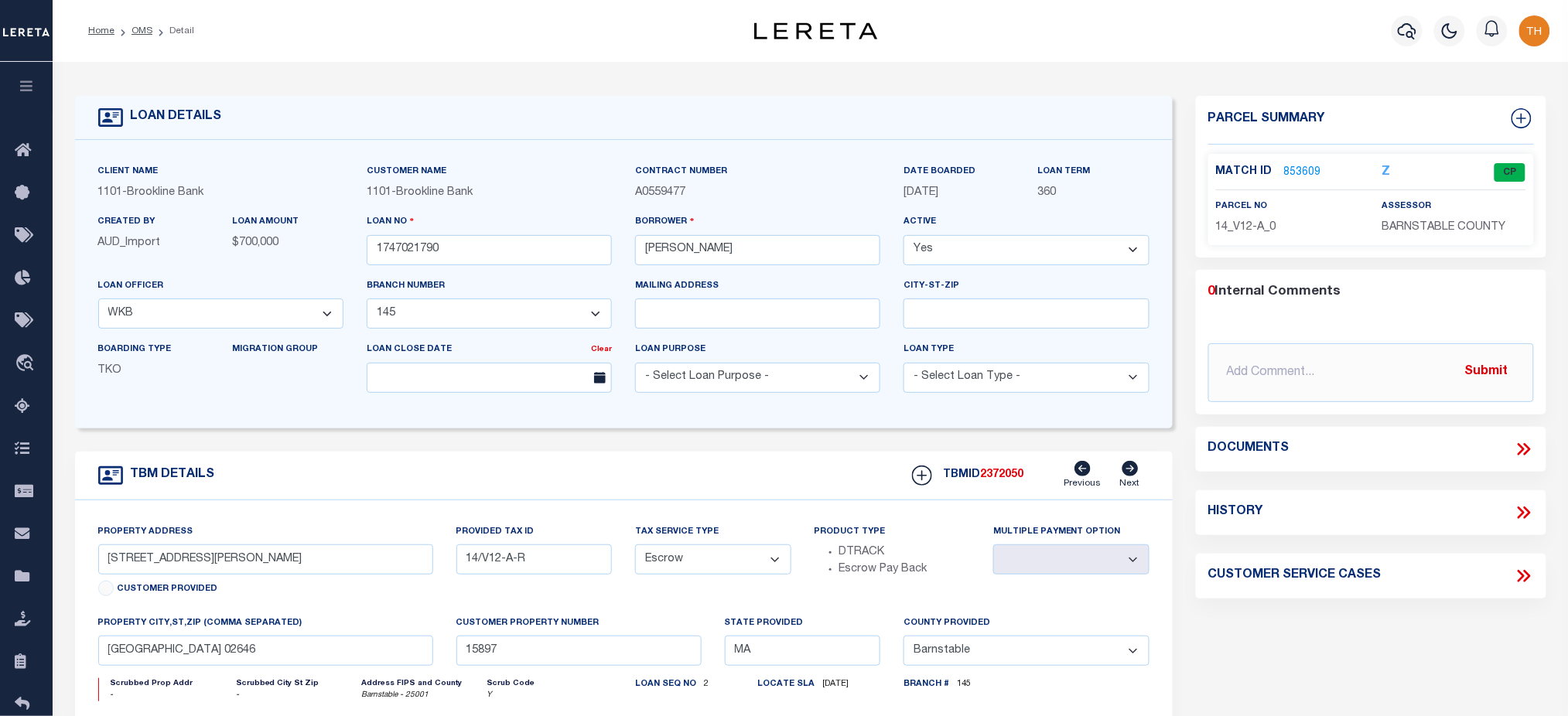
click at [1289, 172] on link "853609" at bounding box center [1302, 173] width 37 height 17
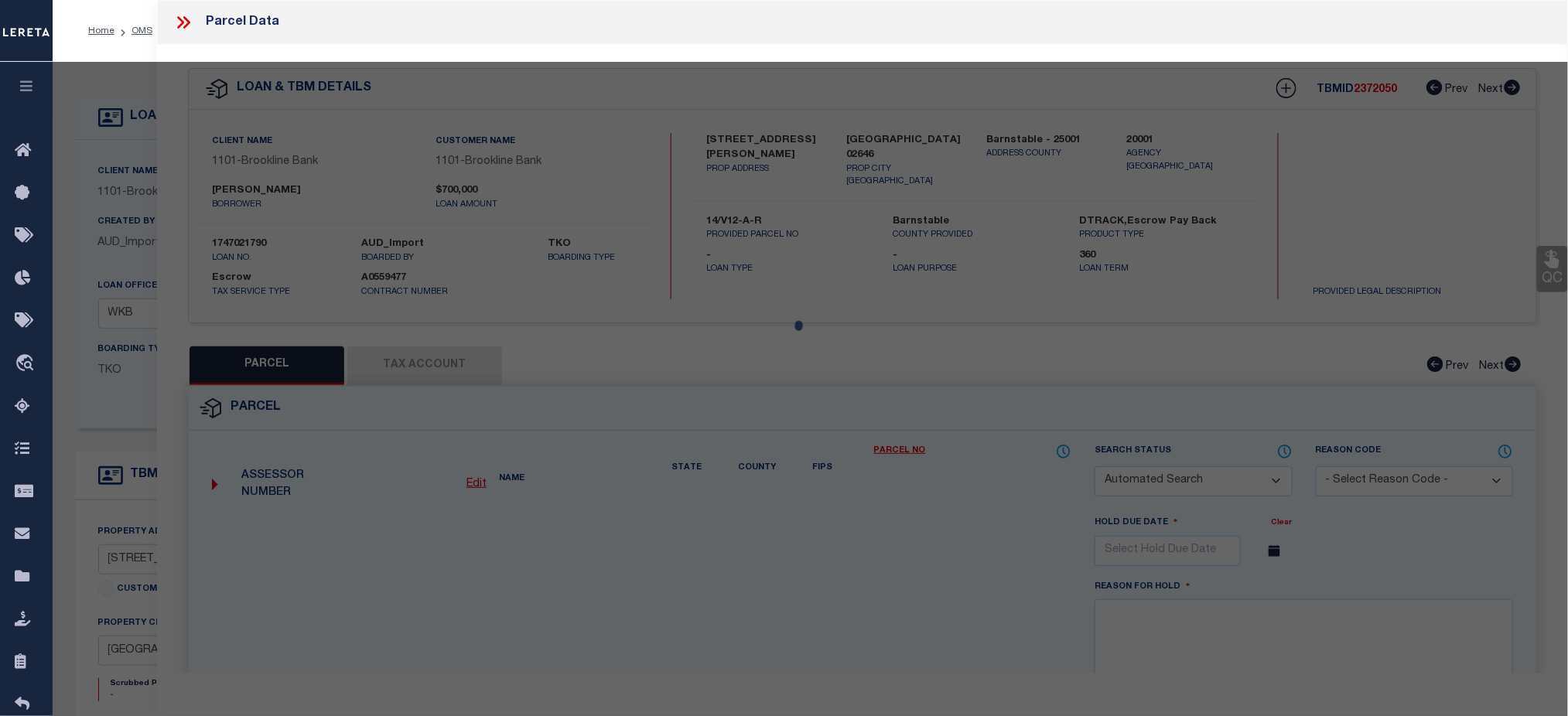
checkbox input "false"
select select "CP"
type input "[PERSON_NAME] E & C/O [PERSON_NAME] &"
type input "[STREET_ADDRESS][PERSON_NAME]"
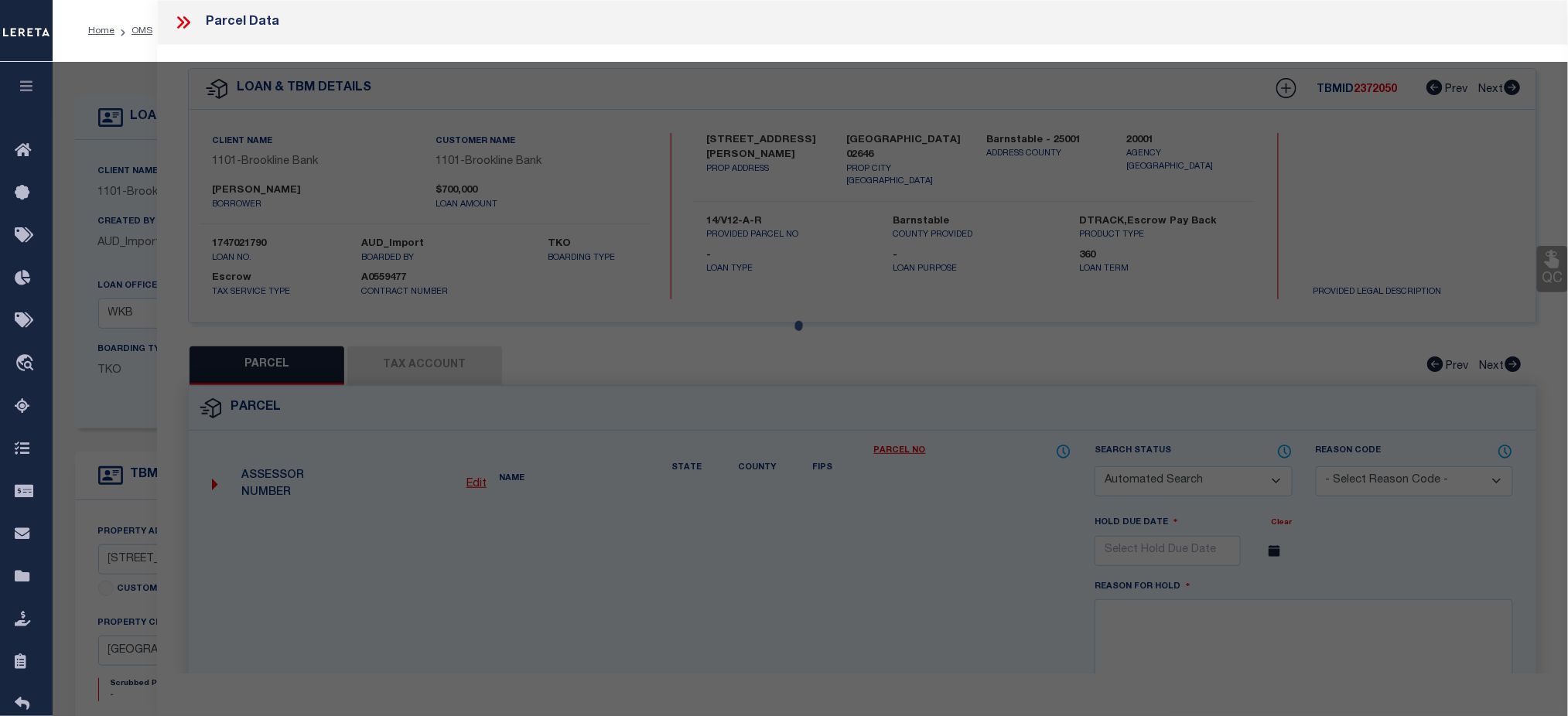
checkbox input "false"
type input "MA"
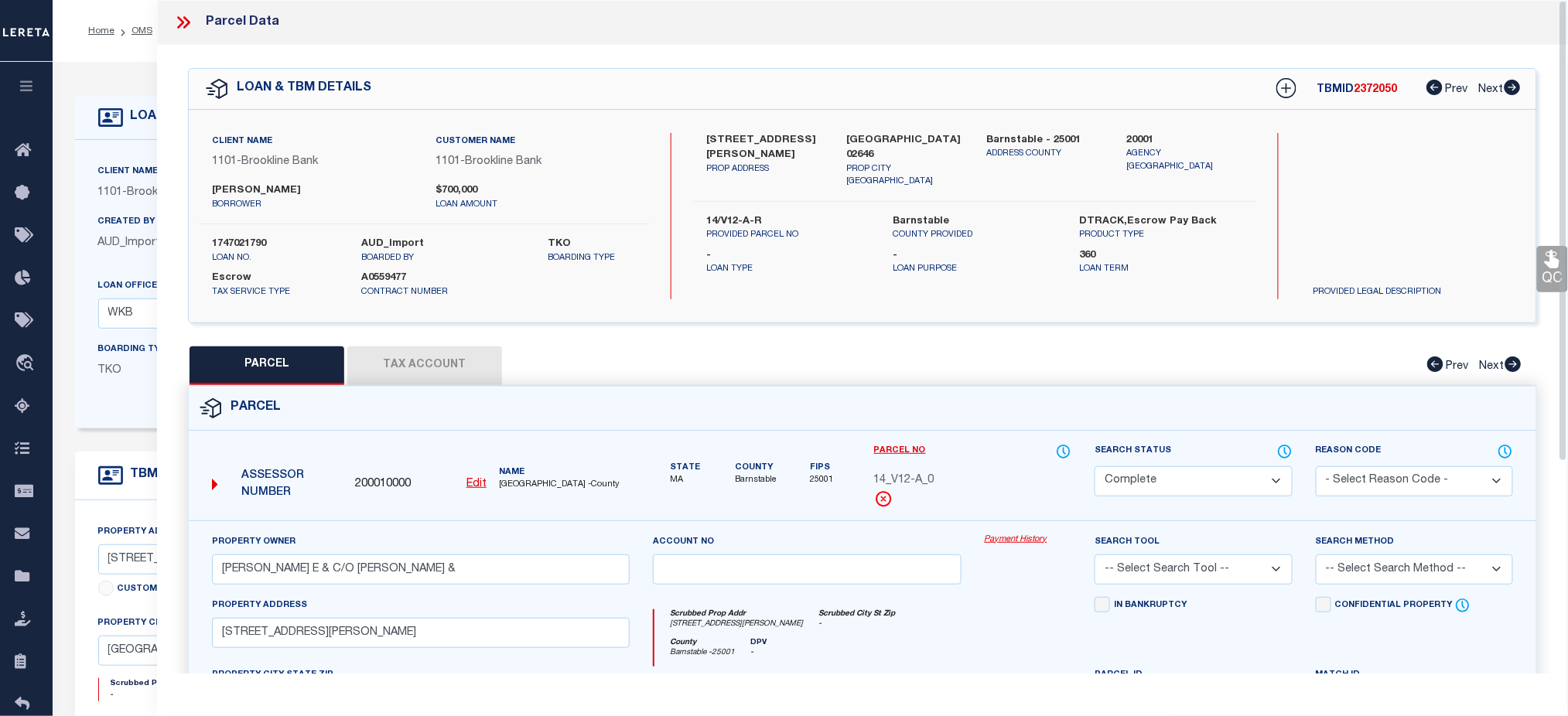
click at [1023, 540] on link "Payment History" at bounding box center [1028, 541] width 87 height 13
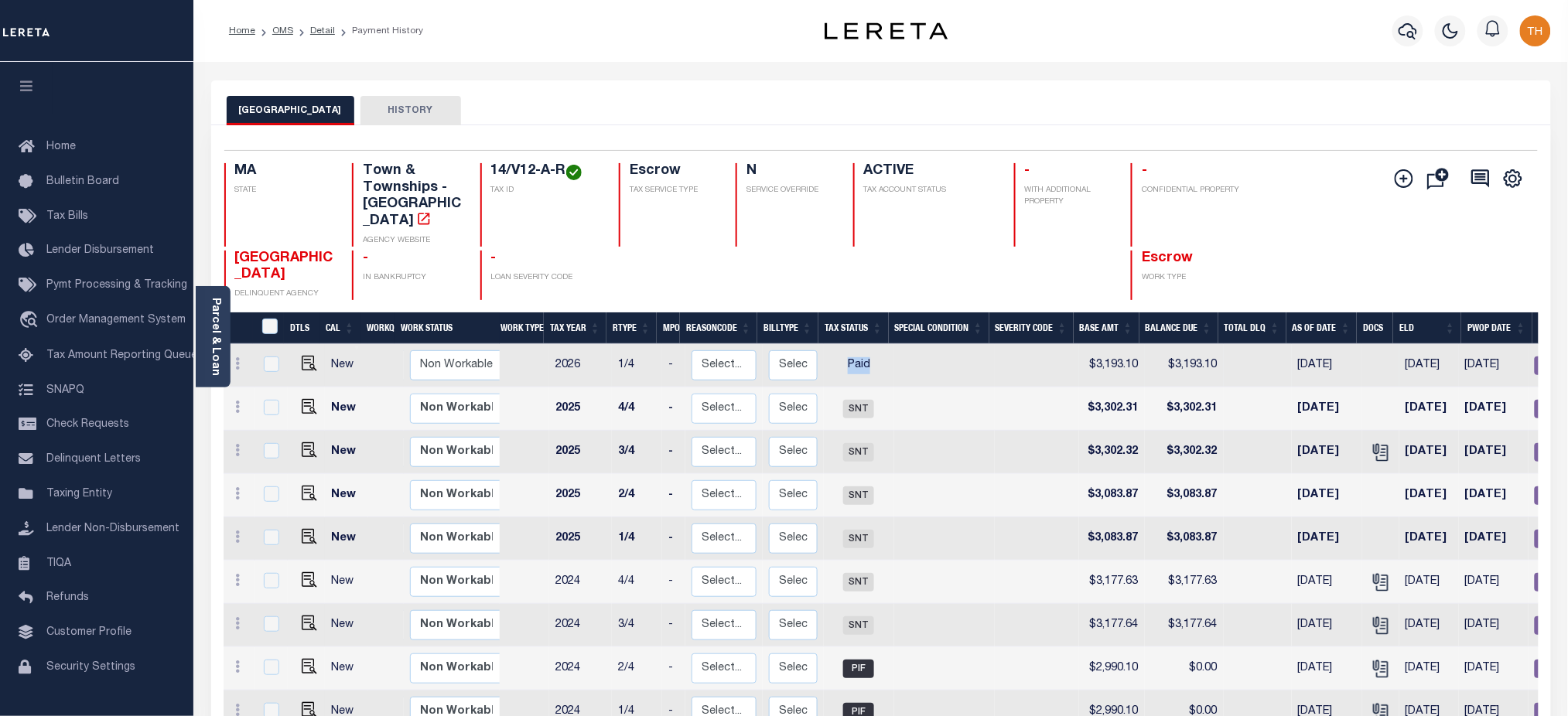
drag, startPoint x: 838, startPoint y: 350, endPoint x: 879, endPoint y: 356, distance: 41.4
click at [879, 356] on td "Paid" at bounding box center [859, 366] width 70 height 43
checkbox input "true"
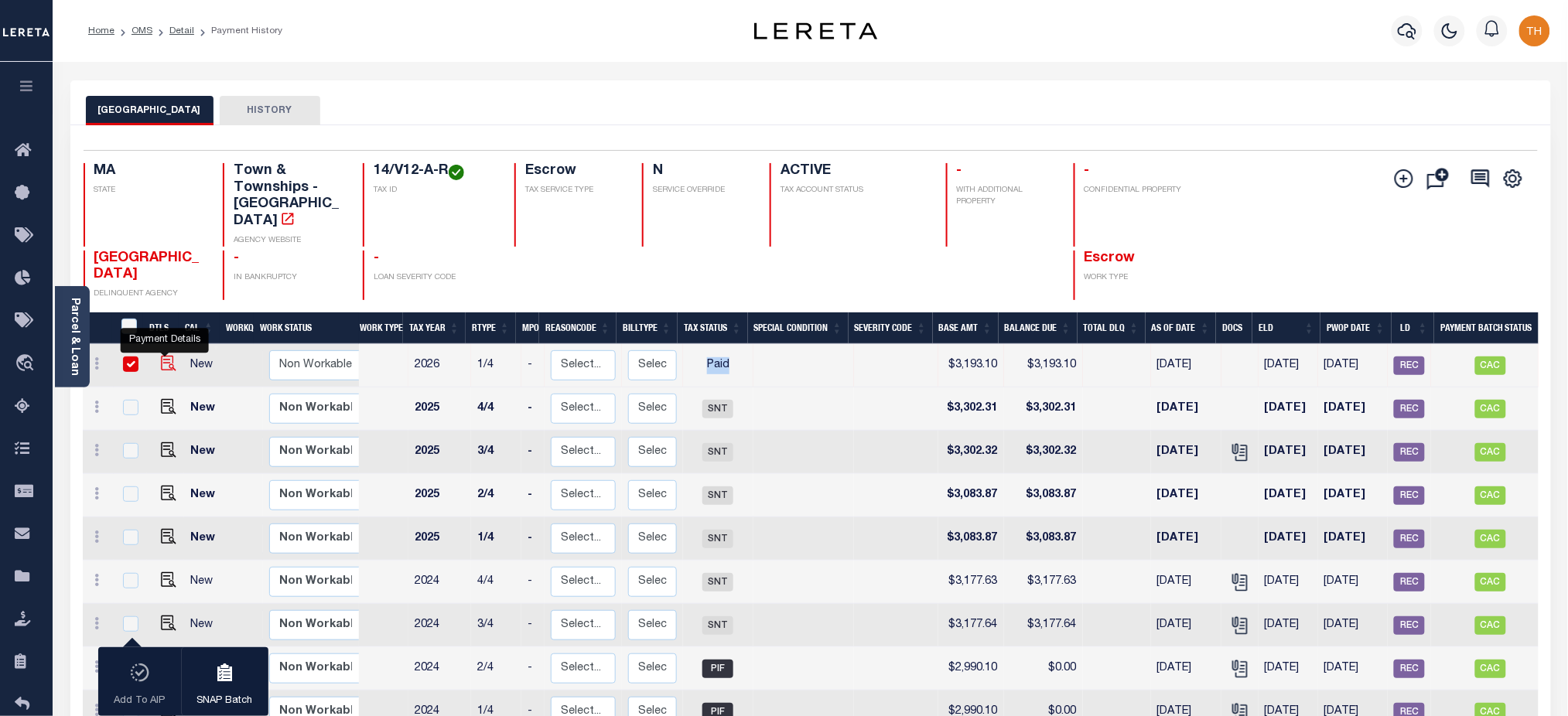
click at [163, 356] on img "" at bounding box center [169, 363] width 16 height 16
checkbox input "false"
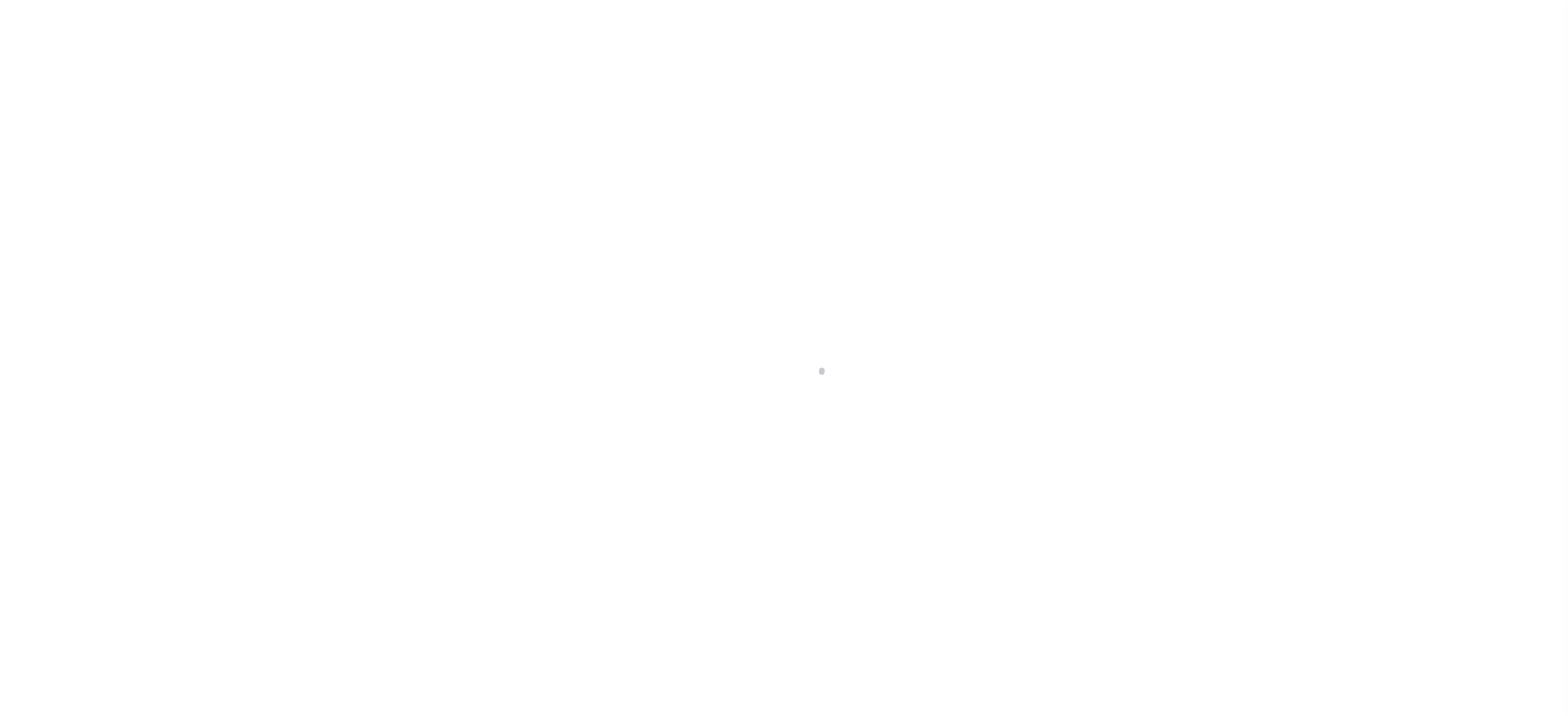
checkbox input "false"
type input "00011678"
type input "[DATE]"
select select "PYD"
type input "$3,193.1"
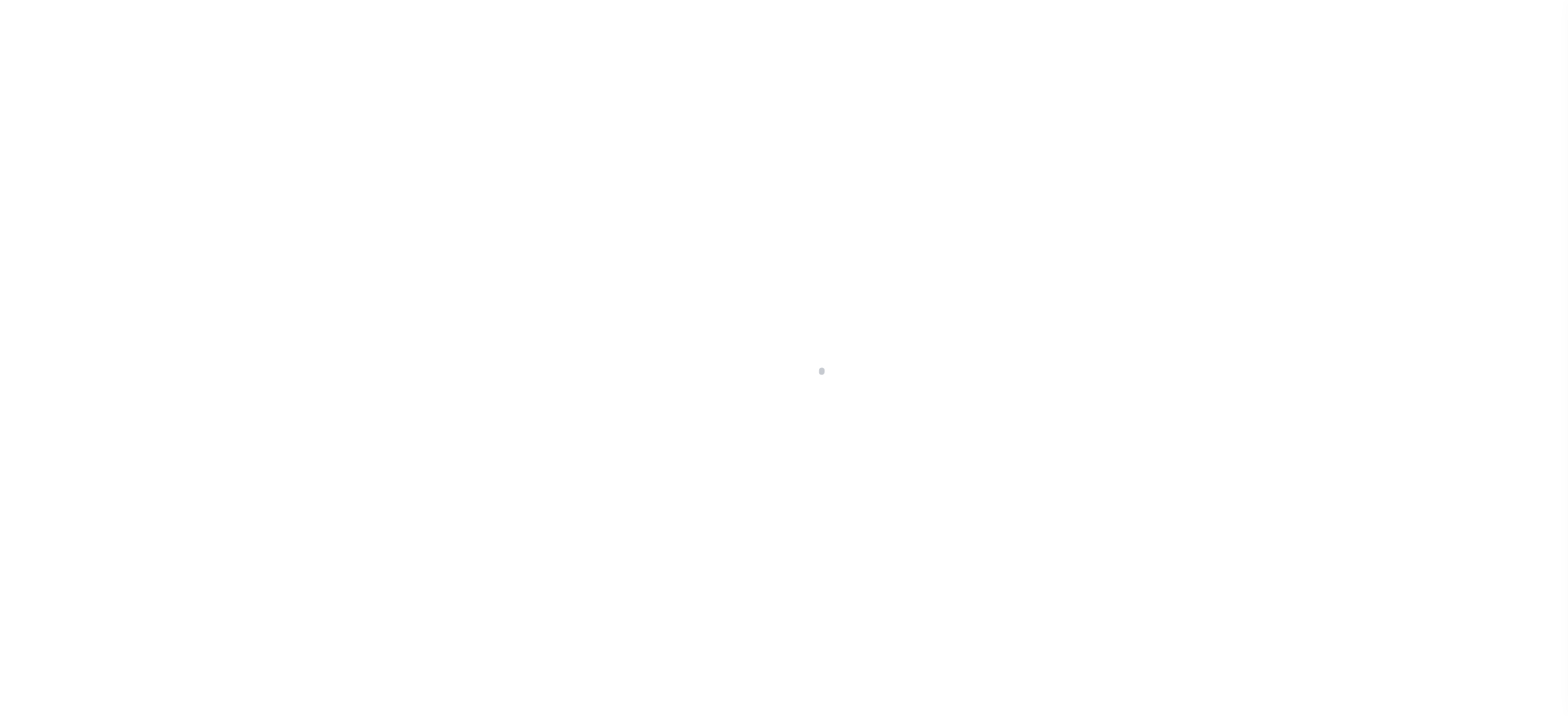
type input "$3,193.1"
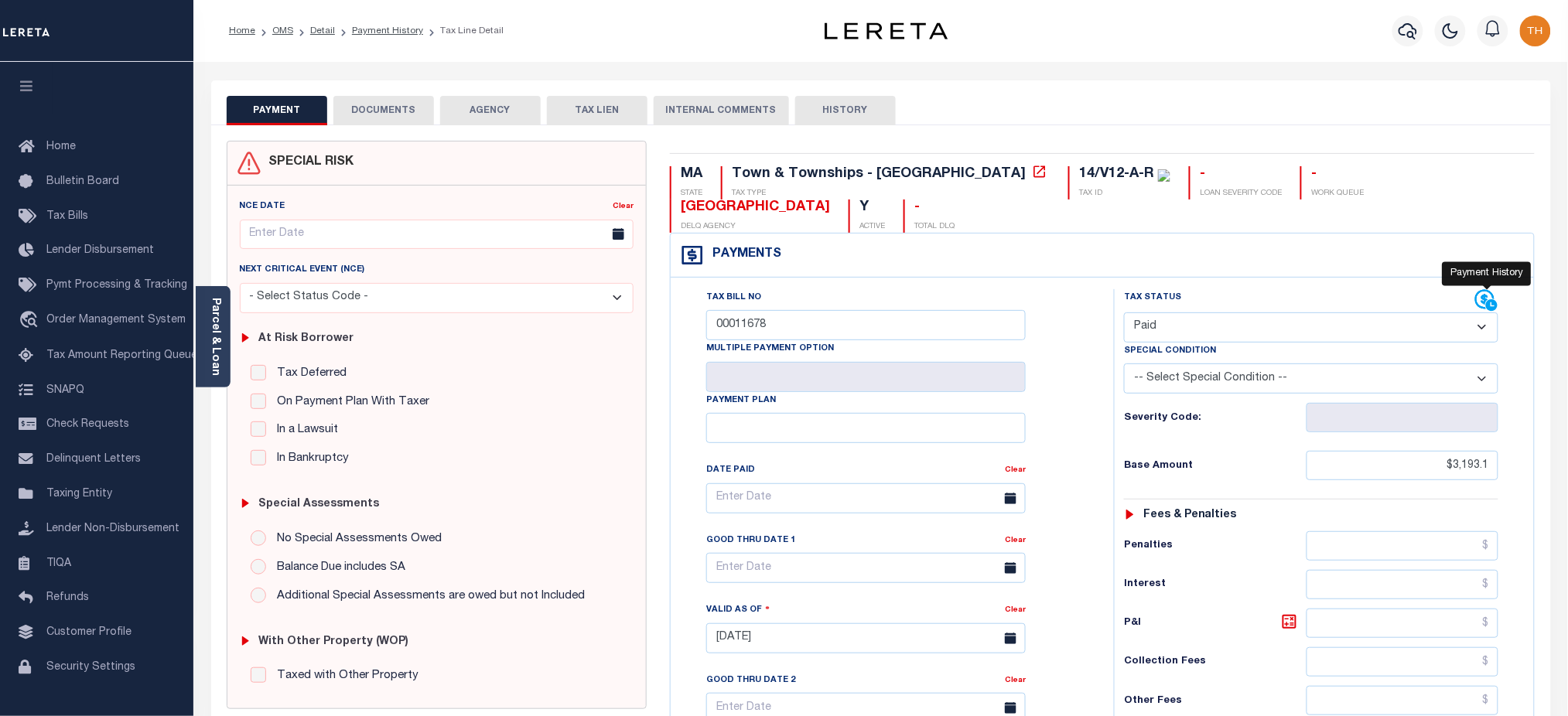
click at [1487, 261] on body "Home OMS Detail Payment History Tax Line Detail" at bounding box center [784, 585] width 1568 height 1170
click at [1482, 290] on icon at bounding box center [1484, 299] width 19 height 19
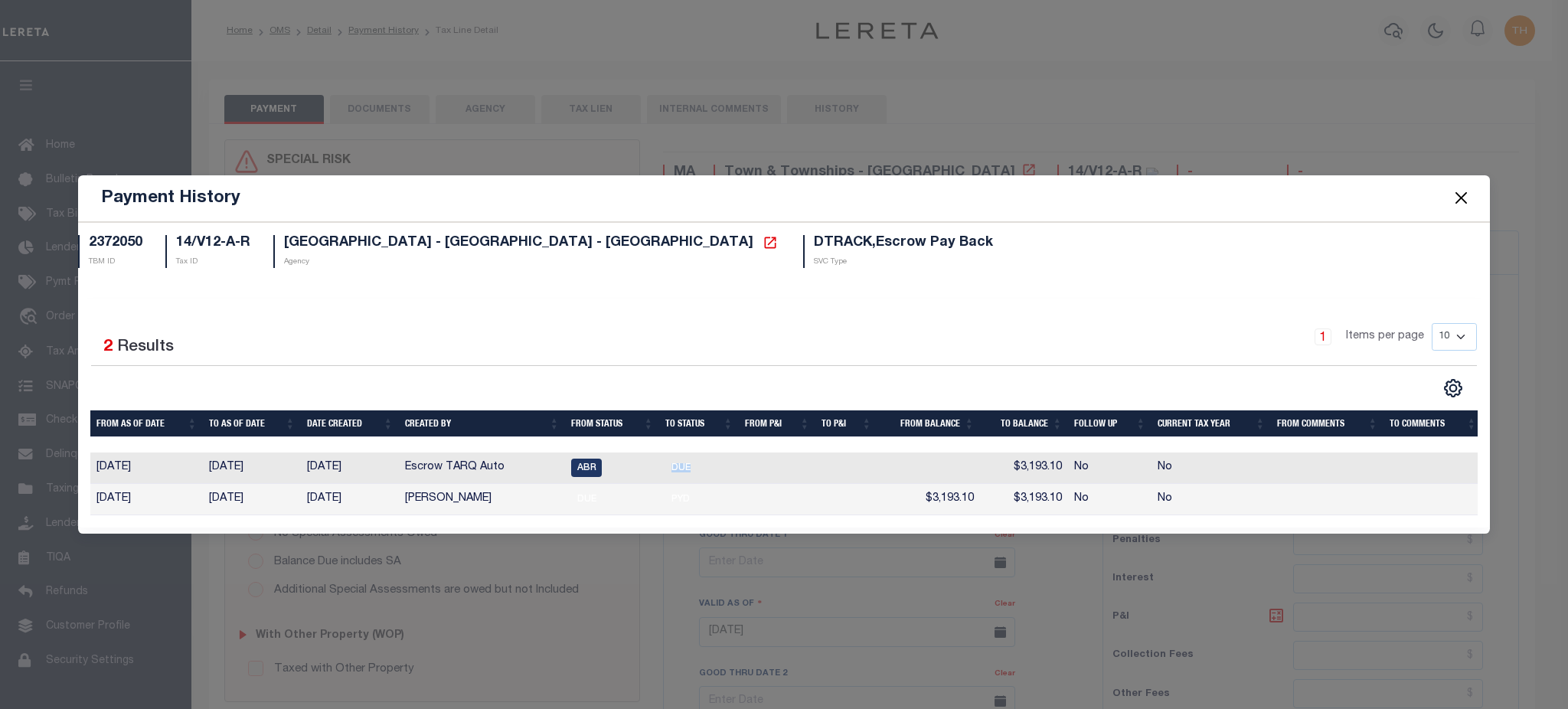
drag, startPoint x: 721, startPoint y: 466, endPoint x: 664, endPoint y: 470, distance: 57.1
click at [664, 470] on td "DUE" at bounding box center [699, 469] width 80 height 31
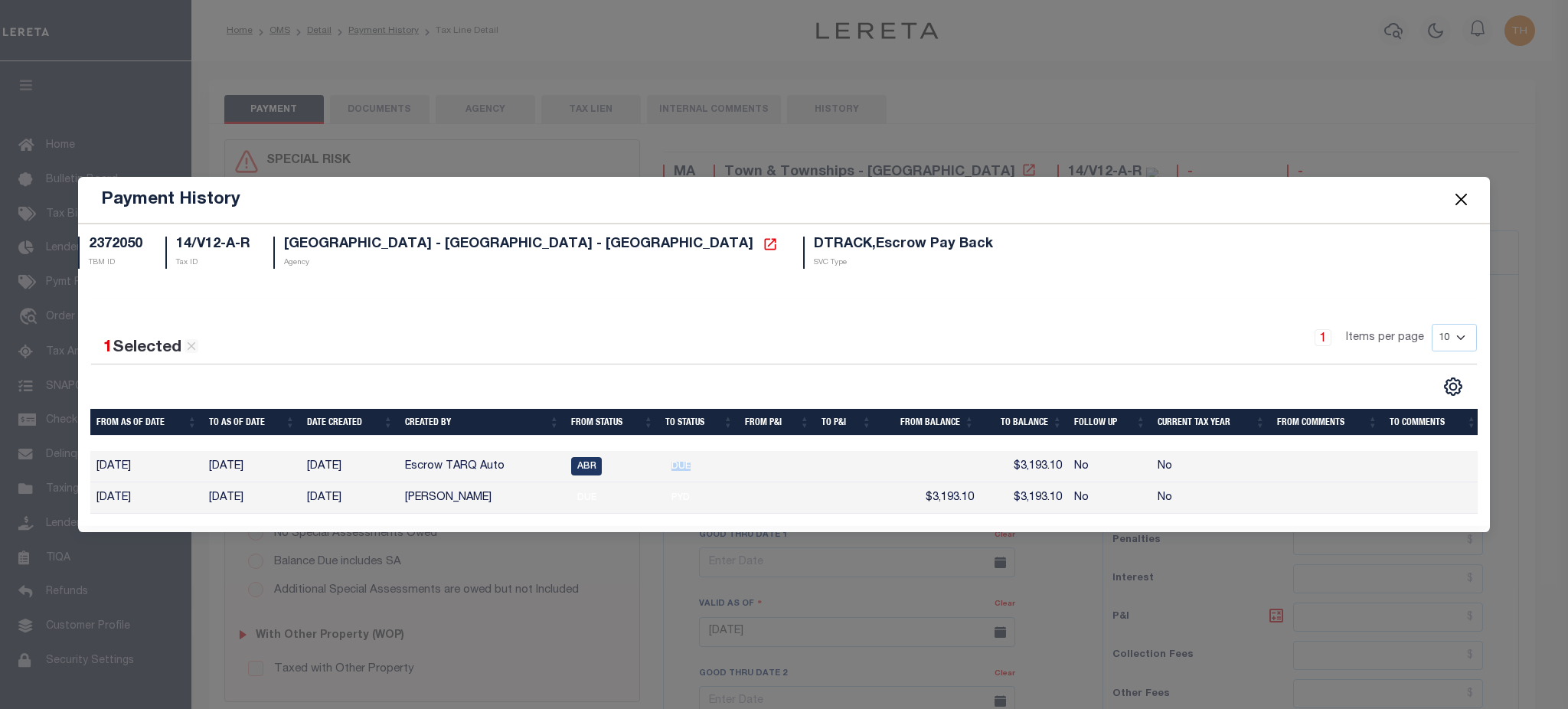
drag, startPoint x: 315, startPoint y: 462, endPoint x: 365, endPoint y: 464, distance: 50.0
click at [365, 464] on tr "[DATE] [DATE] [DATE] Escrow TARQ Auto ABR DUE $3,193.10 No No" at bounding box center [786, 467] width 1392 height 31
drag, startPoint x: 723, startPoint y: 472, endPoint x: 659, endPoint y: 466, distance: 64.3
click at [659, 466] on td "DUE" at bounding box center [699, 467] width 80 height 31
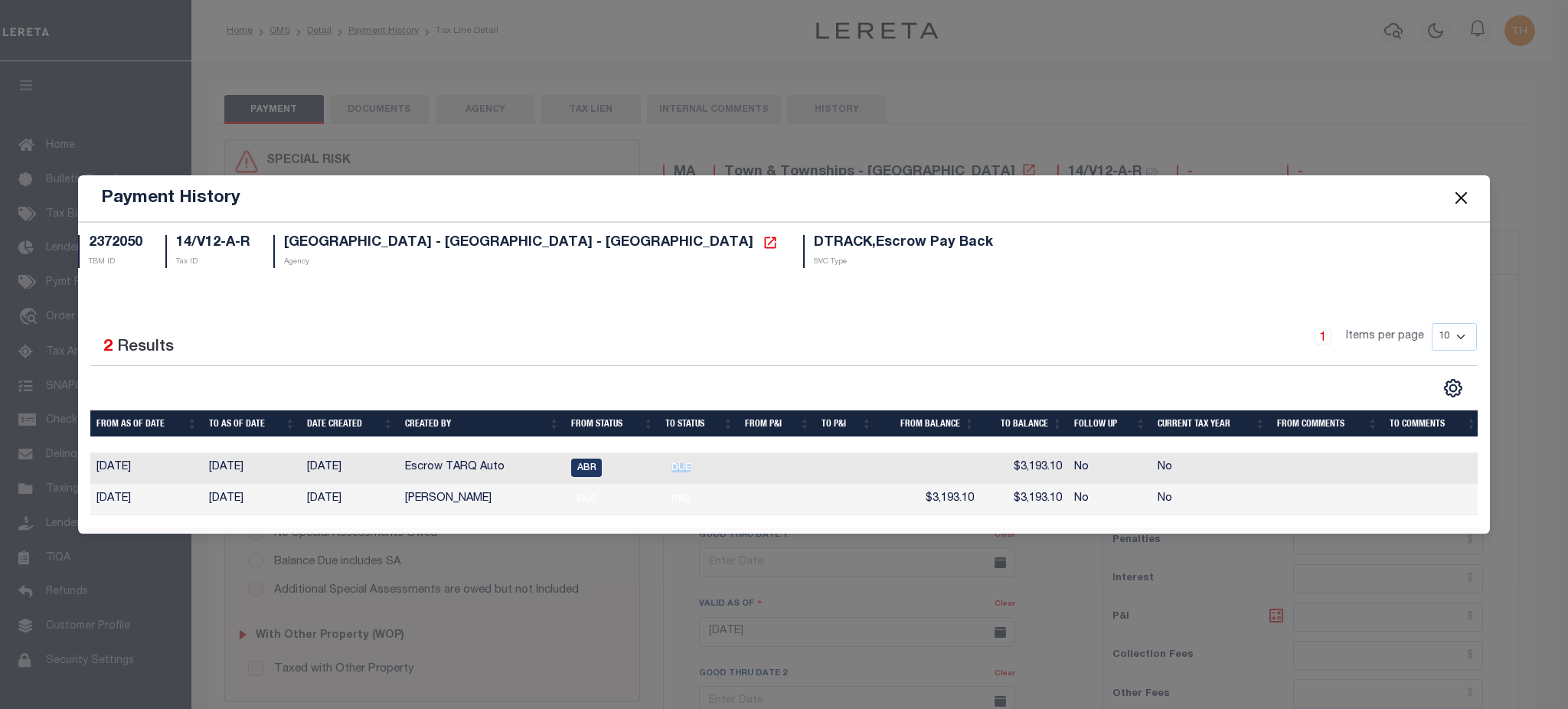
drag, startPoint x: 304, startPoint y: 493, endPoint x: 375, endPoint y: 500, distance: 71.3
click at [375, 500] on td "[DATE]" at bounding box center [350, 500] width 98 height 31
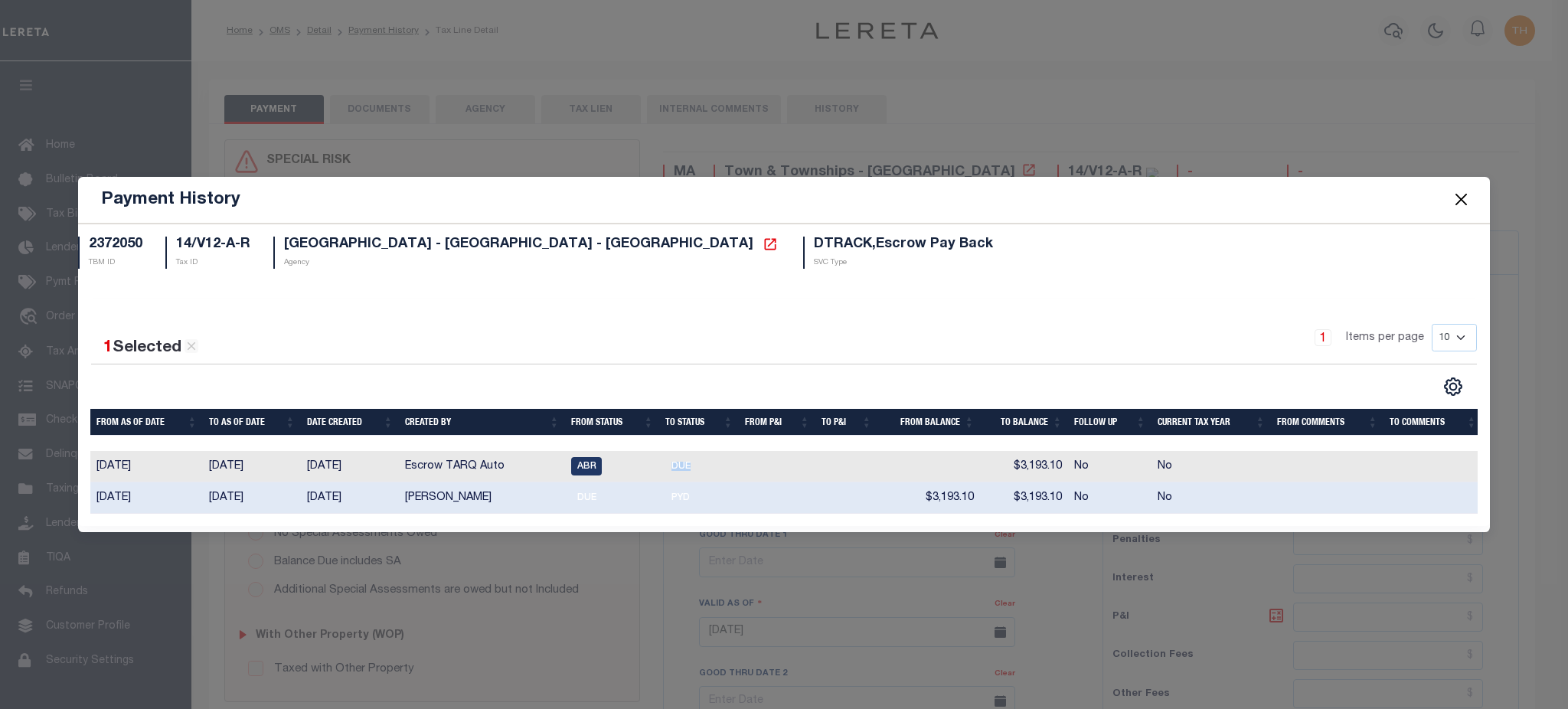
drag, startPoint x: 727, startPoint y: 464, endPoint x: 296, endPoint y: 457, distance: 431.1
click at [296, 457] on tr "[DATE] [DATE] [DATE] Escrow TARQ Auto ABR DUE $3,193.10 No No" at bounding box center [786, 467] width 1392 height 31
click at [1468, 195] on button "Close" at bounding box center [1461, 200] width 20 height 20
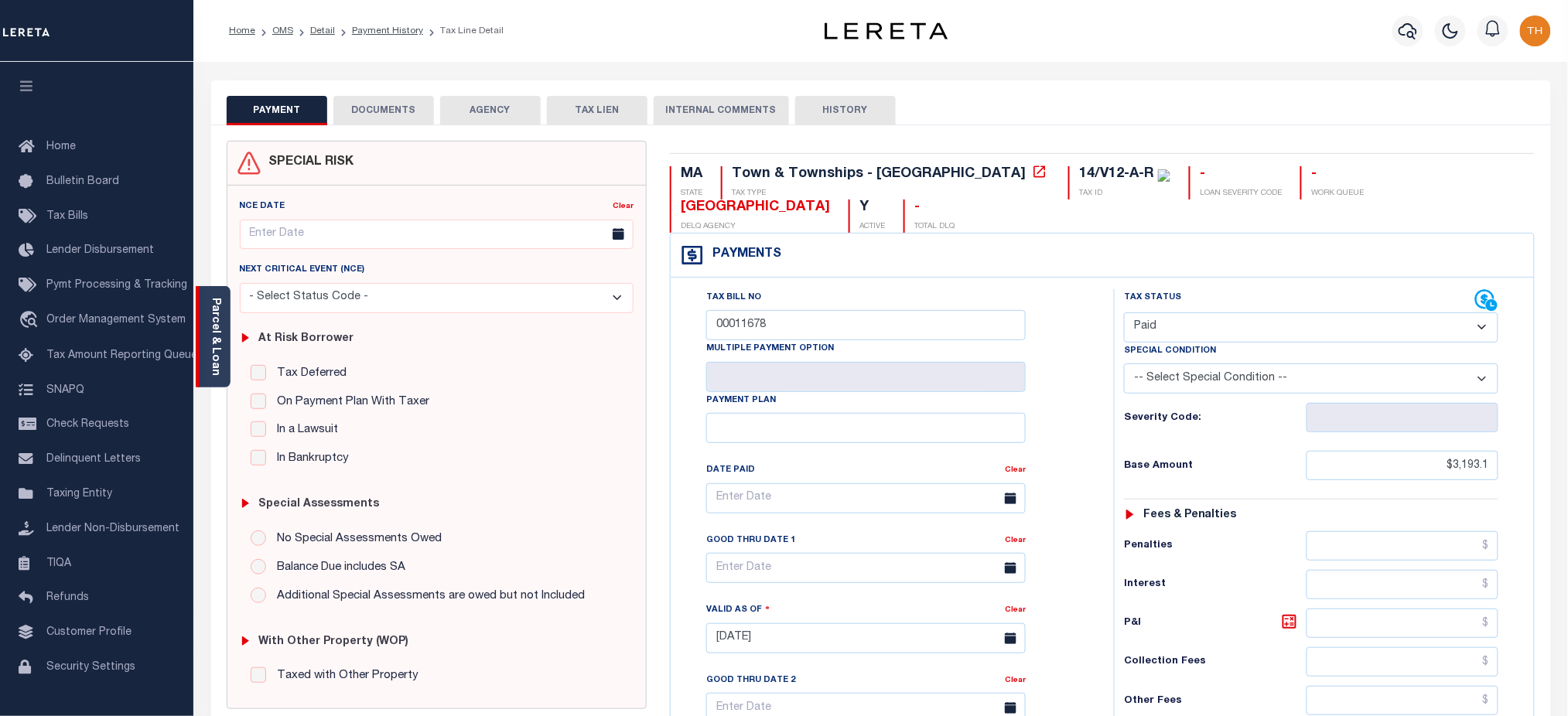
click at [218, 321] on link "Parcel & Loan" at bounding box center [214, 337] width 11 height 78
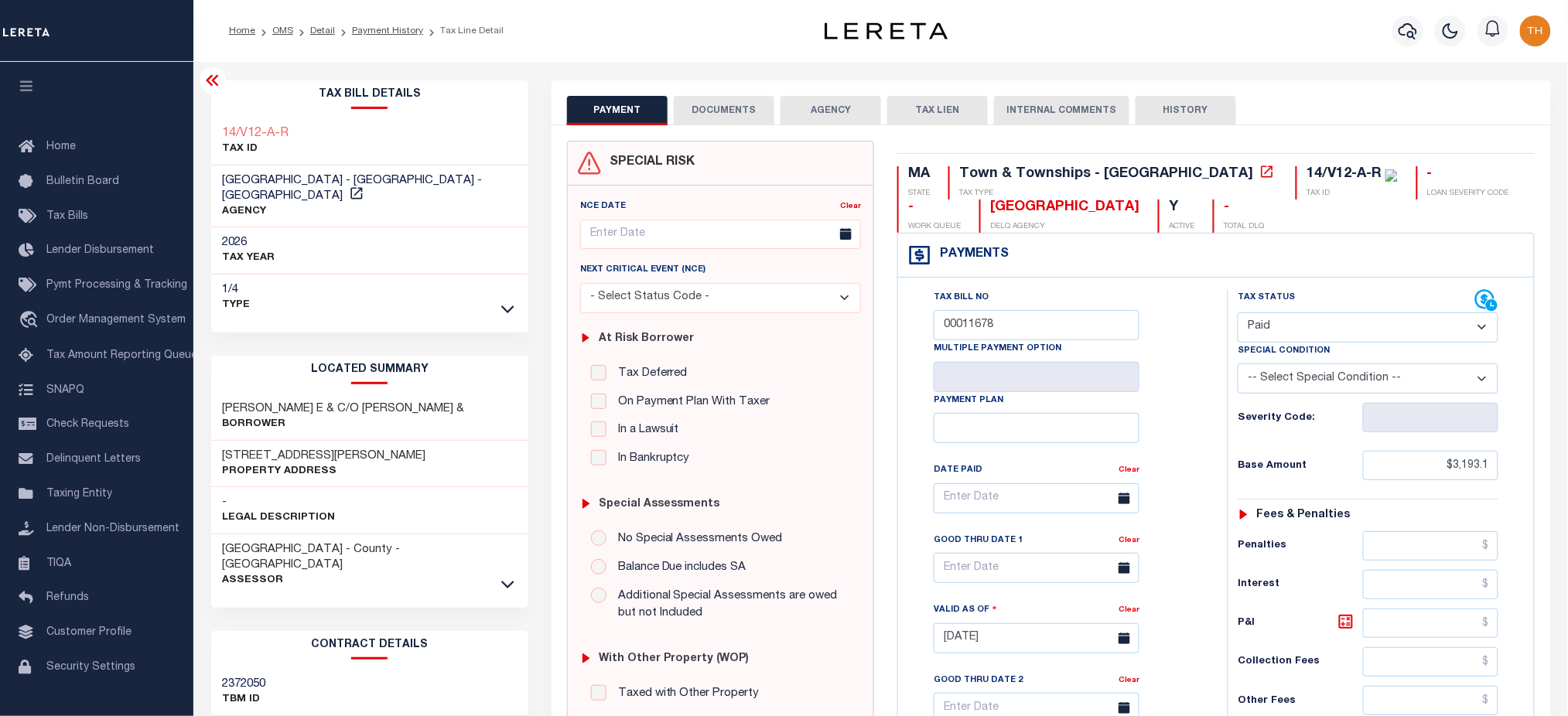
click at [231, 181] on span "[GEOGRAPHIC_DATA] - [GEOGRAPHIC_DATA] - [GEOGRAPHIC_DATA]" at bounding box center [353, 188] width 260 height 27
copy span "HARWICH"
click at [381, 31] on link "Payment History" at bounding box center [387, 31] width 71 height 9
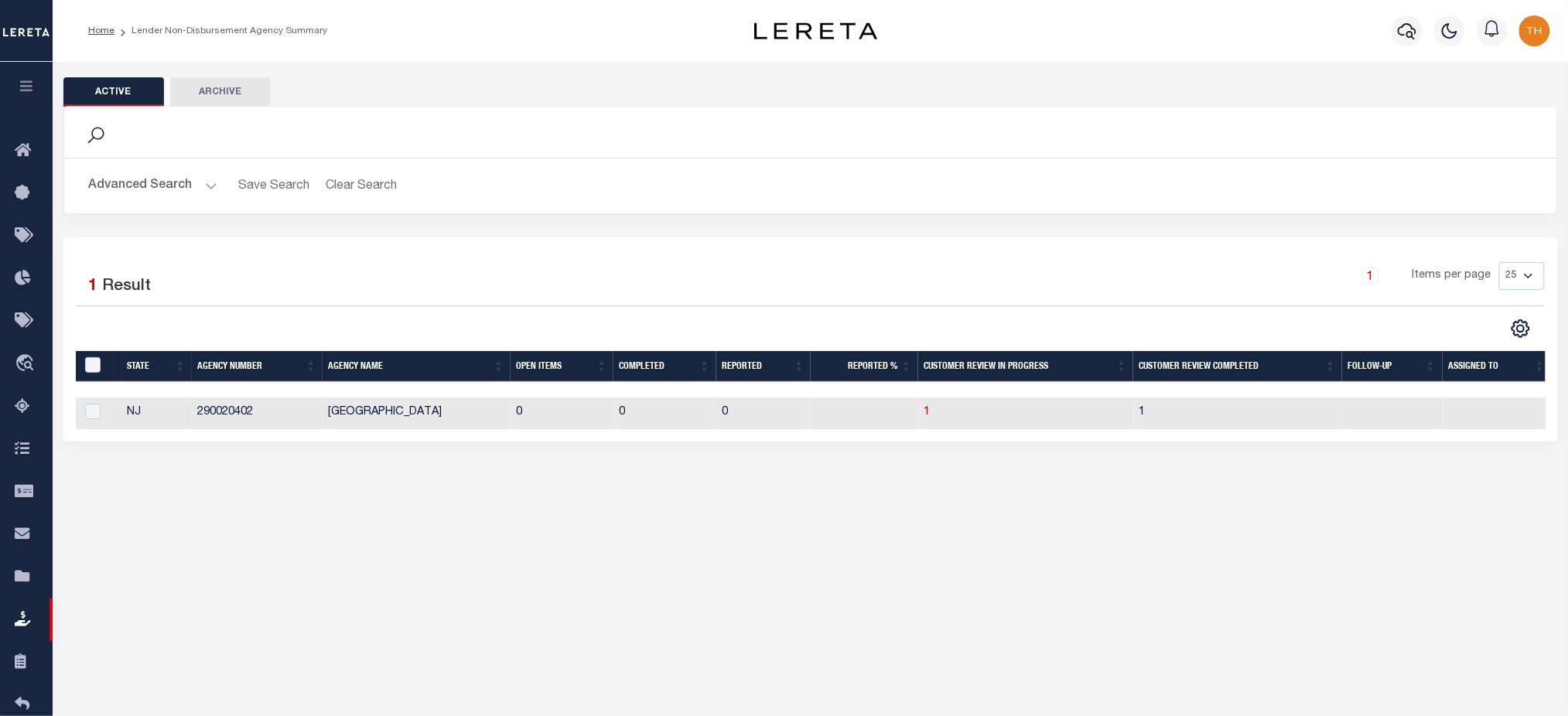
click at [196, 177] on button "Advanced Search" at bounding box center [153, 186] width 128 height 30
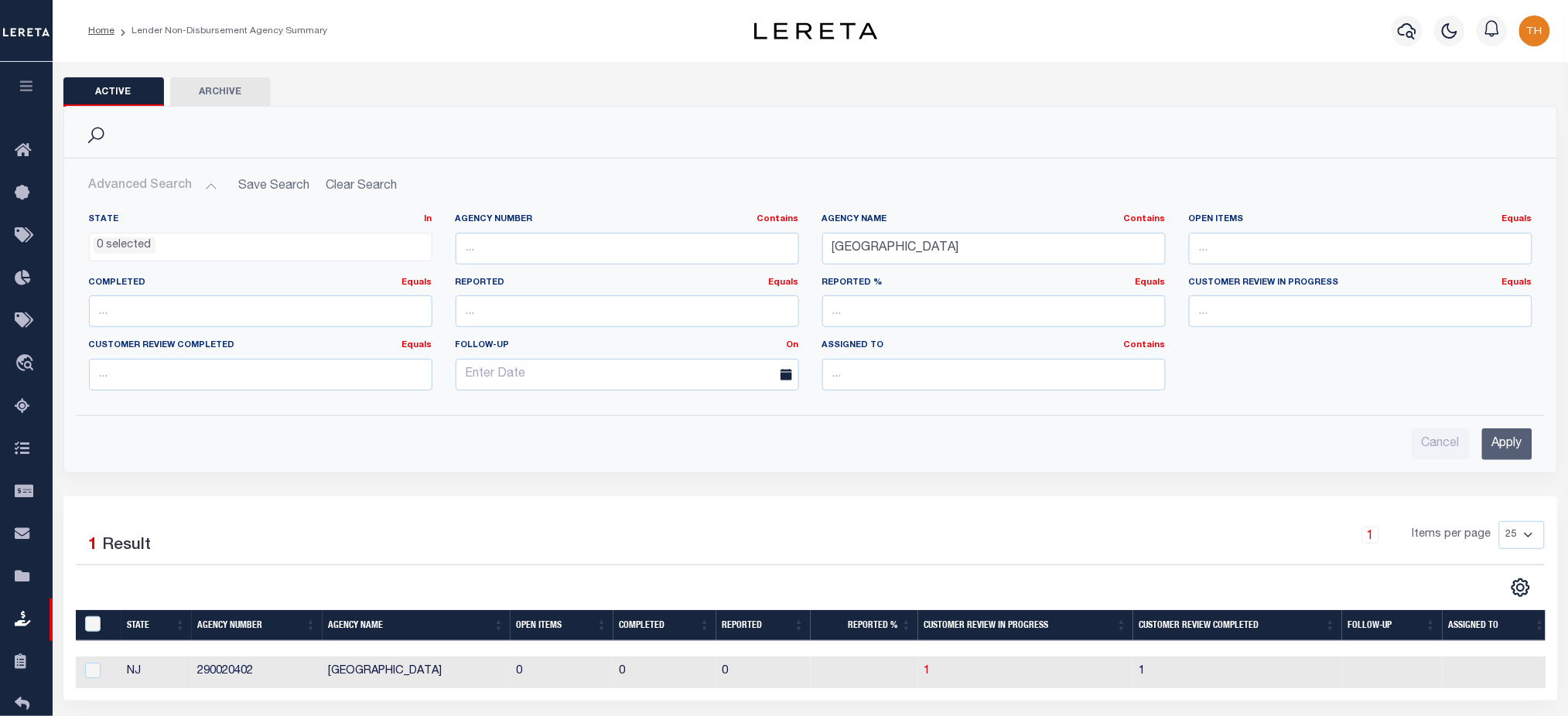
drag, startPoint x: 963, startPoint y: 230, endPoint x: 845, endPoint y: 237, distance: 118.2
click at [845, 237] on div "Agency Name Contains Contains Is RIDGEWOOD VILLAGE" at bounding box center [994, 239] width 343 height 51
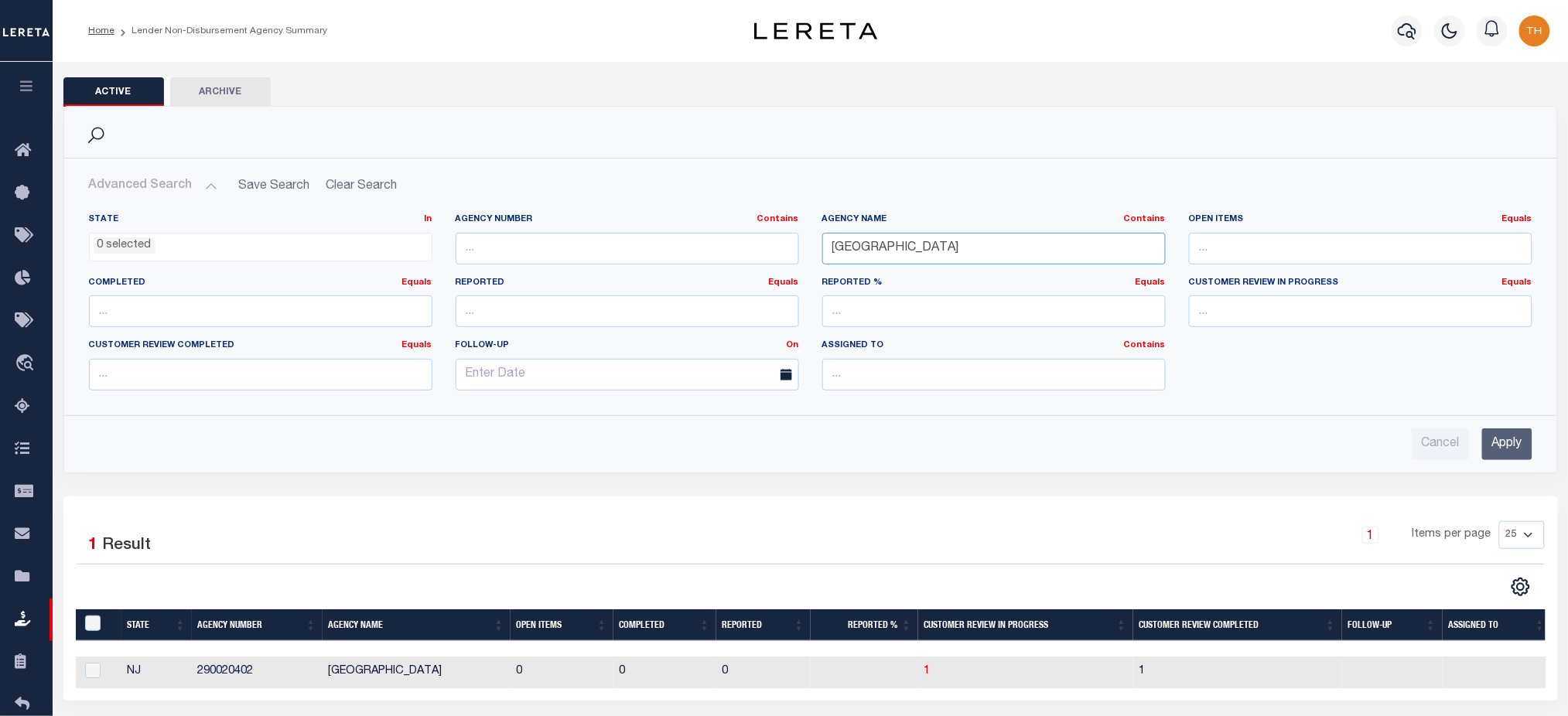
drag, startPoint x: 979, startPoint y: 245, endPoint x: 755, endPoint y: 240, distance: 224.1
click at [755, 240] on div "State In In AK AL AR AZ CA CO CT DC DE FL GA GU HI IA ID IL IN KS KY LA MA MD M…" at bounding box center [811, 309] width 1467 height 190
paste input "HARWICH"
click at [1527, 442] on input "Apply" at bounding box center [1506, 444] width 50 height 32
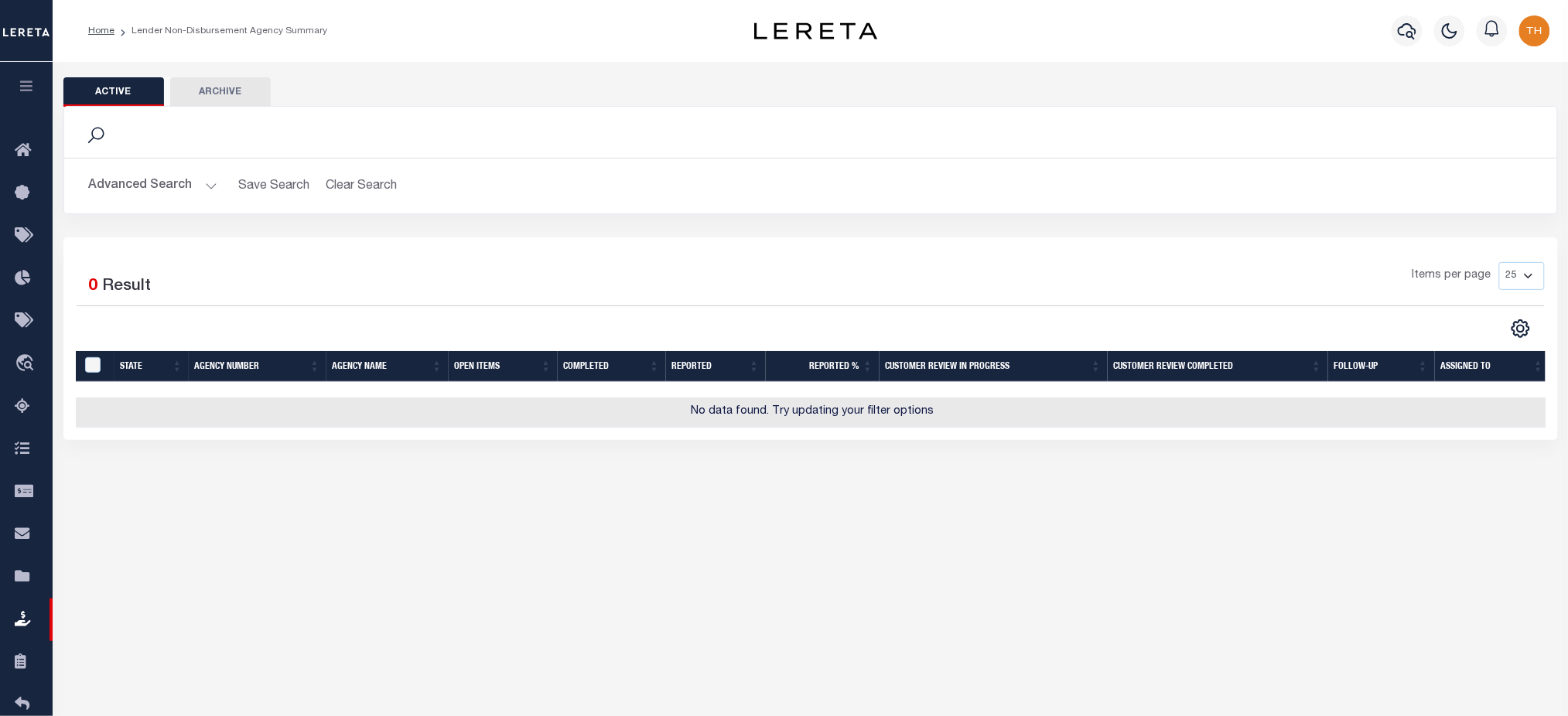
click at [158, 175] on button "Advanced Search" at bounding box center [153, 186] width 128 height 30
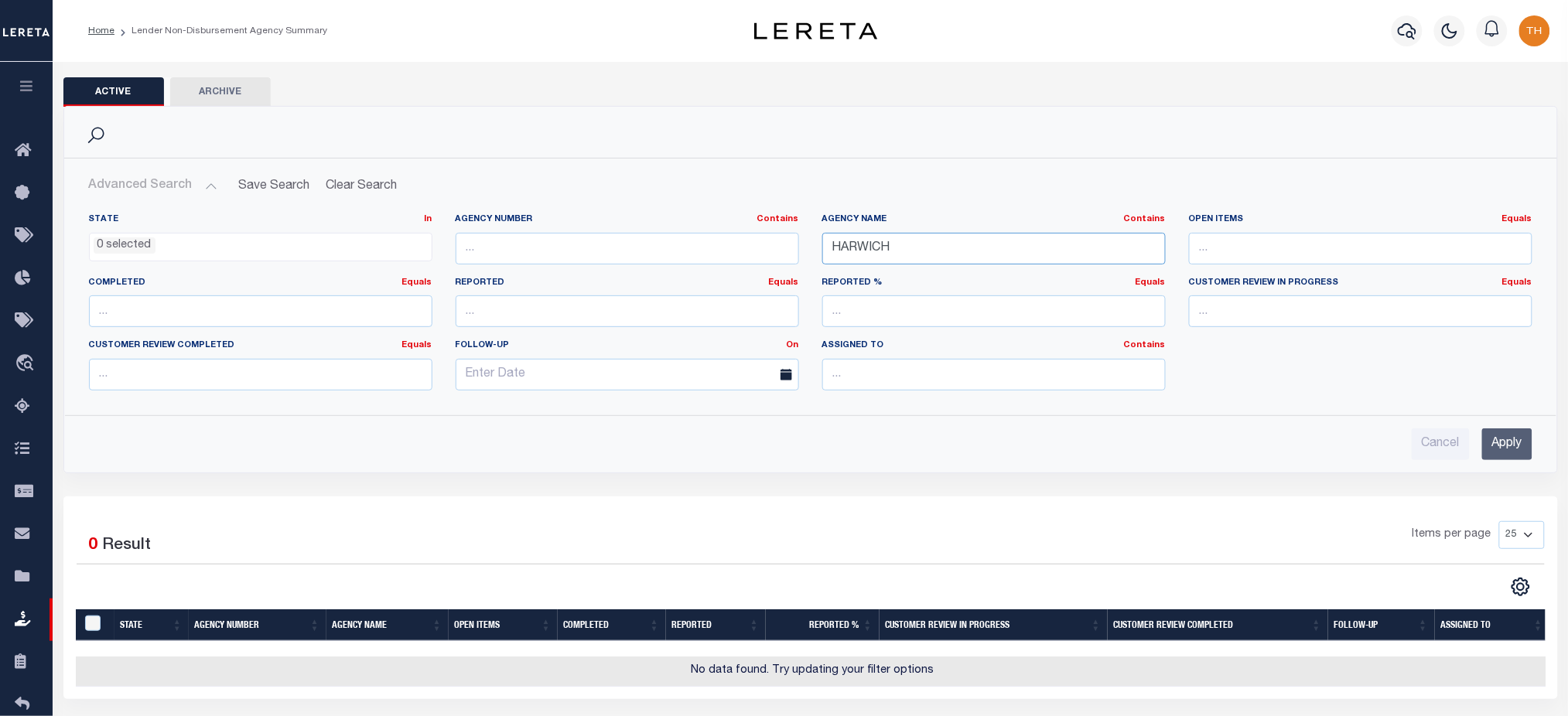
drag, startPoint x: 896, startPoint y: 248, endPoint x: 1107, endPoint y: 256, distance: 211.2
click at [1107, 256] on input "HARWICH" at bounding box center [994, 249] width 343 height 32
type input "HARWICH"
click at [1528, 450] on input "Apply" at bounding box center [1506, 444] width 50 height 32
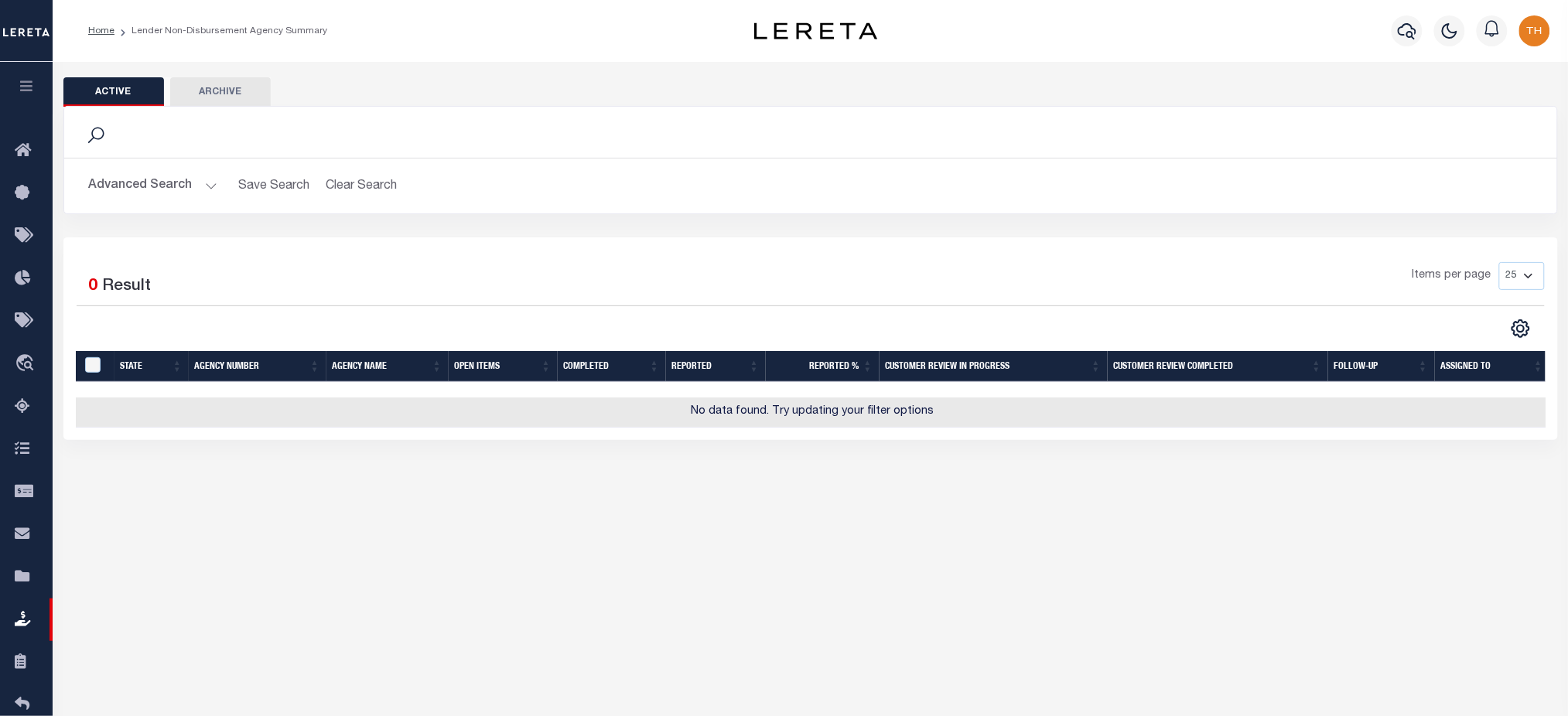
click at [238, 96] on button "Archive" at bounding box center [220, 91] width 101 height 29
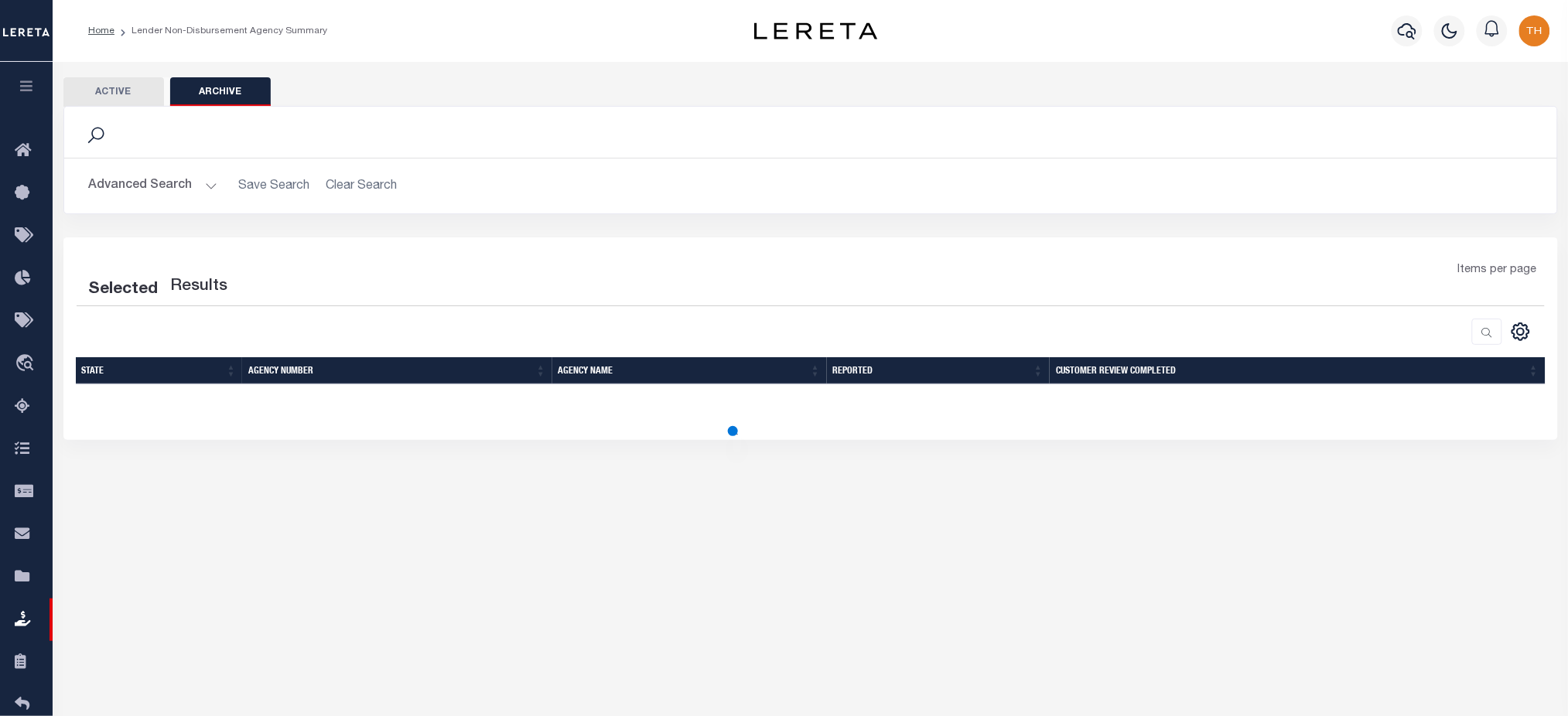
click at [175, 192] on button "Advanced Search" at bounding box center [153, 186] width 128 height 30
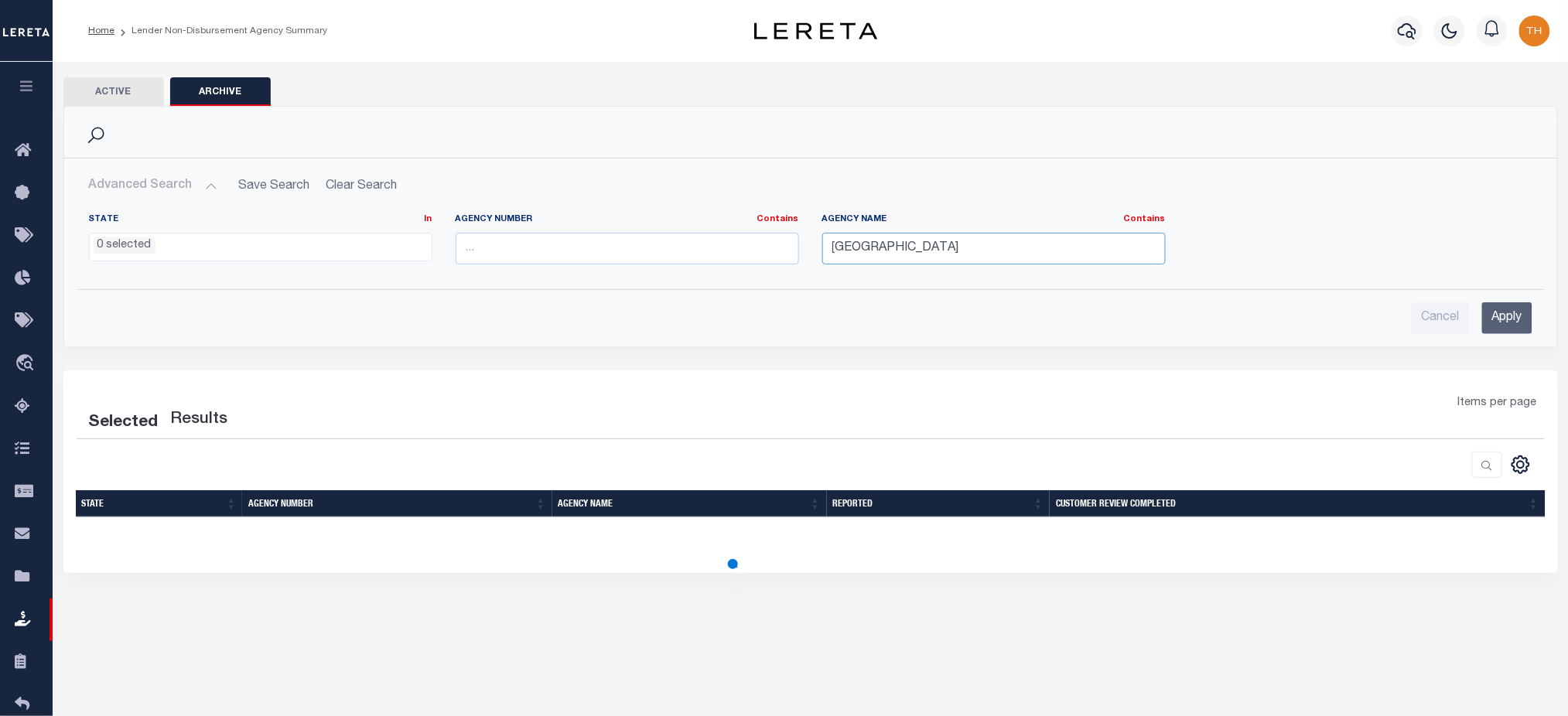
click at [963, 242] on input "[GEOGRAPHIC_DATA]" at bounding box center [994, 249] width 343 height 32
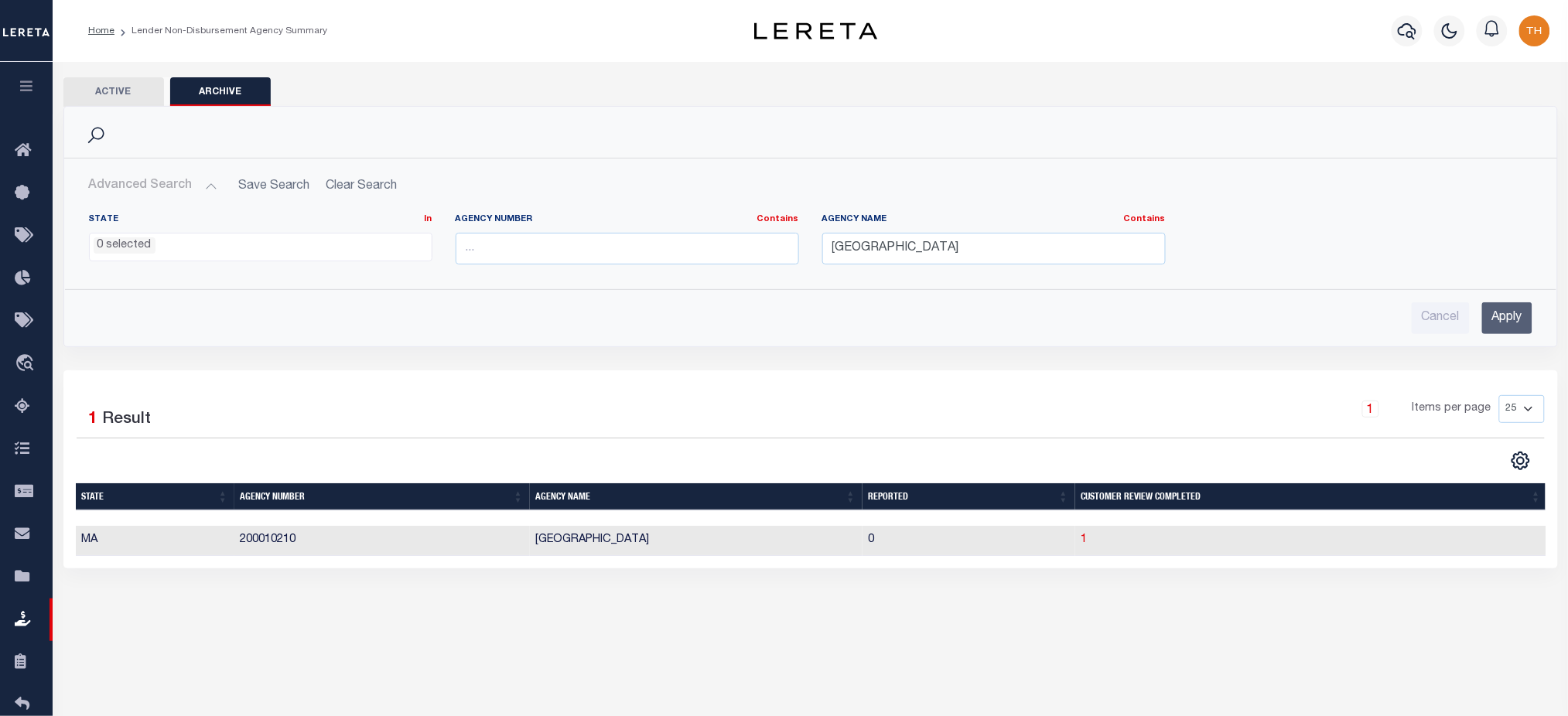
click at [1503, 320] on input "Apply" at bounding box center [1506, 318] width 50 height 32
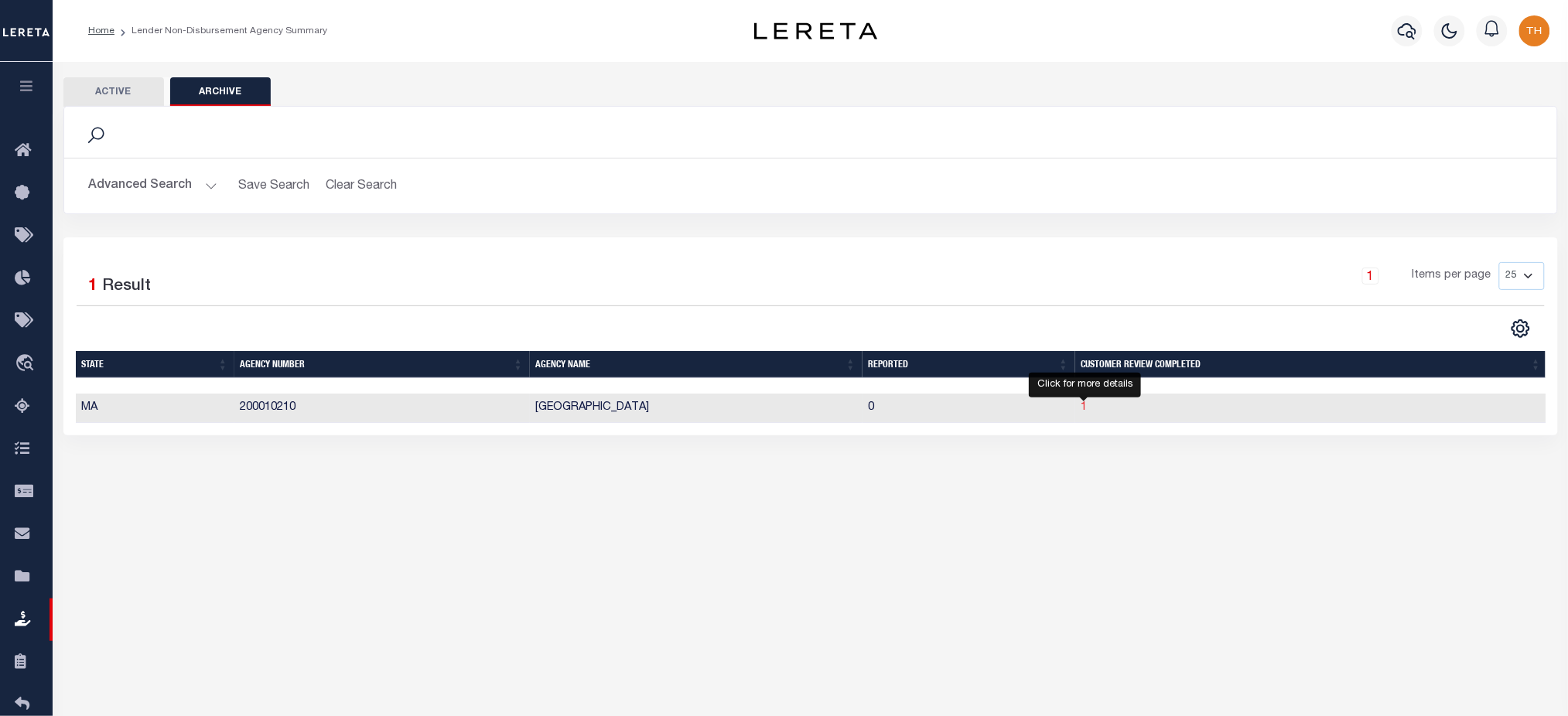
click at [1084, 409] on span "1" at bounding box center [1084, 407] width 6 height 11
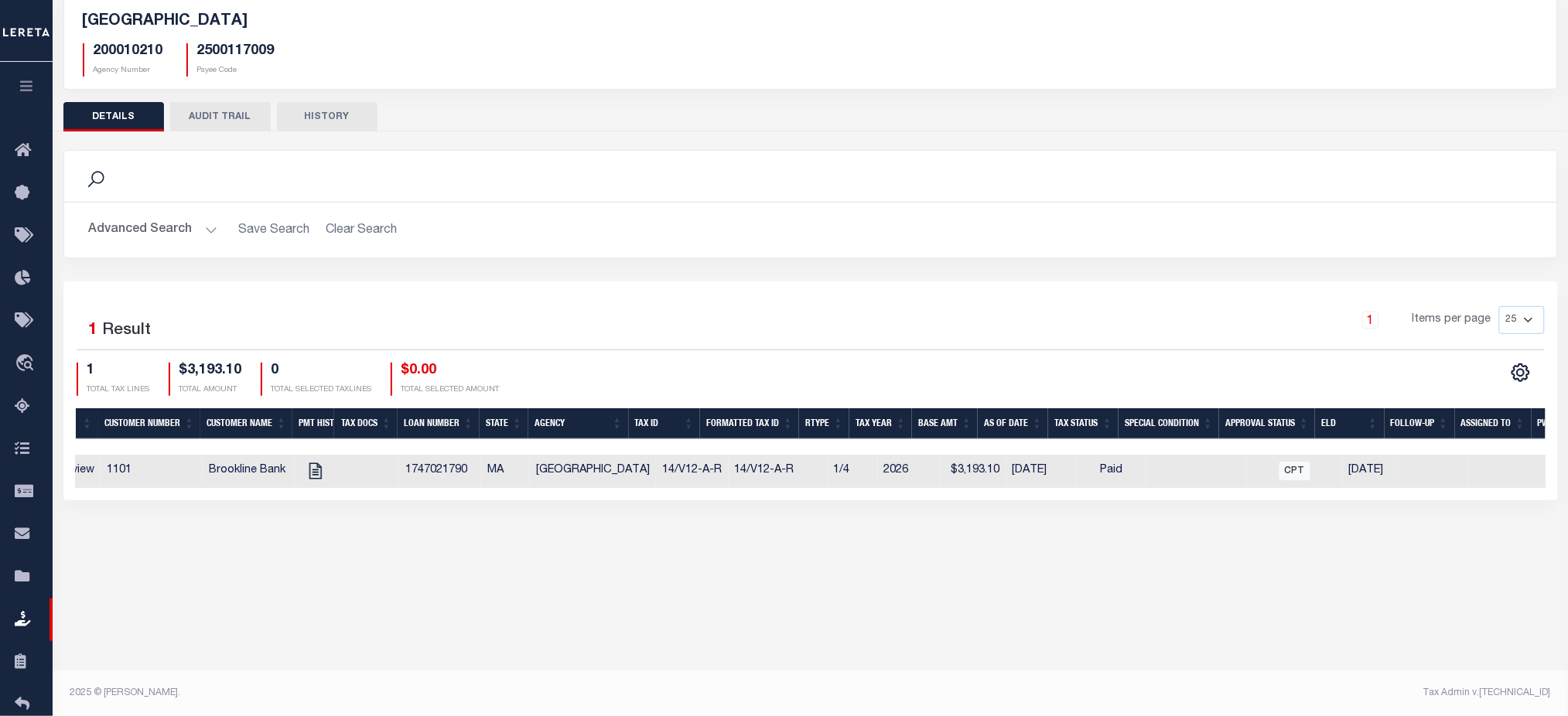
scroll to position [0, 293]
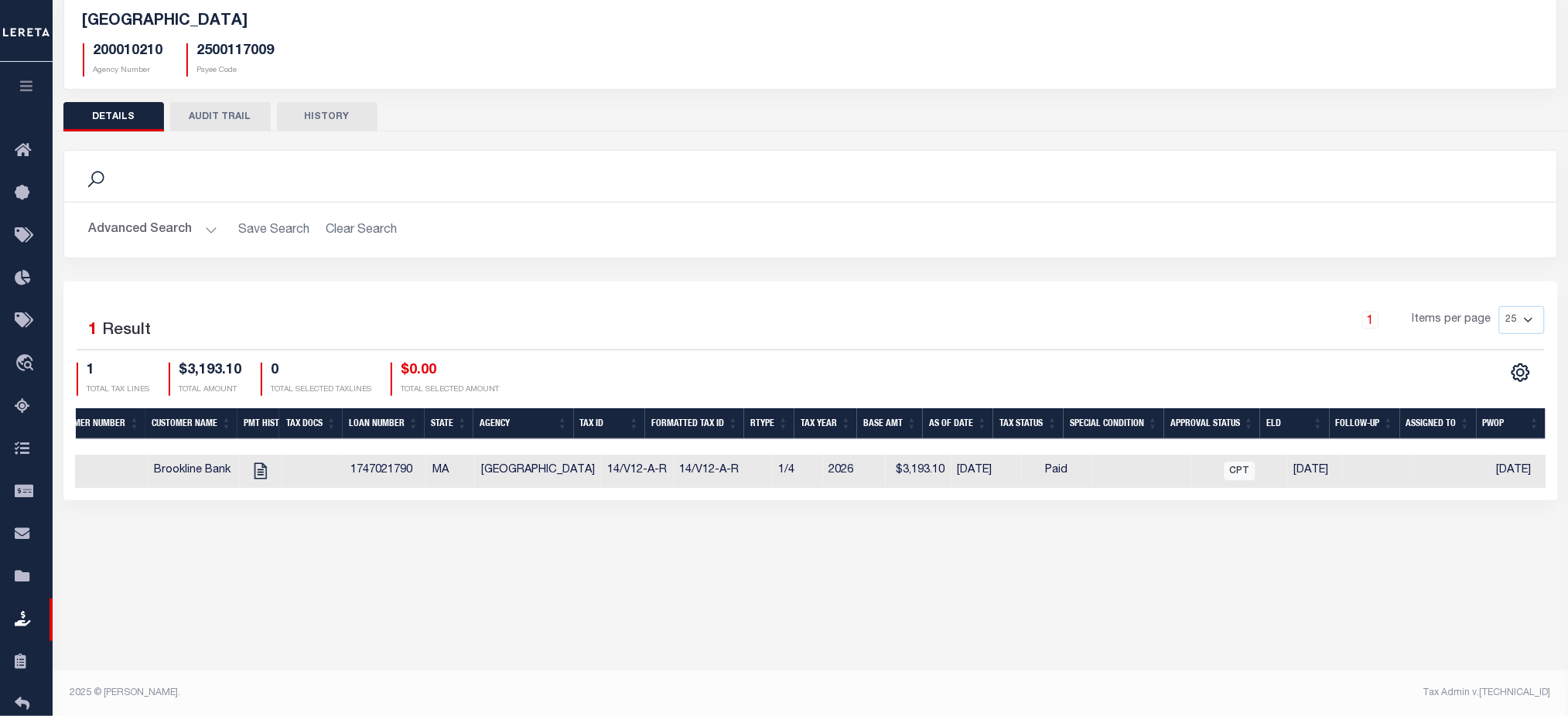
click at [214, 131] on div "DETAILS AUDIT TRAIL HISTORY Search Is" at bounding box center [810, 301] width 1494 height 398
click at [226, 120] on button "AUDIT TRAIL" at bounding box center [220, 116] width 101 height 29
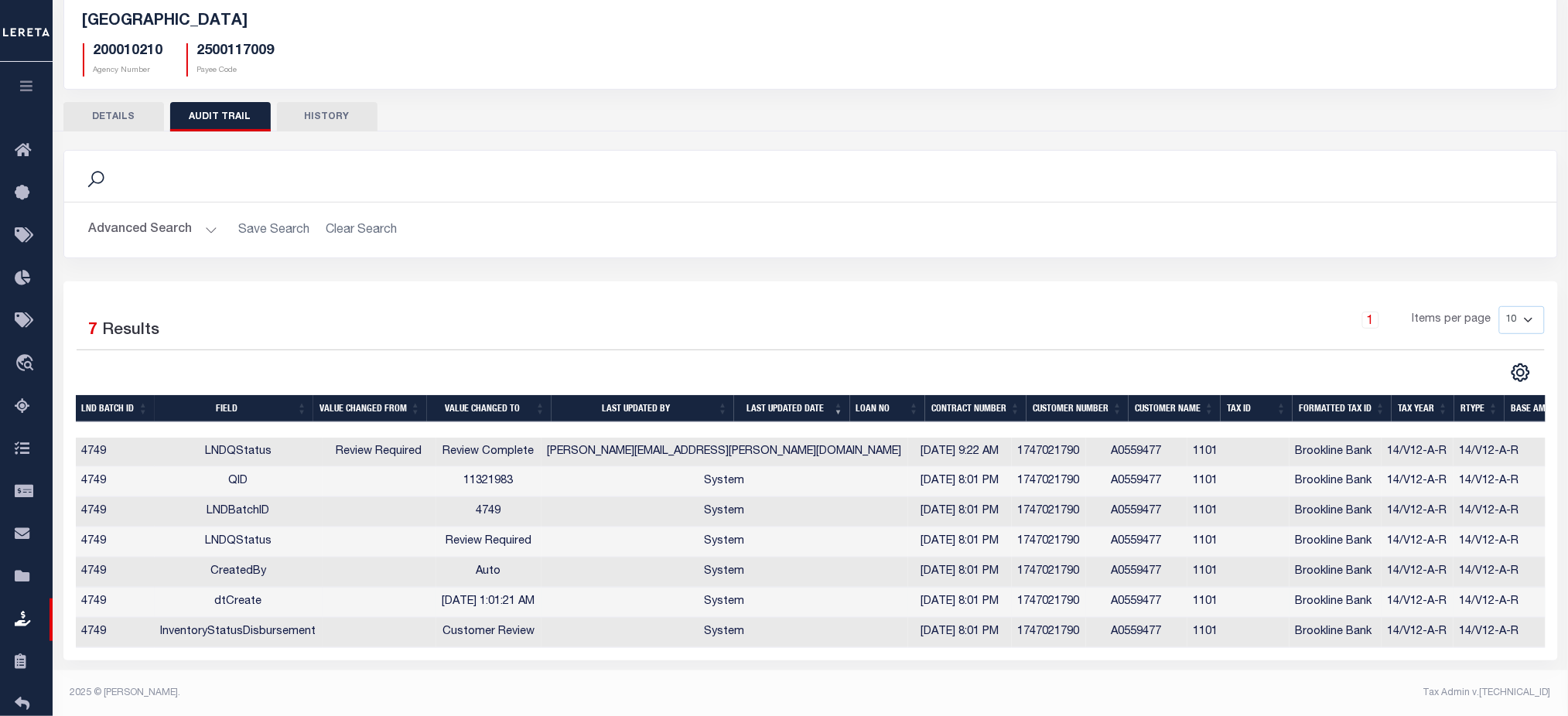
drag, startPoint x: 727, startPoint y: 600, endPoint x: 847, endPoint y: 602, distance: 120.0
click at [847, 602] on tr "4749 dtCreate 7/22/2025 1:01:21 AM System 07/21/2025 8:01 PM 1747021790 A055947…" at bounding box center [903, 603] width 1655 height 30
drag, startPoint x: 444, startPoint y: 538, endPoint x: 560, endPoint y: 555, distance: 117.2
click at [560, 555] on tr "4749 LNDQStatus Review Required System 07/21/2025 8:01 PM 1747021790 A0559477 1…" at bounding box center [903, 542] width 1655 height 30
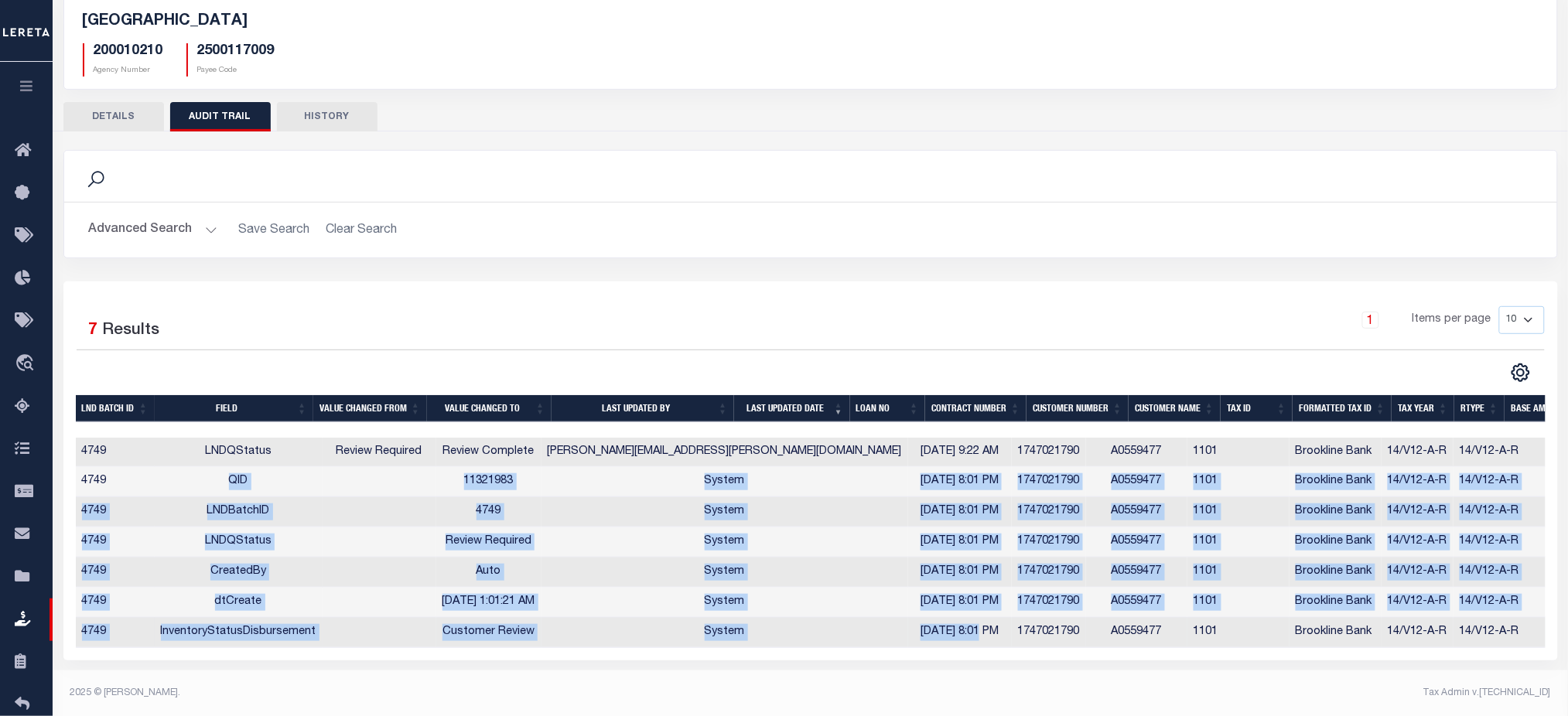
drag, startPoint x: 191, startPoint y: 486, endPoint x: 806, endPoint y: 633, distance: 632.3
click at [806, 633] on tbody "4749 LNDQStatus Review Required Review Complete allison.diep@leretacustomers.co…" at bounding box center [903, 543] width 1655 height 210
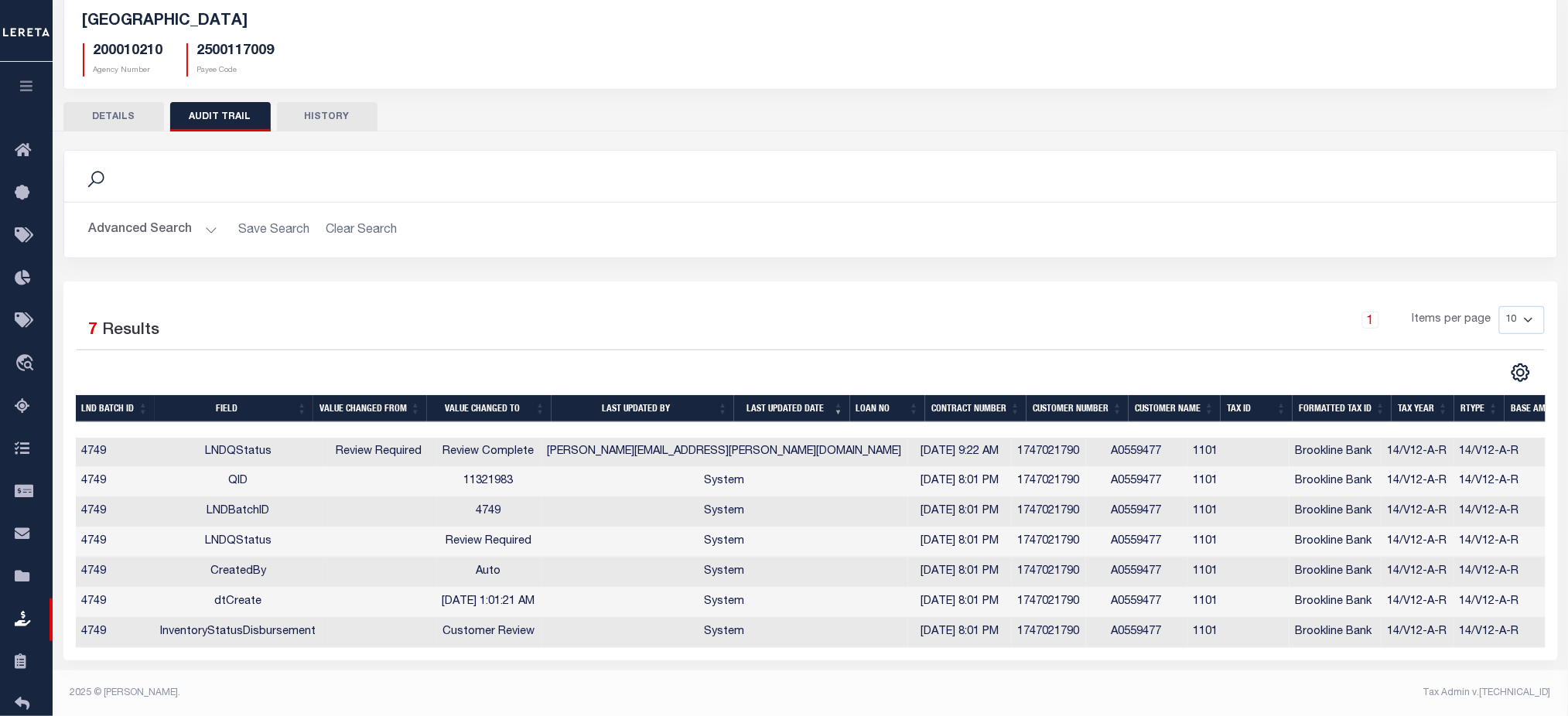
click at [604, 314] on div "1 Items per page 10 25 50 100" at bounding box center [997, 326] width 1095 height 40
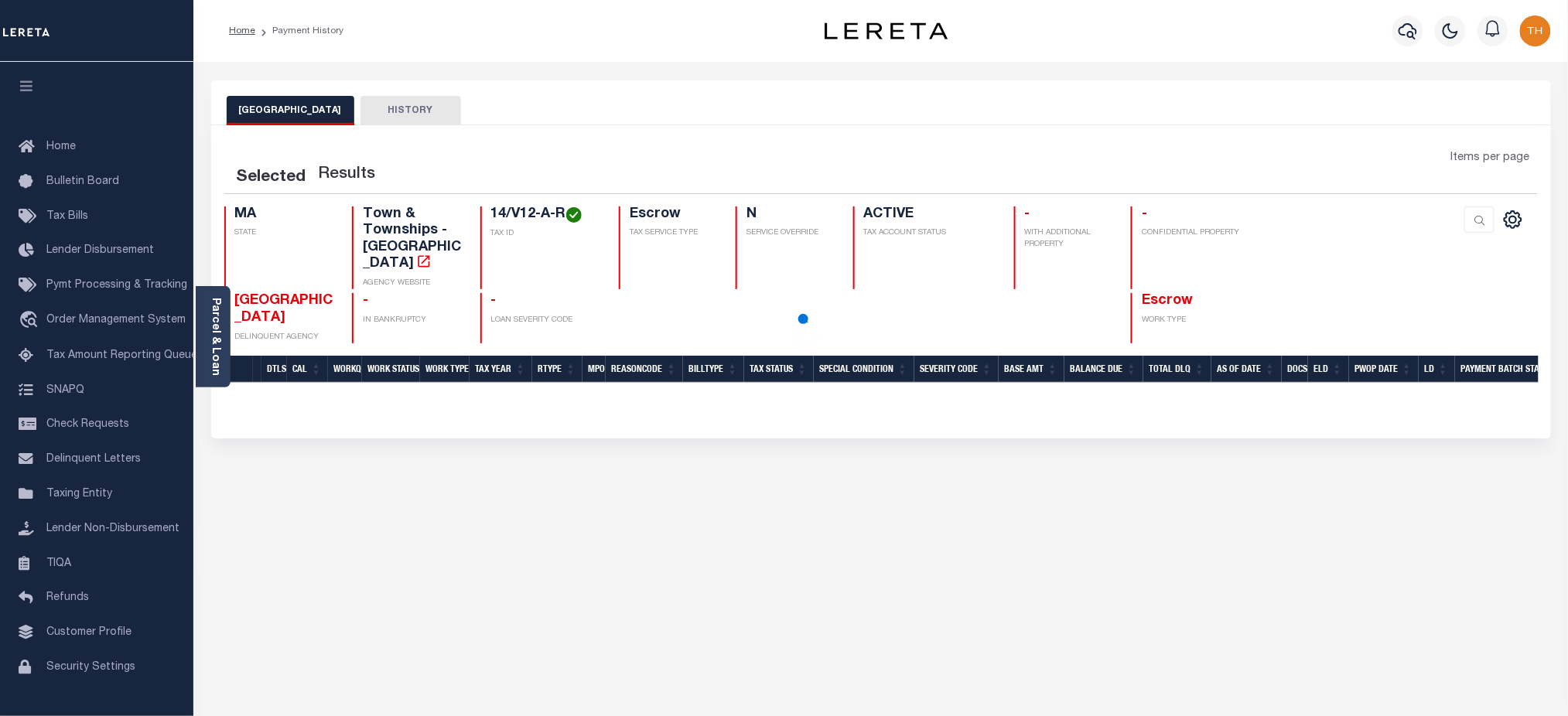
click at [403, 116] on button "HISTORY" at bounding box center [411, 110] width 101 height 29
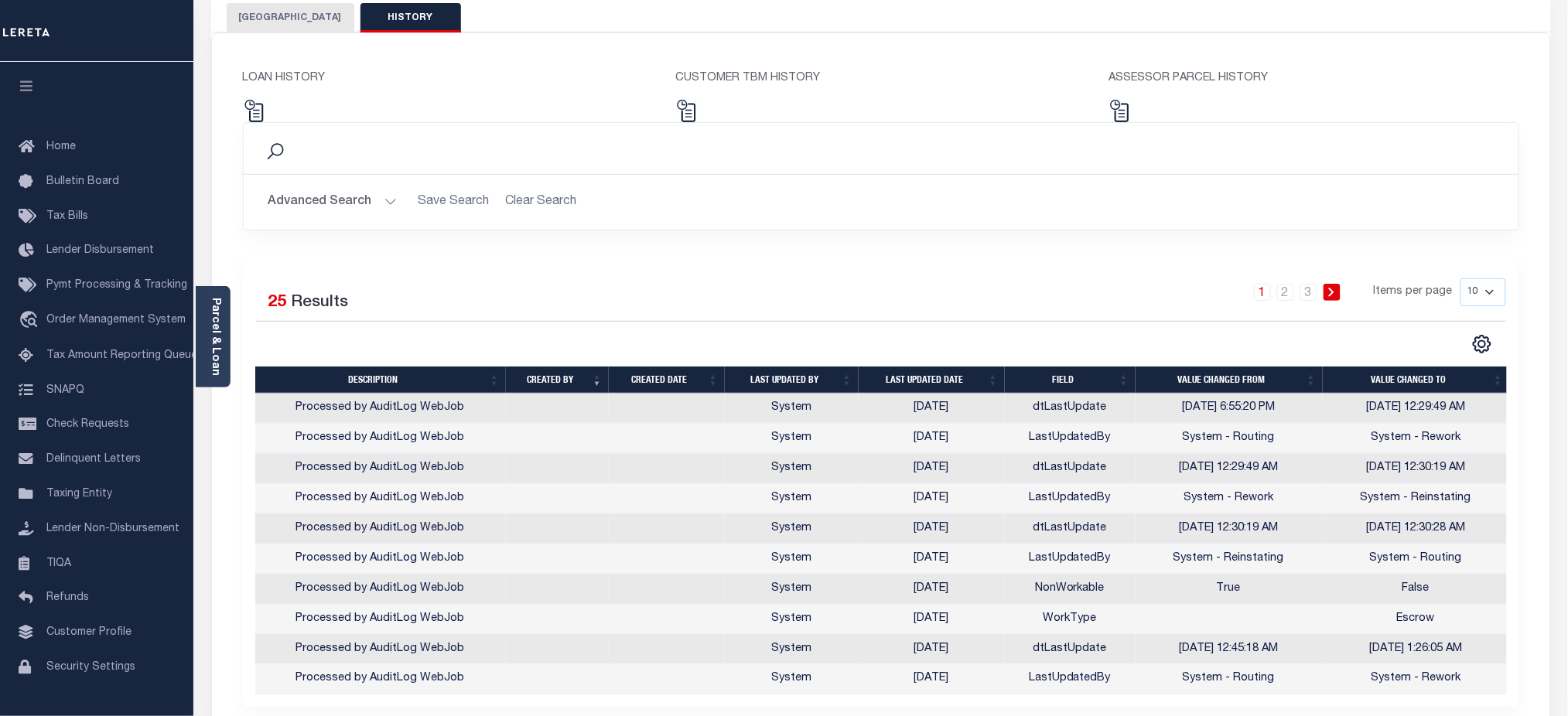
scroll to position [238, 0]
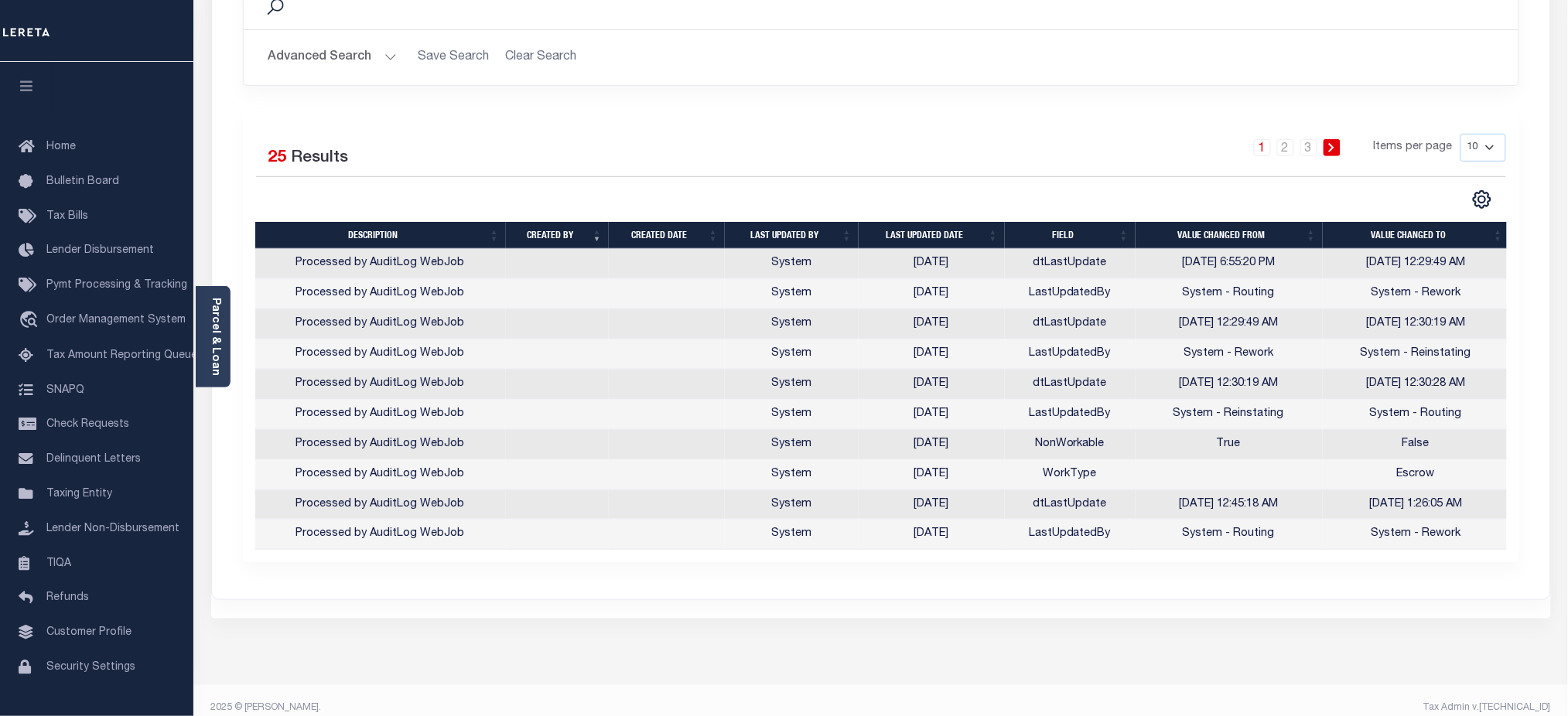
click at [1497, 150] on select "10 25 50 100" at bounding box center [1482, 147] width 46 height 27
select select "100"
click at [1460, 134] on select "10 25 50 100" at bounding box center [1482, 147] width 46 height 27
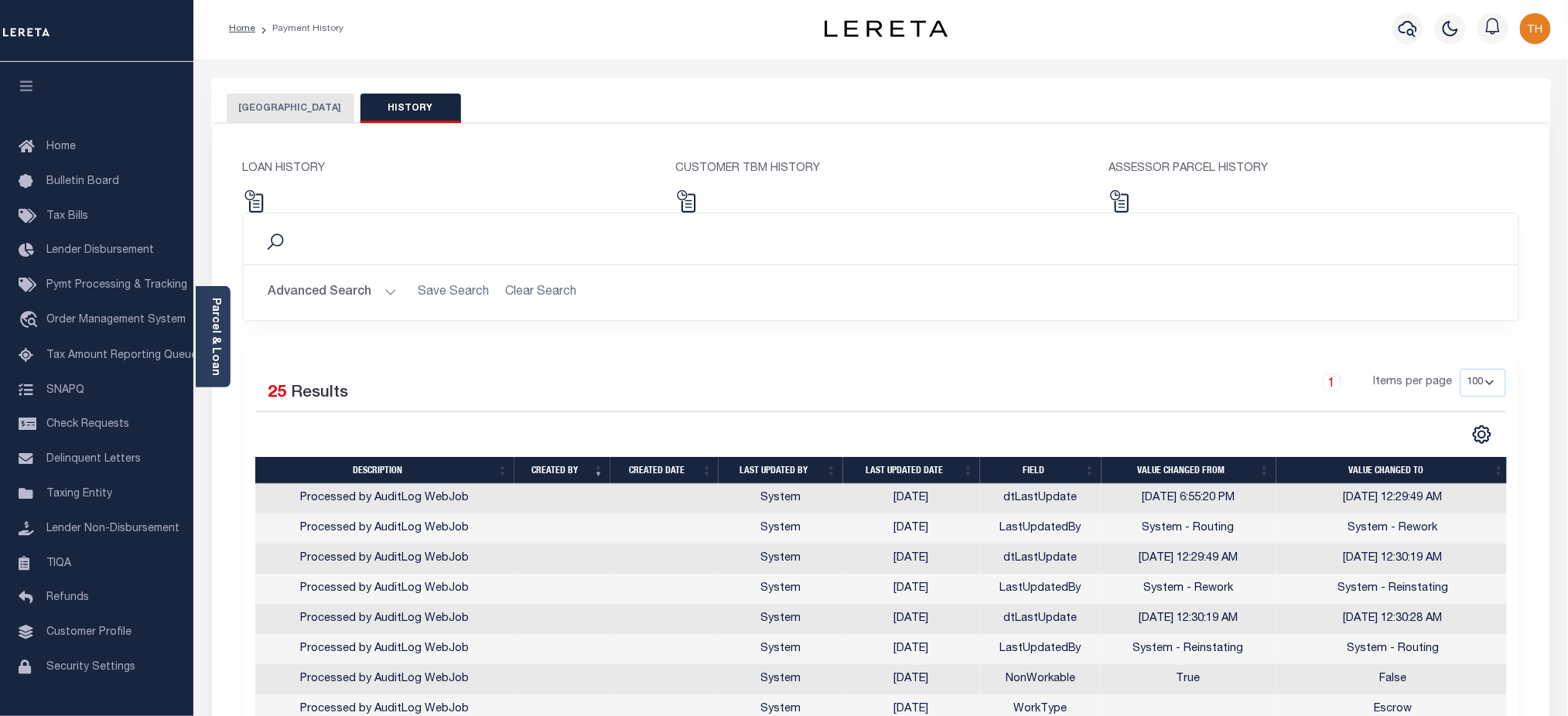
scroll to position [0, 0]
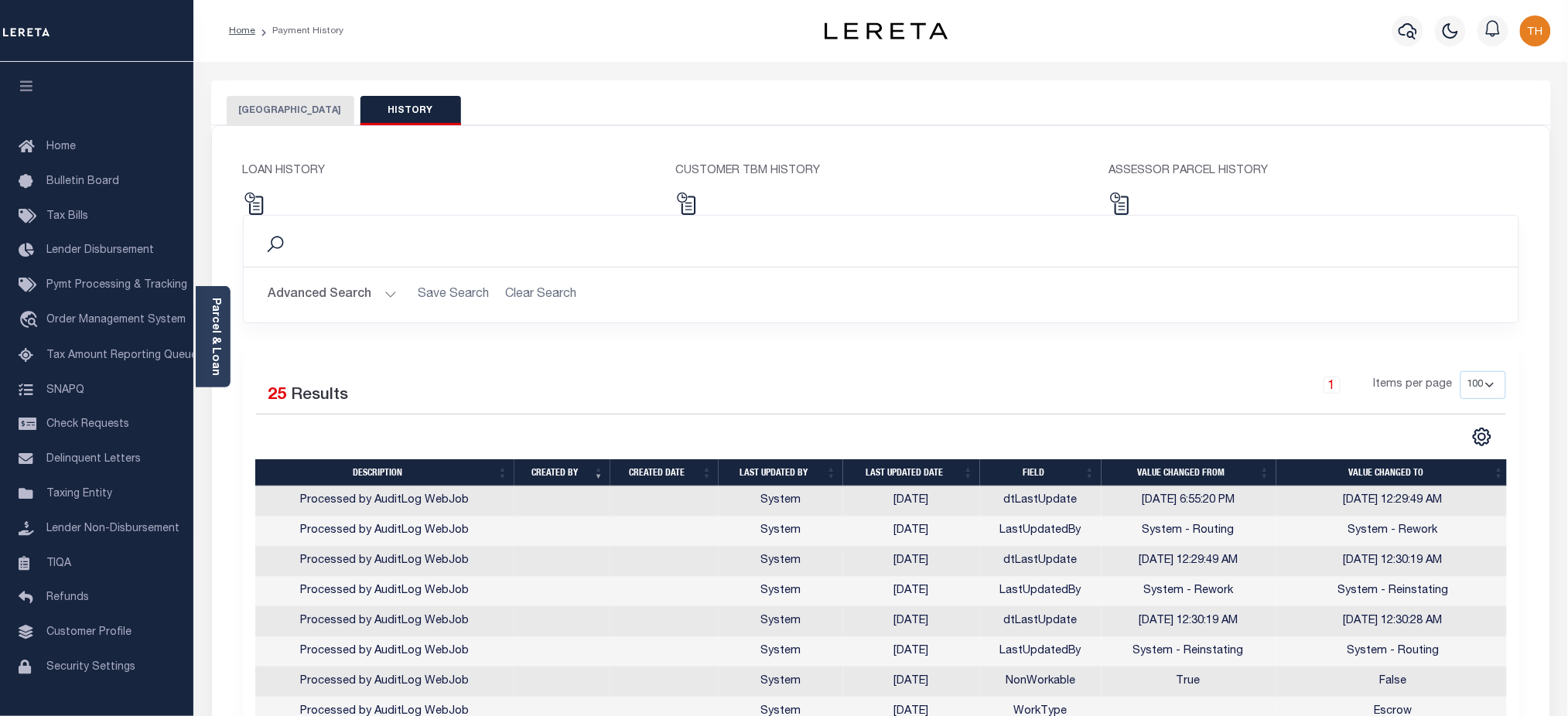
click at [315, 115] on button "[GEOGRAPHIC_DATA]" at bounding box center [290, 110] width 127 height 29
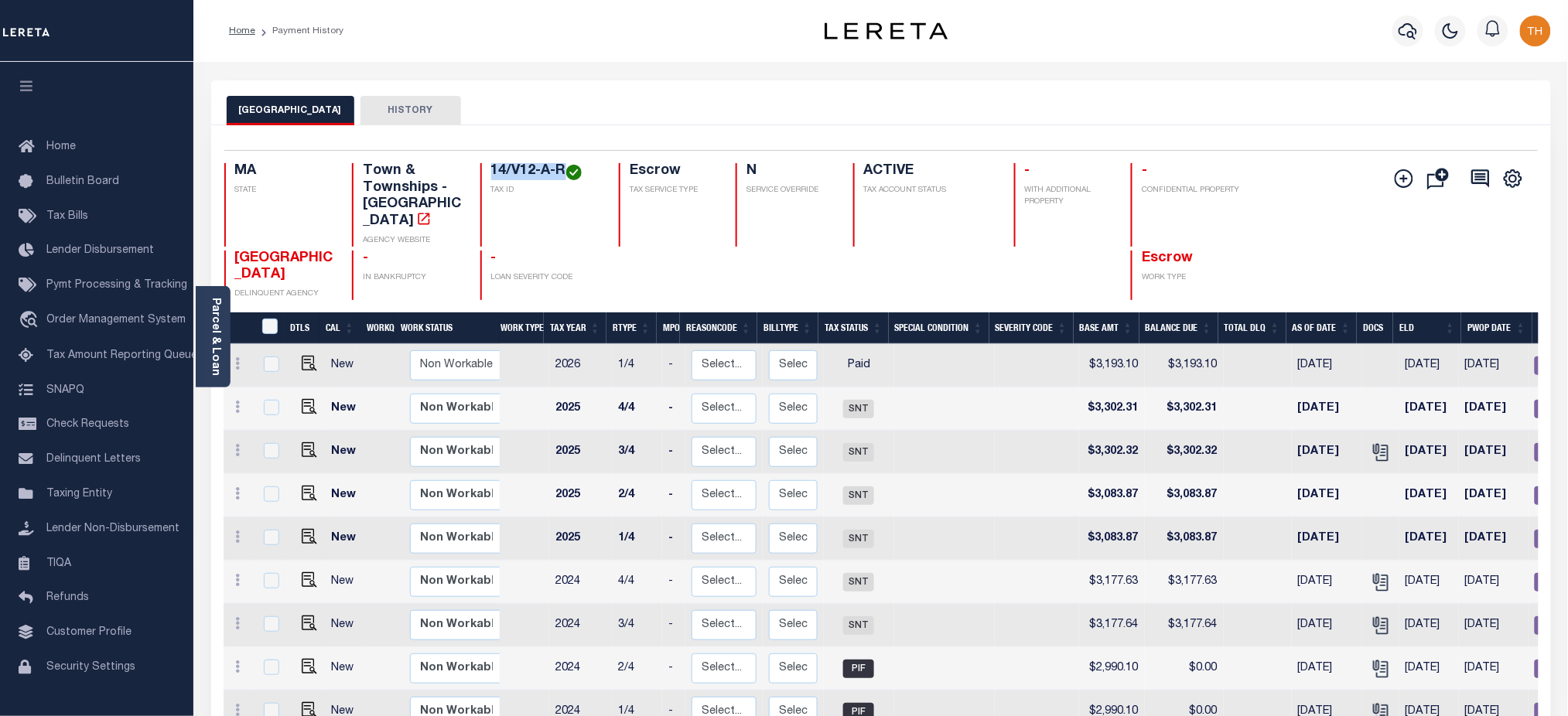
drag, startPoint x: 490, startPoint y: 170, endPoint x: 565, endPoint y: 173, distance: 75.1
click at [565, 173] on h4 "14/V12-A-R" at bounding box center [546, 171] width 110 height 17
click at [214, 331] on link "Parcel & Loan" at bounding box center [214, 337] width 11 height 78
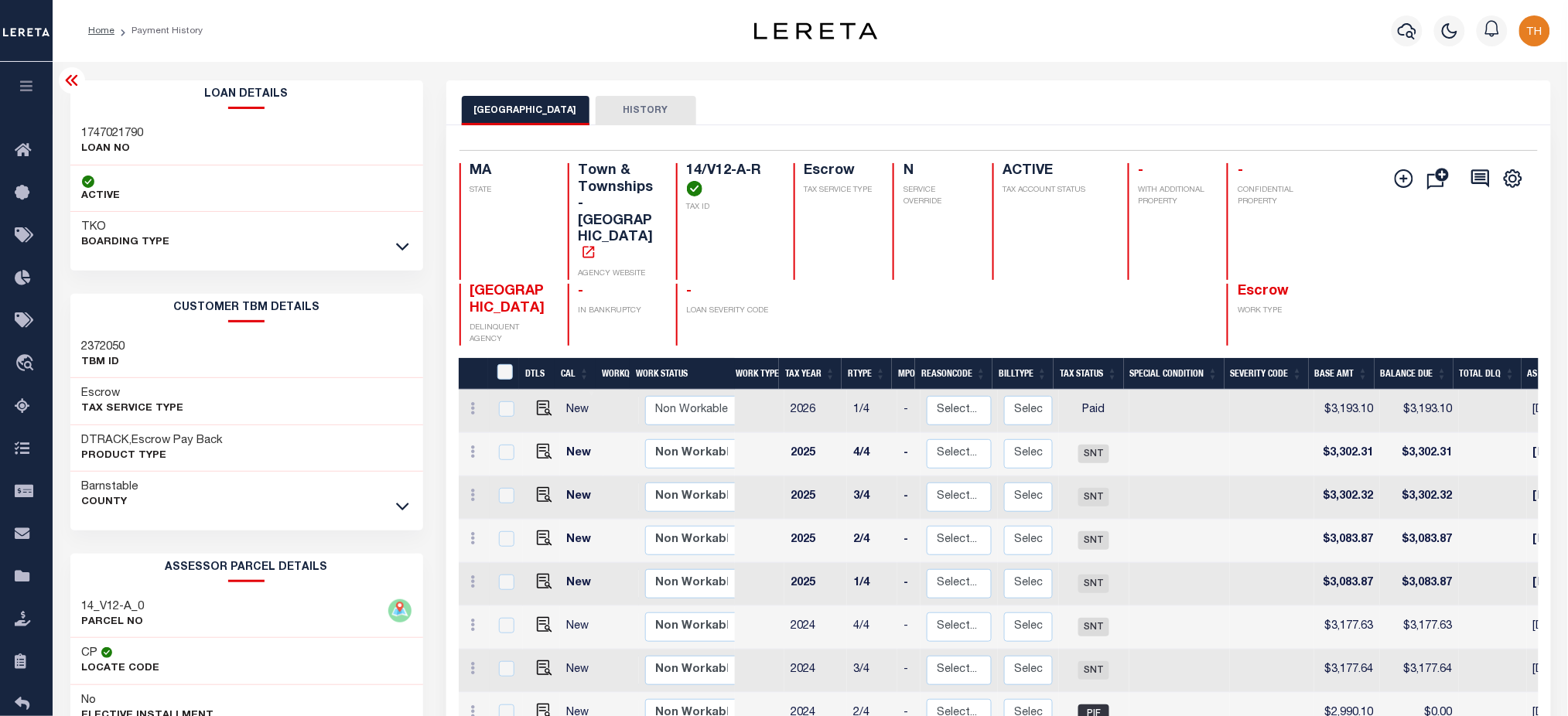
click at [121, 135] on h3 "1747021790" at bounding box center [113, 134] width 62 height 16
